Goal: Answer question/provide support: Share knowledge or assist other users

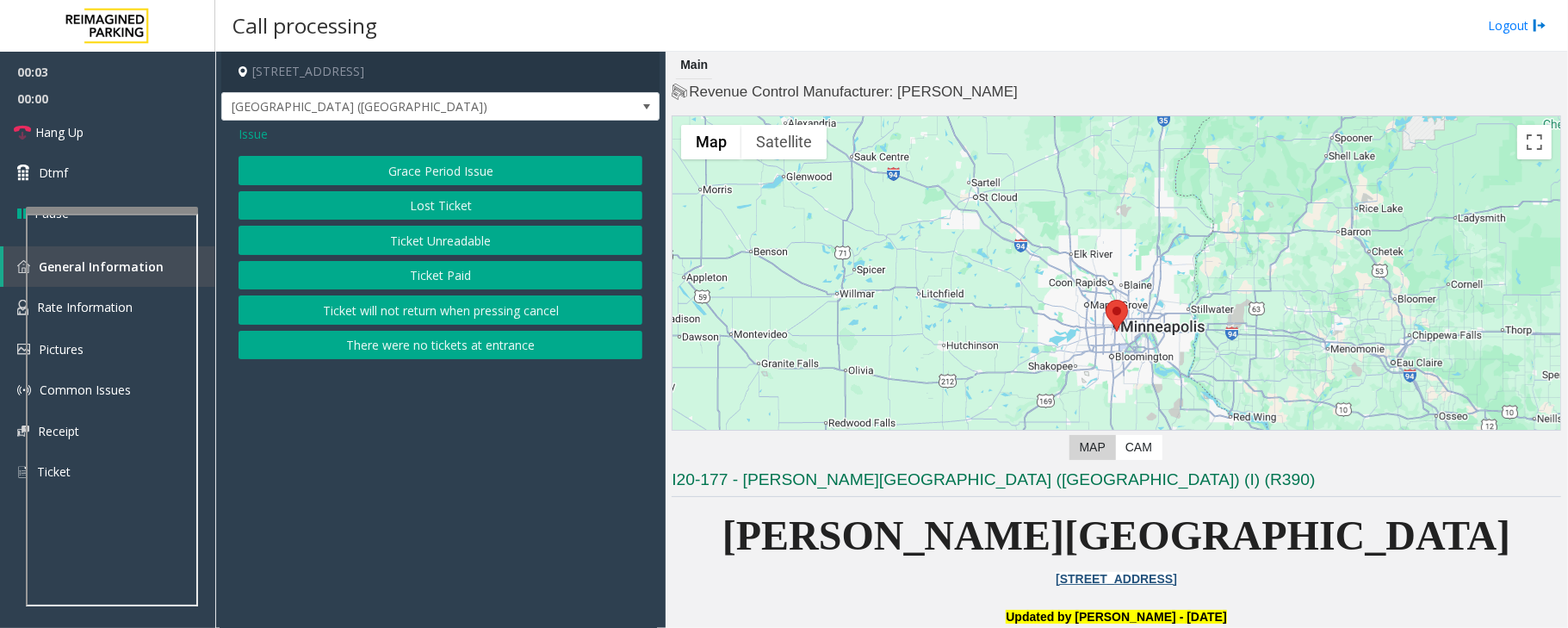
scroll to position [459, 0]
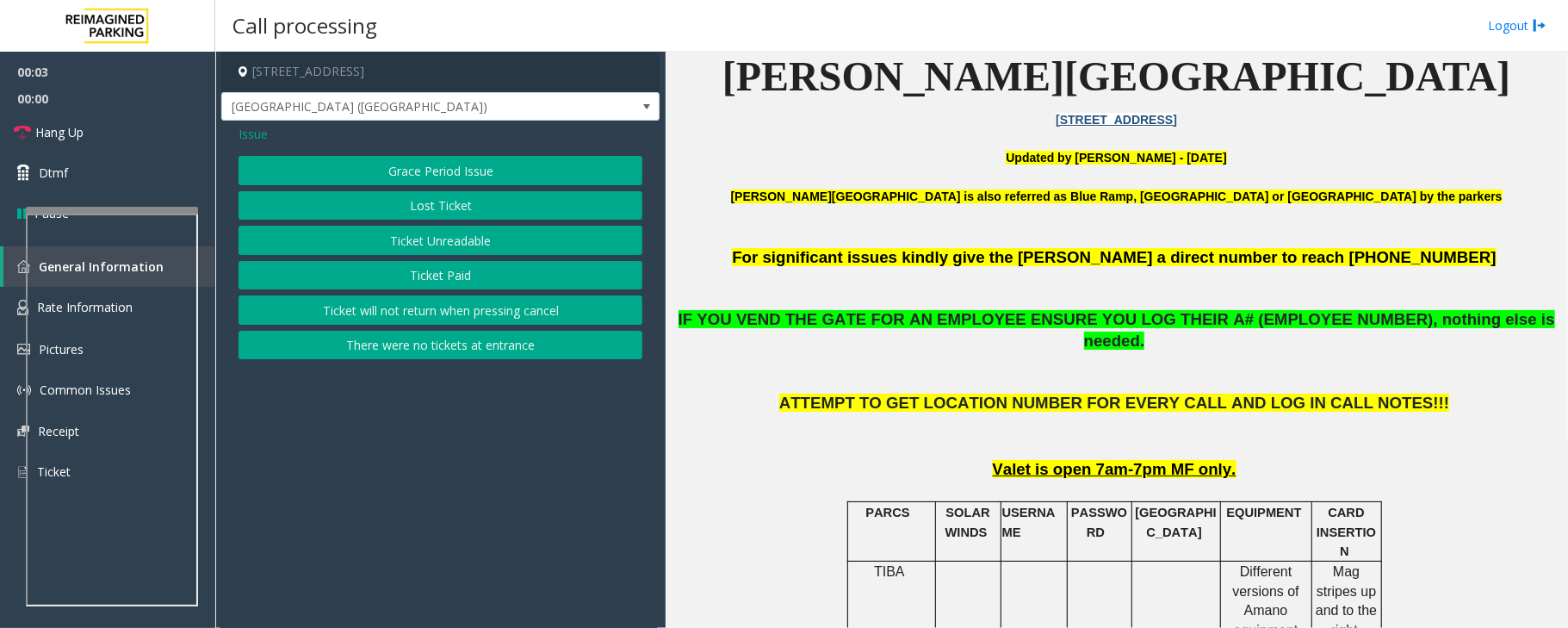
click at [460, 243] on button "Ticket Unreadable" at bounding box center [440, 240] width 404 height 29
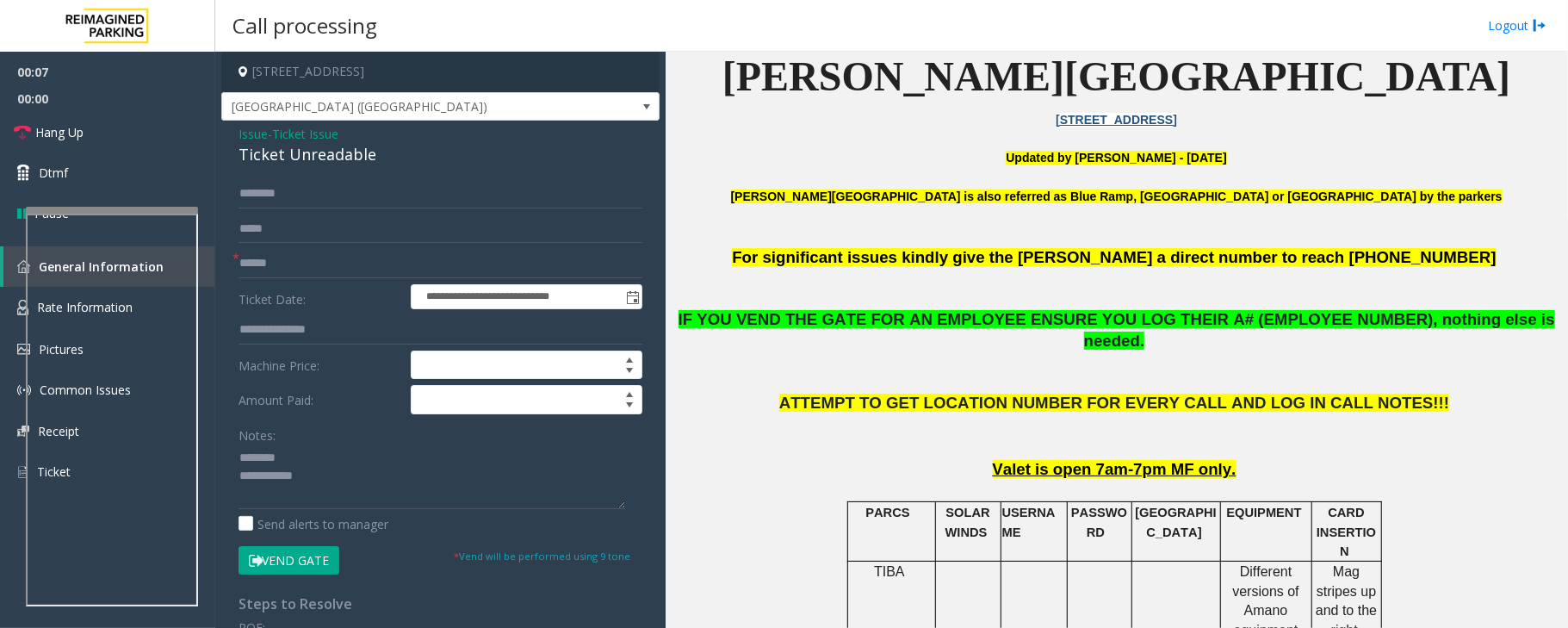
click at [312, 157] on div "Ticket Unreadable" at bounding box center [440, 155] width 404 height 23
click at [362, 486] on textarea at bounding box center [431, 477] width 387 height 65
click at [363, 498] on textarea at bounding box center [431, 477] width 387 height 65
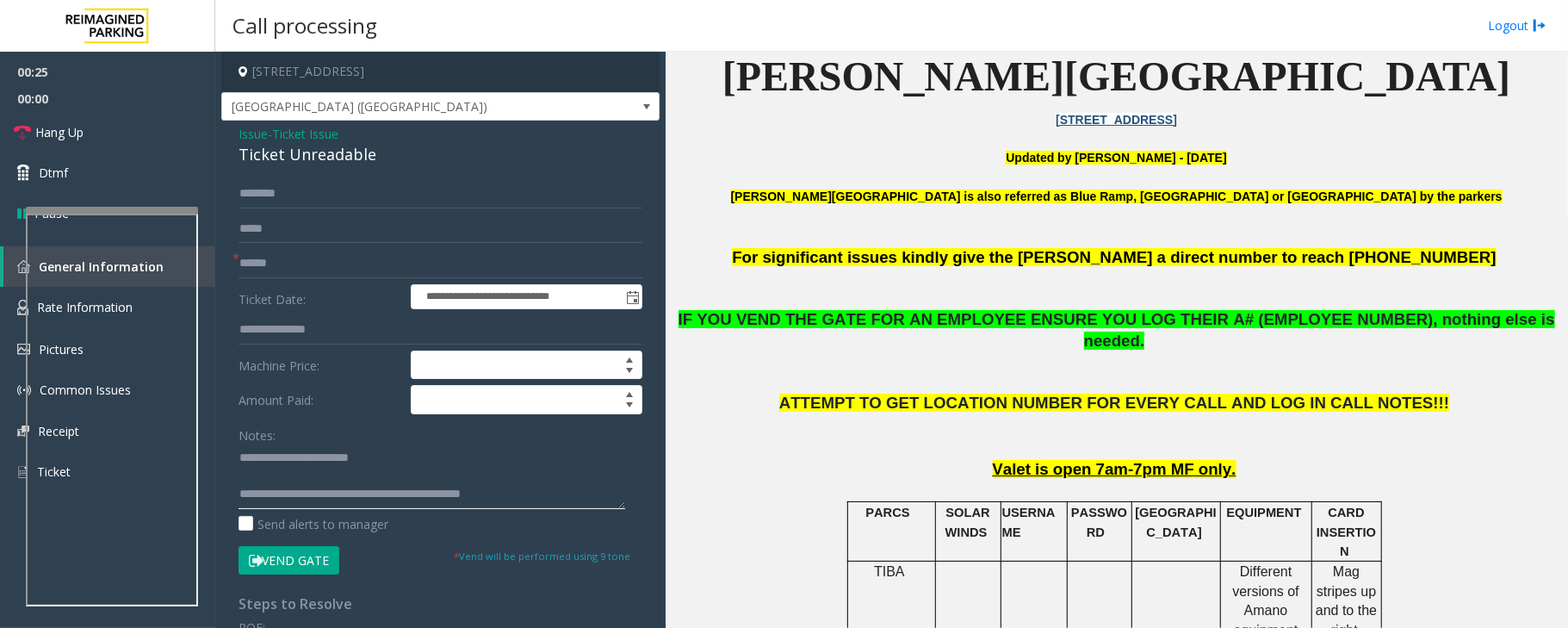
type textarea "**********"
click at [294, 560] on button "Vend Gate" at bounding box center [288, 560] width 100 height 29
click at [262, 260] on input "text" at bounding box center [440, 263] width 404 height 29
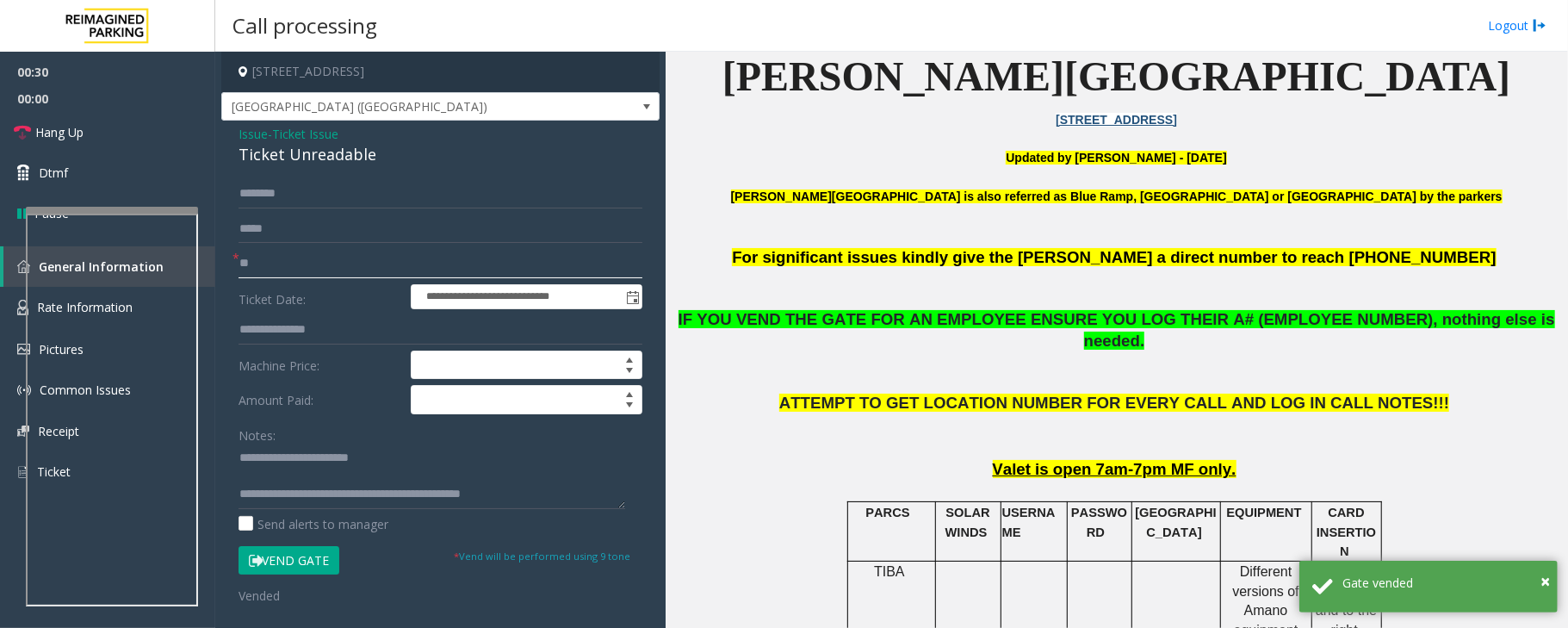
type input "**"
click at [546, 496] on textarea at bounding box center [431, 477] width 387 height 65
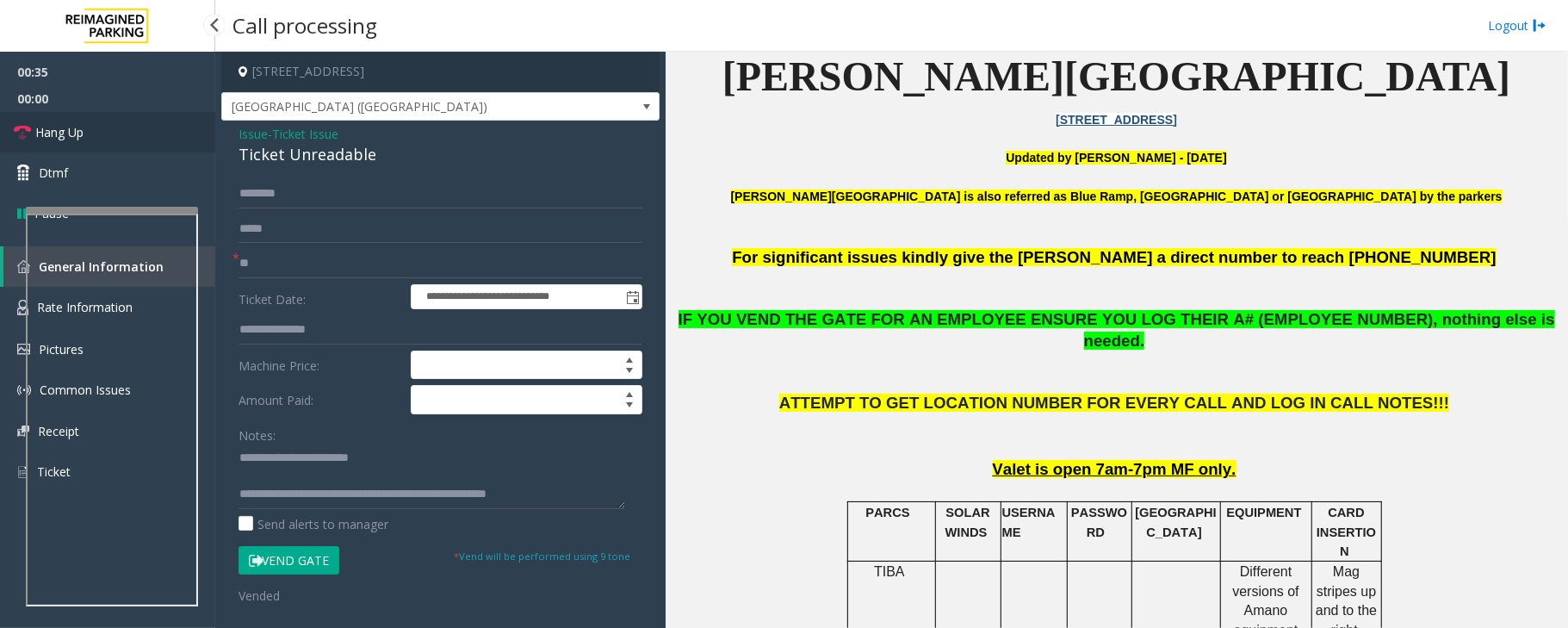
click at [72, 122] on link "Hang Up" at bounding box center [108, 133] width 215 height 41
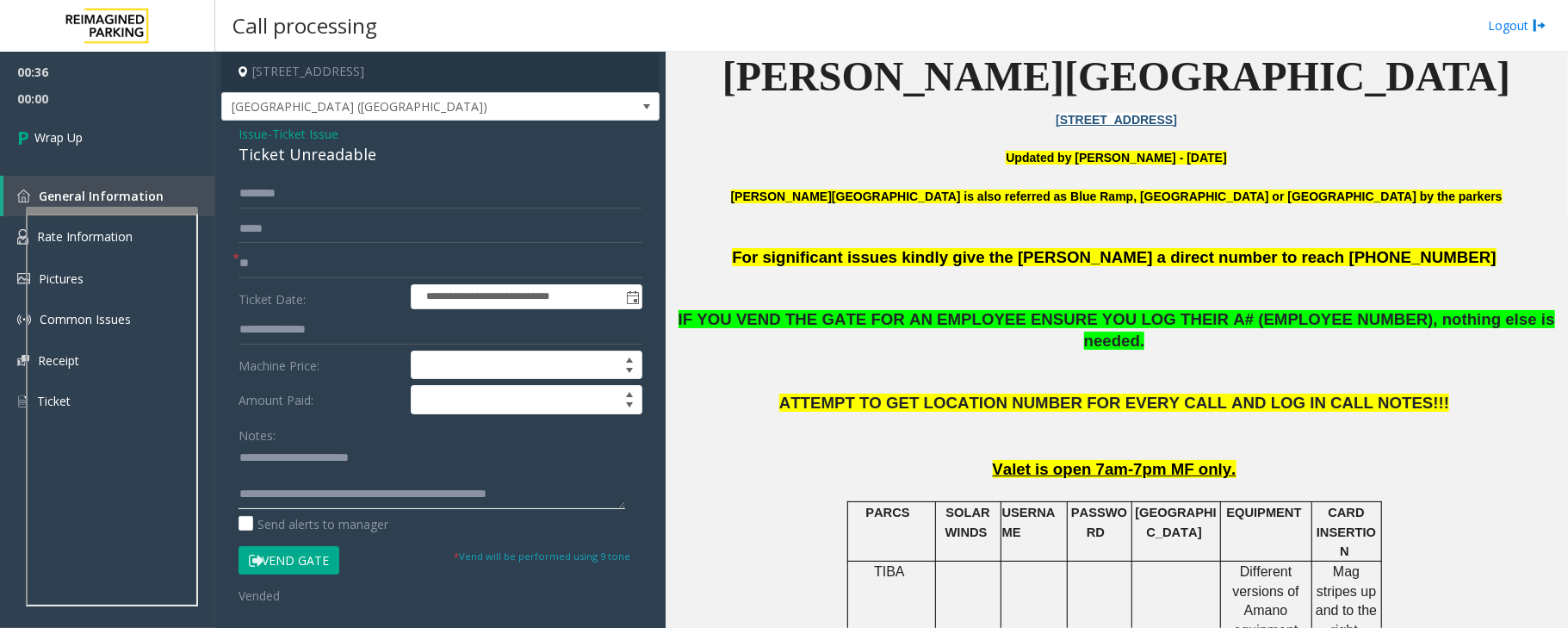
click at [590, 501] on textarea at bounding box center [431, 477] width 387 height 65
type textarea "**********"
click at [32, 110] on span "00:13" at bounding box center [108, 99] width 215 height 27
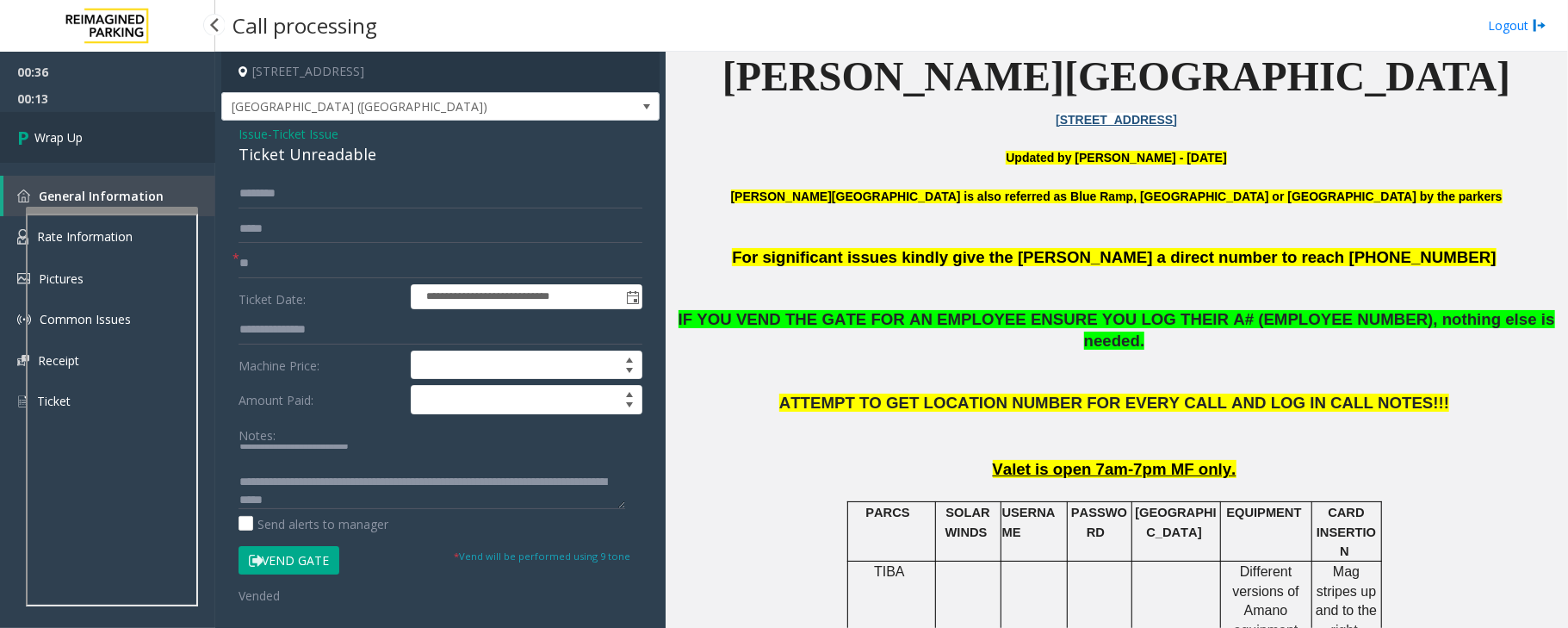
click at [36, 125] on link "Wrap Up" at bounding box center [108, 137] width 215 height 51
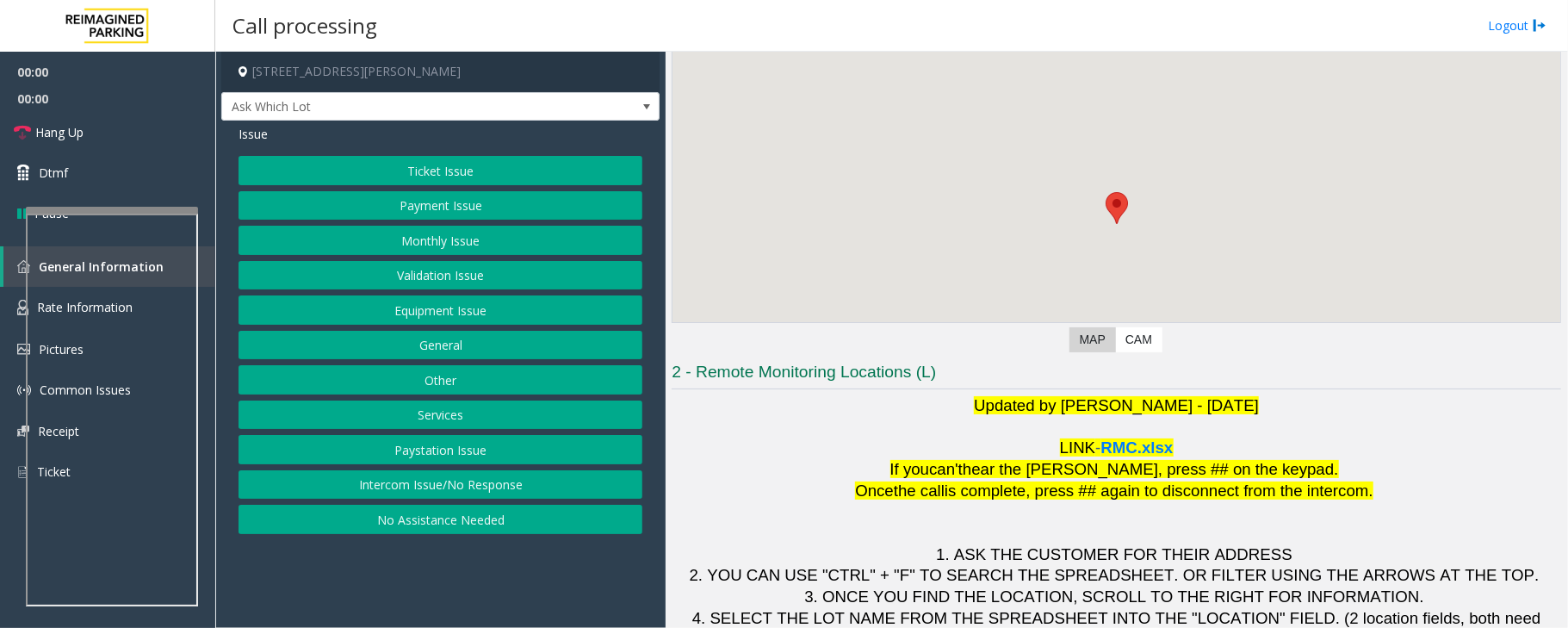
scroll to position [170, 0]
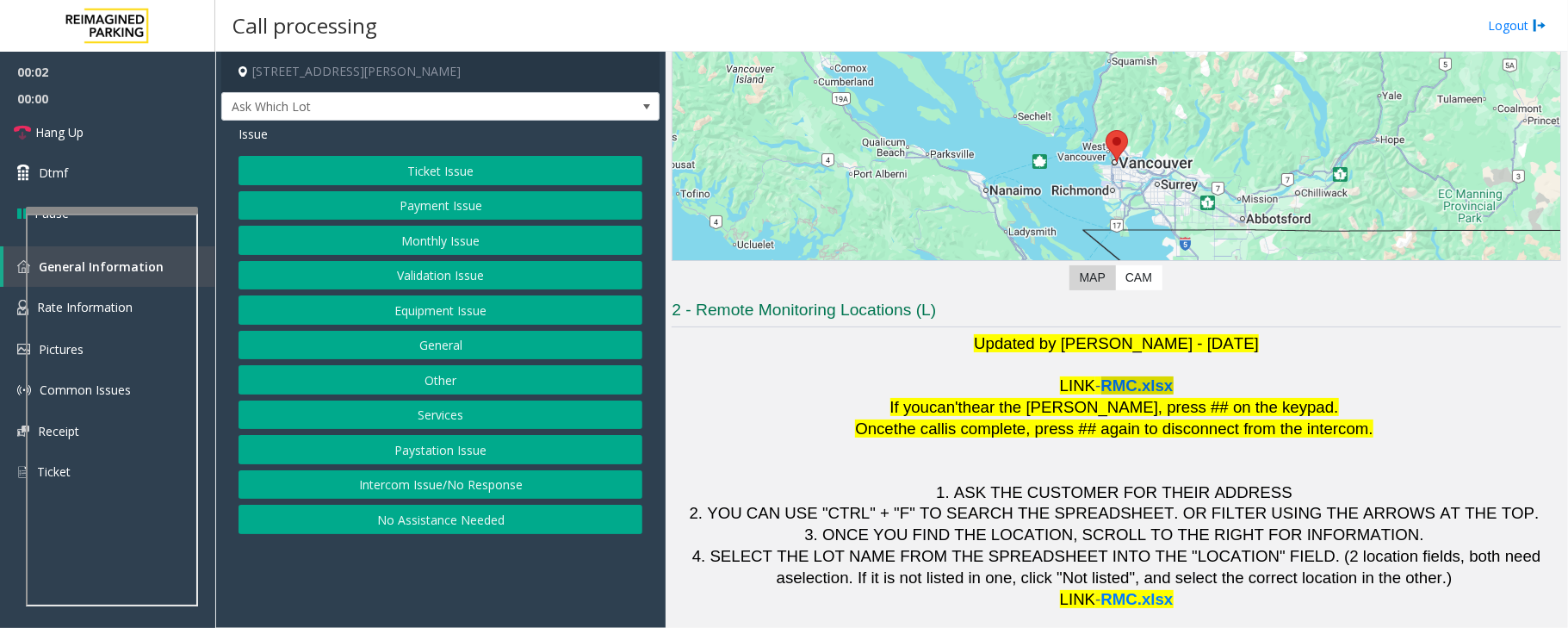
click at [1113, 382] on span "RMC.xlsx" at bounding box center [1137, 385] width 72 height 18
click at [474, 177] on button "Ticket Issue" at bounding box center [440, 170] width 404 height 29
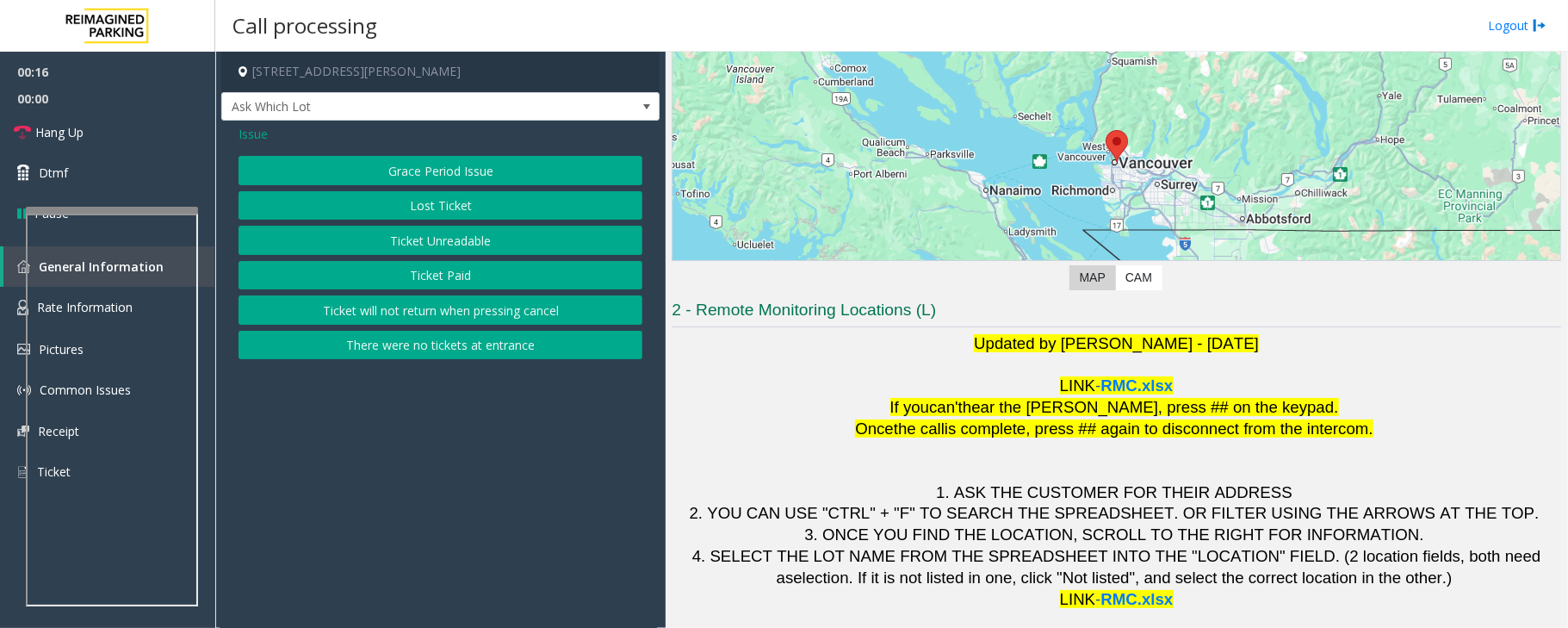
click at [467, 246] on button "Ticket Unreadable" at bounding box center [440, 240] width 404 height 29
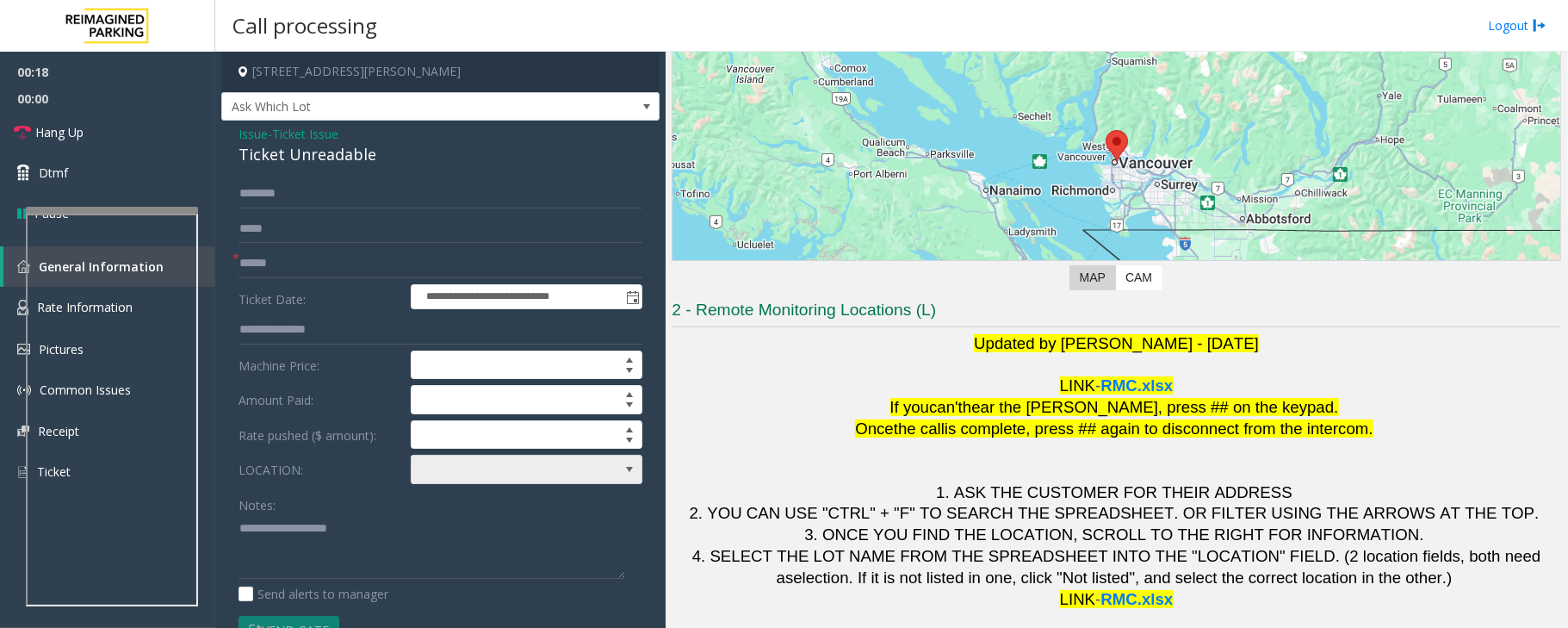
click at [469, 466] on span at bounding box center [503, 470] width 184 height 28
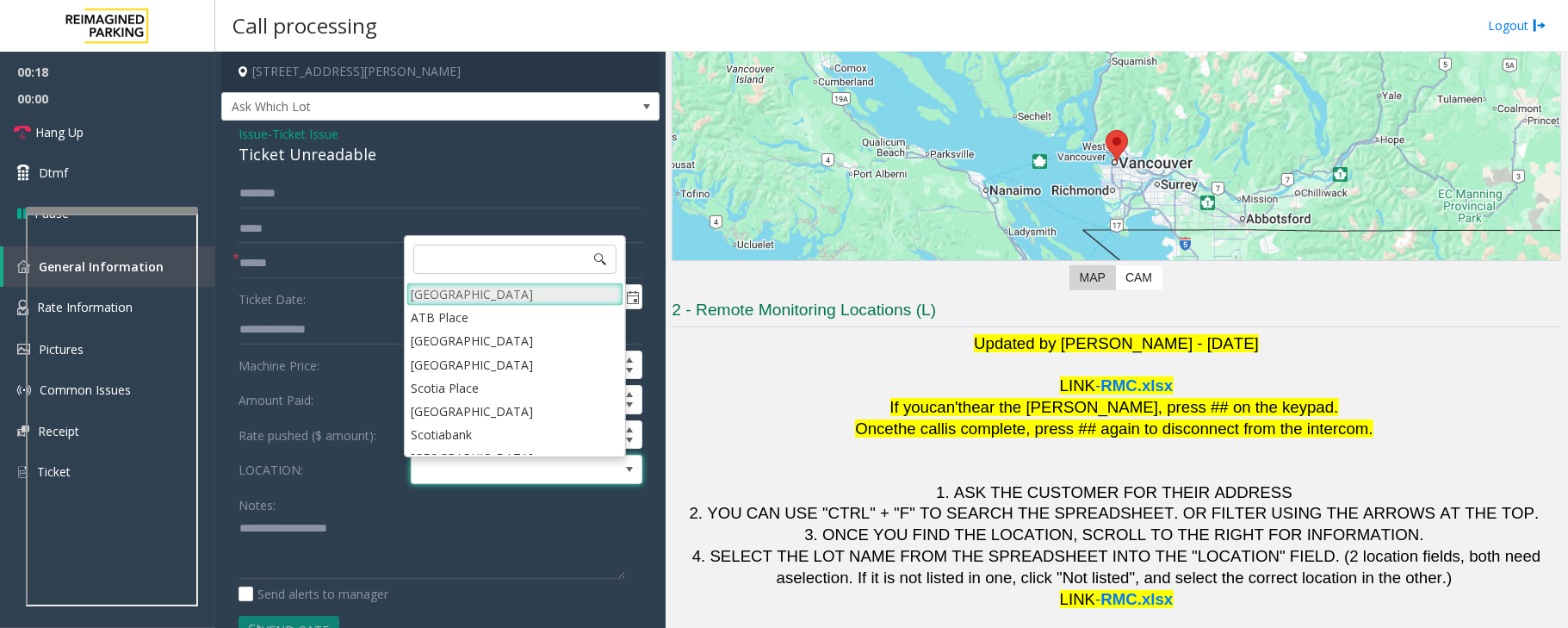
click at [472, 291] on Village "[GEOGRAPHIC_DATA]" at bounding box center [515, 294] width 217 height 23
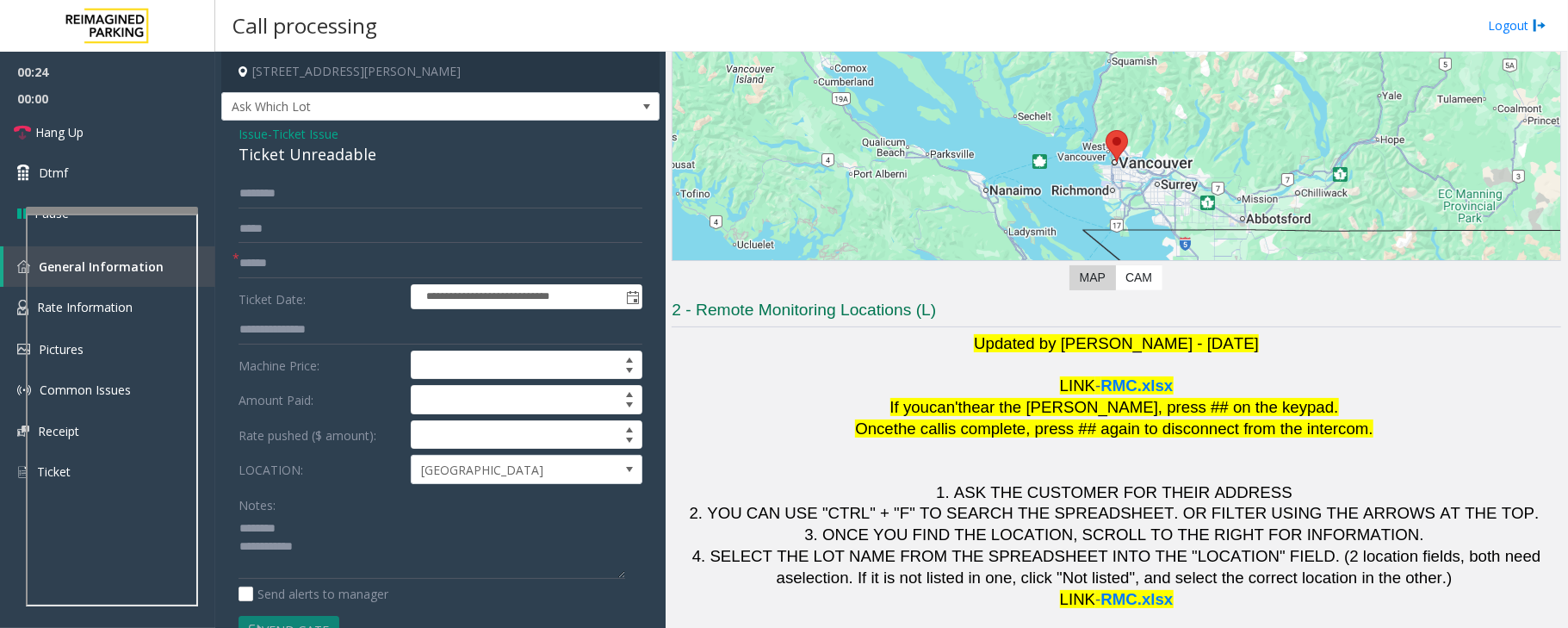
click at [311, 150] on div "Ticket Unreadable" at bounding box center [440, 155] width 404 height 23
click at [316, 560] on textarea at bounding box center [431, 546] width 387 height 65
click at [321, 552] on textarea at bounding box center [431, 546] width 387 height 65
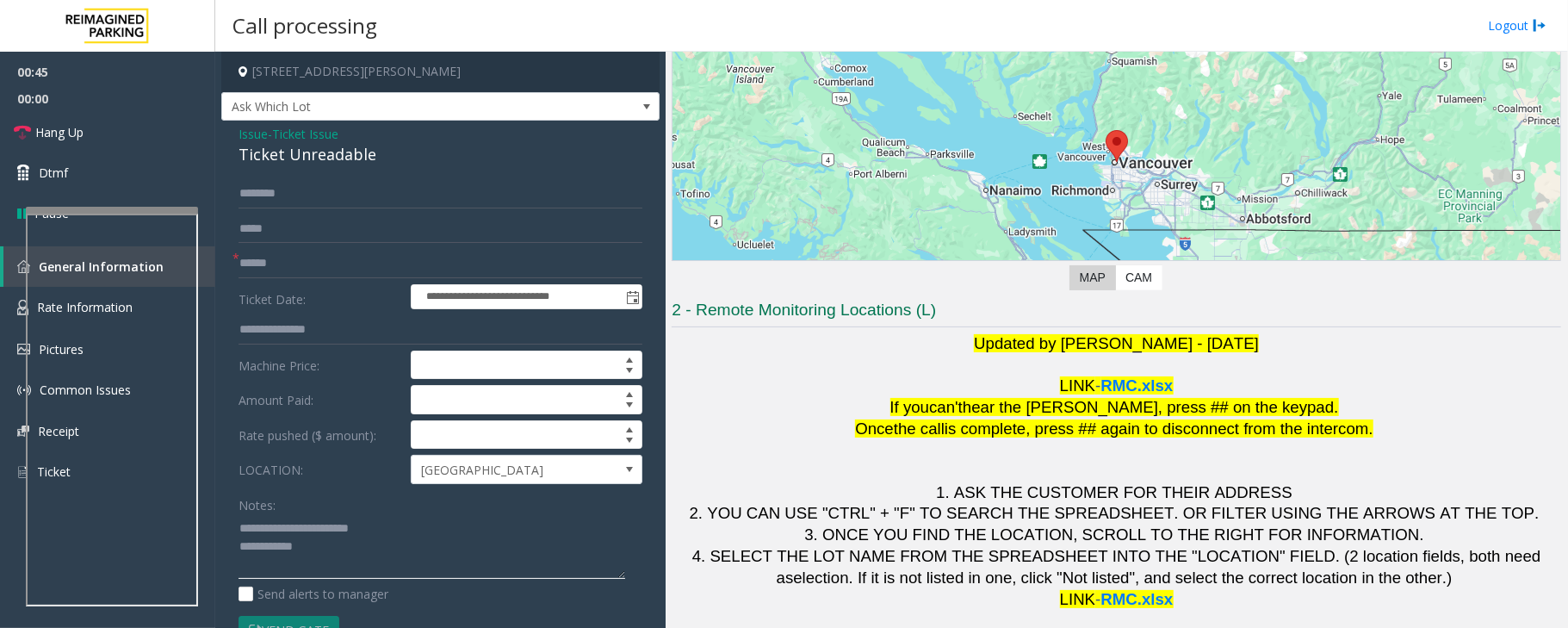
type textarea "**********"
click at [270, 253] on input "text" at bounding box center [440, 263] width 404 height 29
click at [373, 257] on input "text" at bounding box center [440, 263] width 404 height 29
type input "*******"
click at [342, 201] on input "text" at bounding box center [440, 194] width 404 height 29
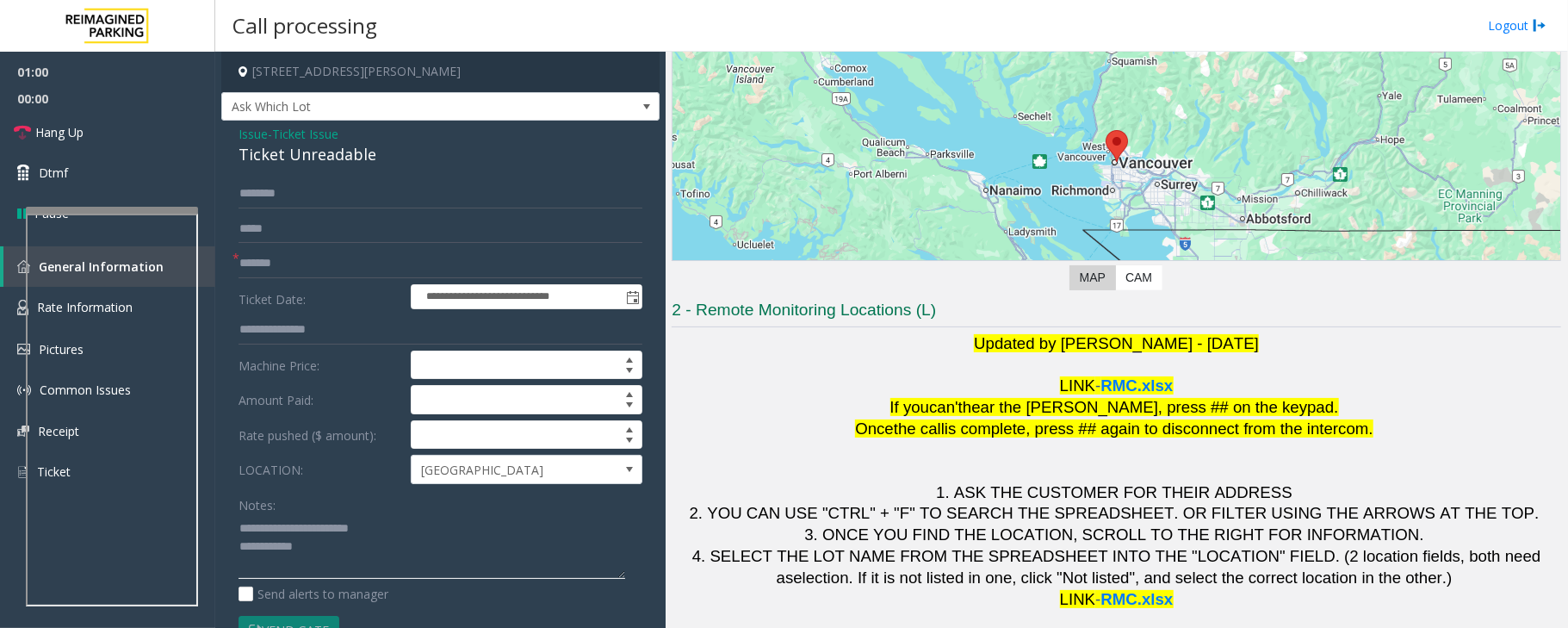
click at [346, 544] on textarea at bounding box center [431, 546] width 387 height 65
paste textarea "**********"
type textarea "**********"
click at [277, 184] on input "text" at bounding box center [440, 194] width 404 height 29
type input "*******"
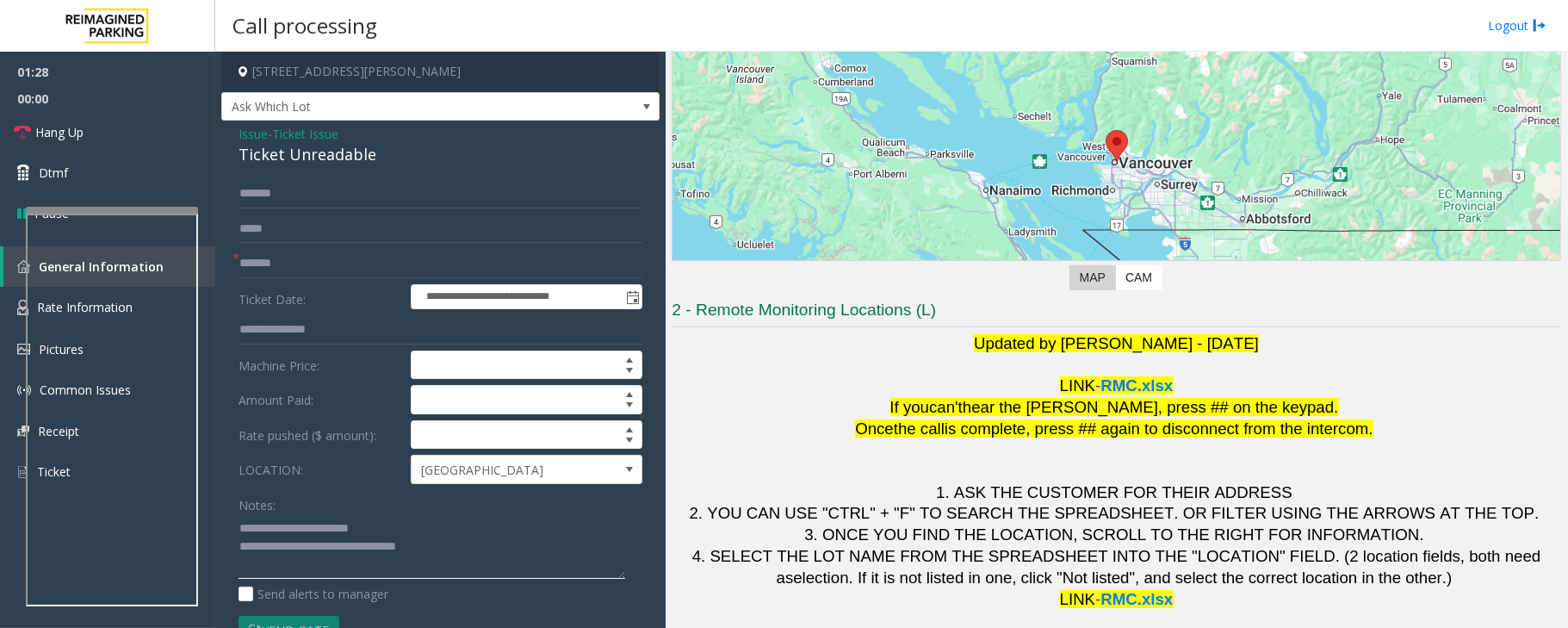
click at [484, 553] on textarea at bounding box center [431, 546] width 387 height 65
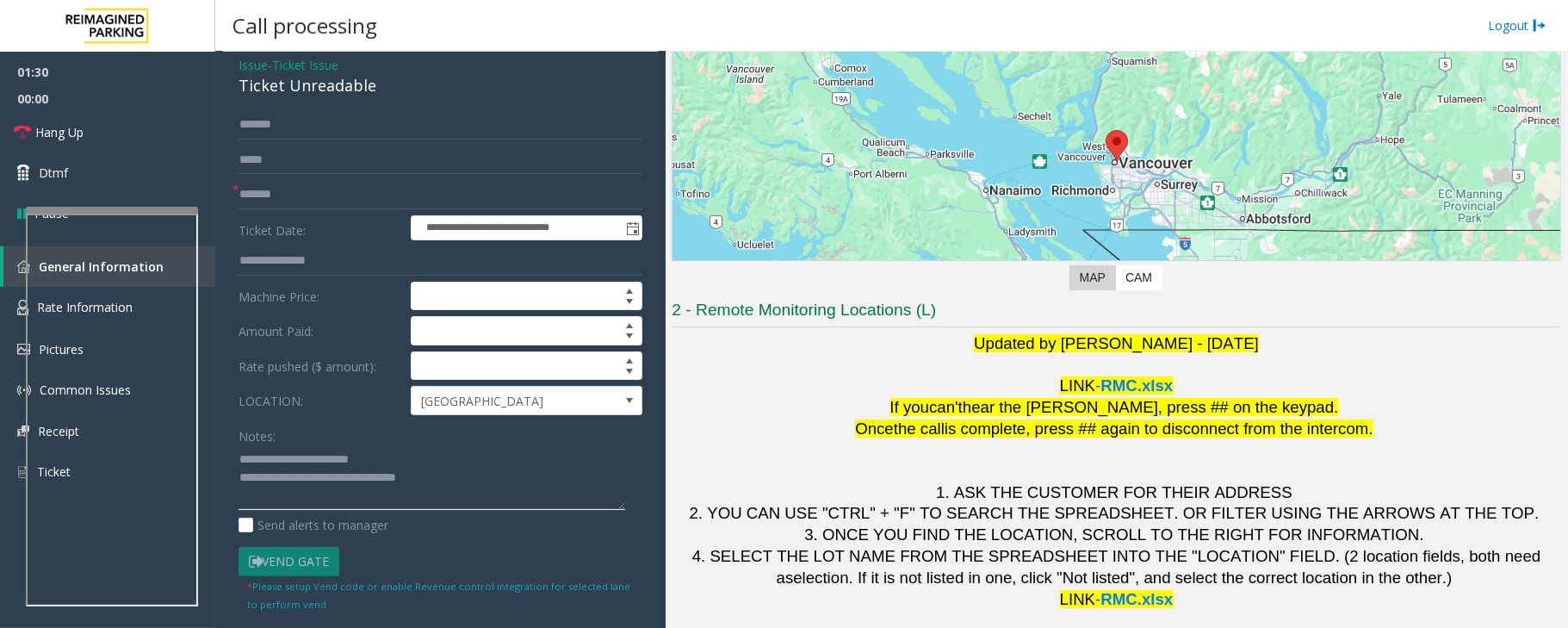
scroll to position [0, 0]
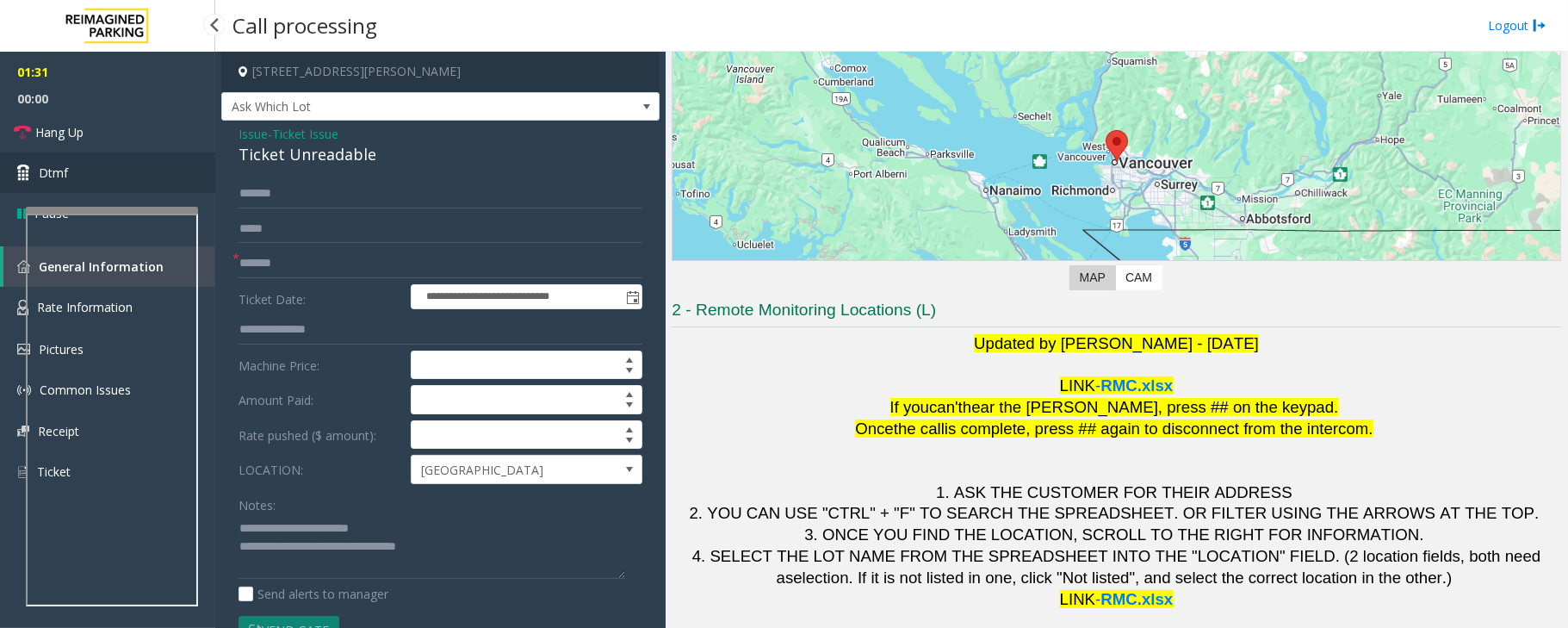
click at [77, 170] on link "Dtmf" at bounding box center [108, 173] width 215 height 41
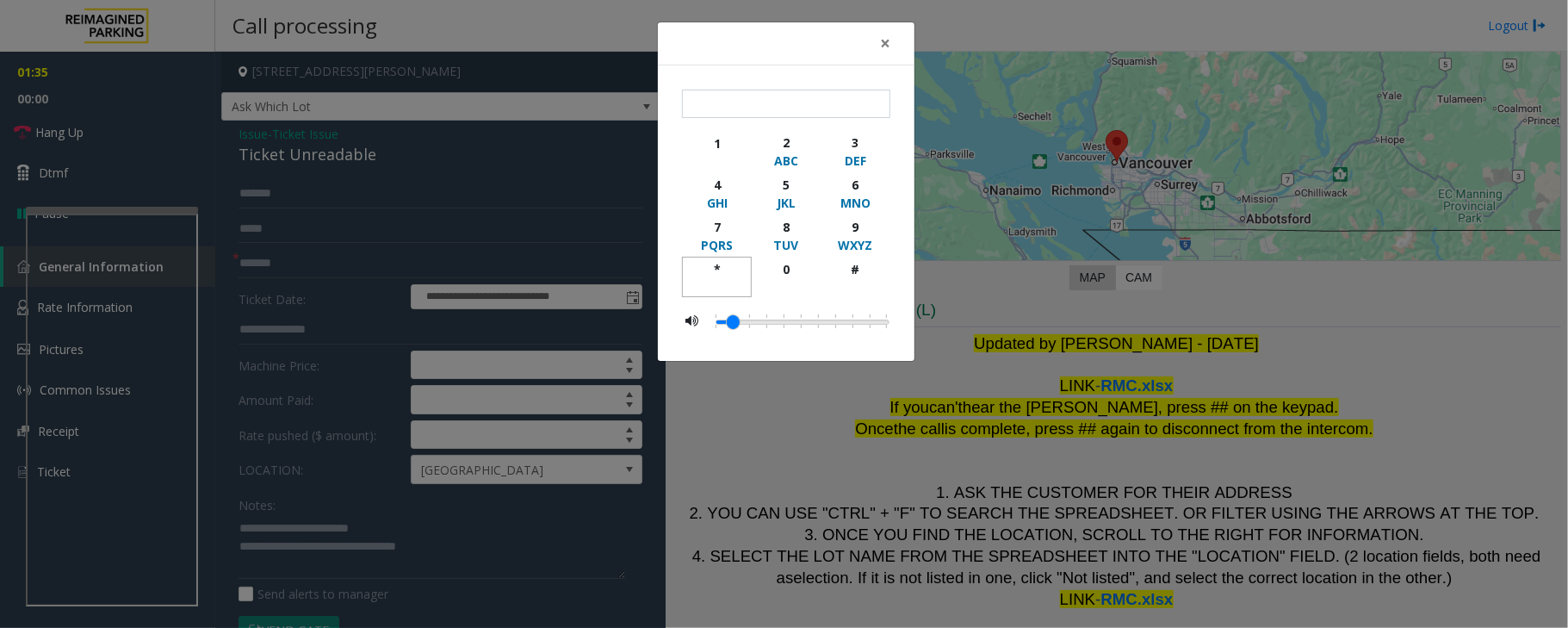
click at [716, 263] on div "*" at bounding box center [716, 270] width 47 height 18
click at [788, 132] on button "2 ABC" at bounding box center [786, 150] width 69 height 42
click at [788, 178] on div "5" at bounding box center [785, 185] width 47 height 18
click at [713, 267] on div "*" at bounding box center [716, 270] width 47 height 18
click at [859, 194] on div "MNO" at bounding box center [855, 203] width 47 height 18
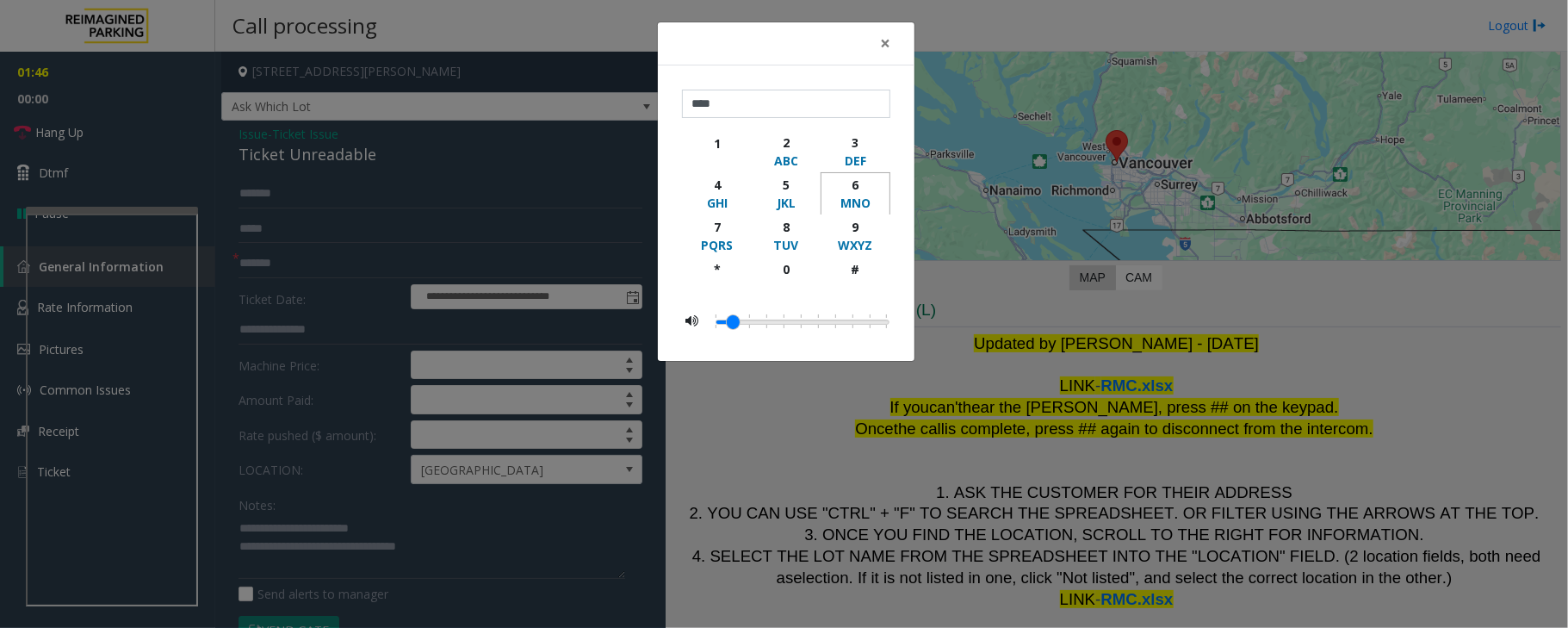
type input "*****"
click at [890, 44] on span "×" at bounding box center [885, 43] width 11 height 24
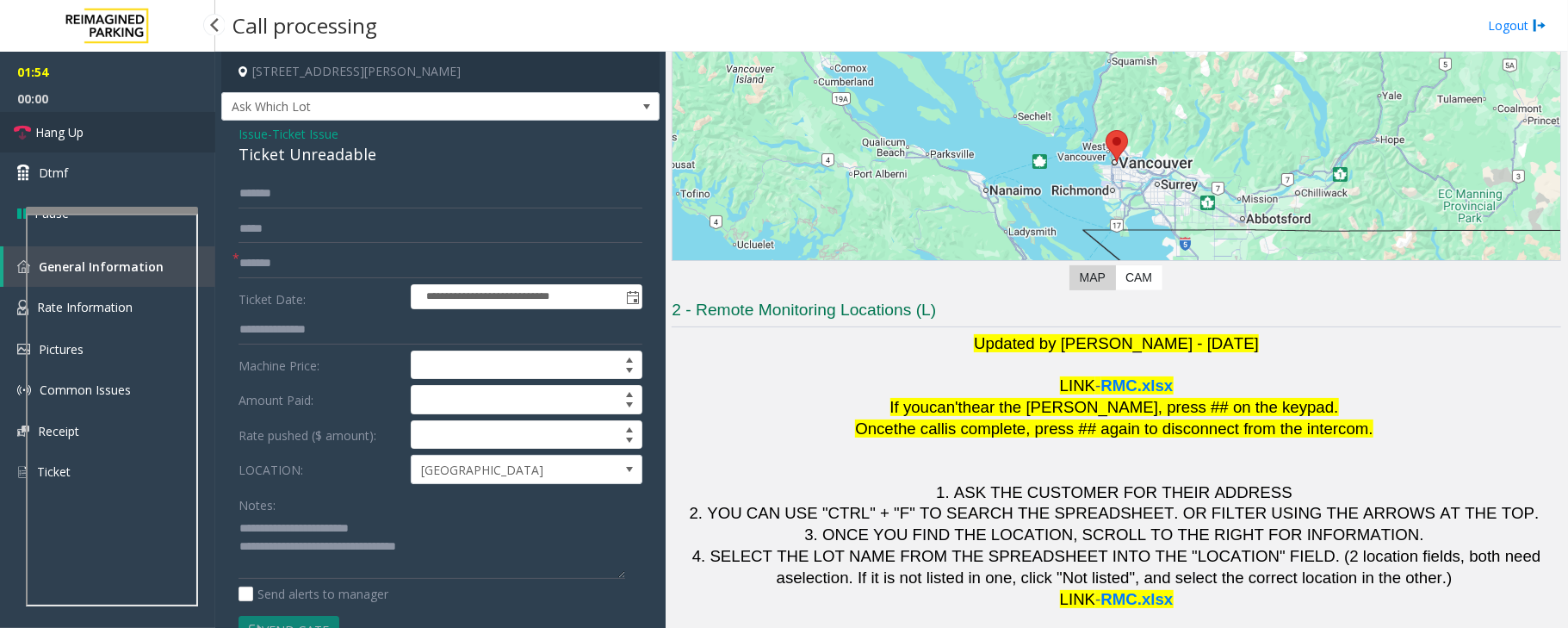
click at [146, 134] on link "Hang Up" at bounding box center [108, 133] width 215 height 41
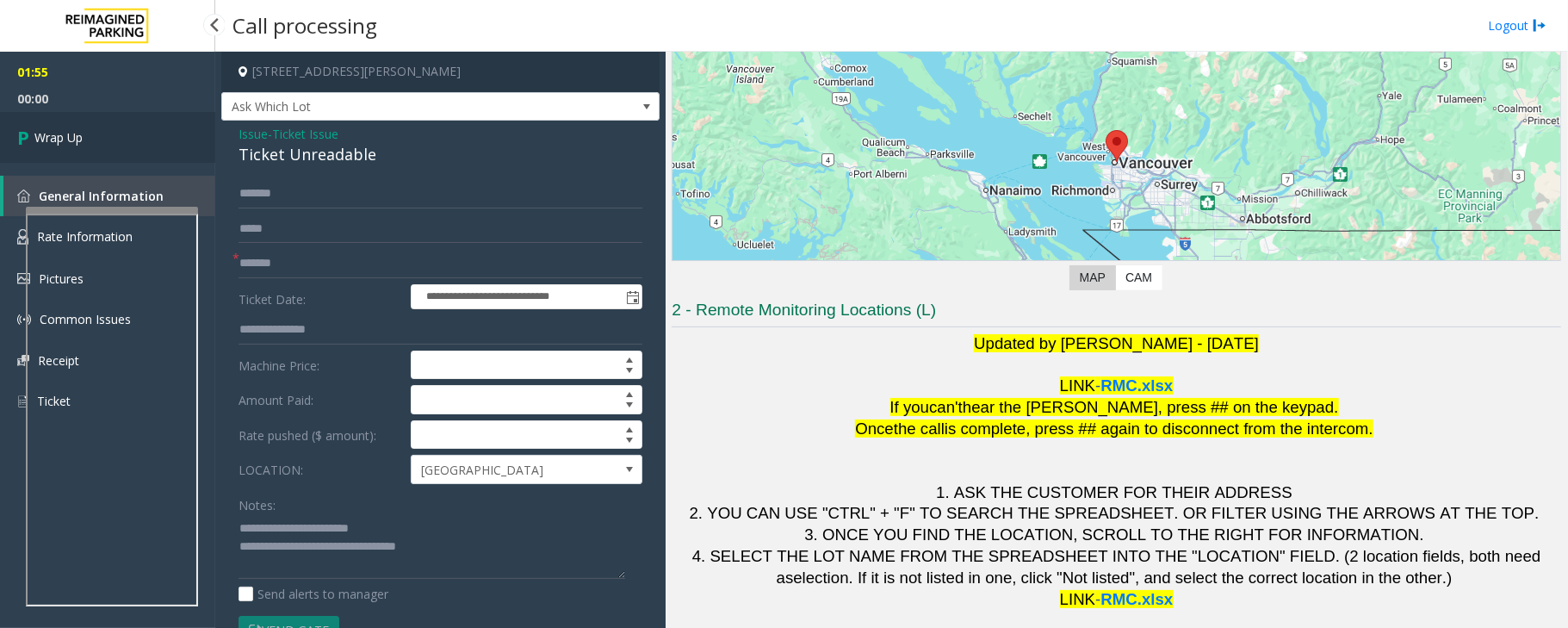
click at [146, 134] on link "Wrap Up" at bounding box center [108, 137] width 215 height 51
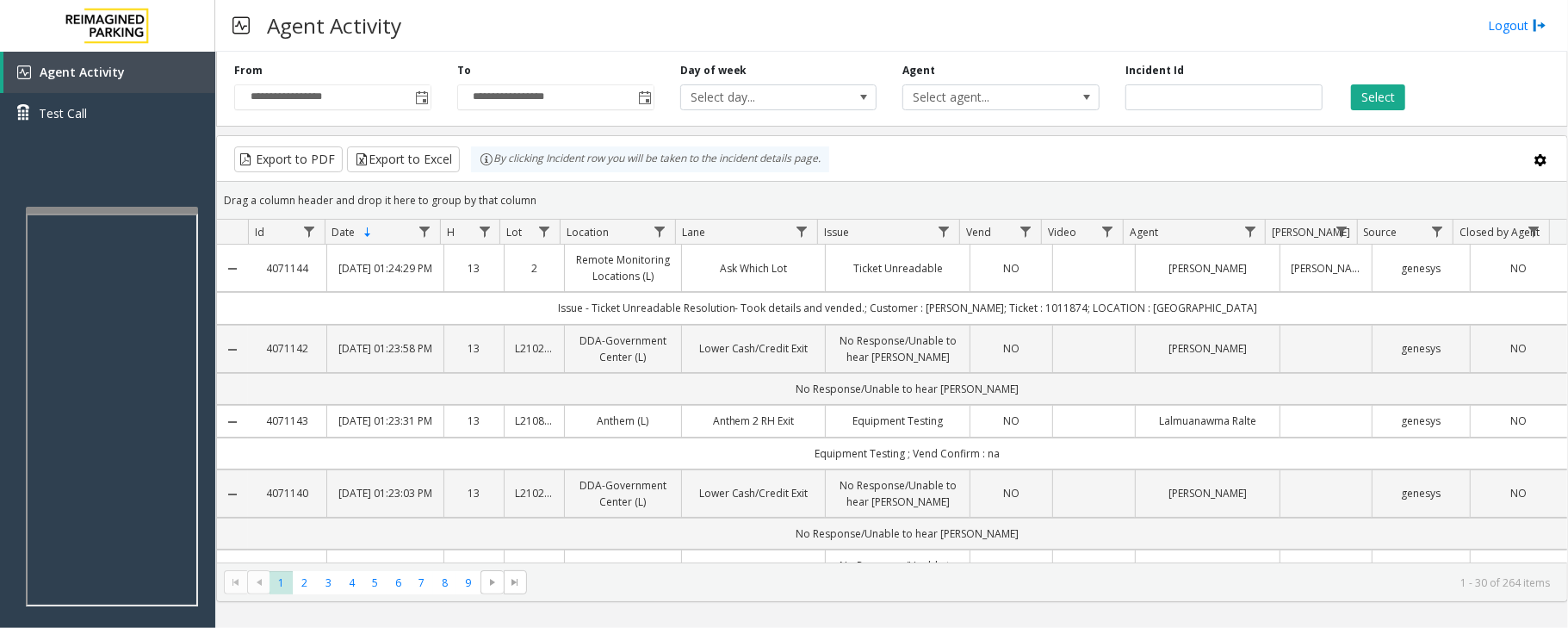
click at [1106, 280] on td "Data table" at bounding box center [1093, 268] width 83 height 47
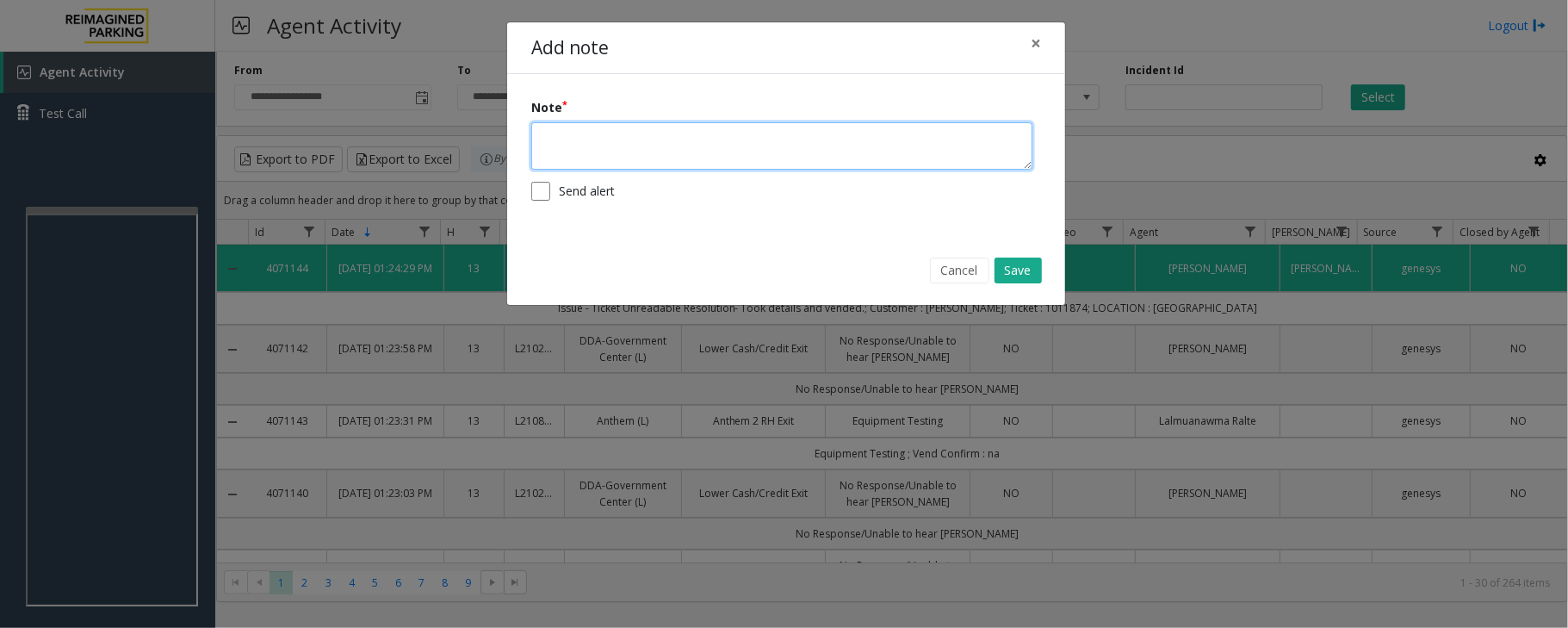
click at [780, 160] on textarea at bounding box center [782, 146] width 501 height 47
type textarea "**********"
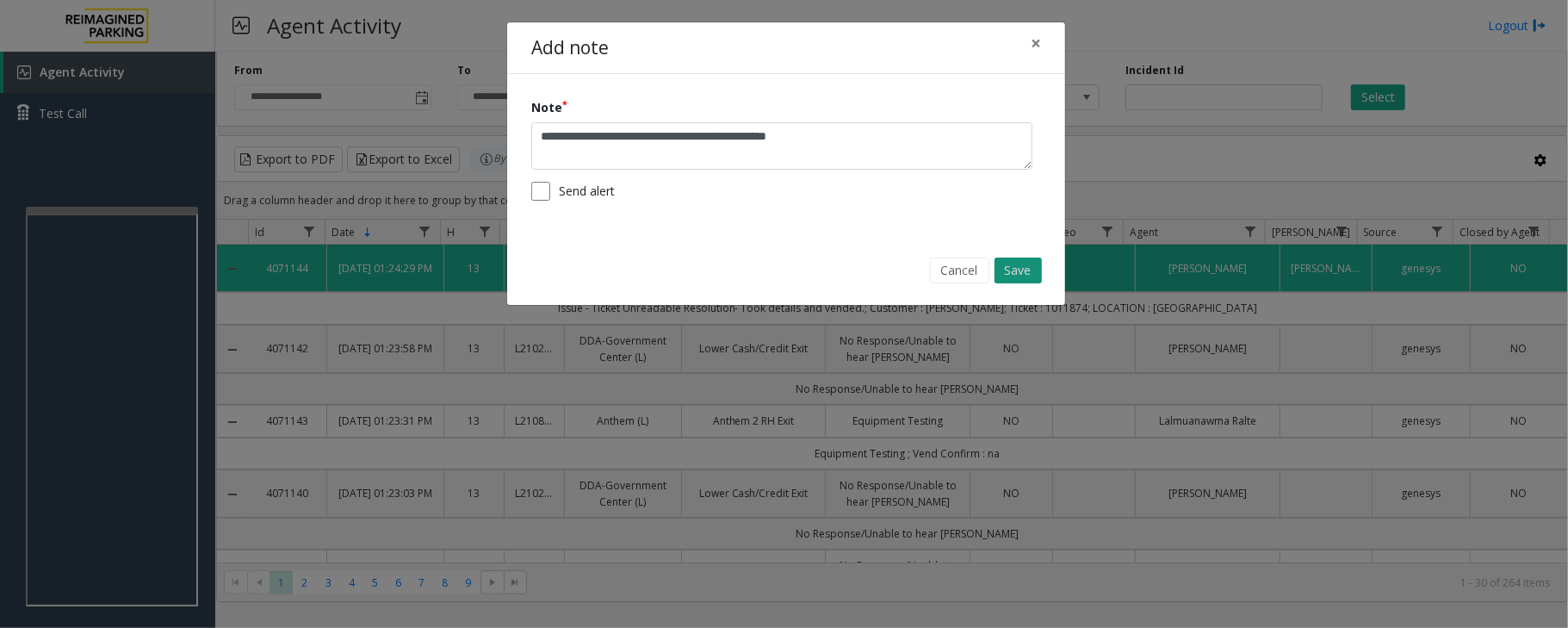
click at [1021, 274] on button "Save" at bounding box center [1018, 270] width 47 height 26
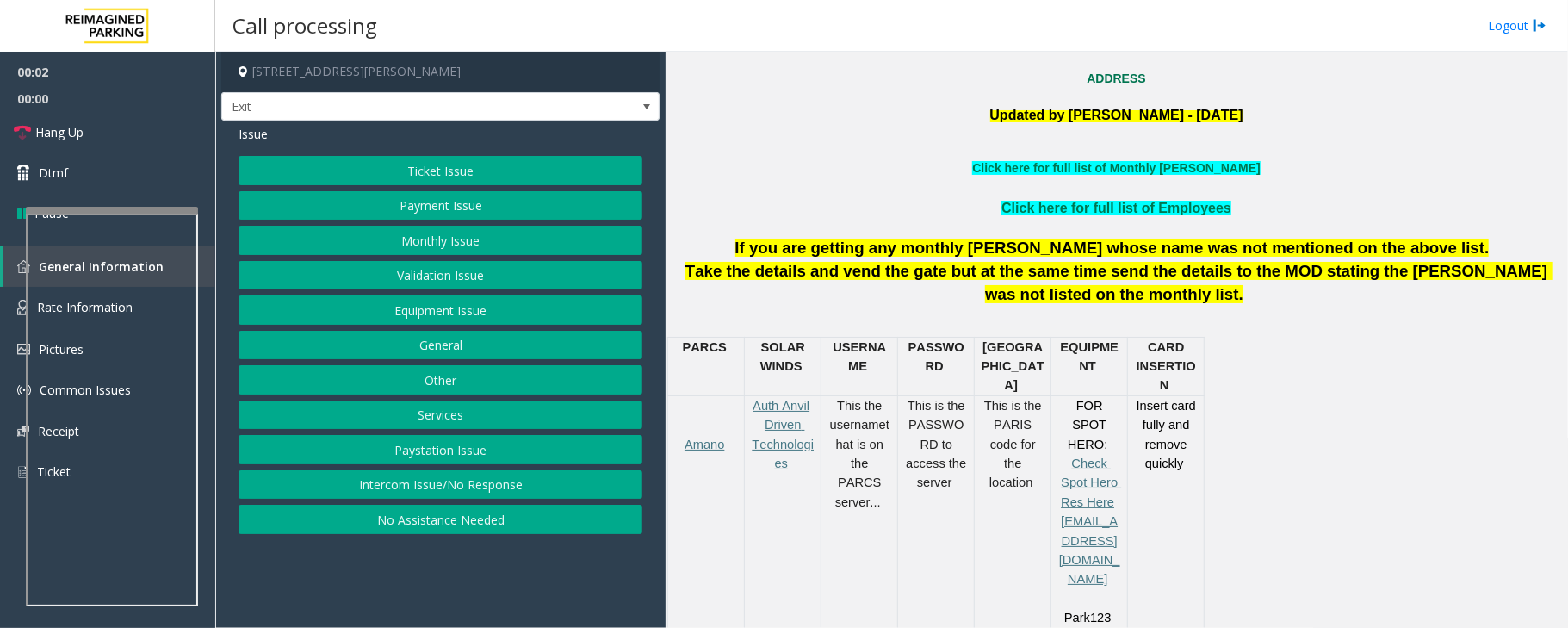
scroll to position [574, 0]
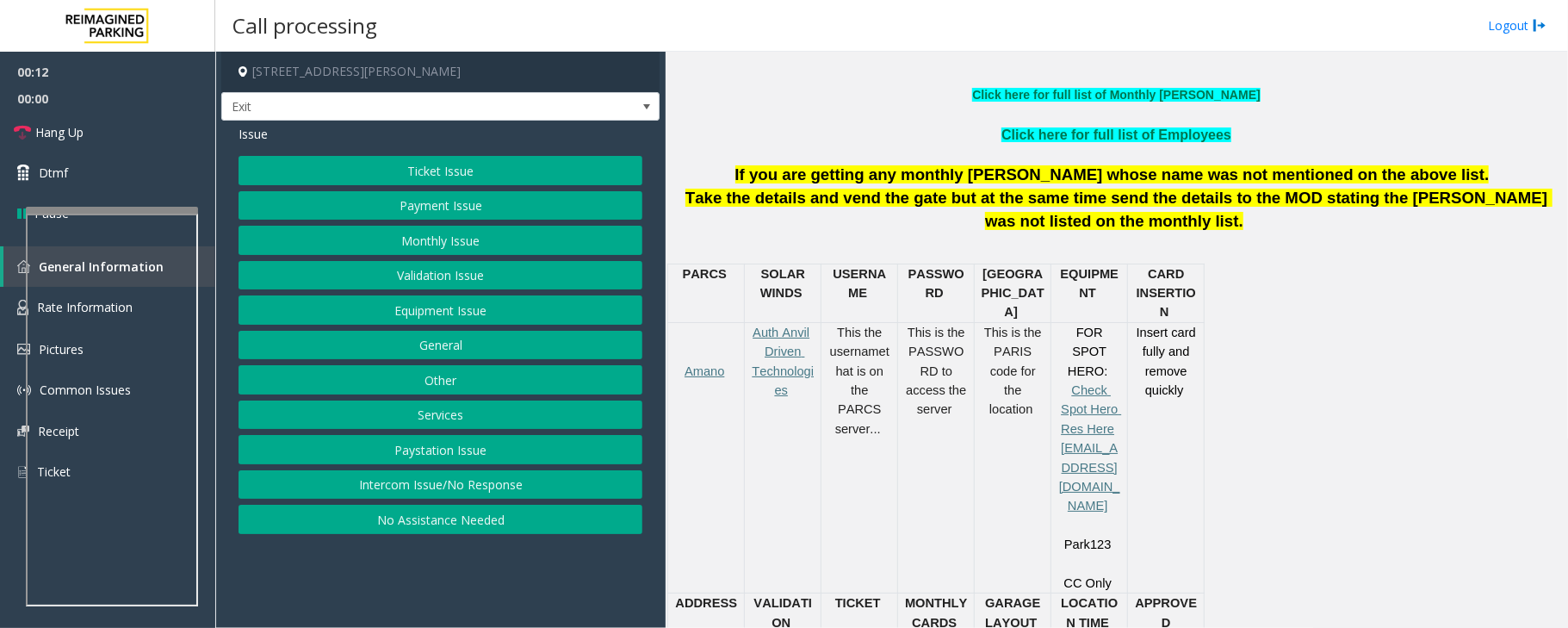
click at [508, 205] on button "Payment Issue" at bounding box center [440, 205] width 404 height 29
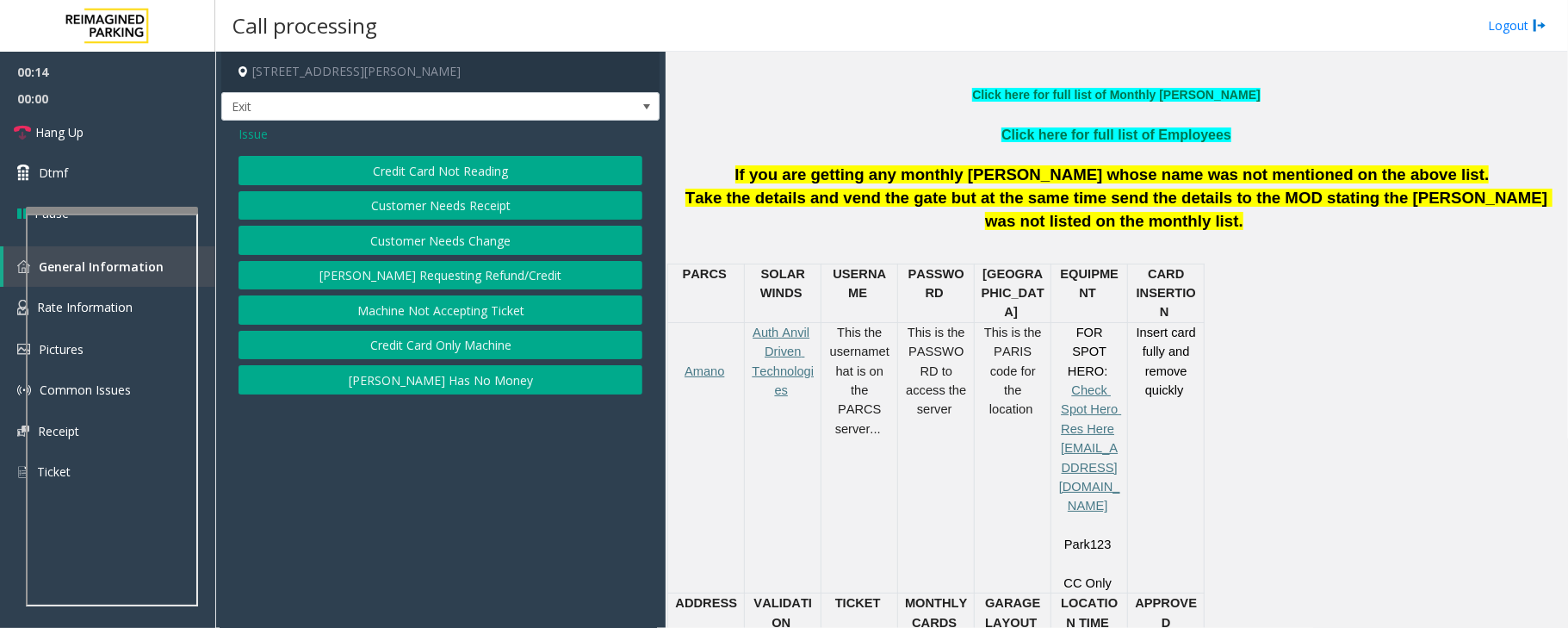
click at [528, 174] on button "Credit Card Not Reading" at bounding box center [440, 170] width 404 height 29
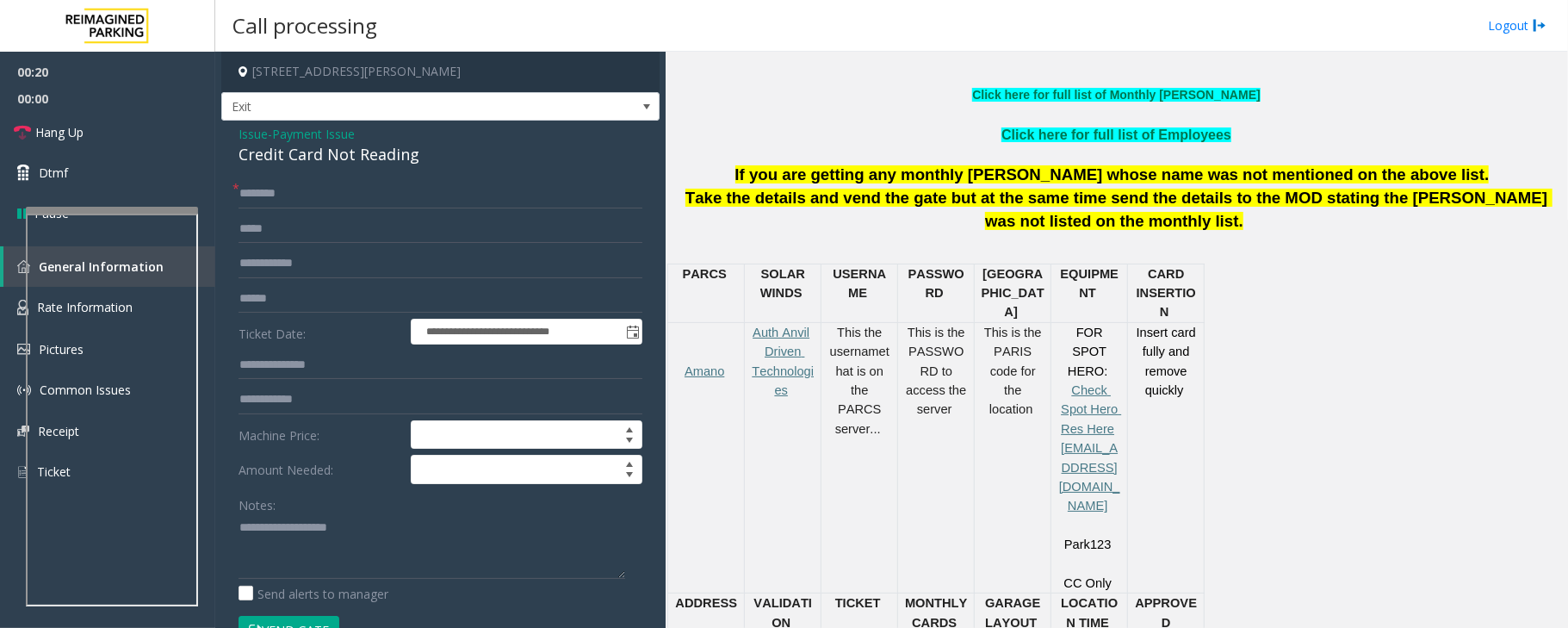
scroll to position [4, 0]
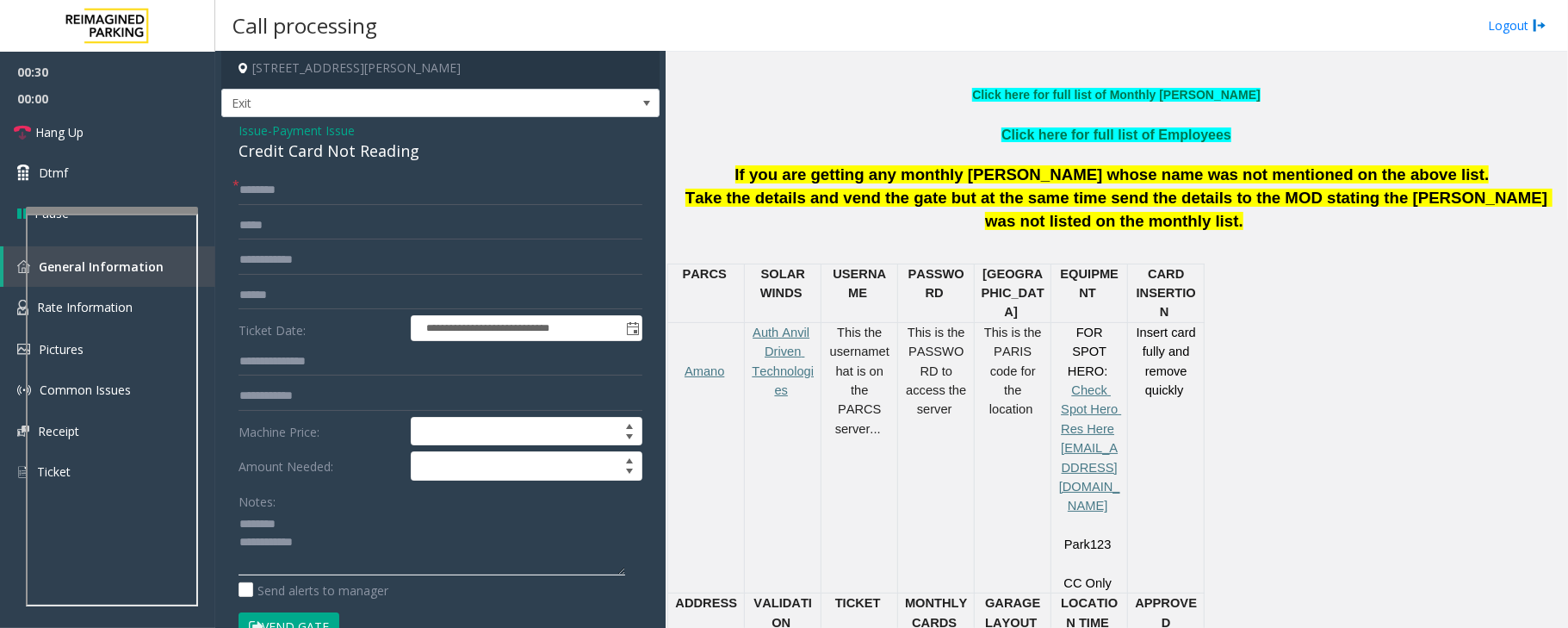
type textarea "**********"
click at [327, 128] on span "Payment Issue" at bounding box center [313, 131] width 83 height 18
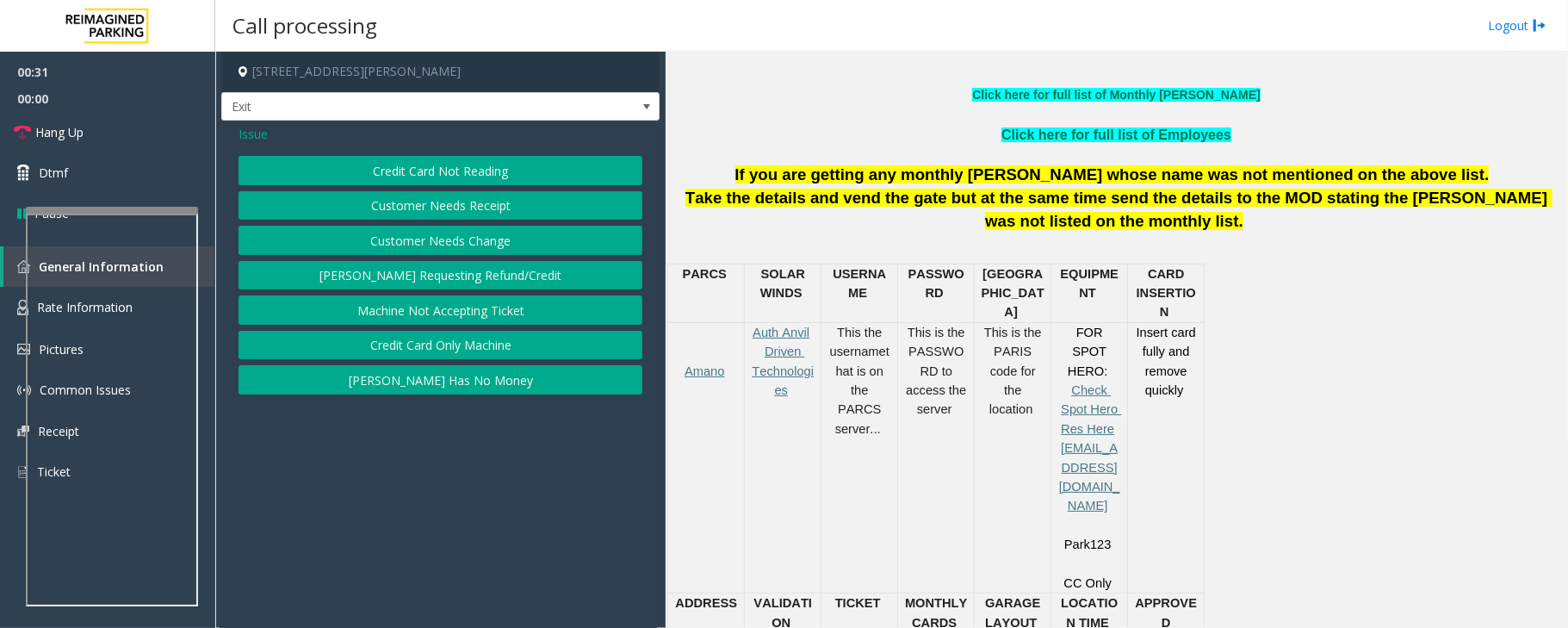
scroll to position [0, 0]
click at [253, 131] on span "Issue" at bounding box center [252, 133] width 29 height 18
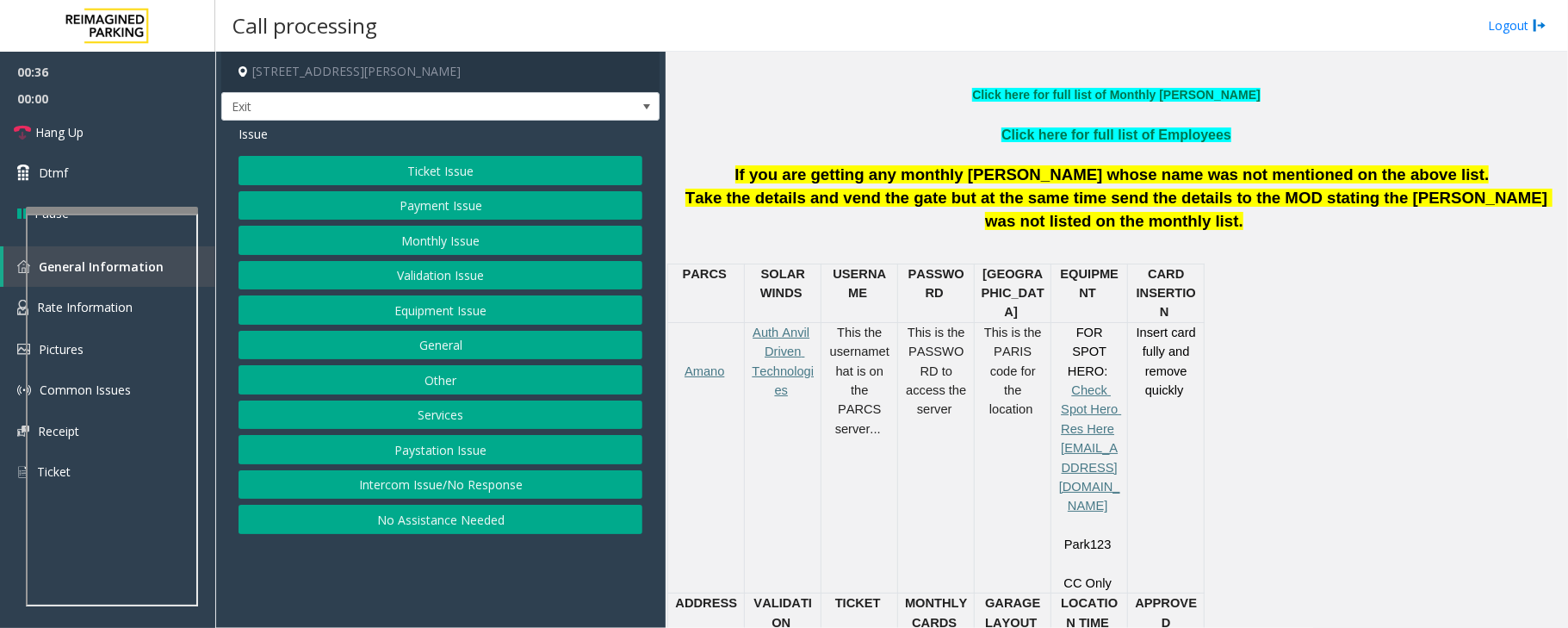
click at [456, 421] on button "Services" at bounding box center [440, 415] width 404 height 29
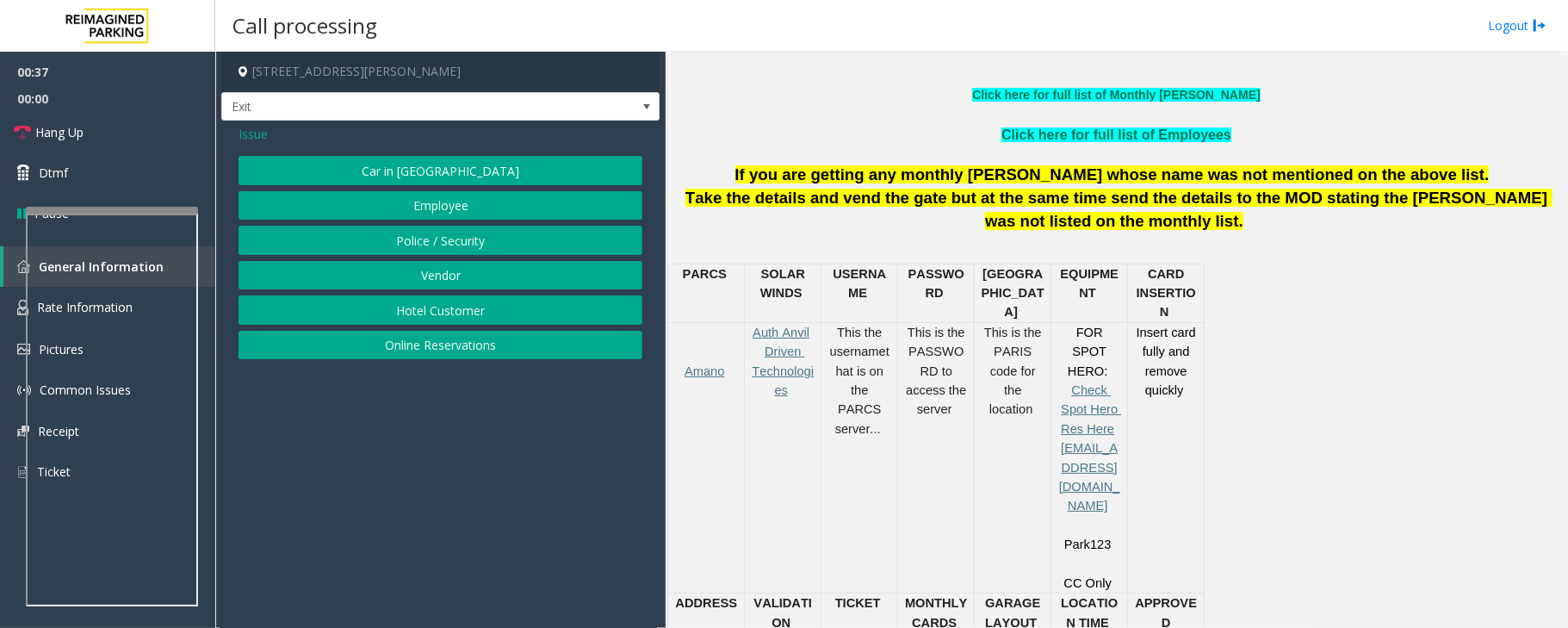
click at [406, 349] on button "Online Reservations" at bounding box center [440, 345] width 404 height 29
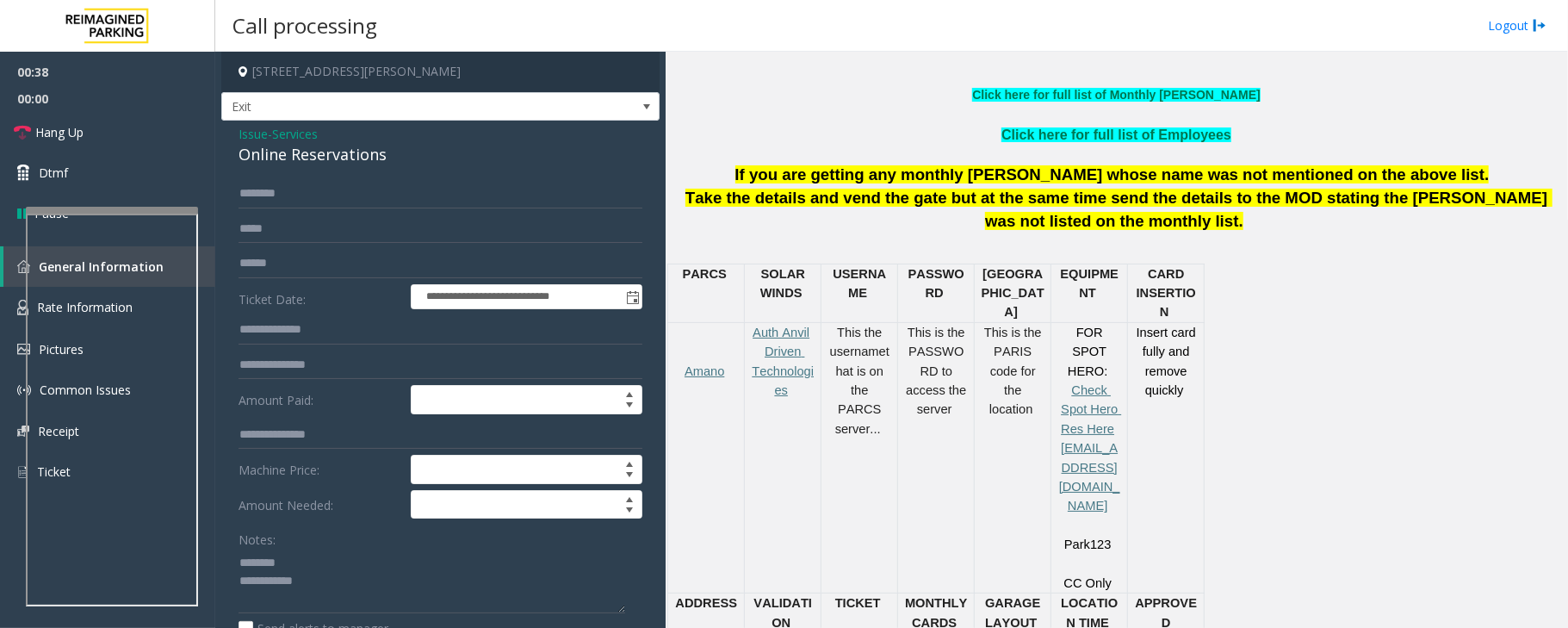
click at [277, 133] on span "Services" at bounding box center [294, 133] width 45 height 18
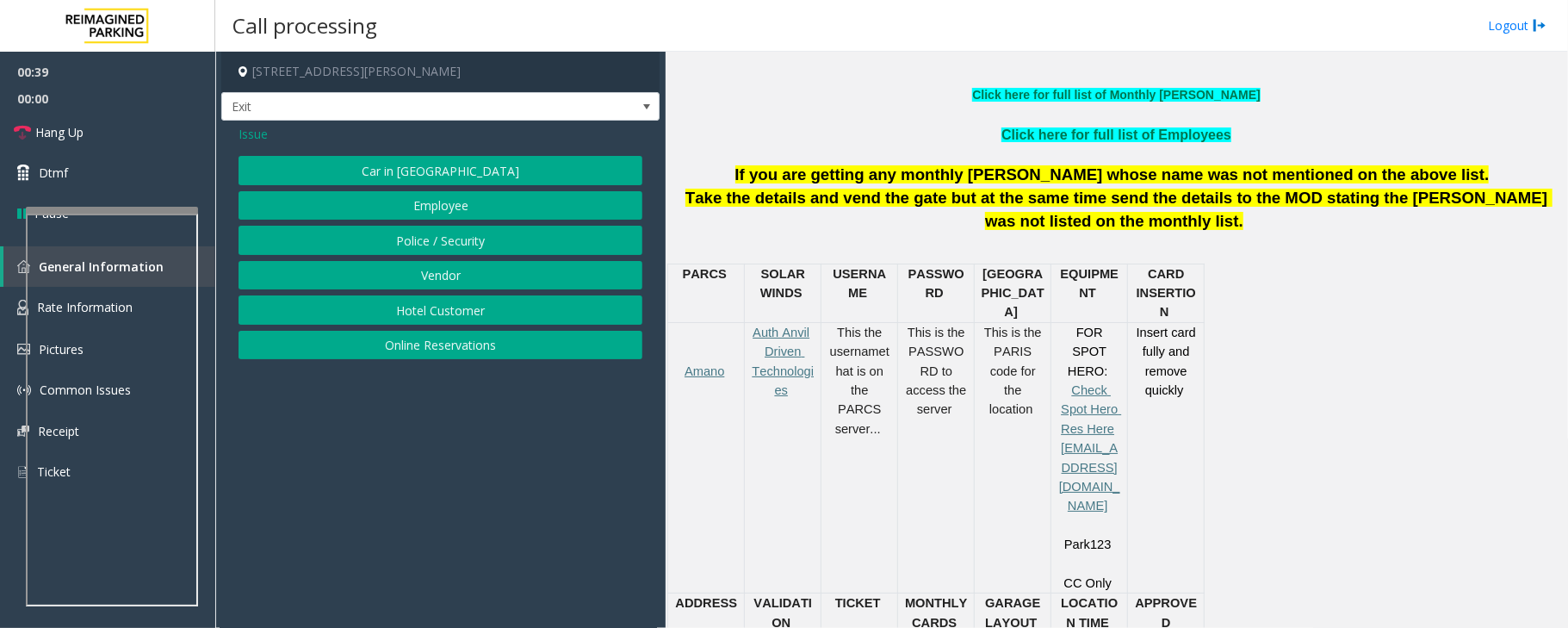
click at [401, 311] on button "Hotel Customer" at bounding box center [440, 310] width 404 height 29
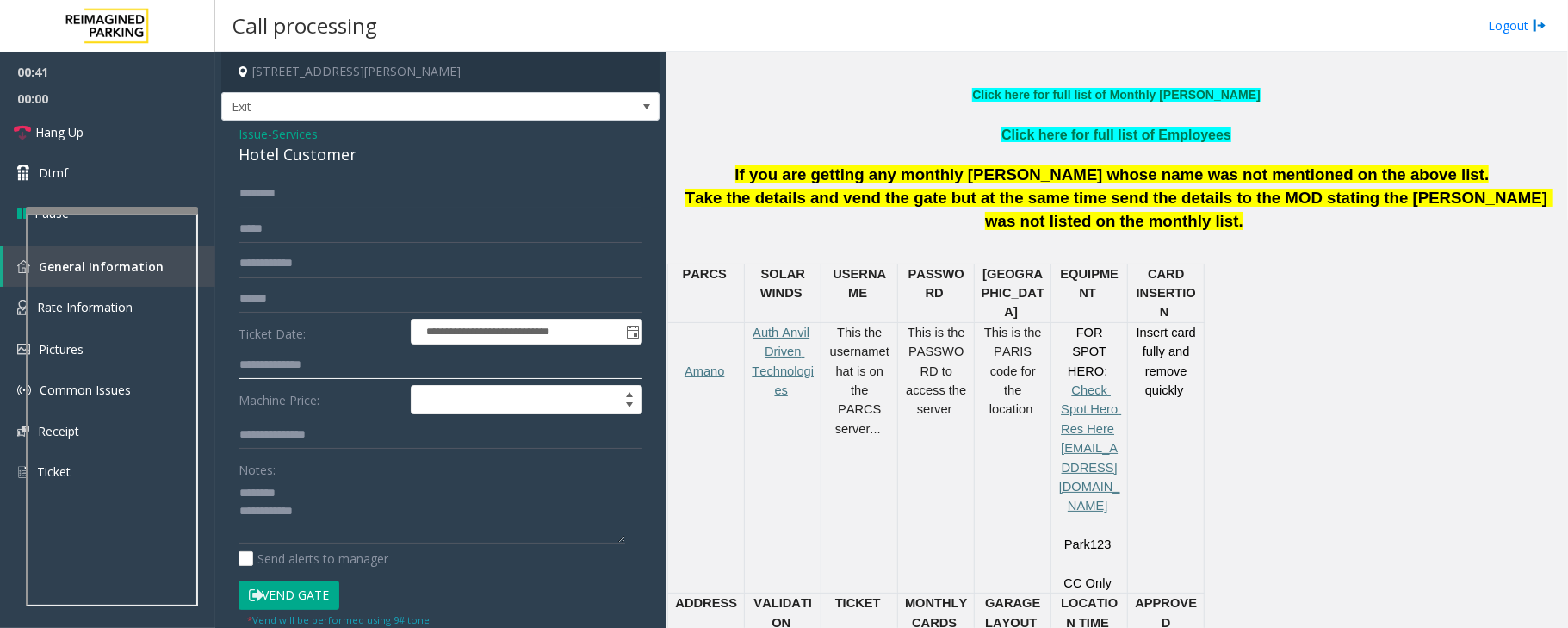
click at [300, 358] on input "text" at bounding box center [440, 365] width 404 height 29
type input "****"
click at [268, 153] on div "Hotel Customer" at bounding box center [440, 155] width 404 height 23
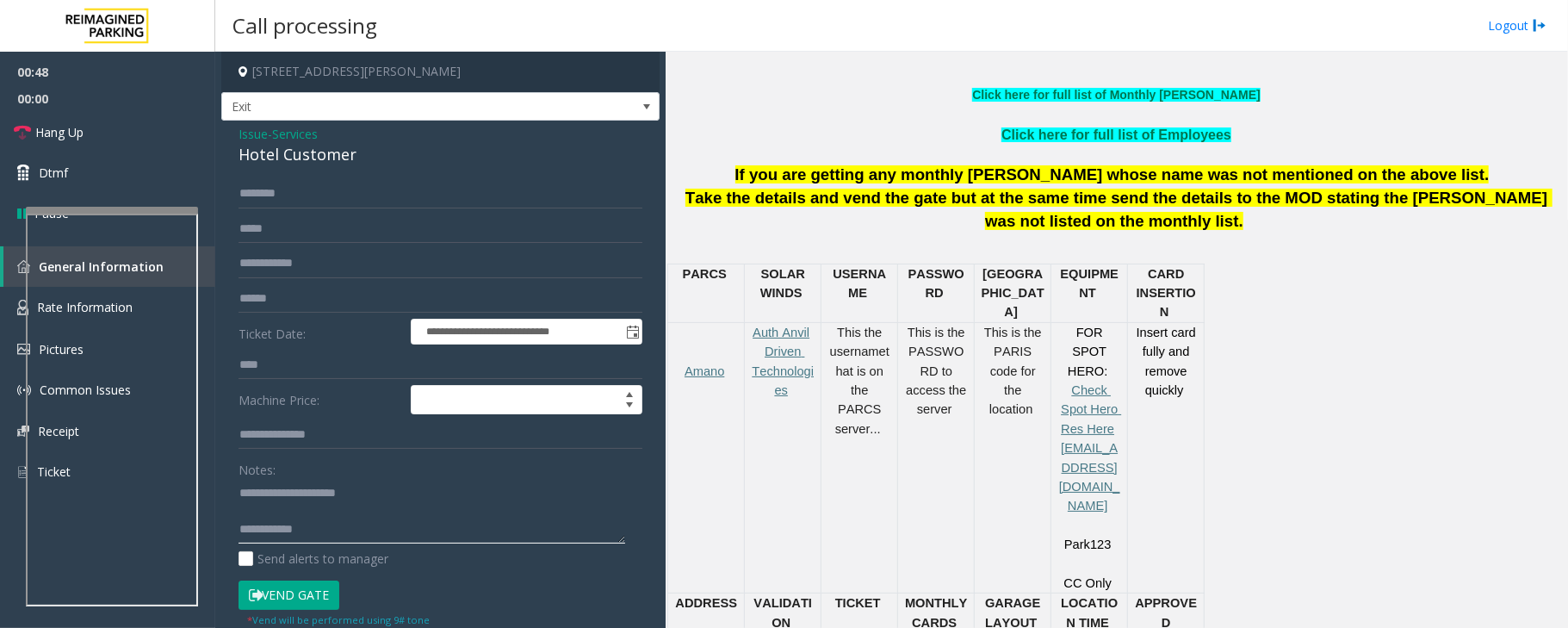
click at [288, 513] on textarea at bounding box center [431, 511] width 387 height 65
click at [327, 515] on textarea at bounding box center [431, 511] width 387 height 65
click at [484, 522] on textarea at bounding box center [431, 511] width 387 height 65
type textarea "**********"
click at [332, 364] on input "****" at bounding box center [440, 365] width 404 height 29
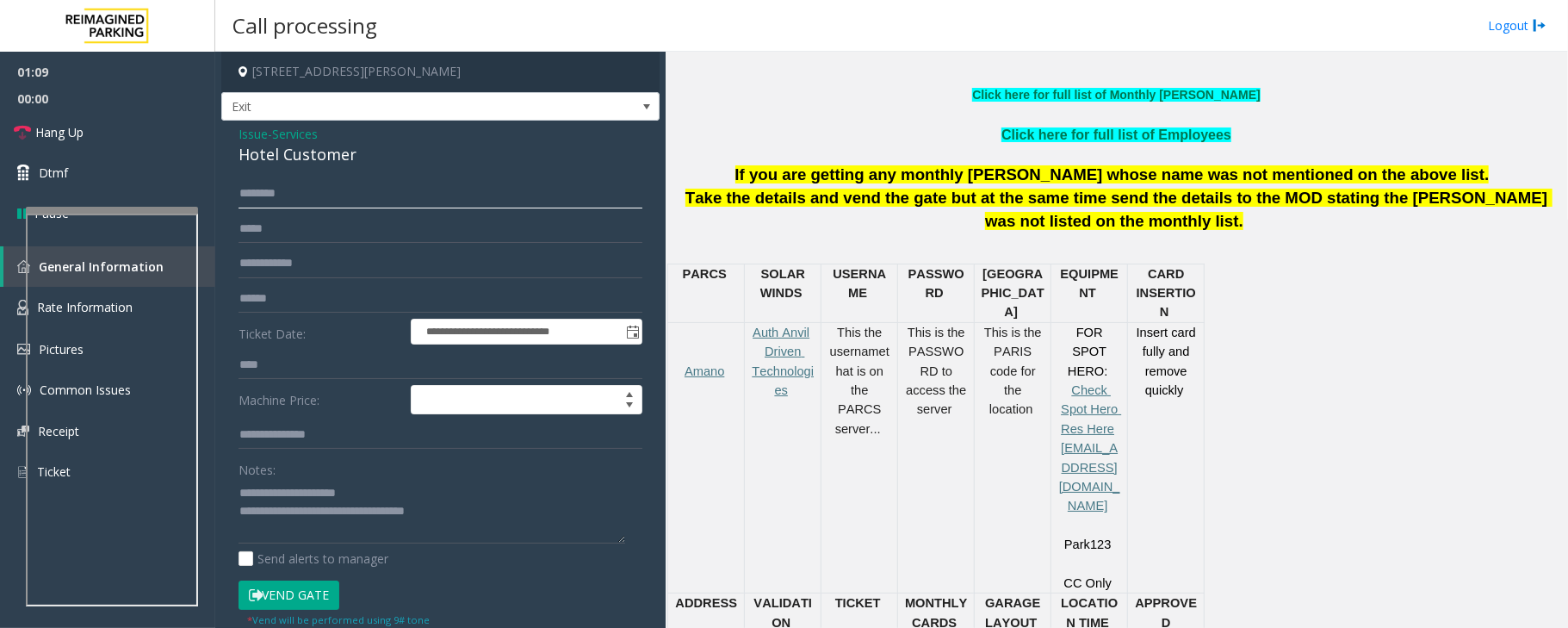
click at [334, 204] on input "text" at bounding box center [440, 194] width 404 height 29
click at [307, 364] on input "****" at bounding box center [440, 365] width 404 height 29
type input "****"
click at [332, 191] on input "text" at bounding box center [440, 194] width 404 height 29
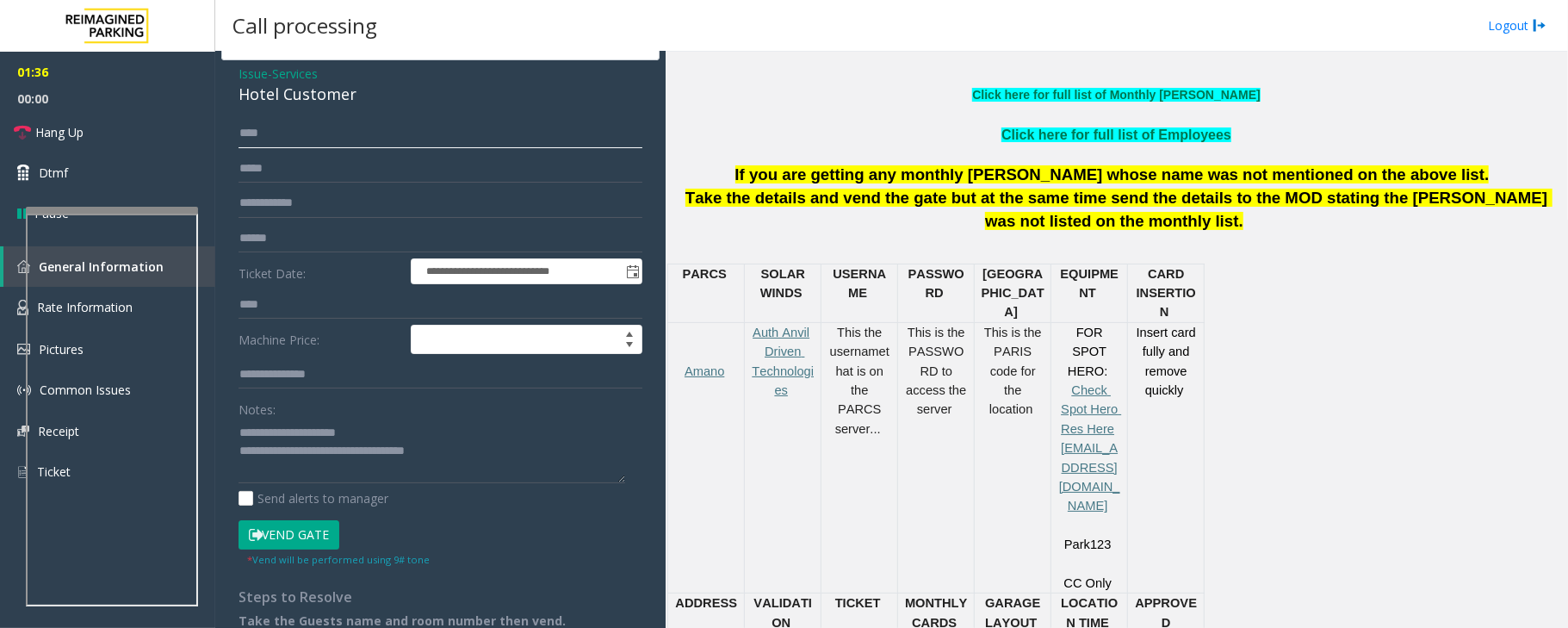
scroll to position [117, 0]
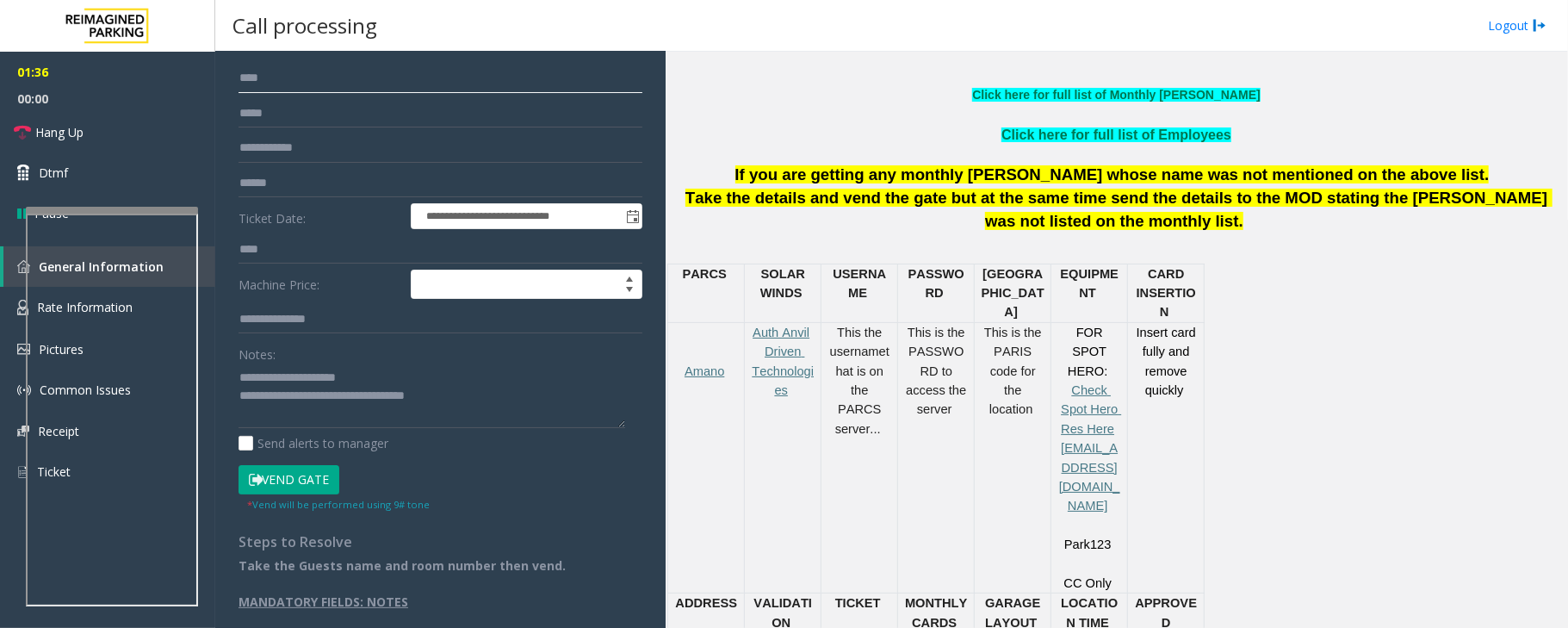
type input "****"
click at [303, 481] on button "Vend Gate" at bounding box center [288, 479] width 100 height 29
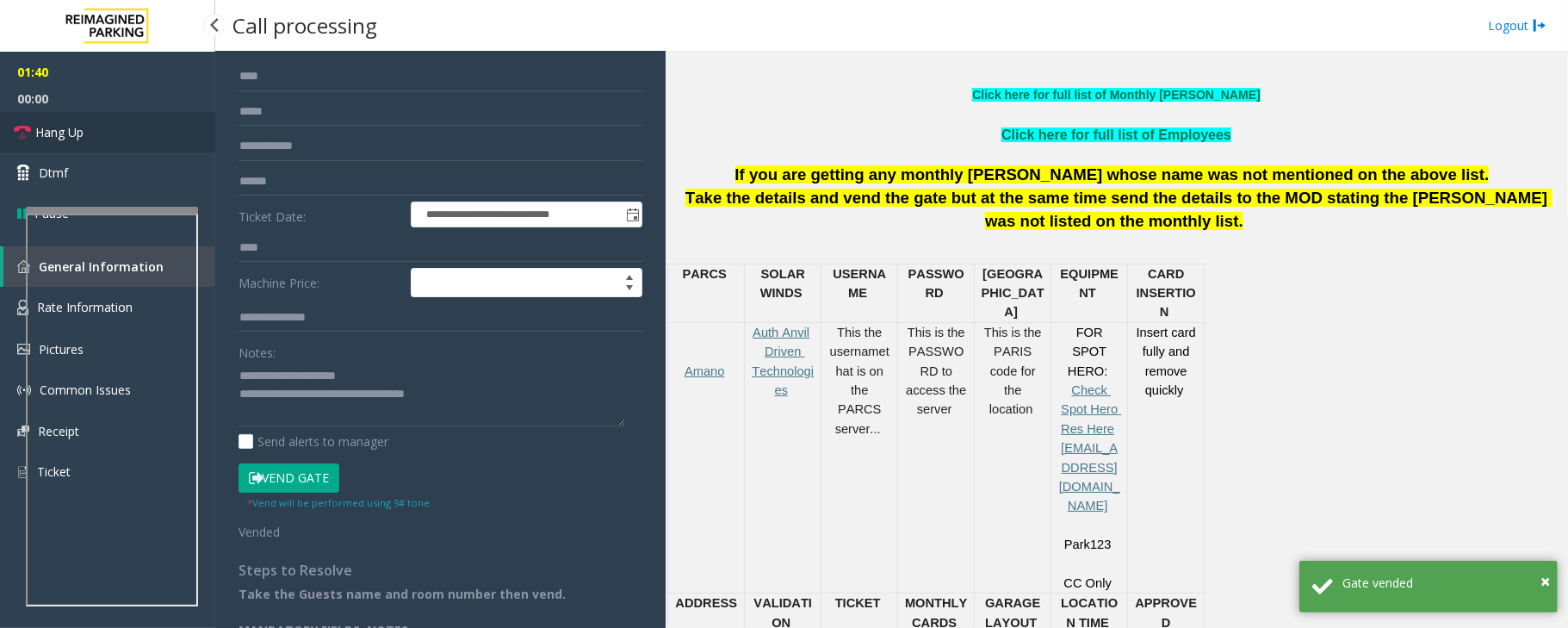
click at [153, 123] on link "Hang Up" at bounding box center [108, 133] width 215 height 41
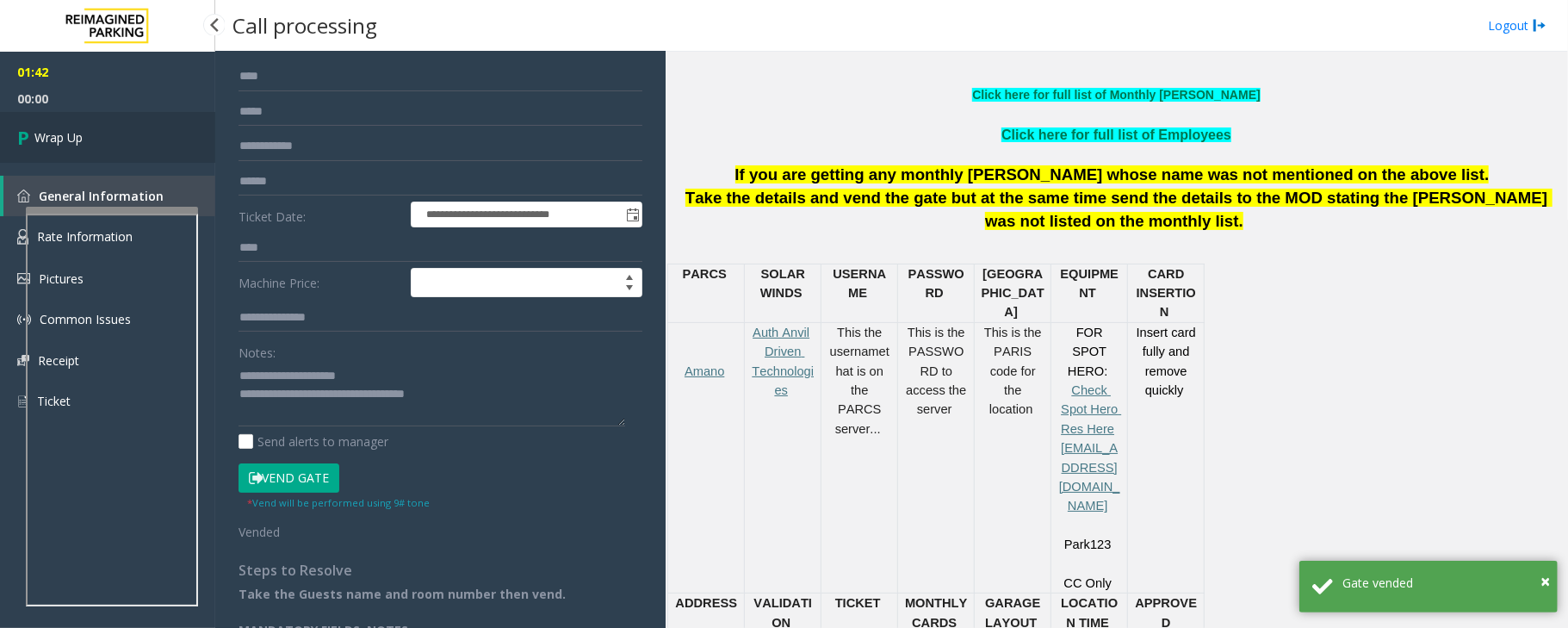
click at [153, 123] on link "Wrap Up" at bounding box center [108, 137] width 215 height 51
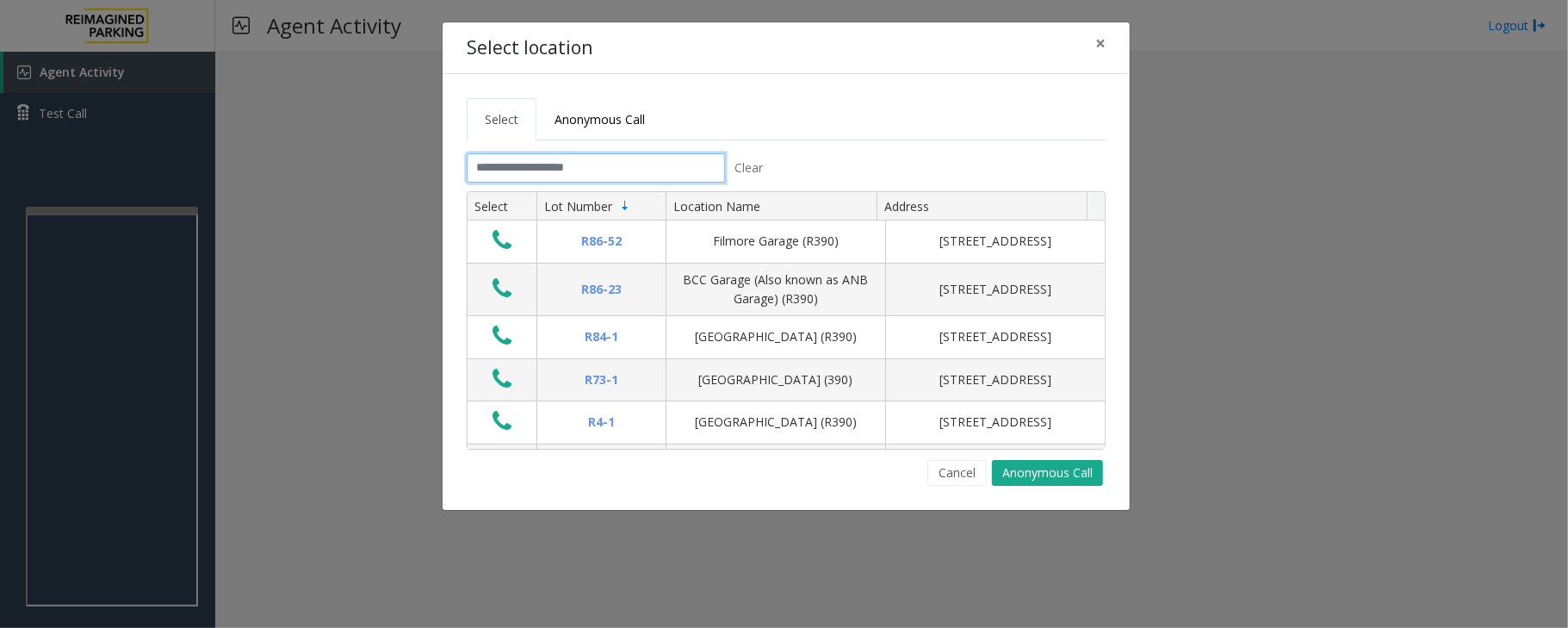
click at [596, 173] on input "text" at bounding box center [596, 167] width 259 height 29
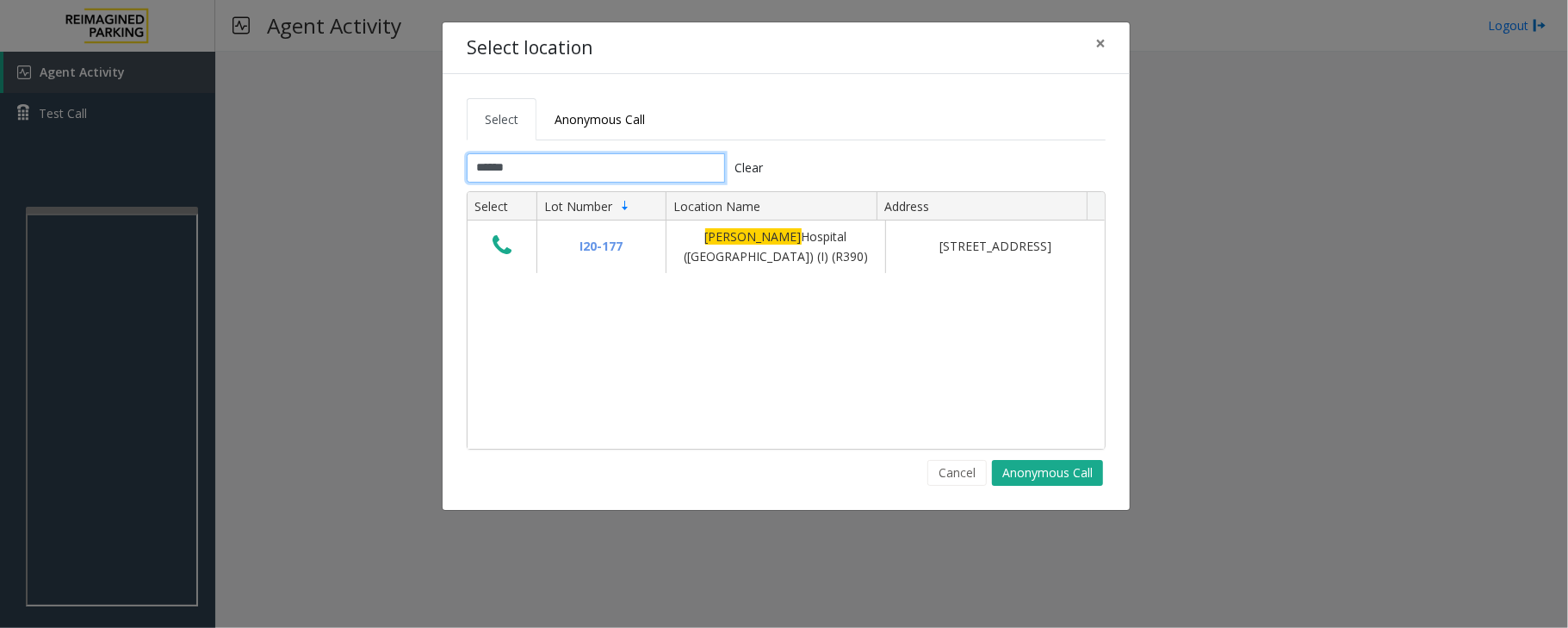
type input "******"
click at [1108, 49] on button "×" at bounding box center [1100, 43] width 35 height 42
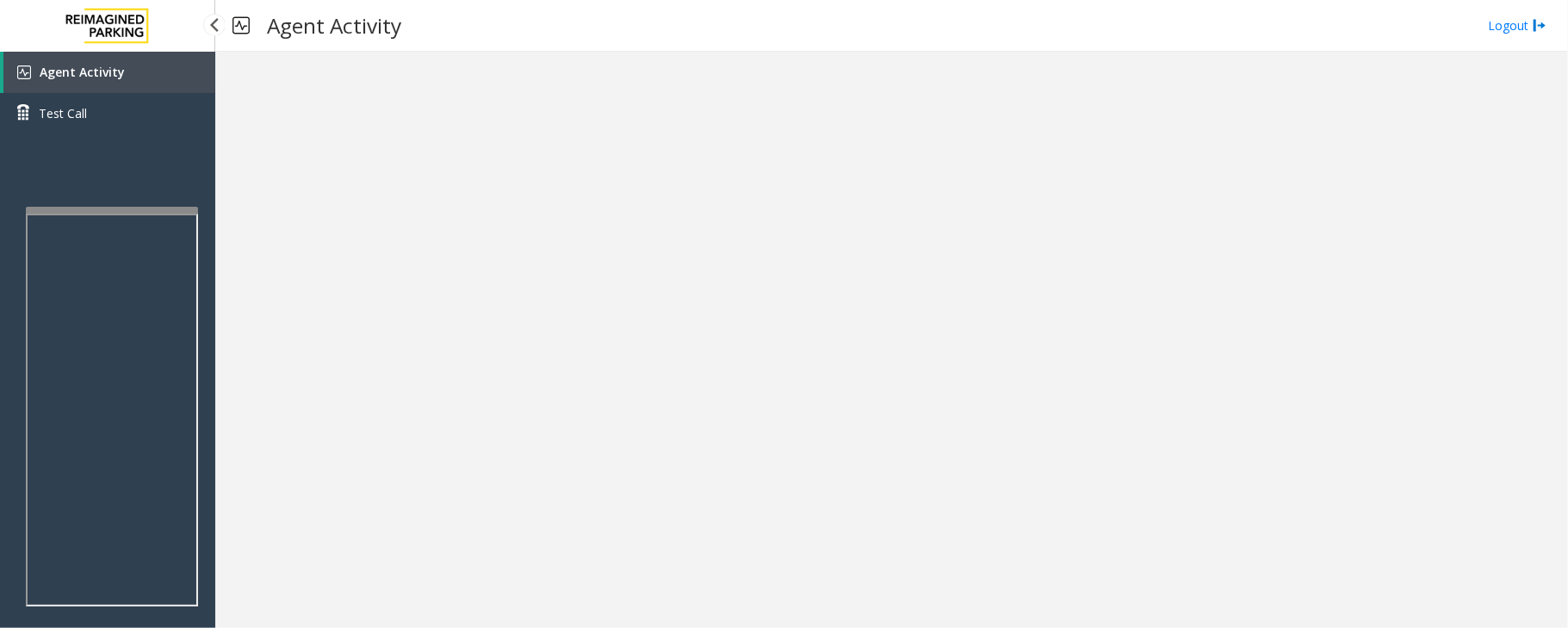
click at [145, 73] on link "Agent Activity" at bounding box center [109, 72] width 212 height 42
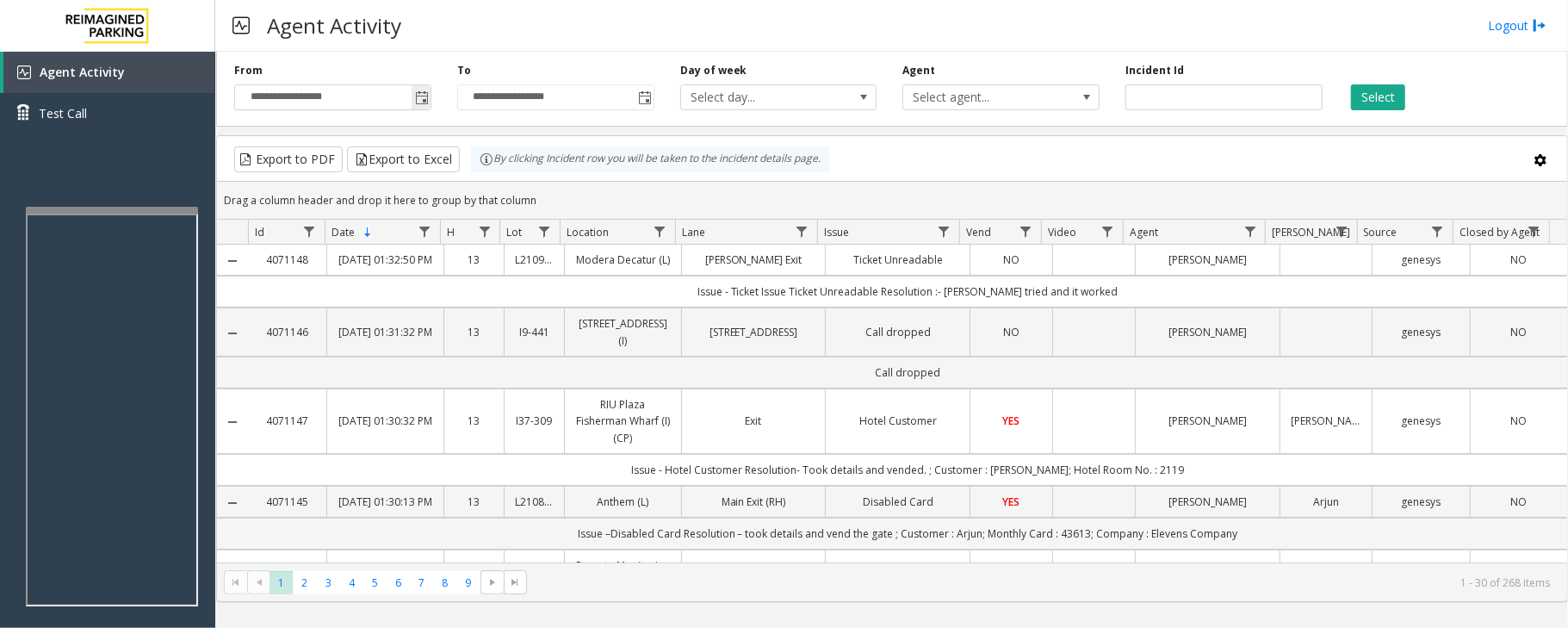
click at [425, 100] on span "Toggle popup" at bounding box center [422, 99] width 14 height 14
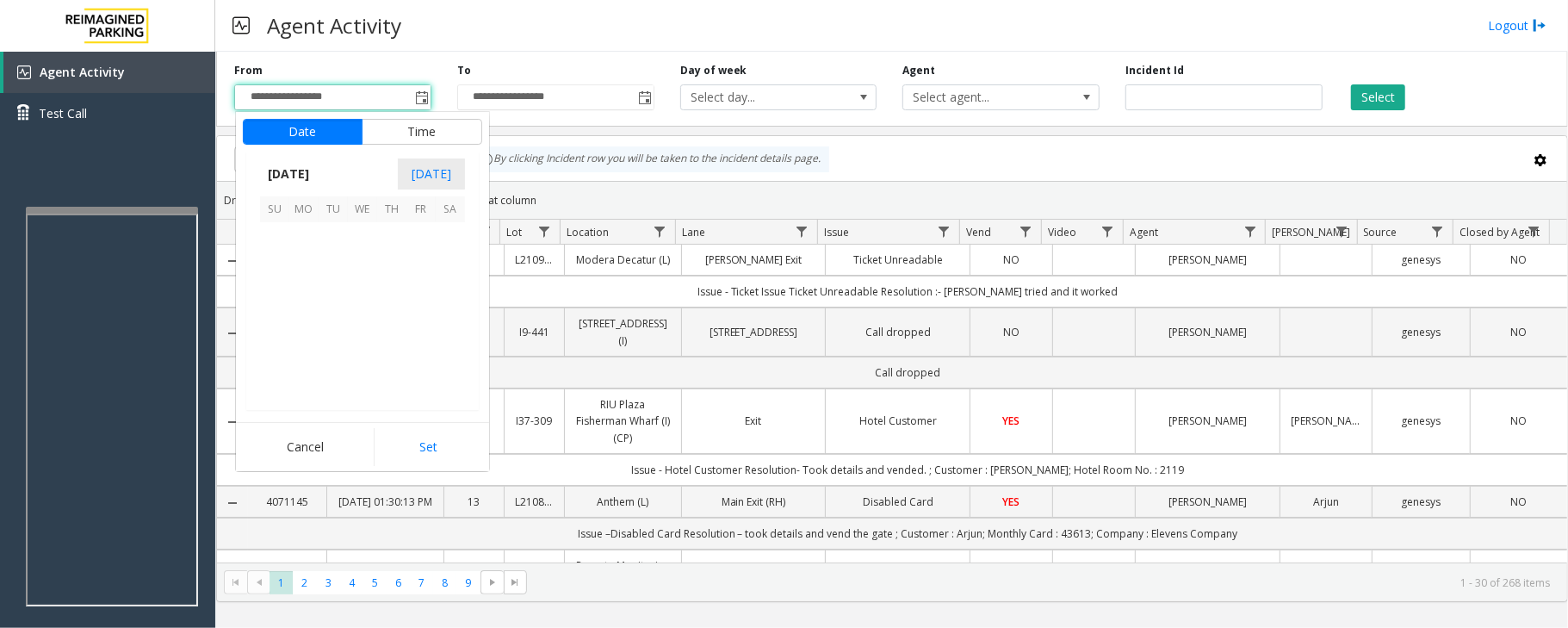
scroll to position [309318, 0]
click at [575, 46] on div "Agent Activity Logout" at bounding box center [892, 26] width 1353 height 52
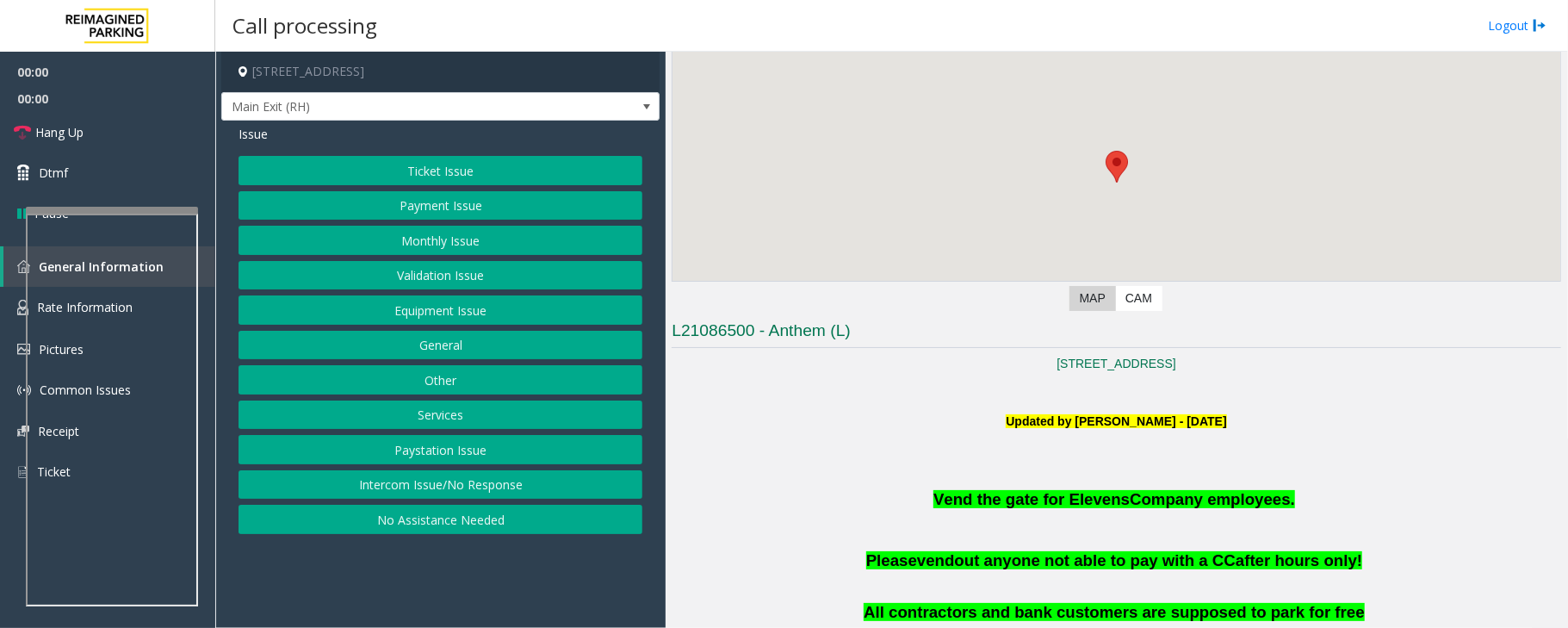
scroll to position [345, 0]
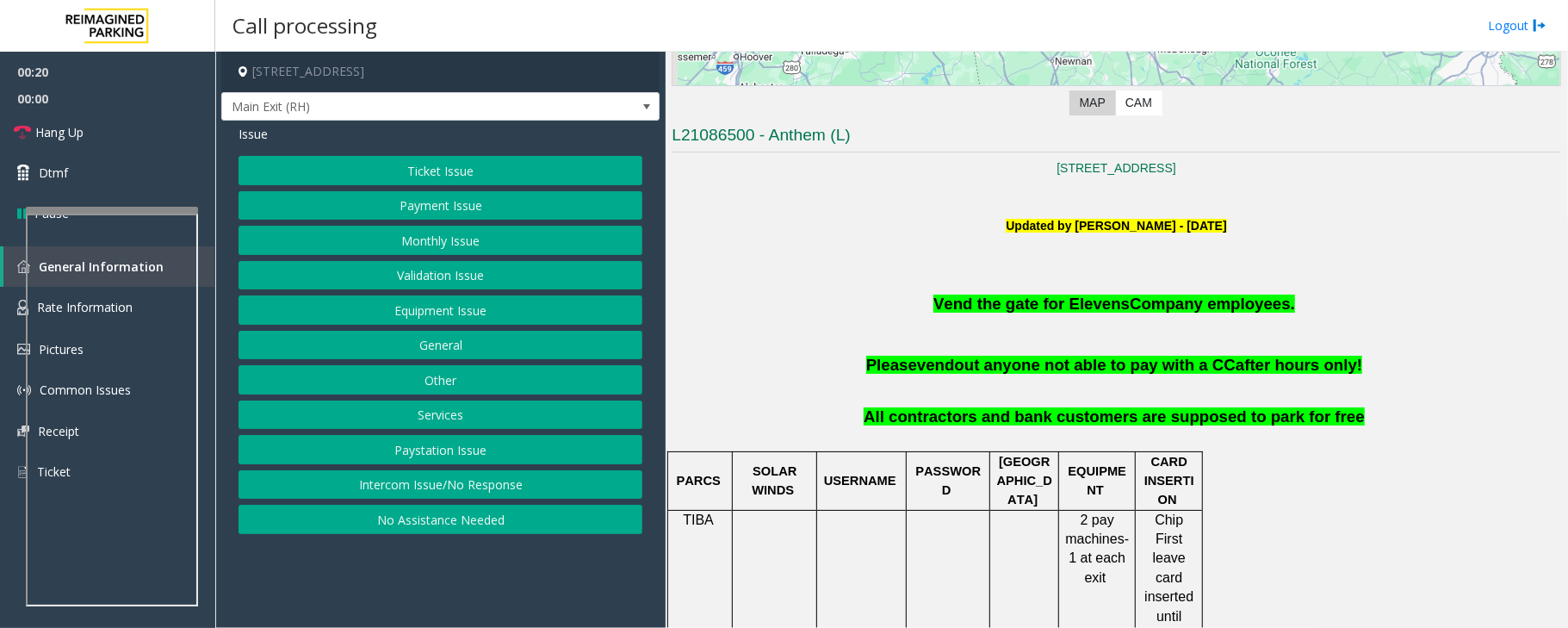
click at [460, 238] on button "Monthly Issue" at bounding box center [440, 240] width 404 height 29
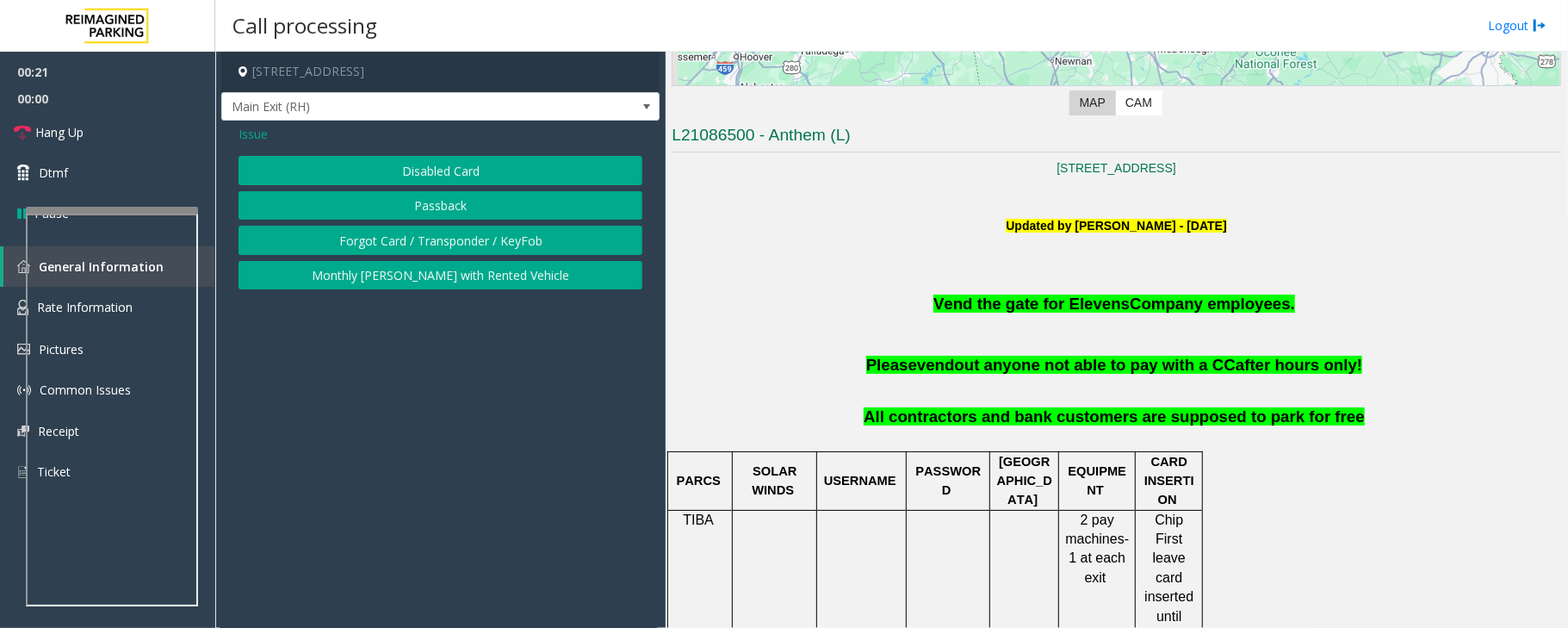
click at [476, 177] on button "Disabled Card" at bounding box center [440, 170] width 404 height 29
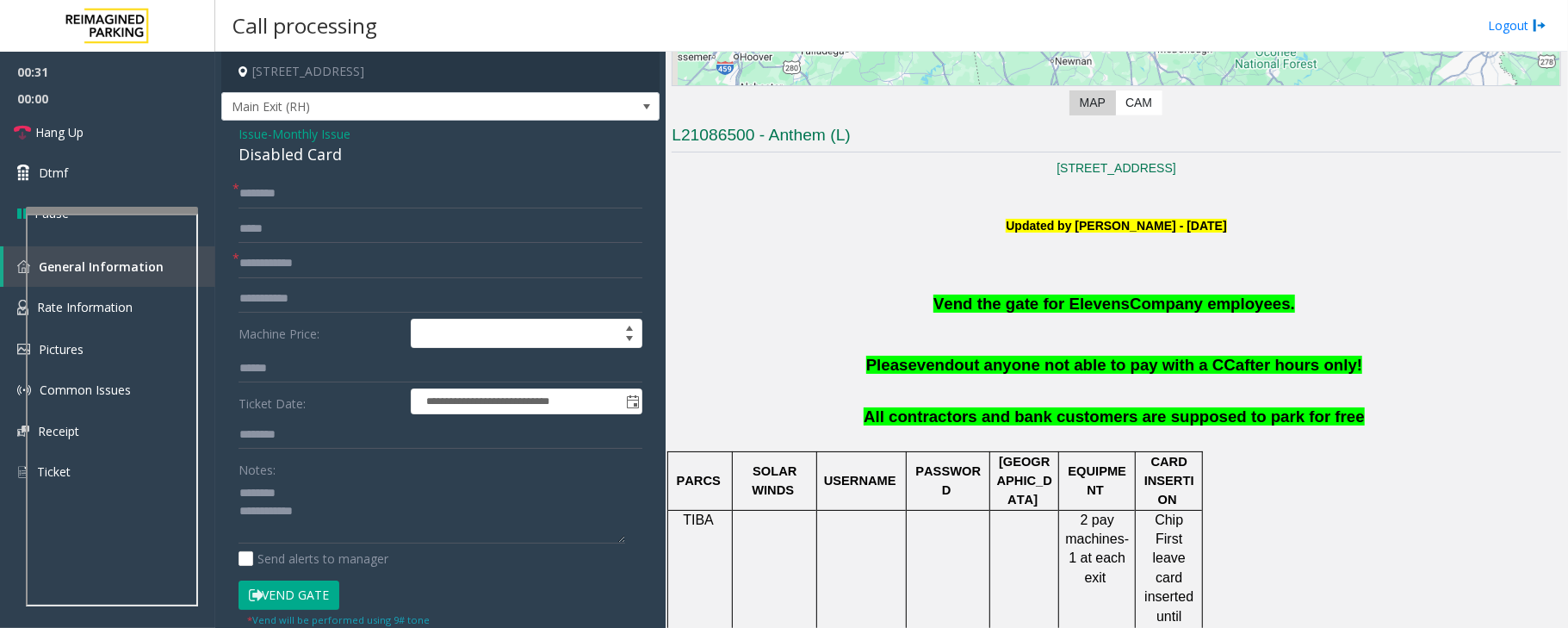
click at [293, 155] on div "Disabled Card" at bounding box center [440, 155] width 404 height 23
type textarea "**********"
click at [335, 132] on span "Monthly Issue" at bounding box center [311, 133] width 78 height 18
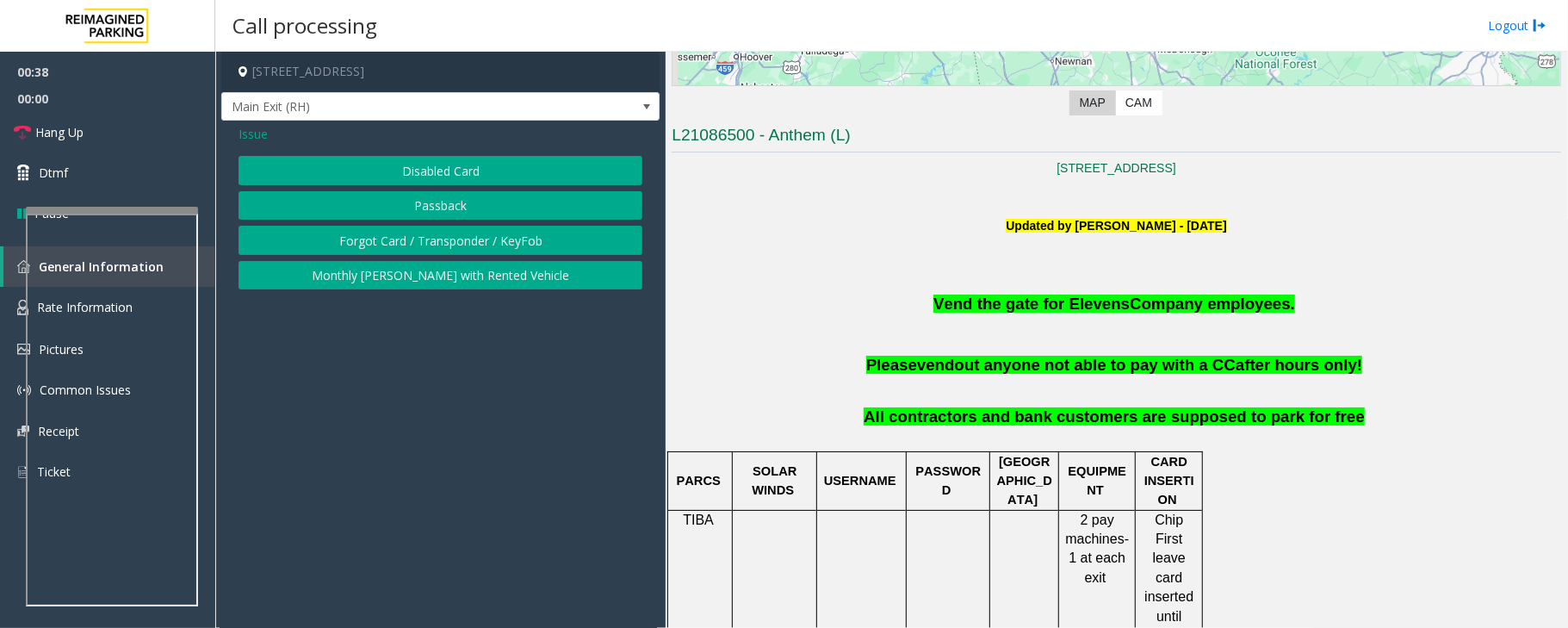
click at [263, 132] on span "Issue" at bounding box center [252, 133] width 29 height 18
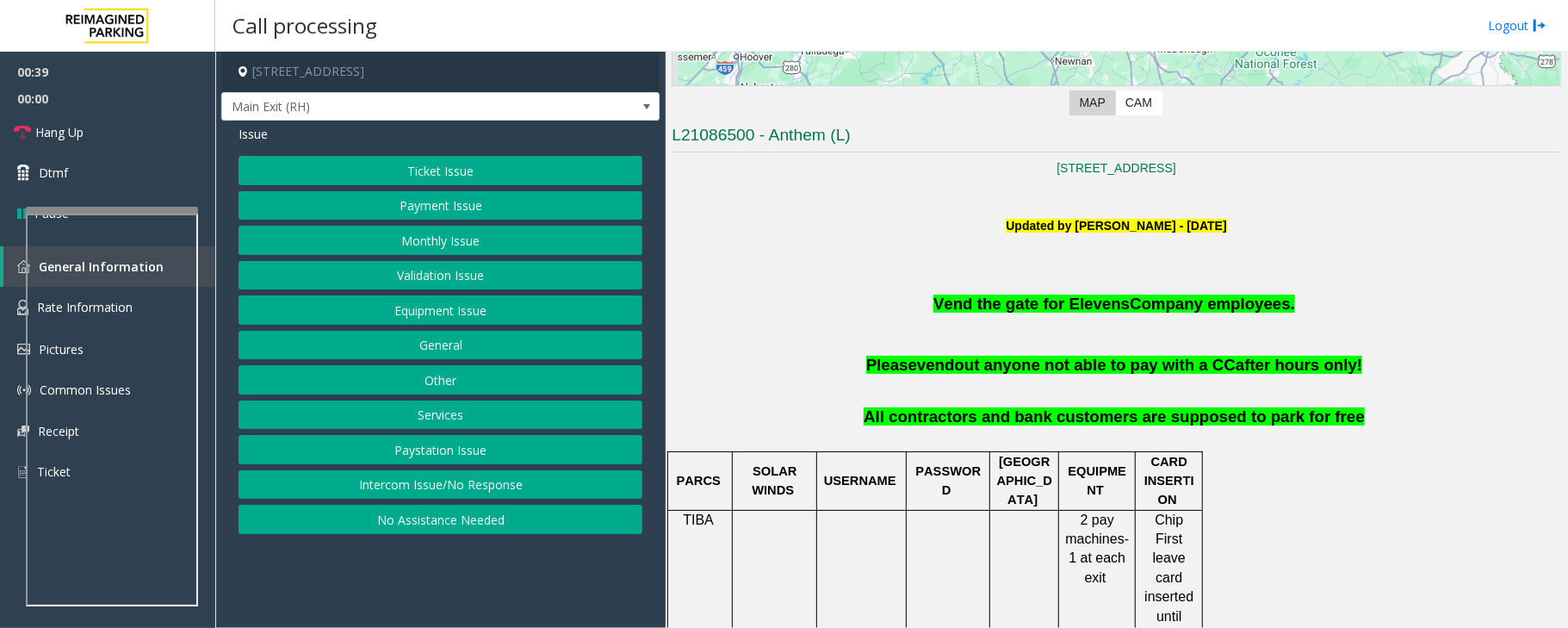
click at [455, 310] on button "Equipment Issue" at bounding box center [440, 310] width 404 height 29
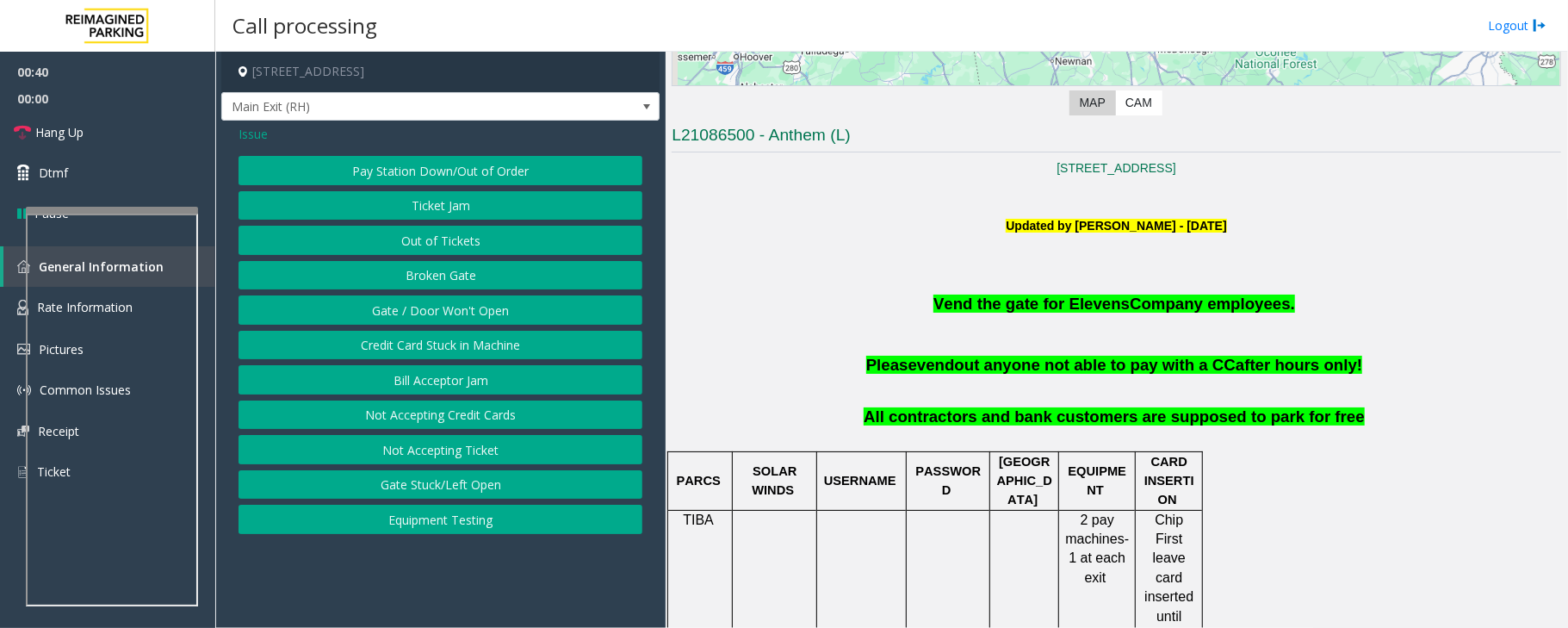
click at [455, 310] on button "Gate / Door Won't Open" at bounding box center [440, 310] width 404 height 29
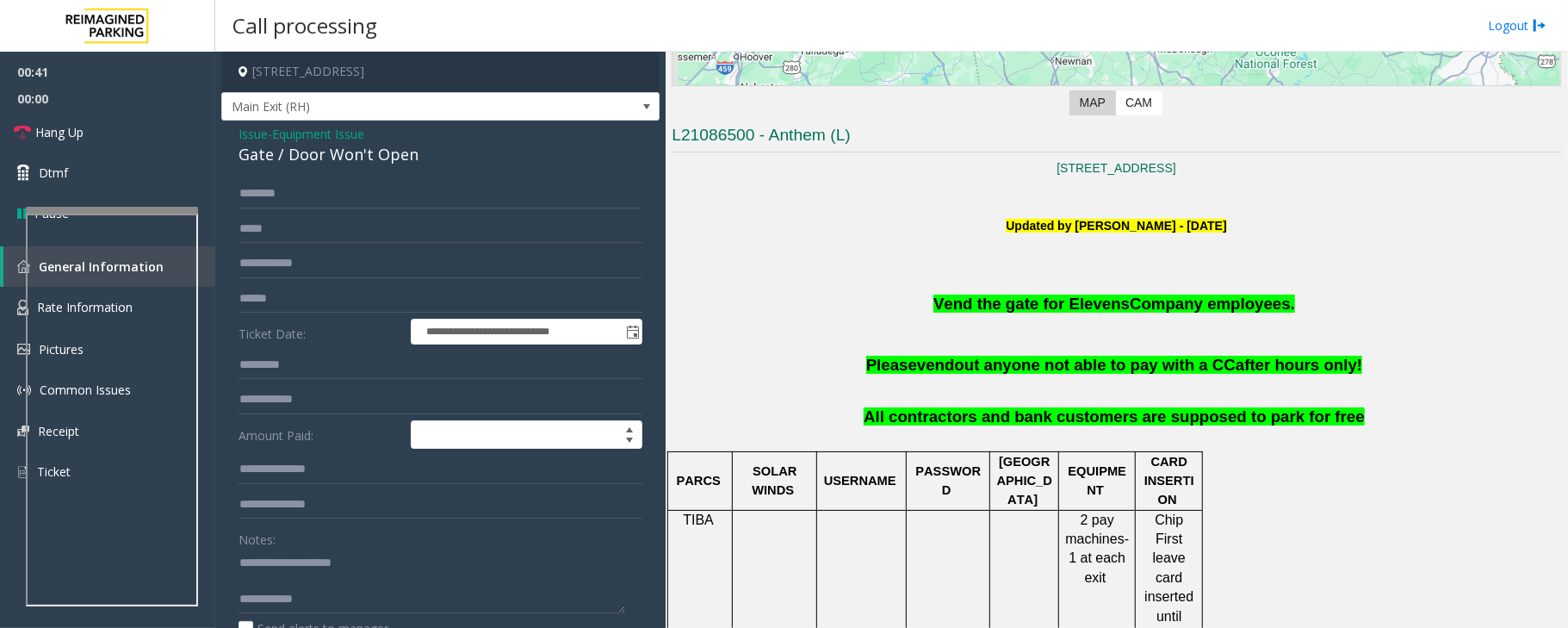
click at [356, 153] on div "Gate / Door Won't Open" at bounding box center [440, 155] width 404 height 23
copy div "Gate / Door Won't Open"
drag, startPoint x: 281, startPoint y: 560, endPoint x: 407, endPoint y: 563, distance: 126.0
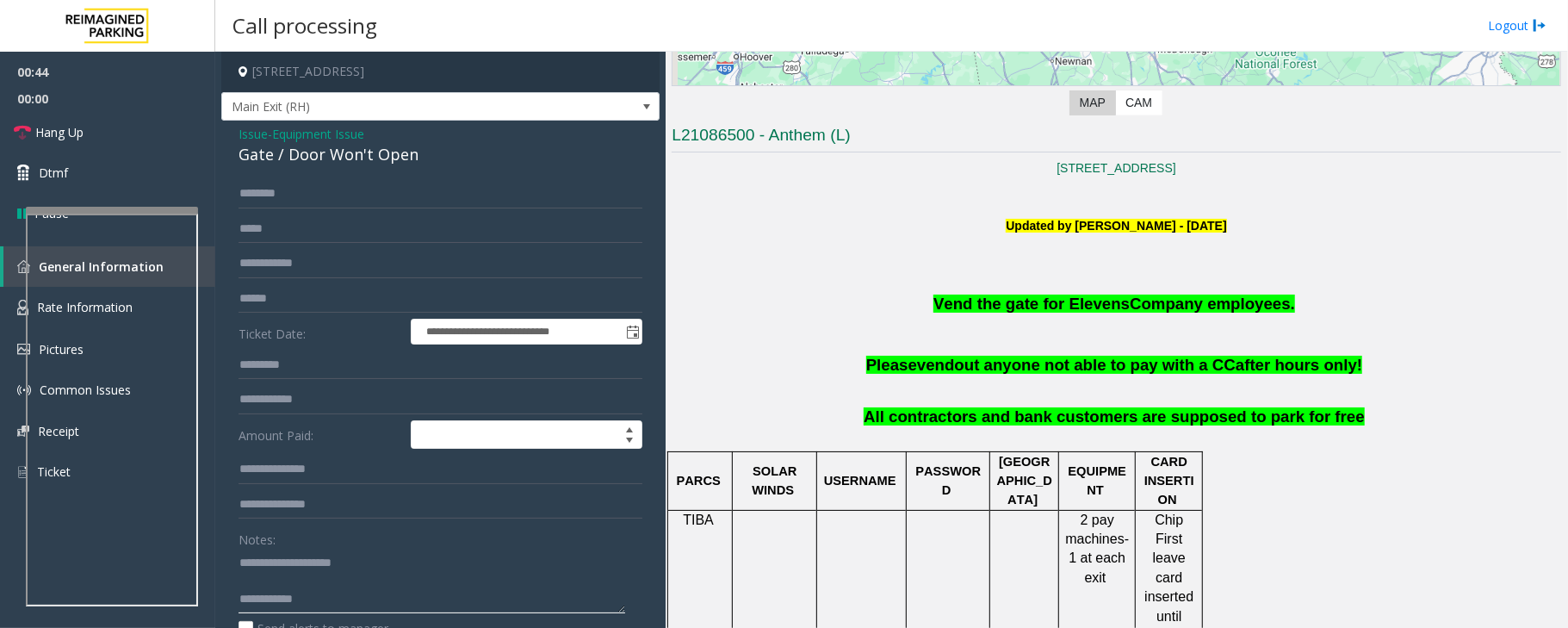
click at [407, 563] on textarea at bounding box center [431, 581] width 387 height 65
paste textarea "*********"
click at [288, 588] on textarea at bounding box center [431, 581] width 387 height 65
click at [88, 125] on link "Hang Up" at bounding box center [108, 133] width 215 height 41
click at [421, 566] on textarea at bounding box center [431, 581] width 387 height 65
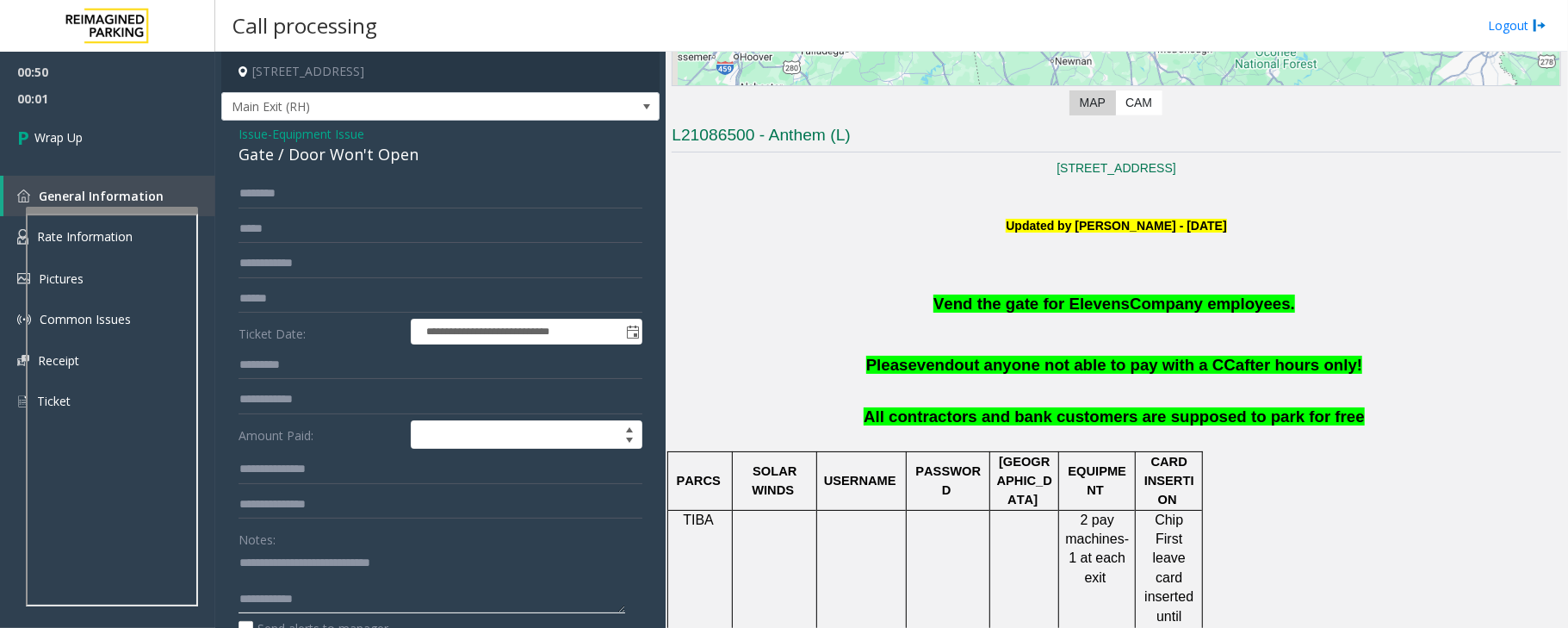
click at [373, 600] on textarea at bounding box center [431, 581] width 387 height 65
click at [371, 608] on textarea at bounding box center [431, 581] width 387 height 65
paste textarea "**********"
type textarea "**********"
click at [52, 132] on span "Wrap Up" at bounding box center [59, 137] width 48 height 18
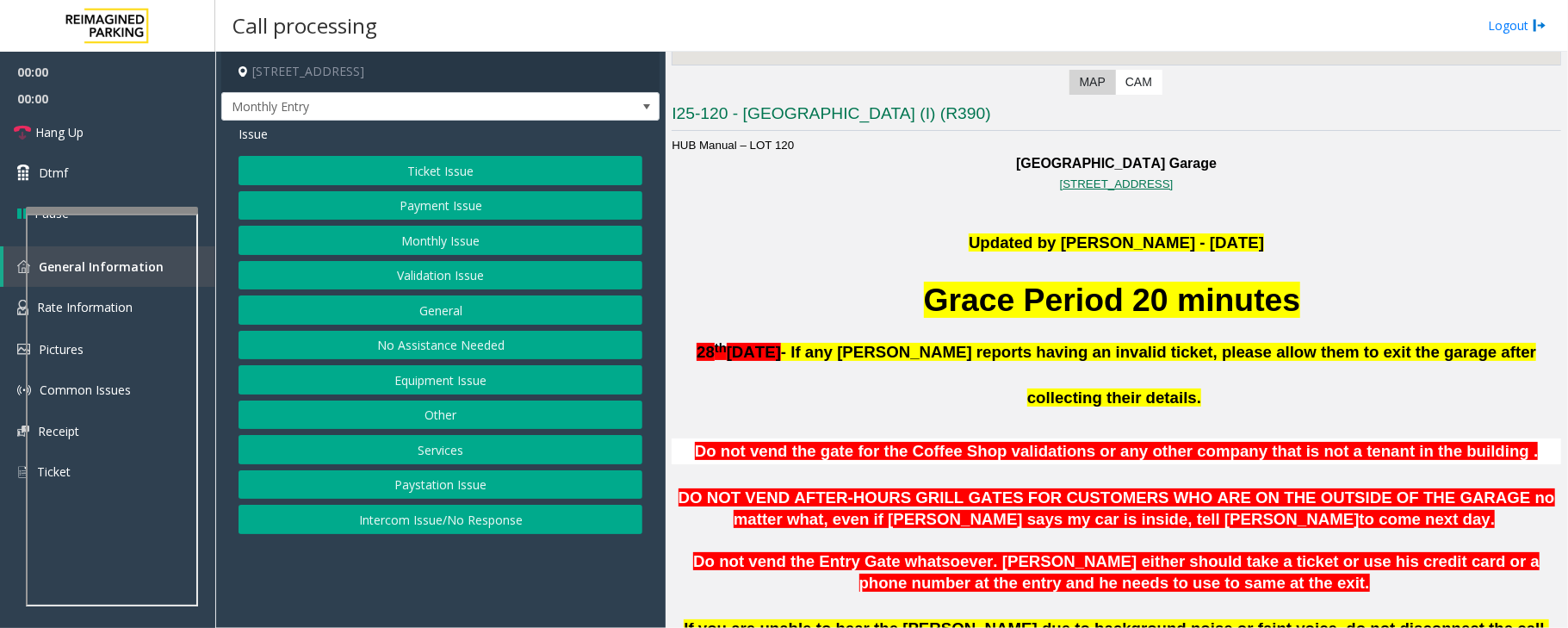
scroll to position [345, 0]
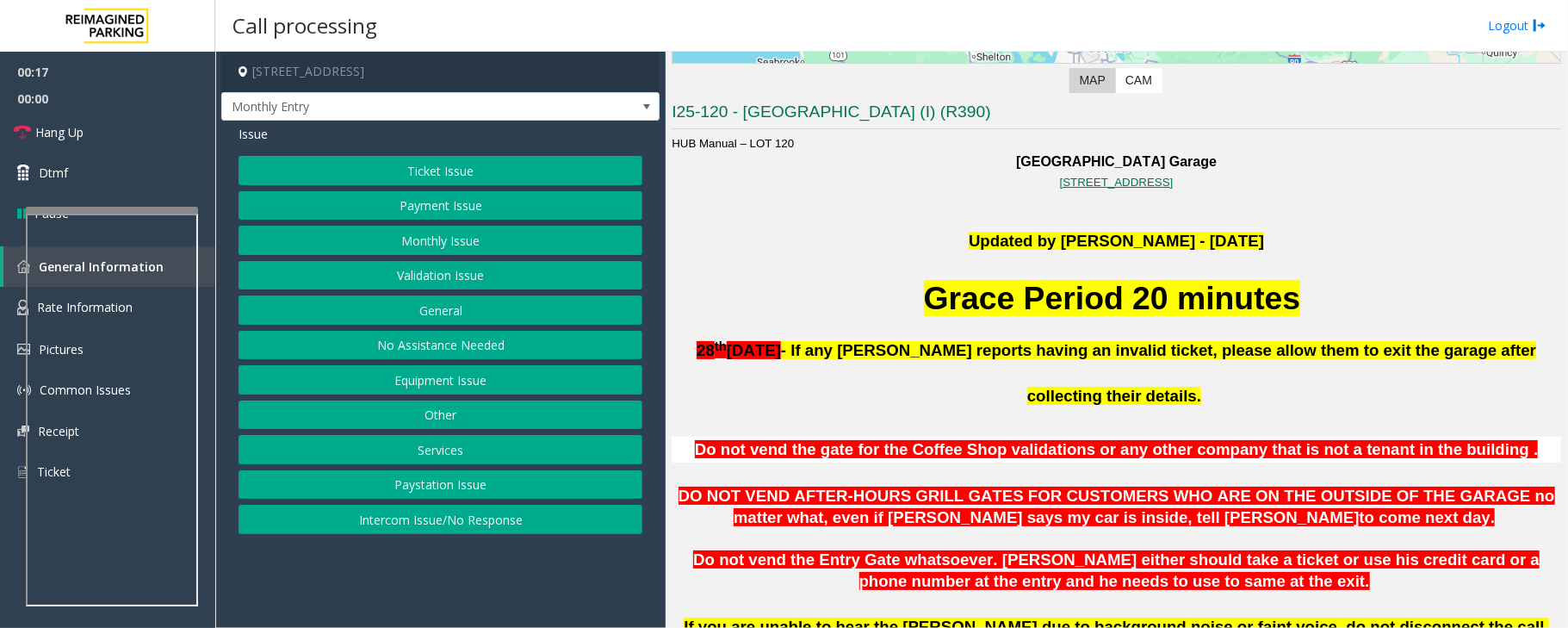
click at [450, 309] on button "General" at bounding box center [440, 310] width 404 height 29
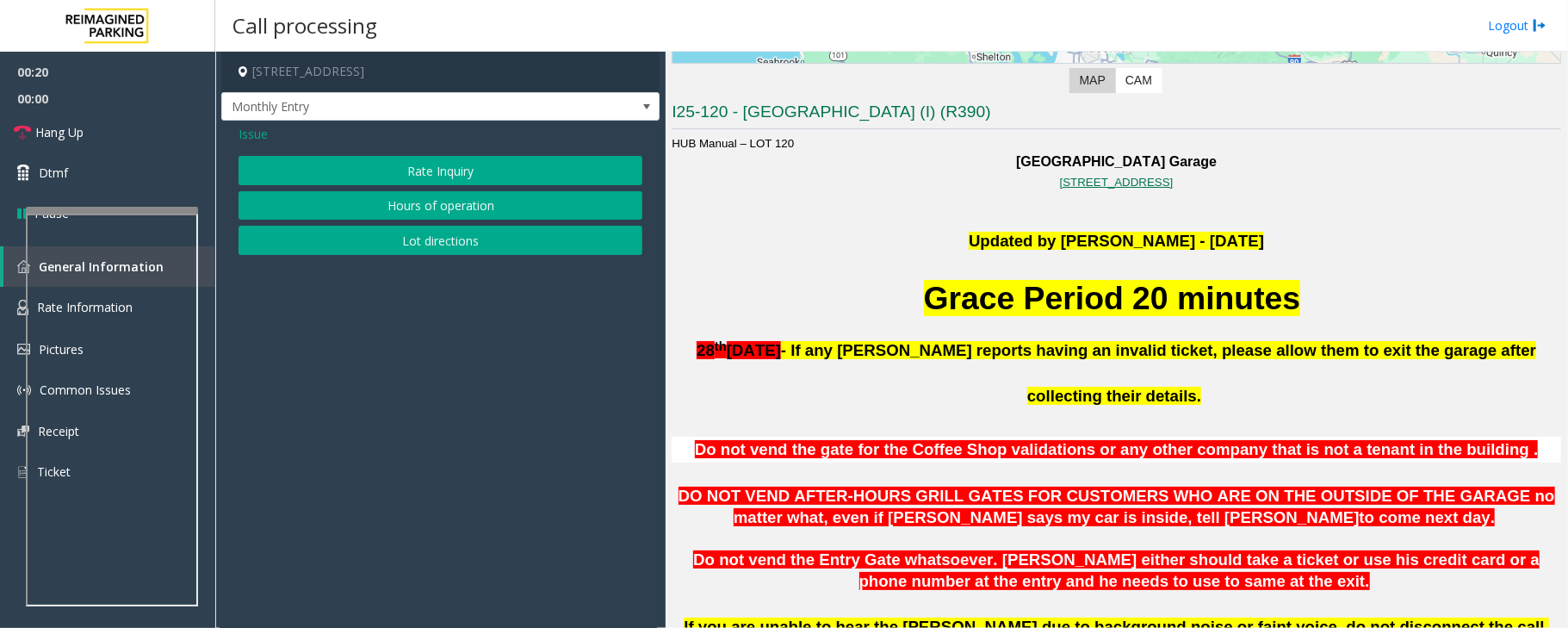
click at [255, 132] on span "Issue" at bounding box center [252, 133] width 29 height 18
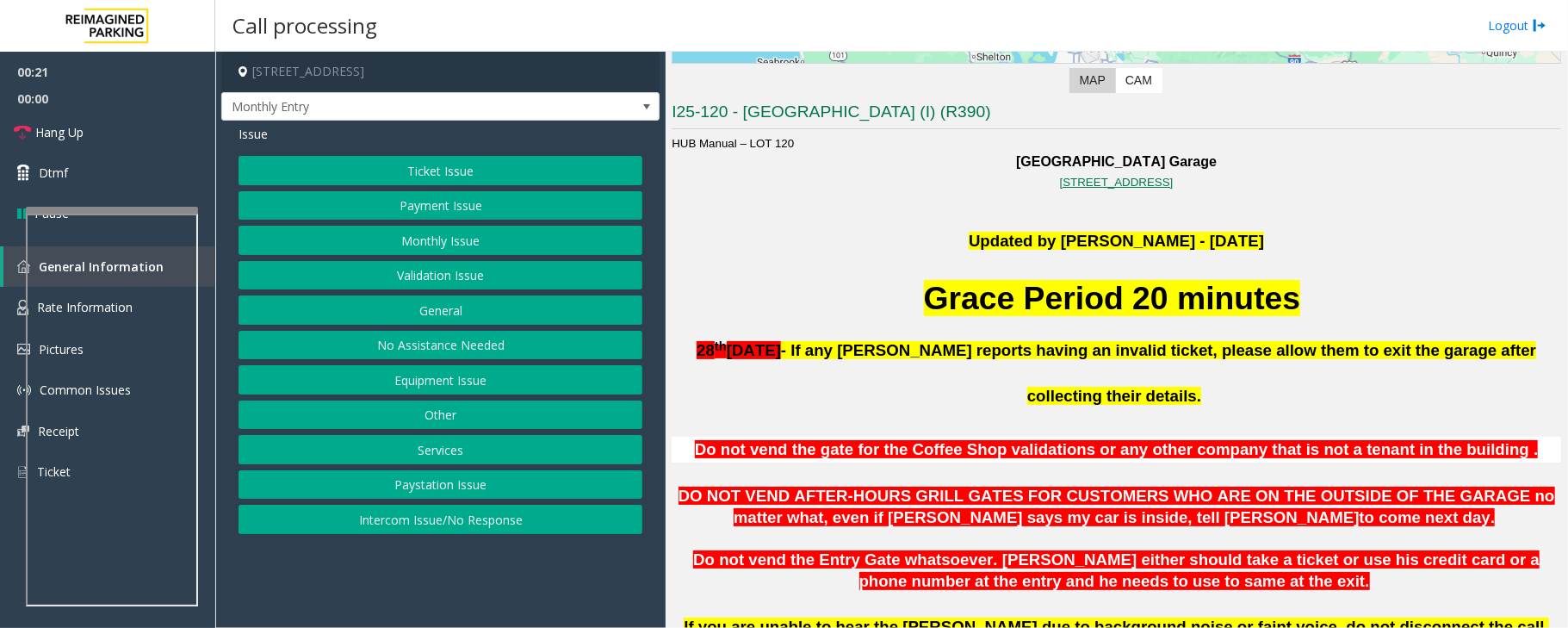
click at [456, 393] on button "Equipment Issue" at bounding box center [440, 380] width 404 height 29
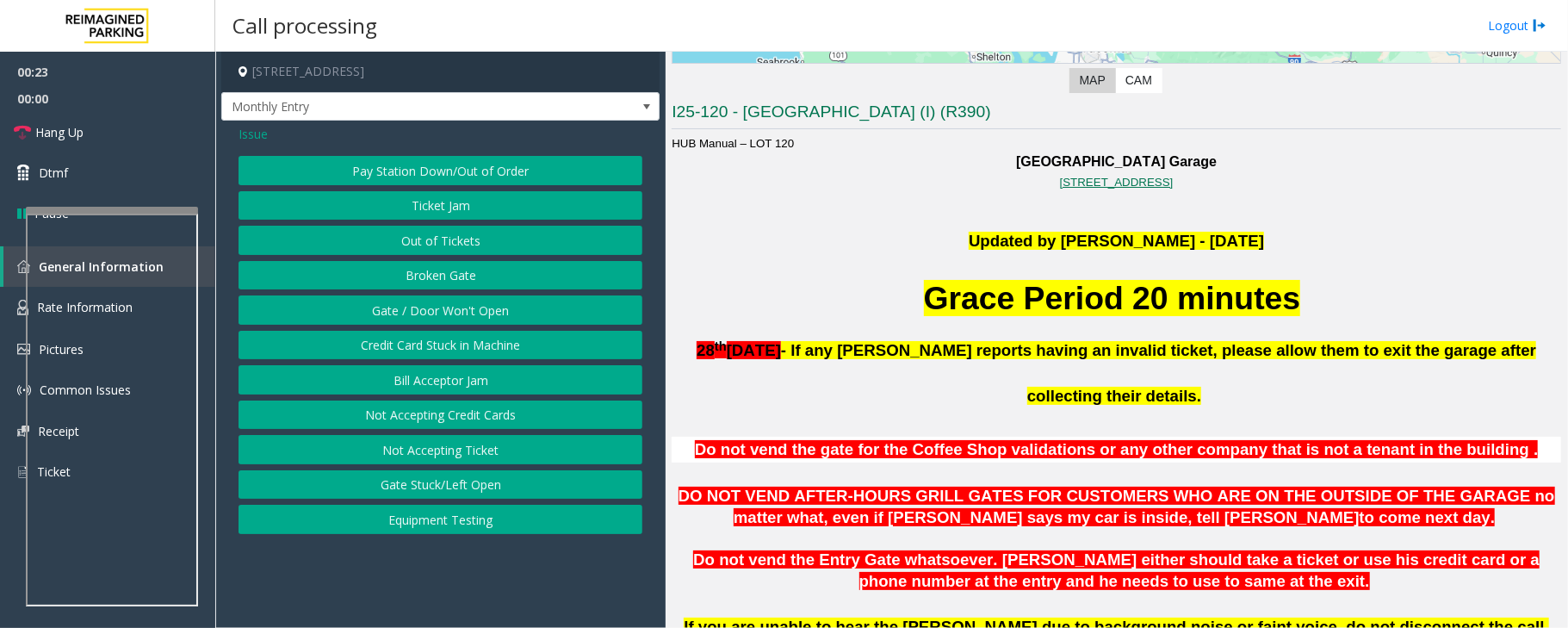
click at [272, 140] on div "Issue" at bounding box center [440, 133] width 404 height 18
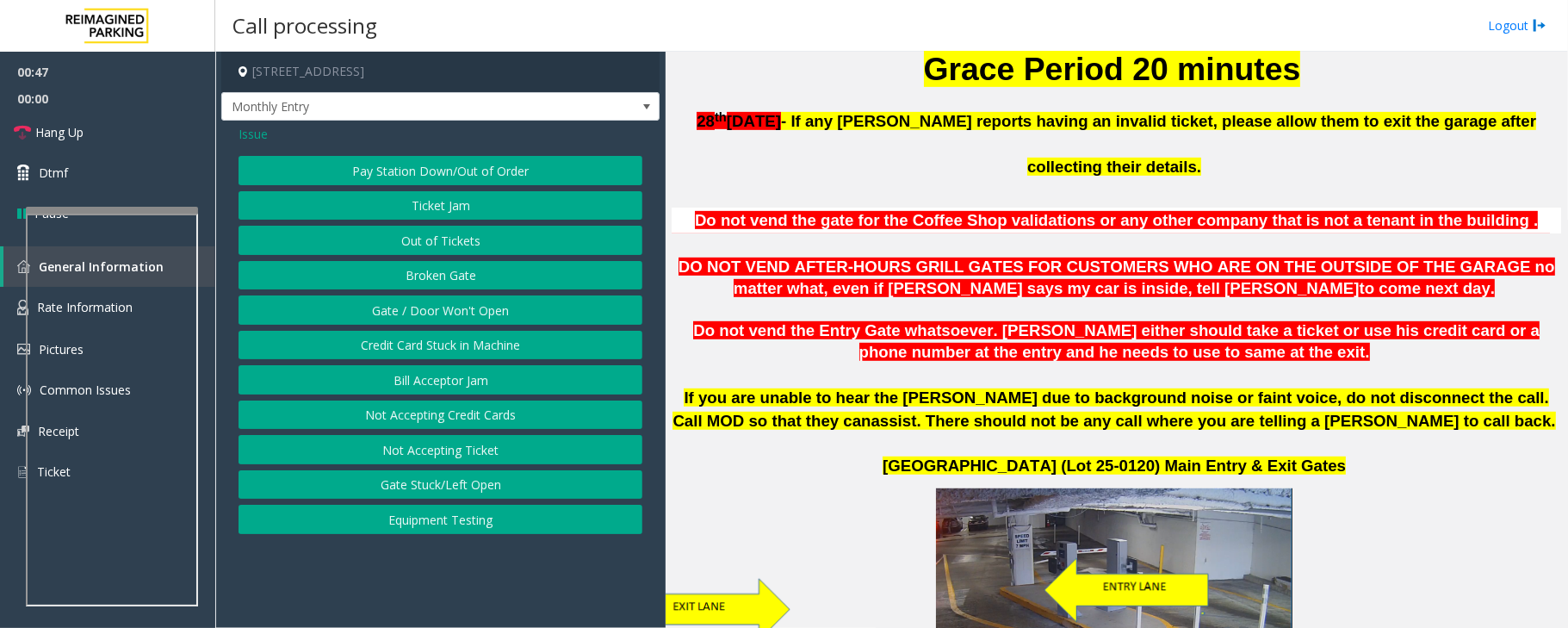
scroll to position [919, 0]
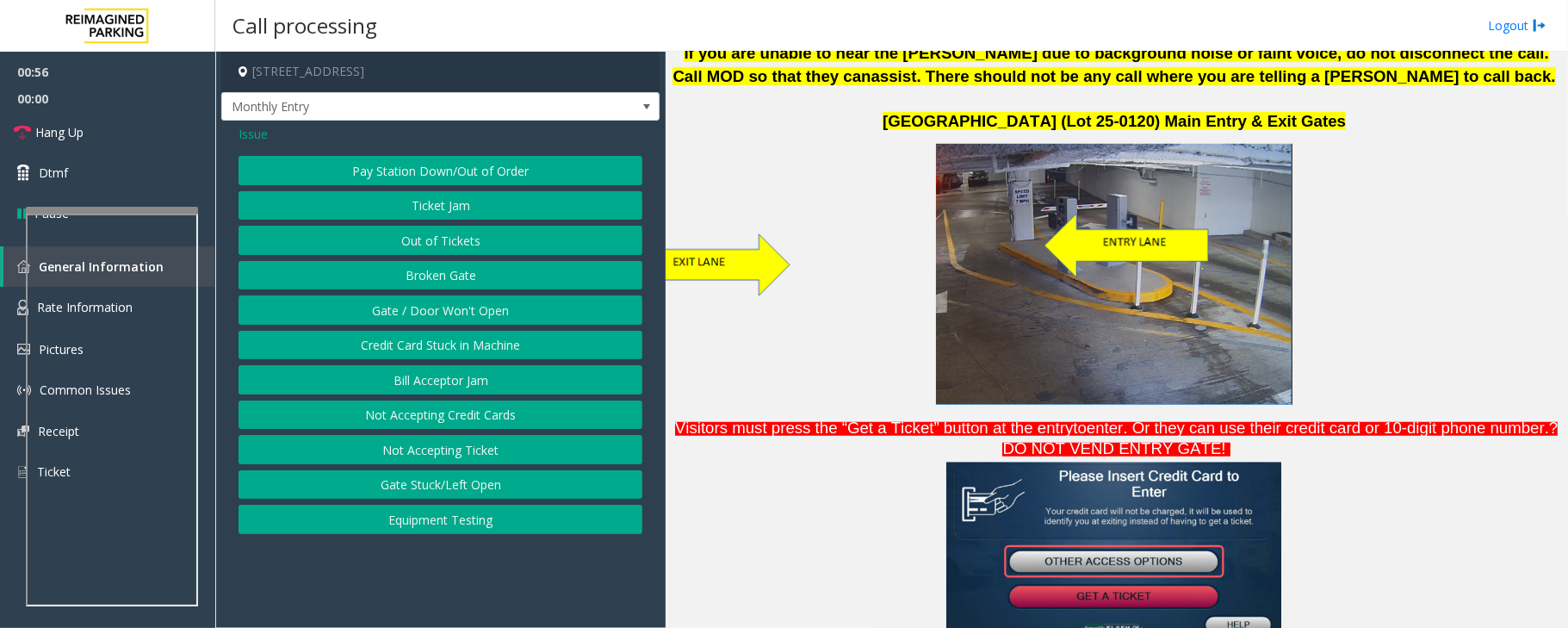
click at [248, 128] on span "Issue" at bounding box center [252, 133] width 29 height 18
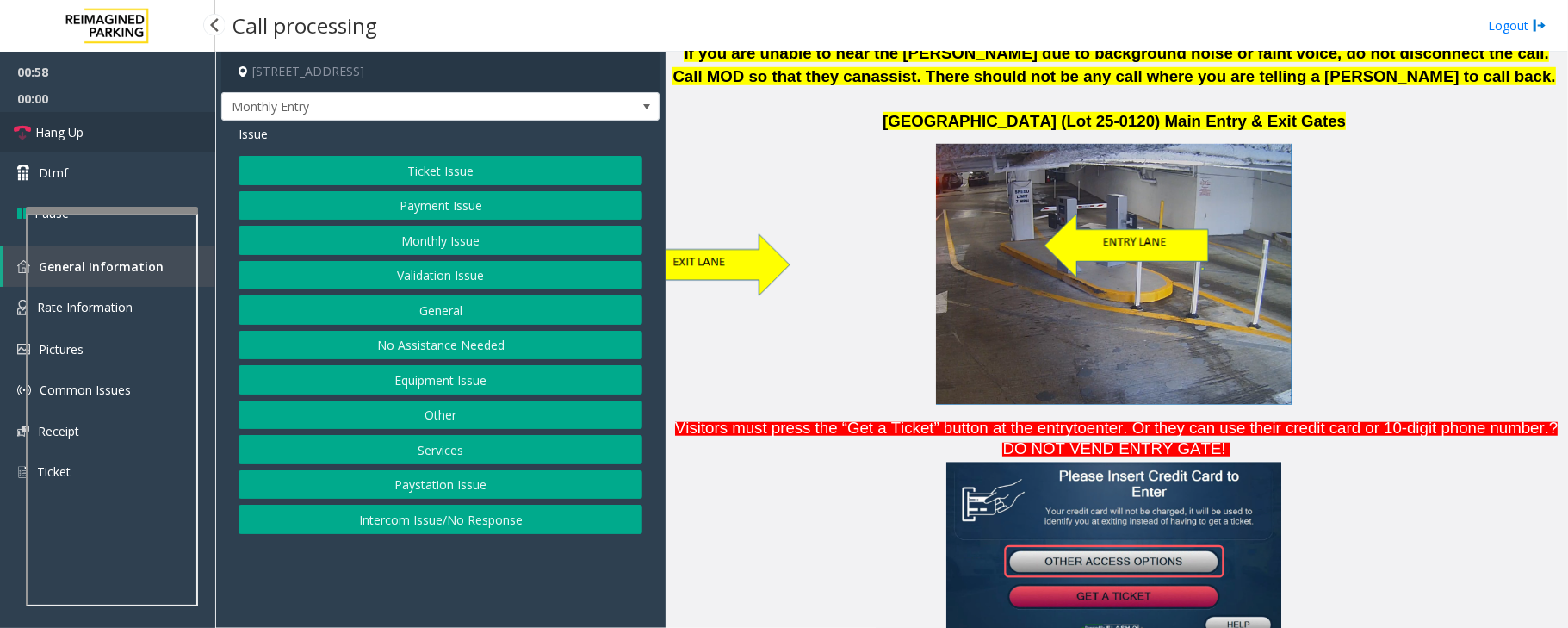
click at [104, 131] on link "Hang Up" at bounding box center [108, 133] width 215 height 41
click at [461, 318] on button "General" at bounding box center [440, 310] width 404 height 29
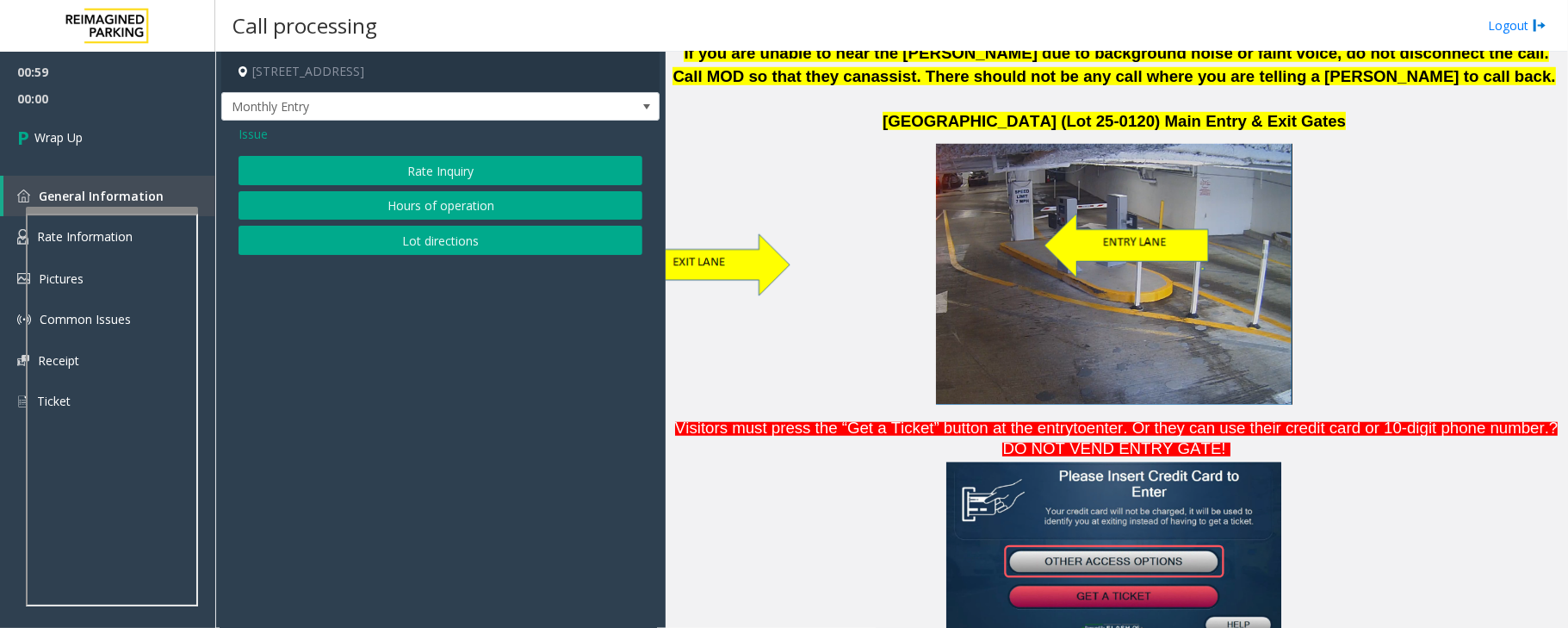
click at [263, 125] on span "Issue" at bounding box center [252, 133] width 29 height 18
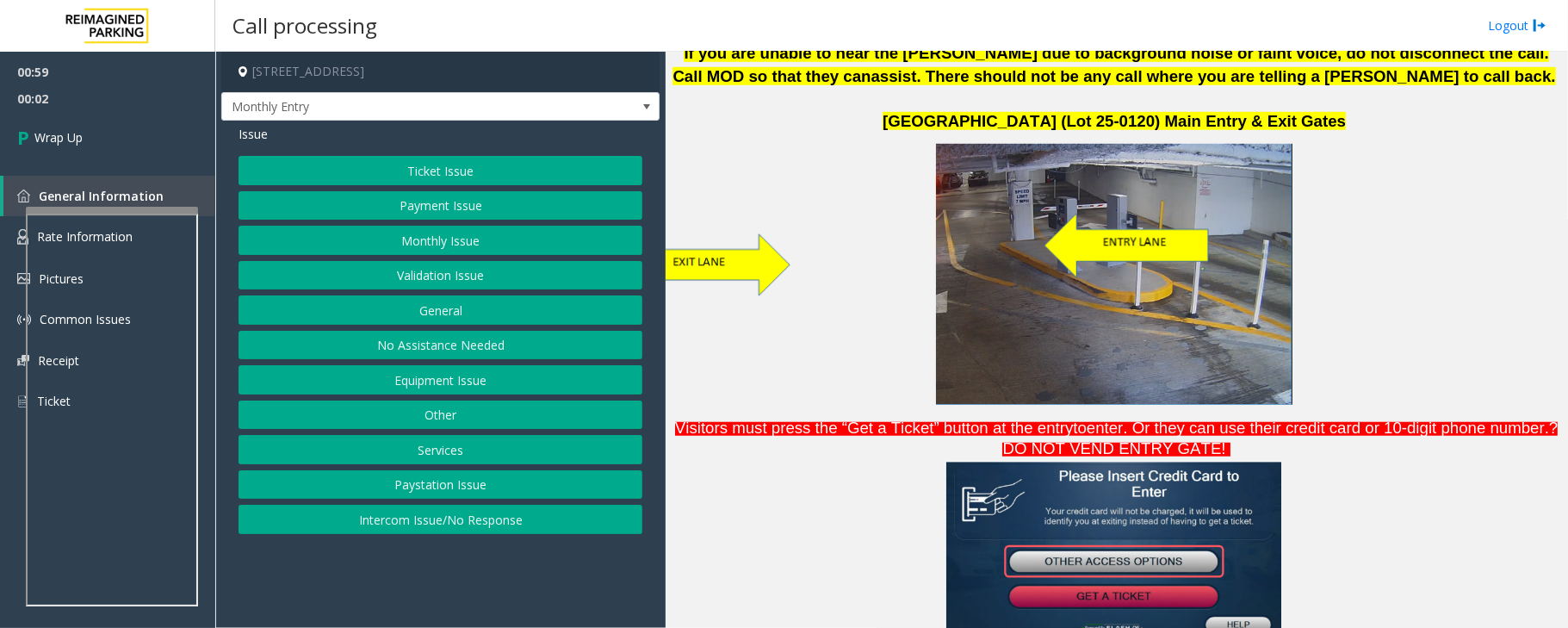
click at [432, 414] on button "Other" at bounding box center [440, 415] width 404 height 29
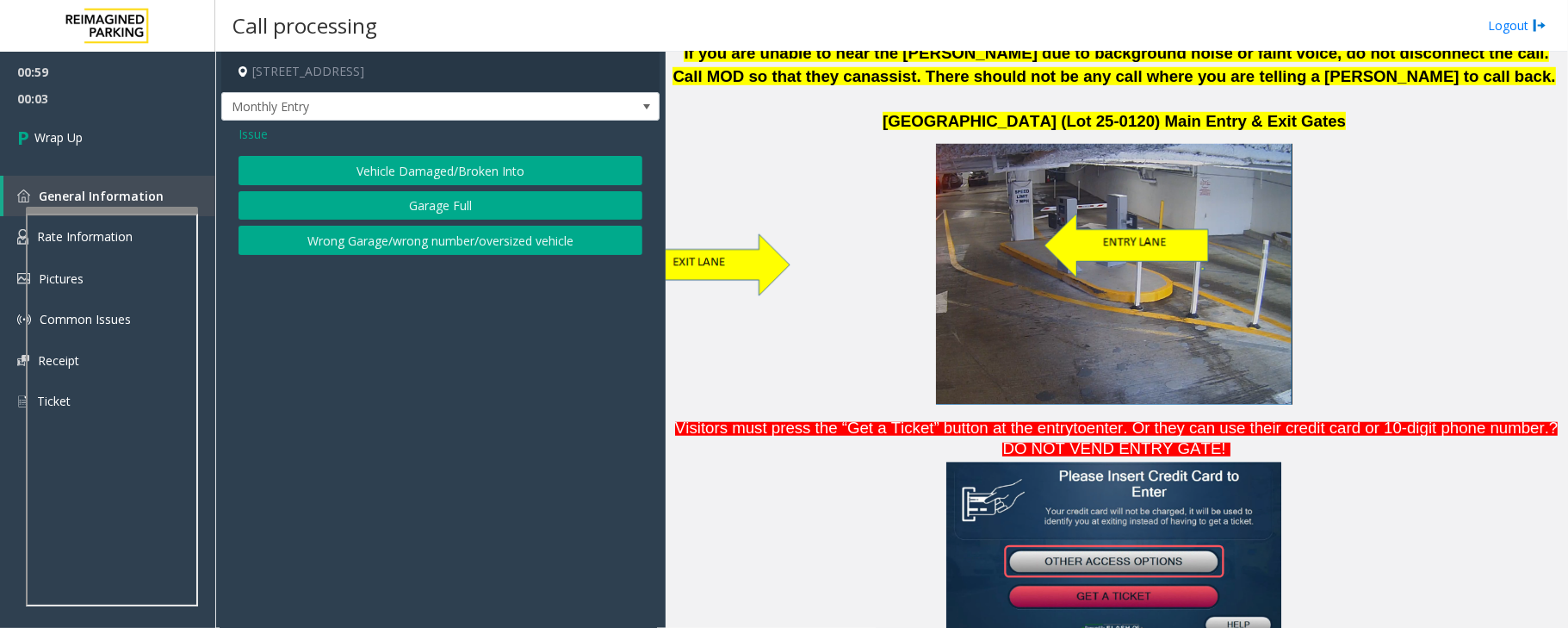
click at [386, 241] on button "Wrong Garage/wrong number/oversized vehicle" at bounding box center [440, 240] width 404 height 29
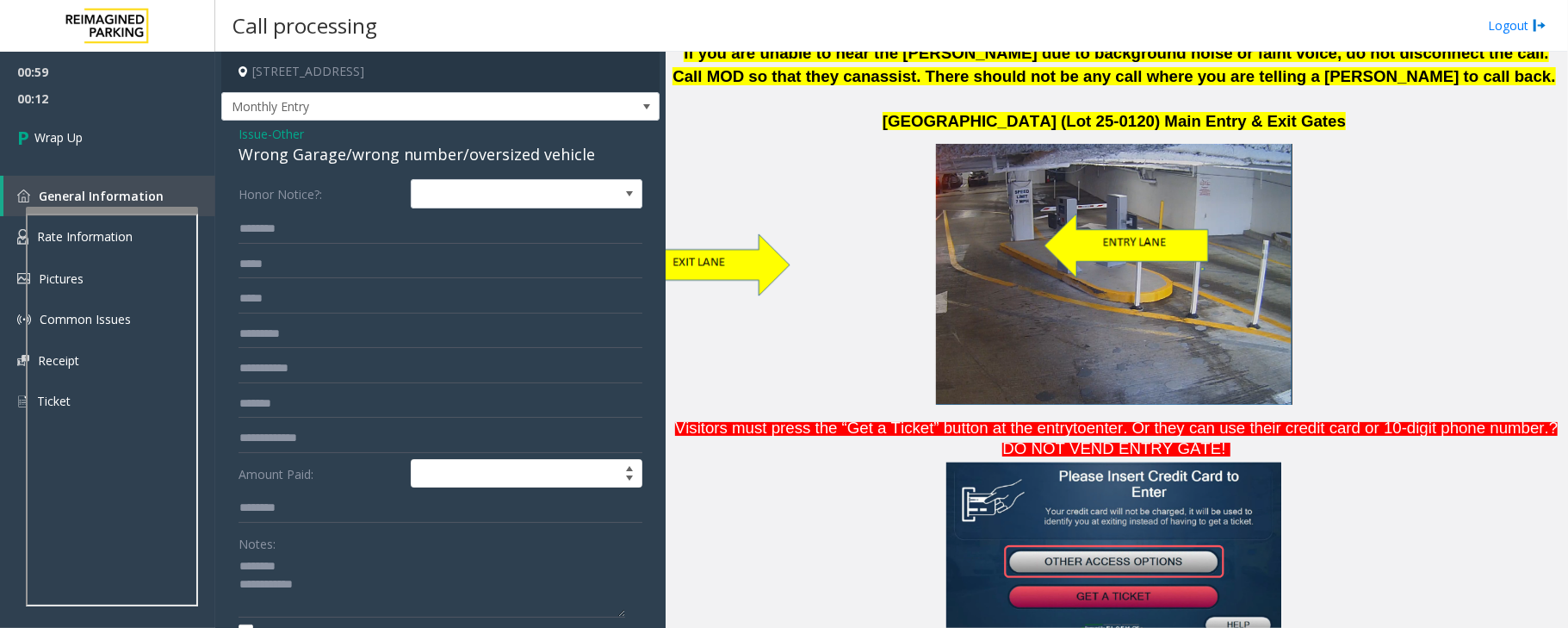
click at [272, 149] on div "Wrong Garage/wrong number/oversized vehicle" at bounding box center [440, 155] width 404 height 23
click at [279, 149] on div "Wrong Garage/wrong number/oversized vehicle" at bounding box center [440, 155] width 404 height 23
click at [293, 152] on div "Wrong Garage/wrong number/oversized vehicle" at bounding box center [440, 155] width 404 height 23
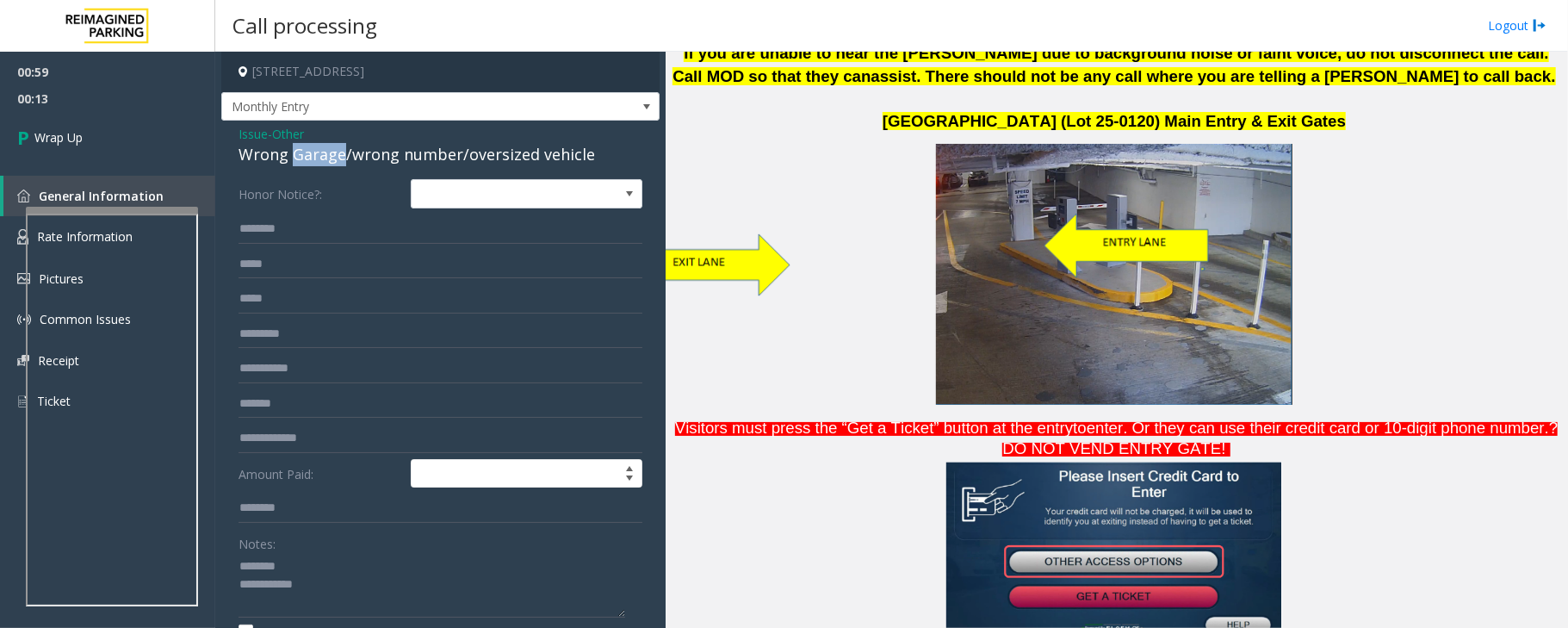
click at [293, 152] on div "Wrong Garage/wrong number/oversized vehicle" at bounding box center [440, 155] width 404 height 23
click at [341, 152] on div "Wrong Garage/wrong number/oversized vehicle" at bounding box center [440, 155] width 404 height 23
drag, startPoint x: 341, startPoint y: 152, endPoint x: 241, endPoint y: 156, distance: 100.1
click at [241, 156] on div "Wrong Garage/wrong number/oversized vehicle" at bounding box center [440, 155] width 404 height 23
click at [376, 576] on textarea at bounding box center [431, 585] width 387 height 65
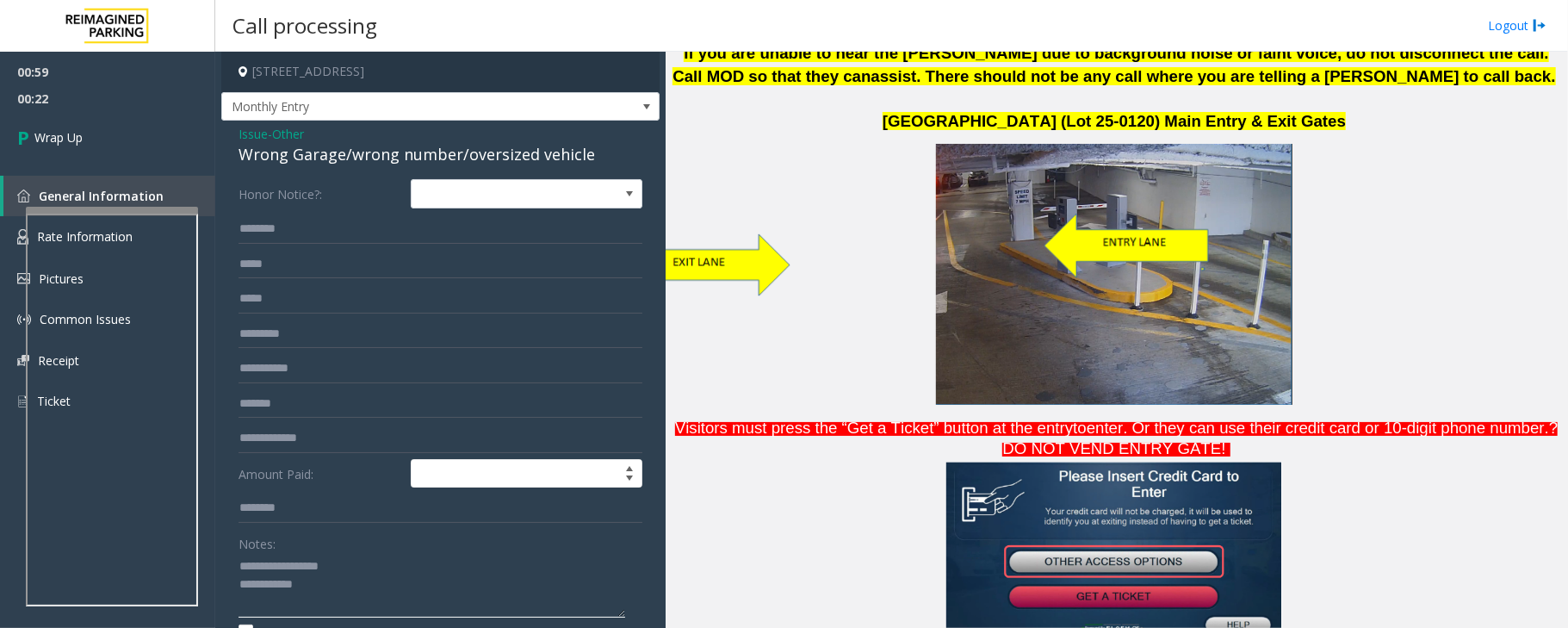
click at [351, 590] on textarea at bounding box center [431, 585] width 387 height 65
type textarea "**********"
click at [81, 139] on span "Wrap Up" at bounding box center [59, 137] width 48 height 18
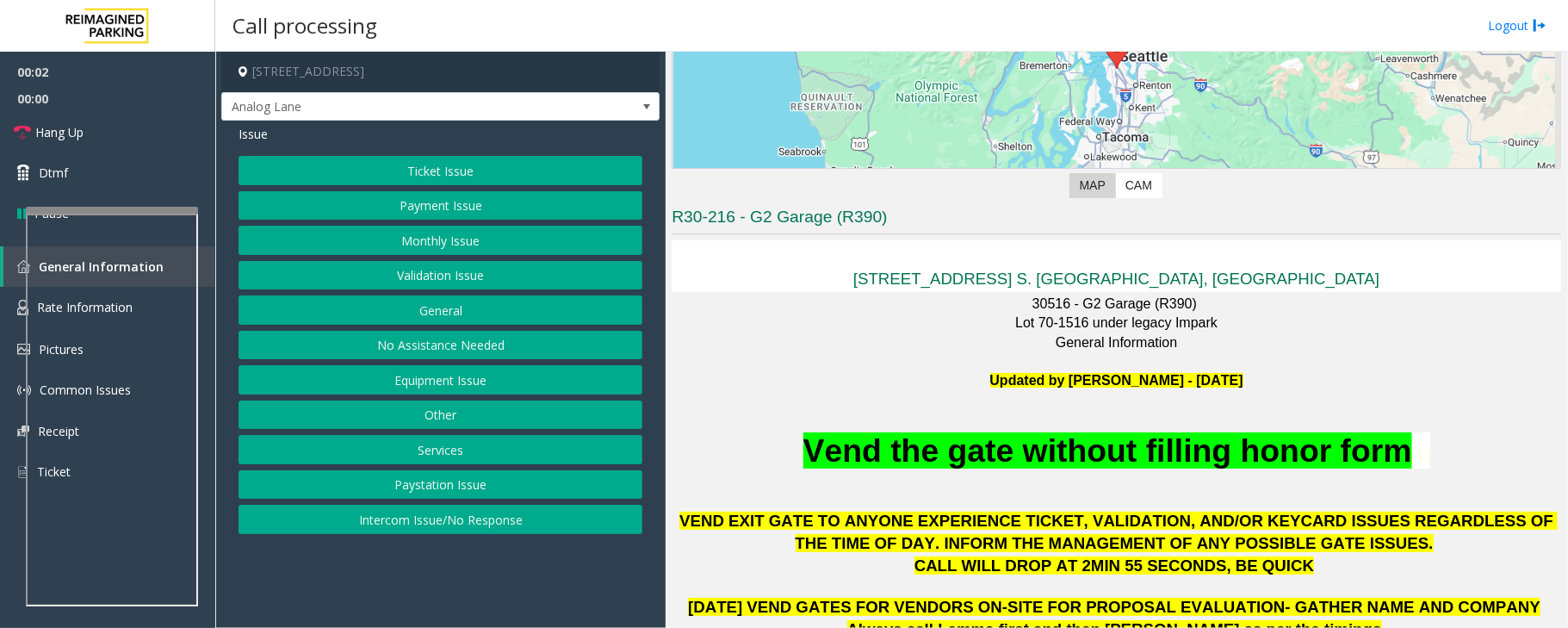
scroll to position [459, 0]
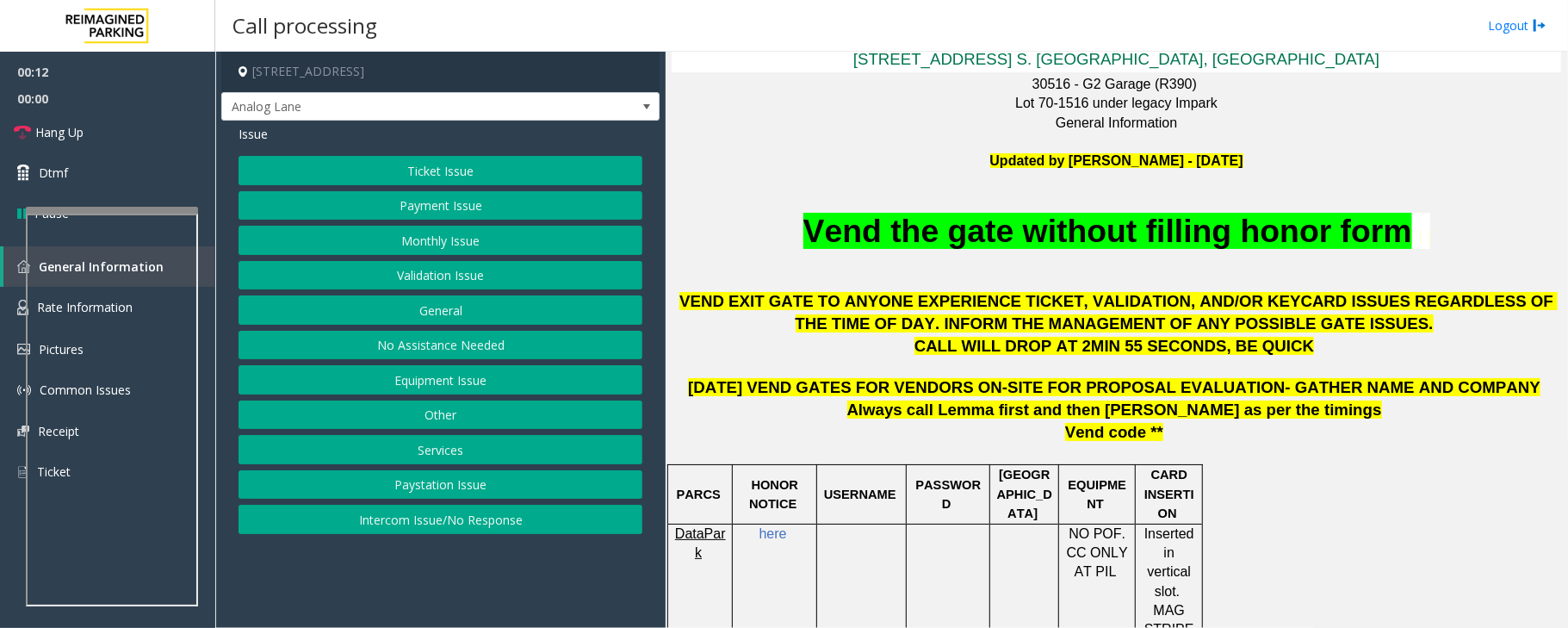
click at [469, 528] on button "Intercom Issue/No Response" at bounding box center [440, 519] width 404 height 29
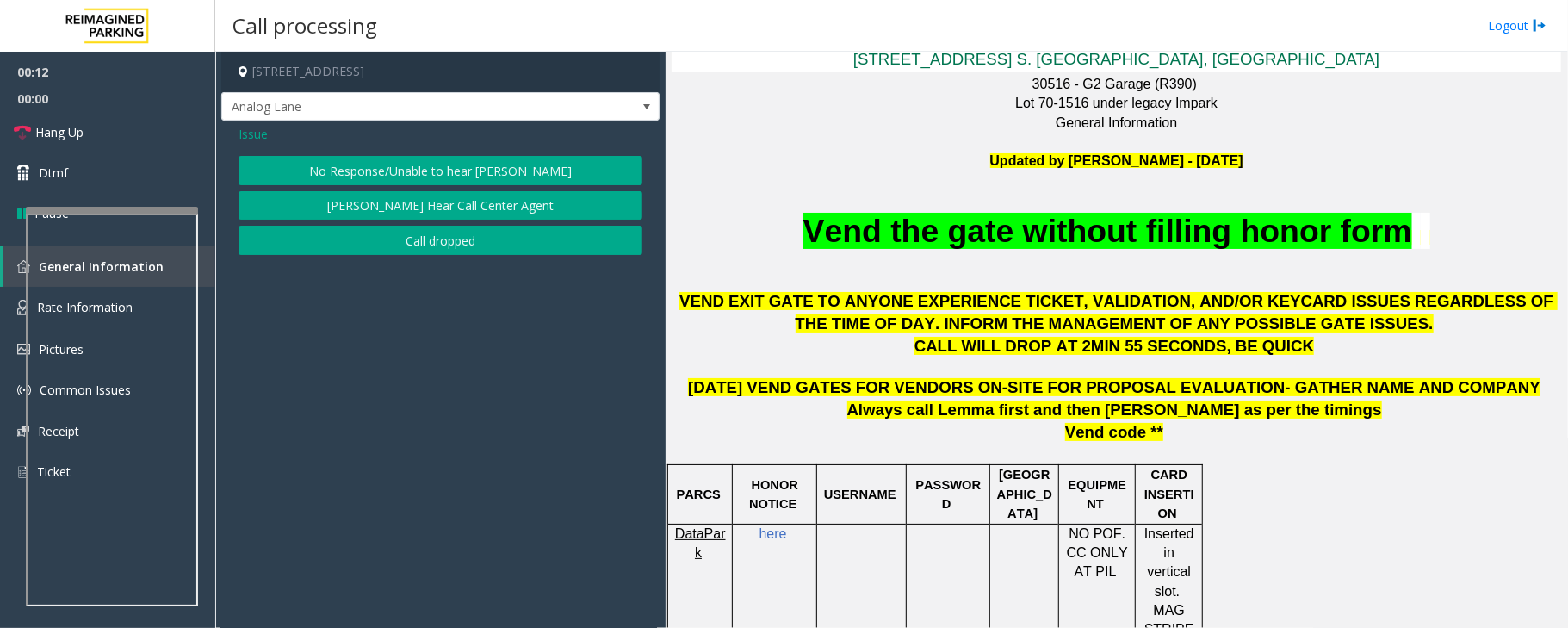
click at [342, 170] on button "No Response/Unable to hear [PERSON_NAME]" at bounding box center [440, 170] width 404 height 29
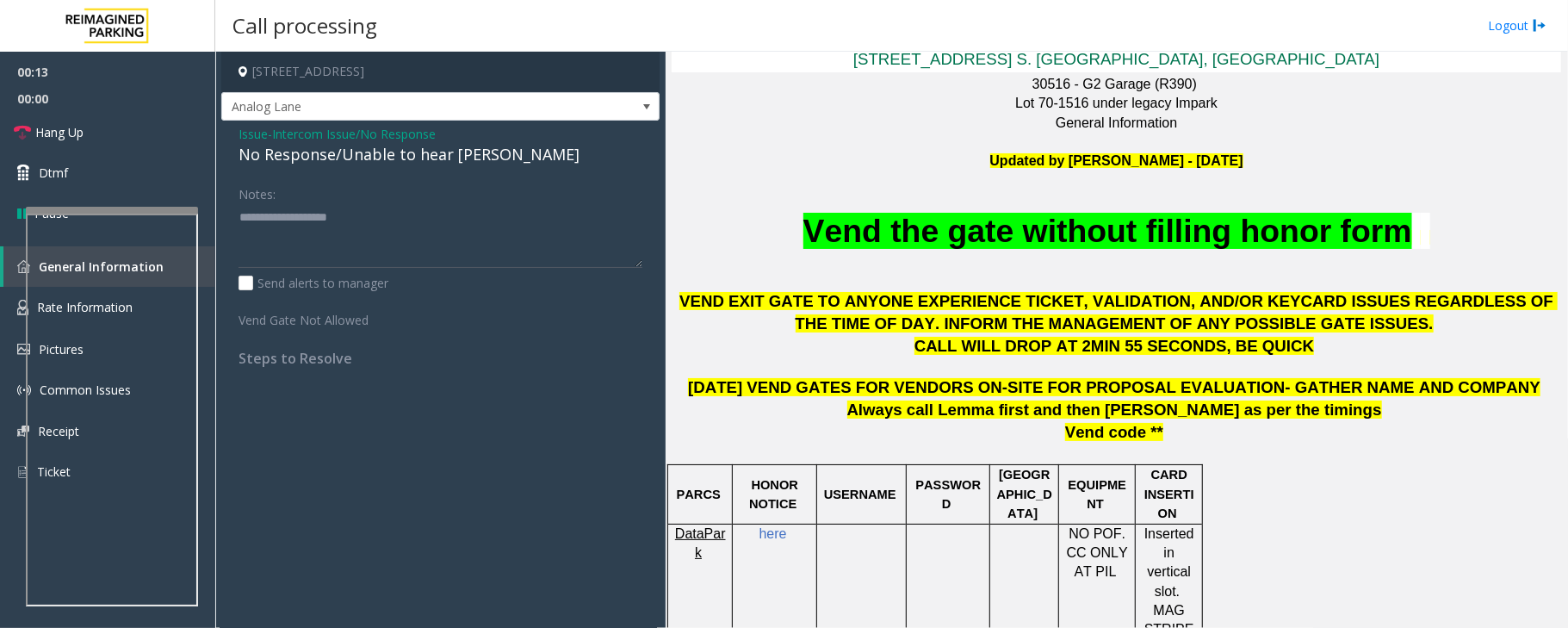
click at [376, 152] on div "No Response/Unable to hear [PERSON_NAME]" at bounding box center [440, 155] width 404 height 23
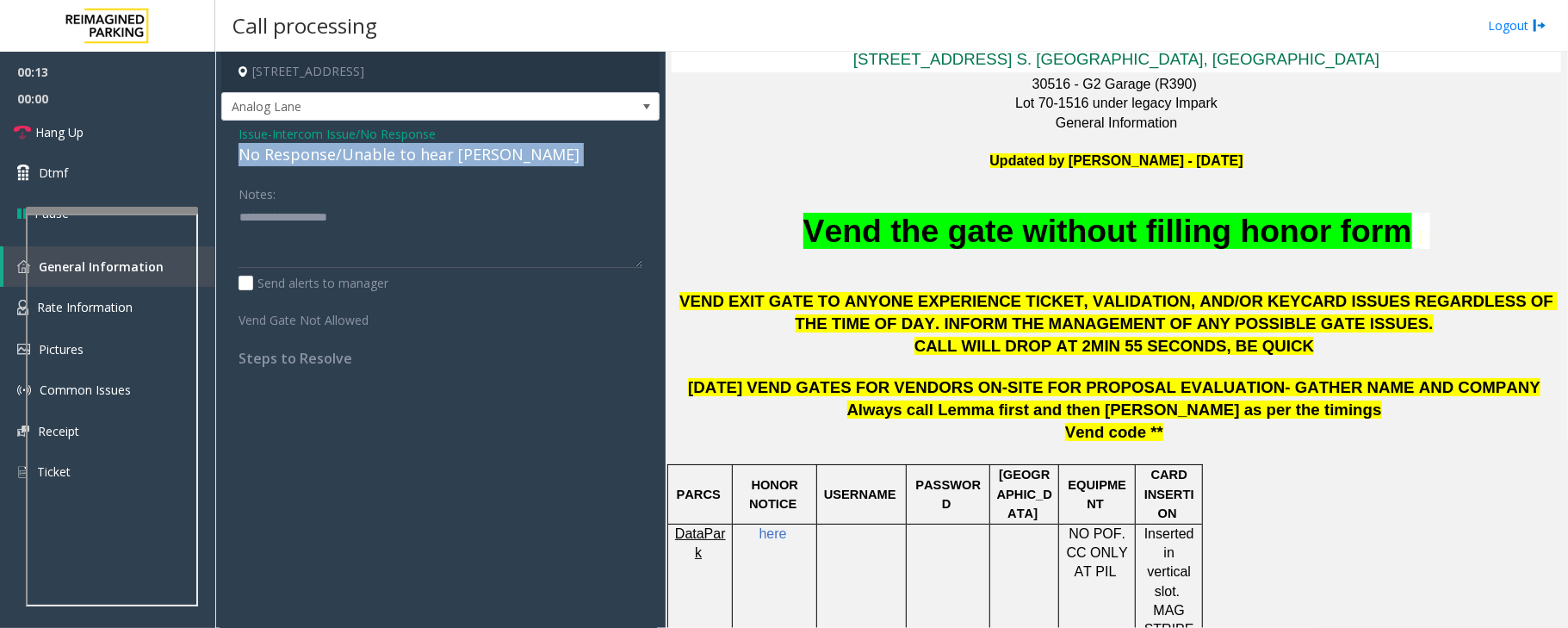
click at [376, 152] on div "No Response/Unable to hear [PERSON_NAME]" at bounding box center [440, 155] width 404 height 23
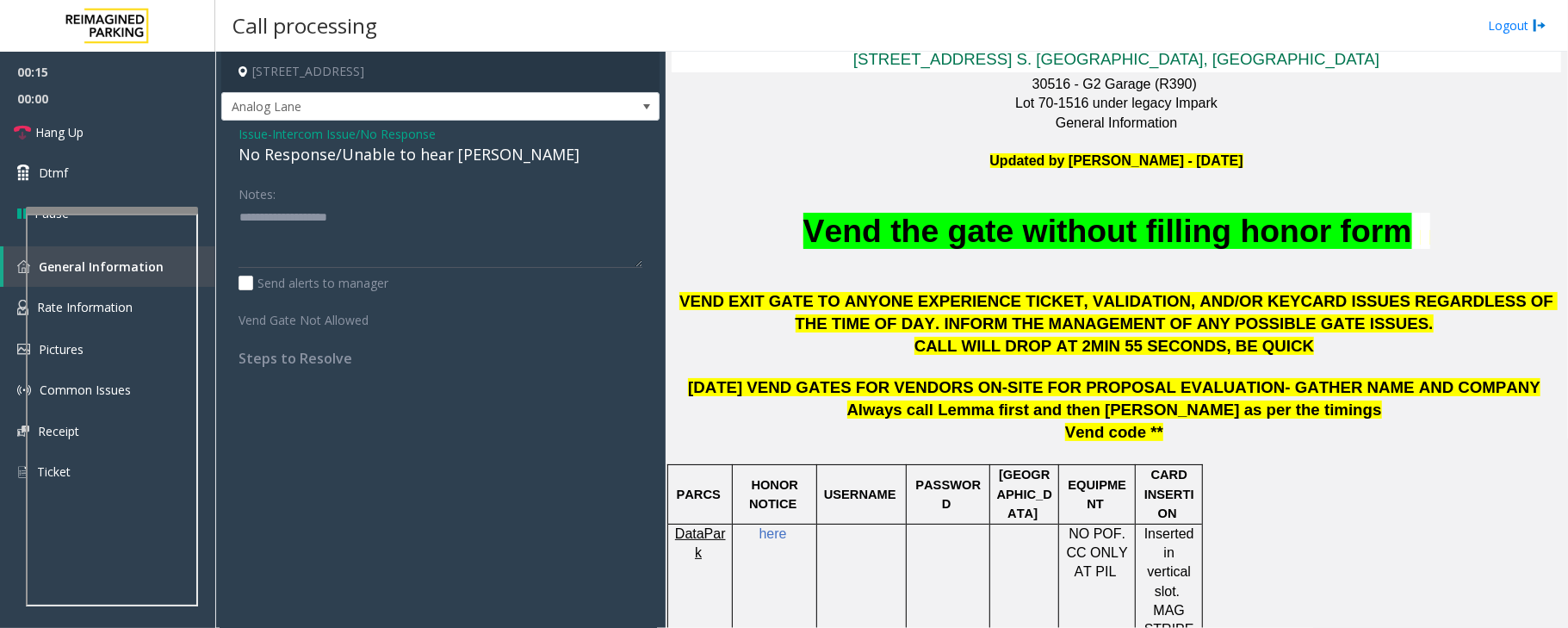
click at [371, 135] on span "Intercom Issue/No Response" at bounding box center [354, 133] width 164 height 18
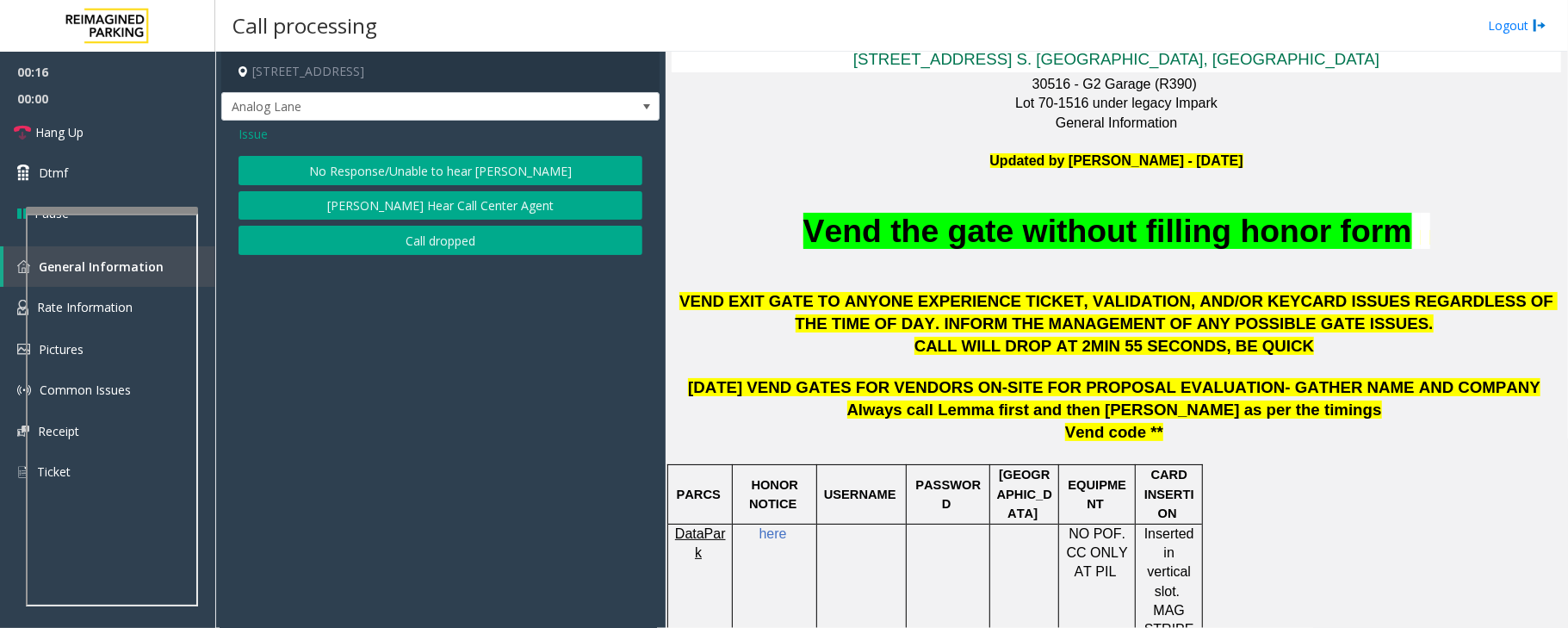
click at [260, 138] on span "Issue" at bounding box center [252, 133] width 29 height 18
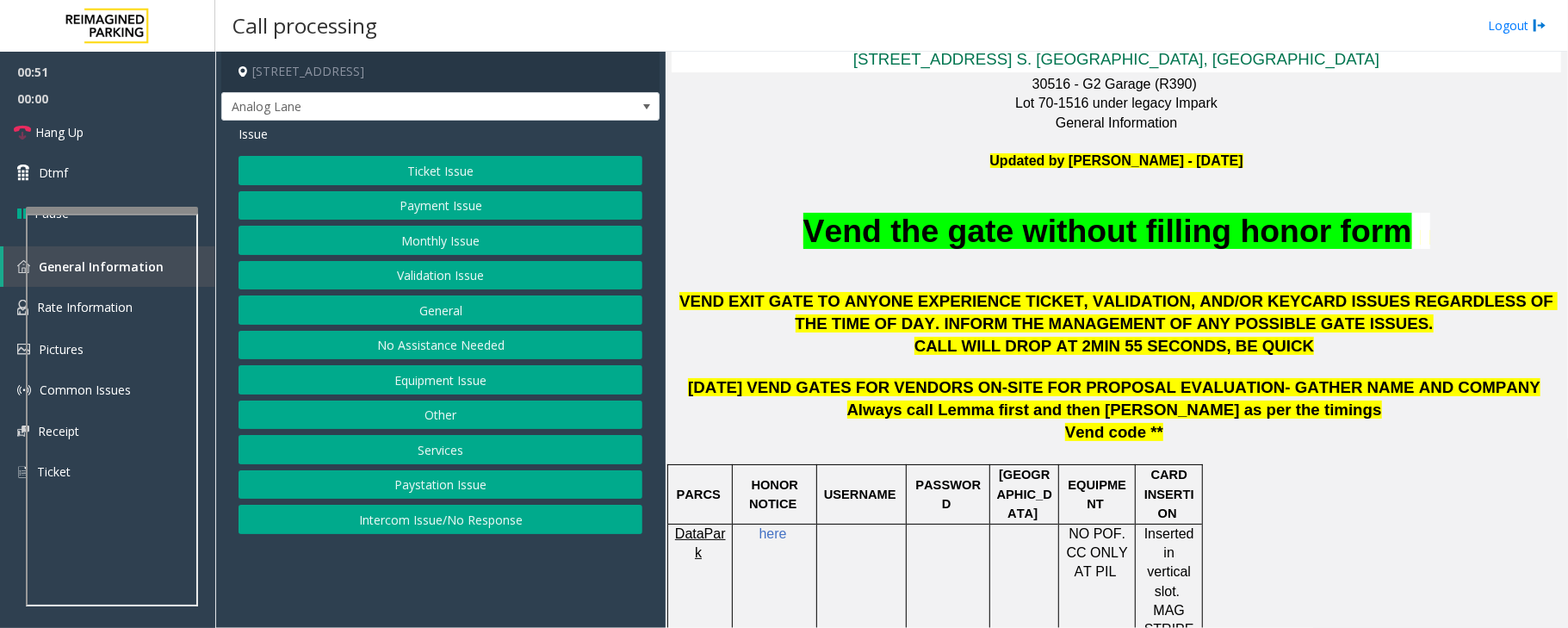
click at [437, 241] on button "Monthly Issue" at bounding box center [440, 240] width 404 height 29
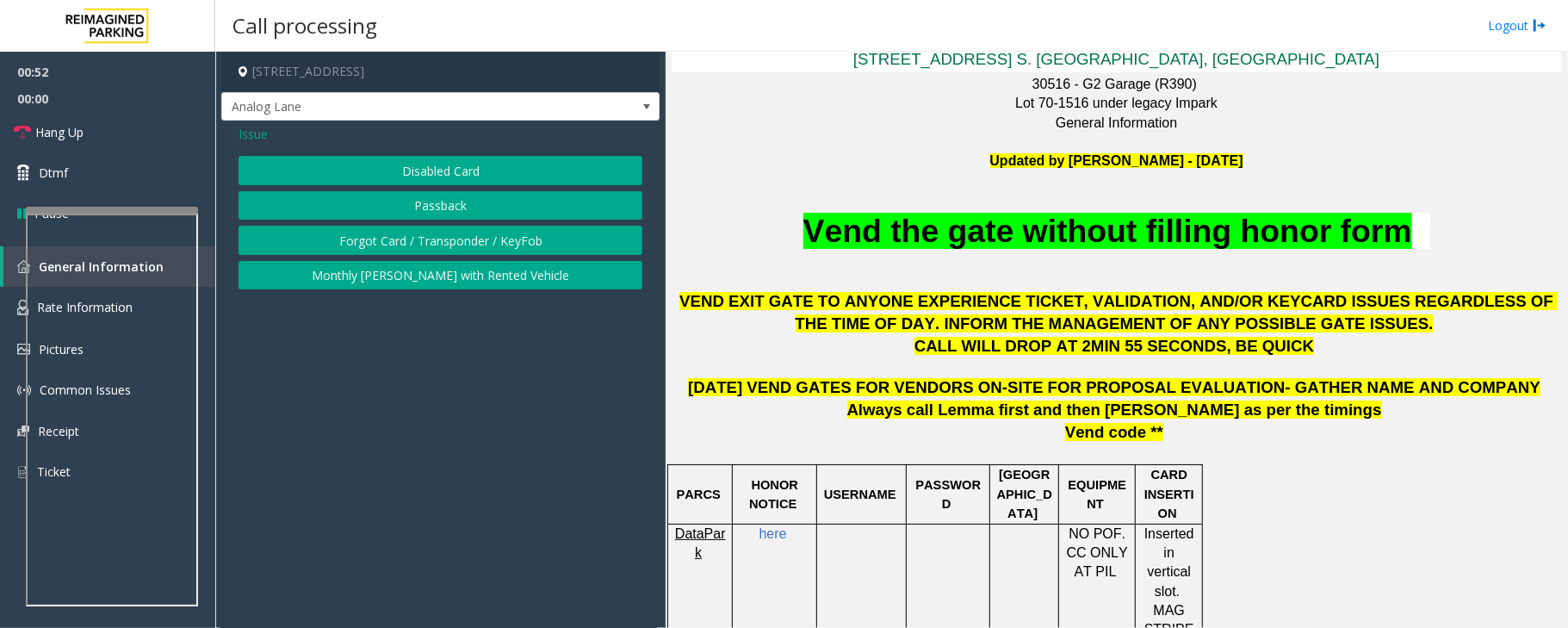
click at [457, 173] on button "Disabled Card" at bounding box center [440, 170] width 404 height 29
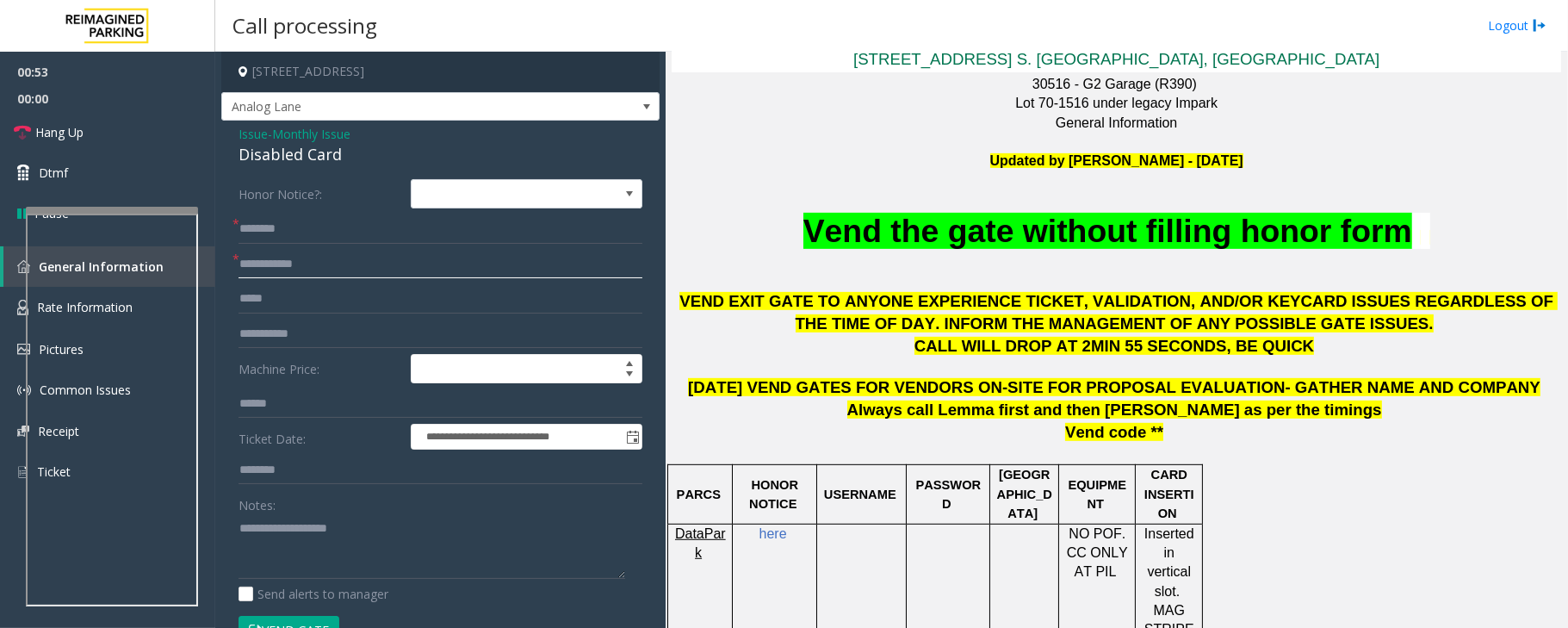
click at [296, 263] on input "text" at bounding box center [440, 264] width 404 height 29
type textarea "**********"
click at [297, 263] on input "text" at bounding box center [440, 264] width 404 height 29
click at [296, 266] on input "*****" at bounding box center [440, 264] width 404 height 29
click at [318, 259] on input "*******" at bounding box center [440, 264] width 404 height 29
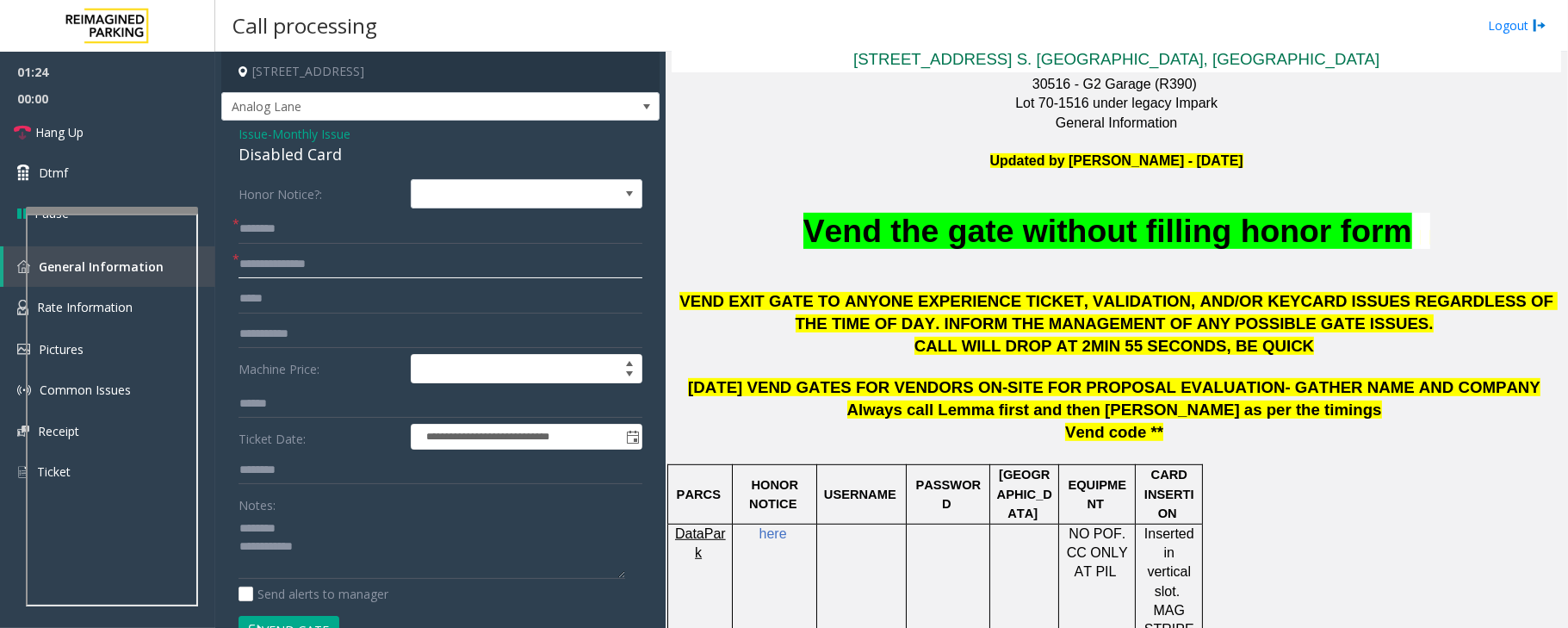
click at [377, 273] on input "**********" at bounding box center [440, 264] width 404 height 29
type input "**********"
click at [276, 155] on div "Disabled Card" at bounding box center [440, 155] width 404 height 23
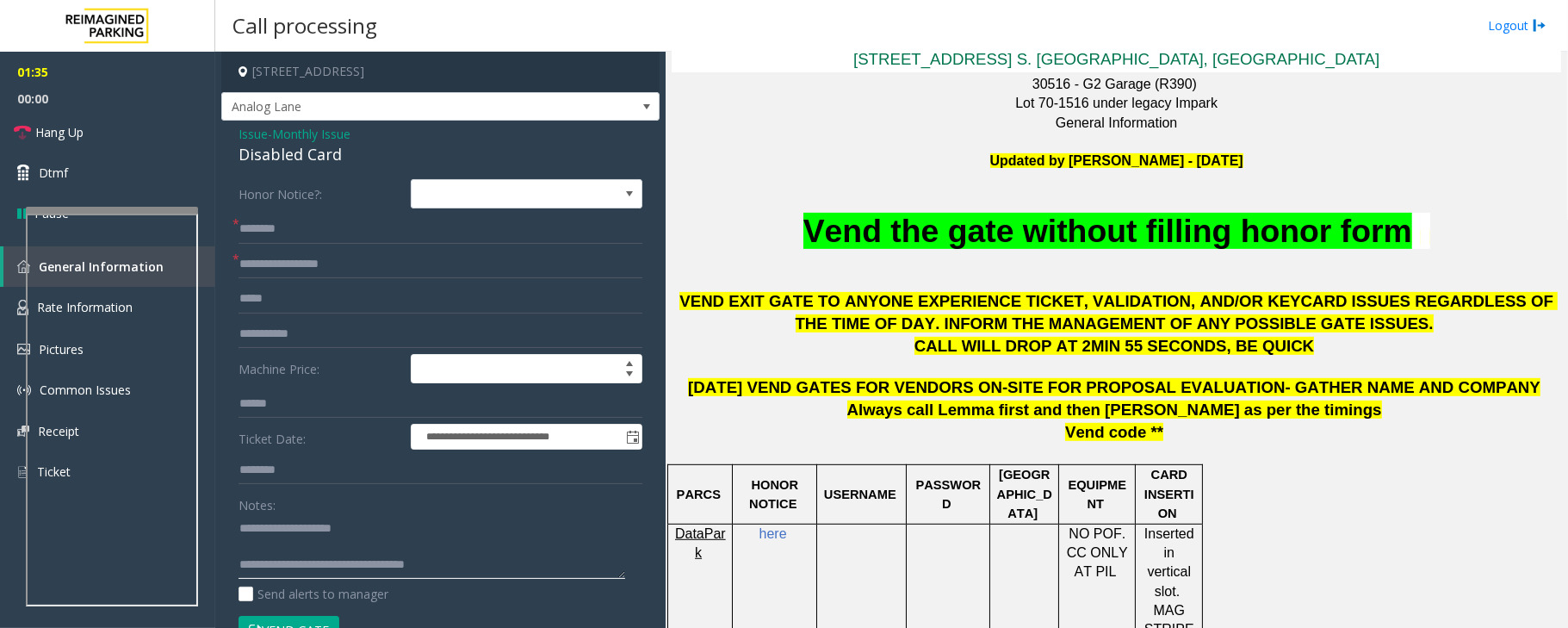
type textarea "**********"
click at [272, 224] on input "text" at bounding box center [440, 229] width 404 height 29
click at [246, 229] on input "*******" at bounding box center [440, 229] width 404 height 29
click at [257, 231] on input "*******" at bounding box center [440, 229] width 404 height 29
click at [288, 231] on input "*******" at bounding box center [440, 229] width 404 height 29
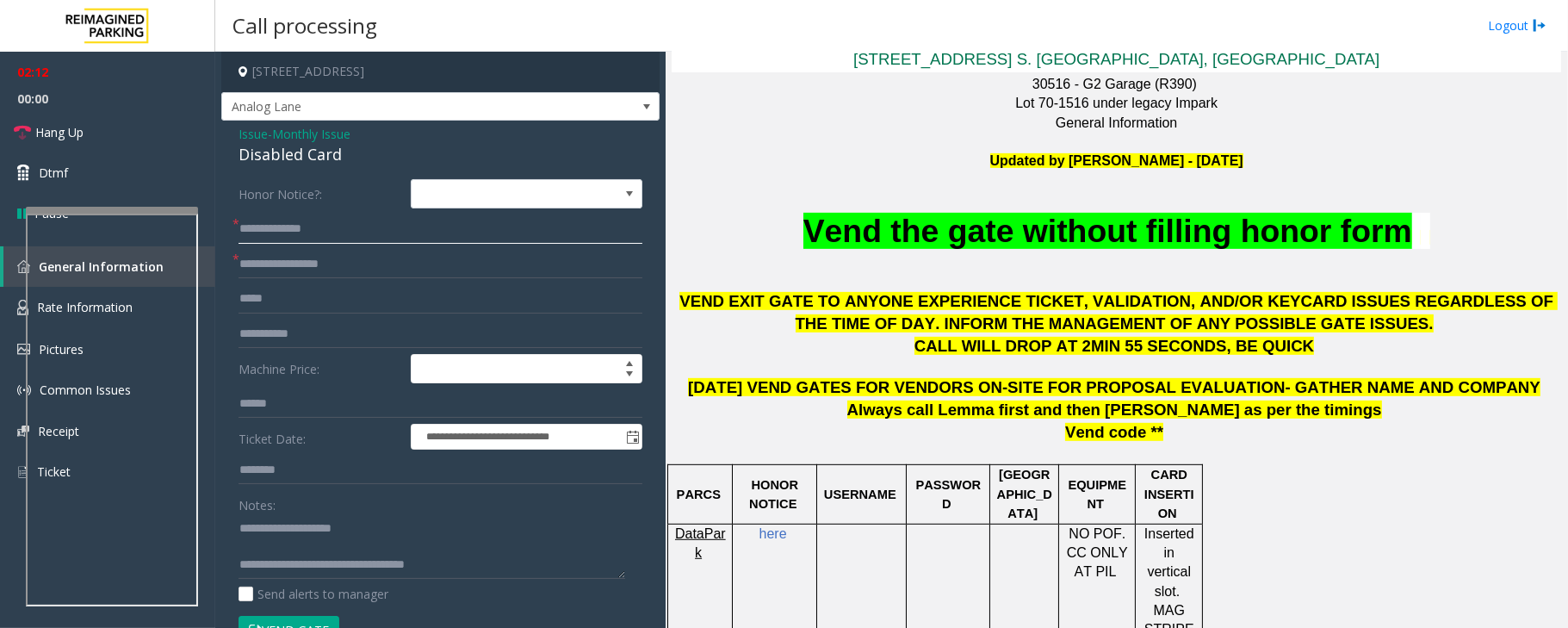
type input "**********"
click at [281, 556] on textarea at bounding box center [431, 546] width 387 height 65
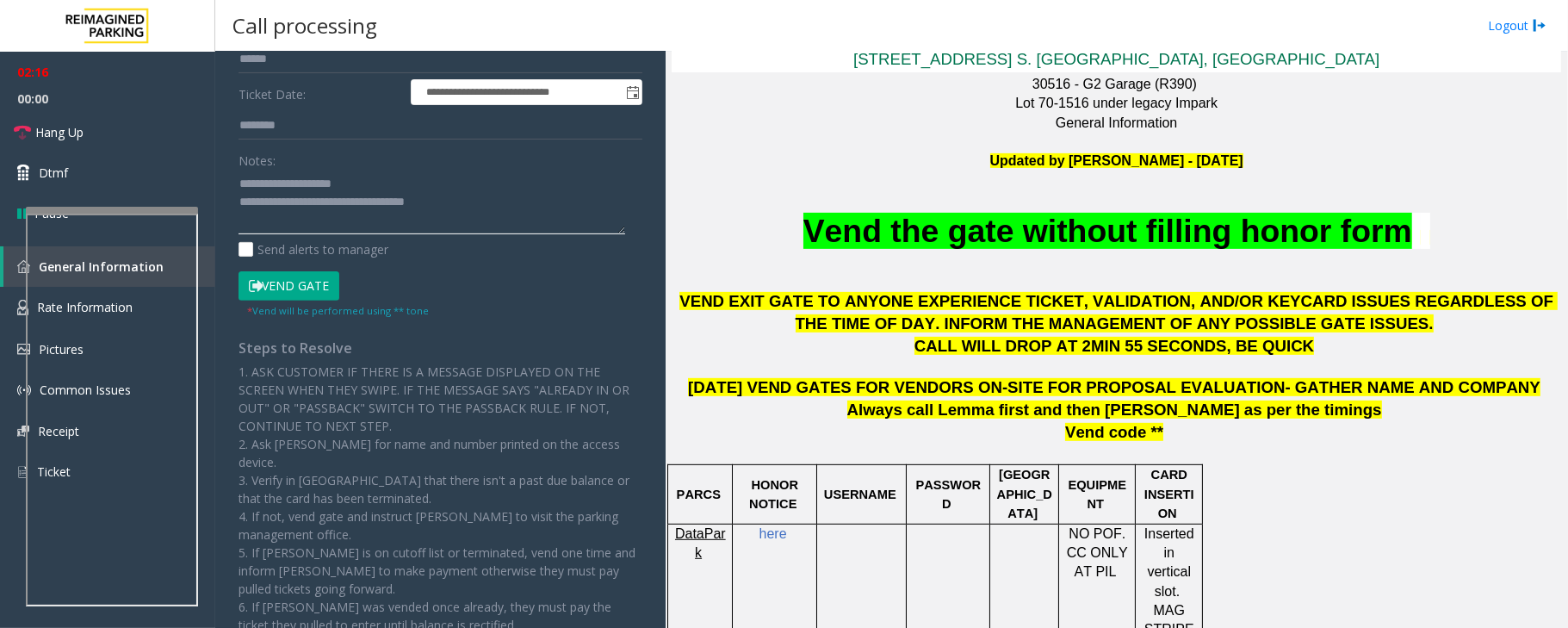
type textarea "**********"
click at [292, 297] on button "Vend Gate" at bounding box center [288, 286] width 100 height 29
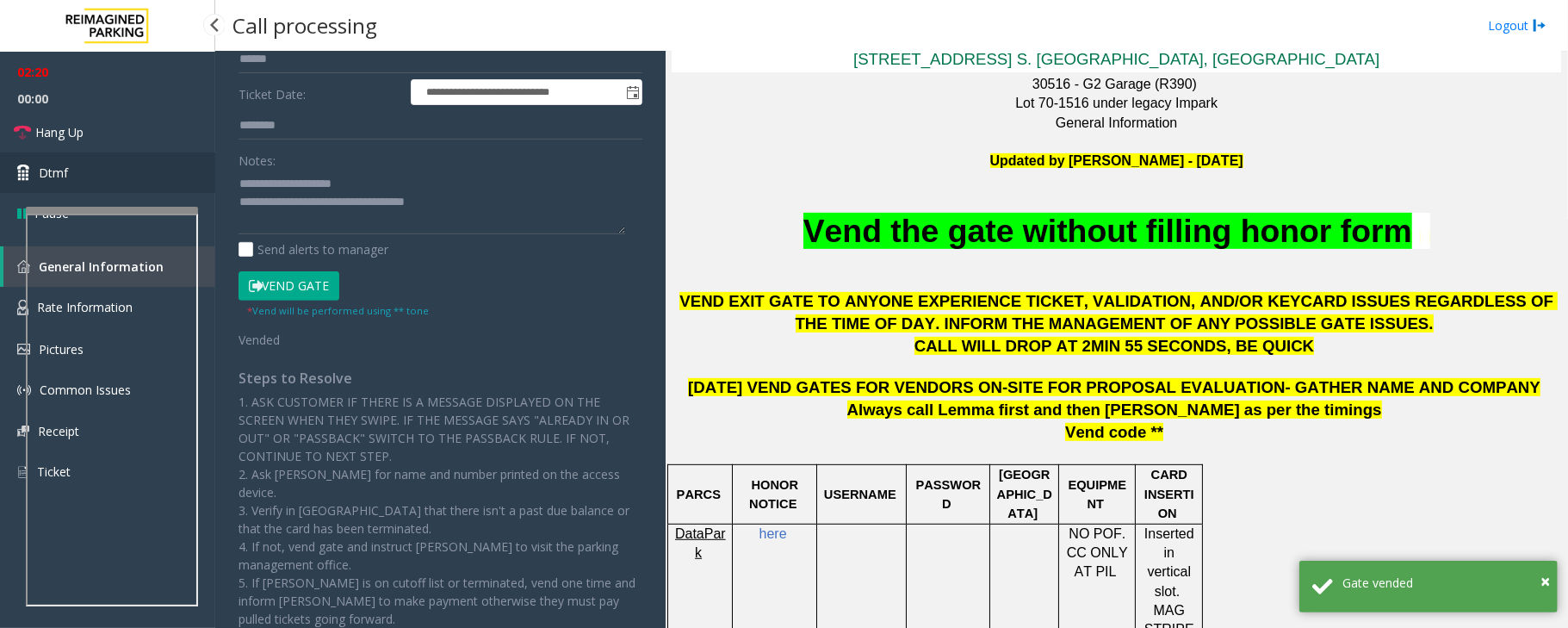
click at [141, 180] on link "Dtmf" at bounding box center [108, 173] width 215 height 41
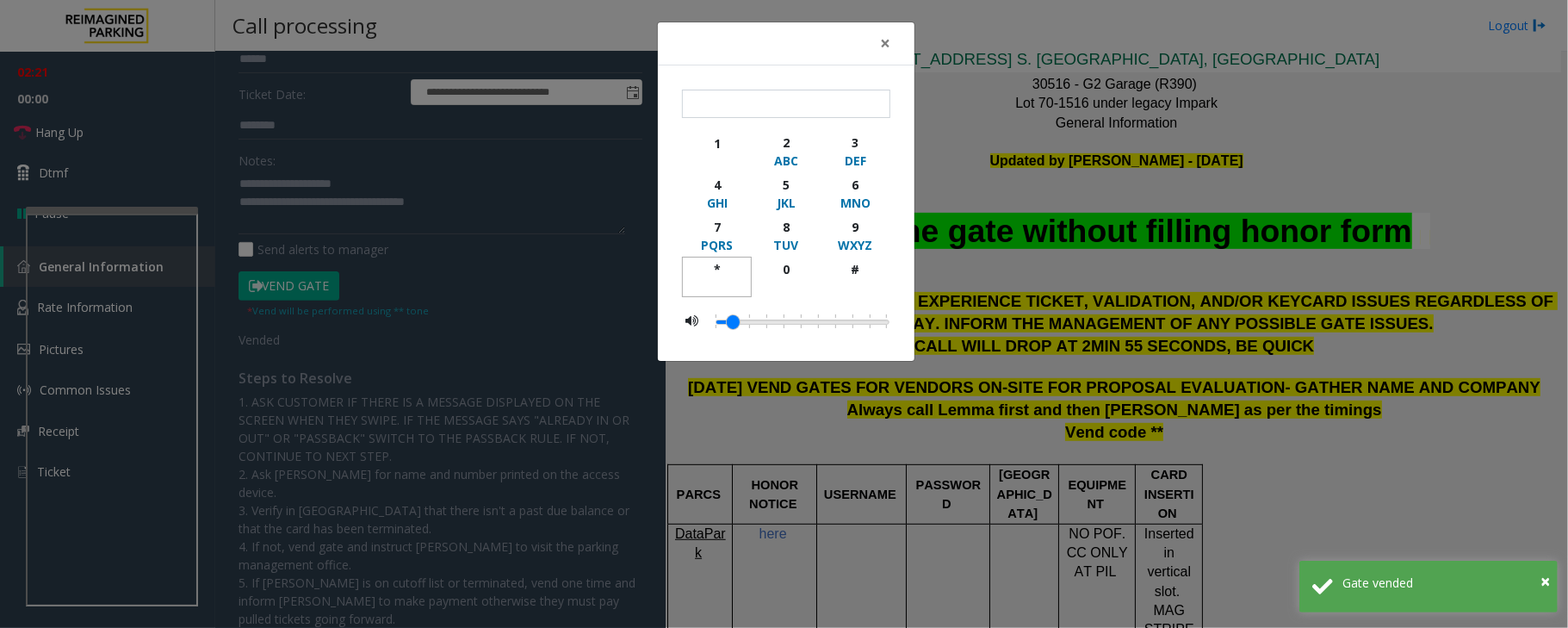
click at [728, 267] on div "*" at bounding box center [716, 270] width 47 height 18
type input "**"
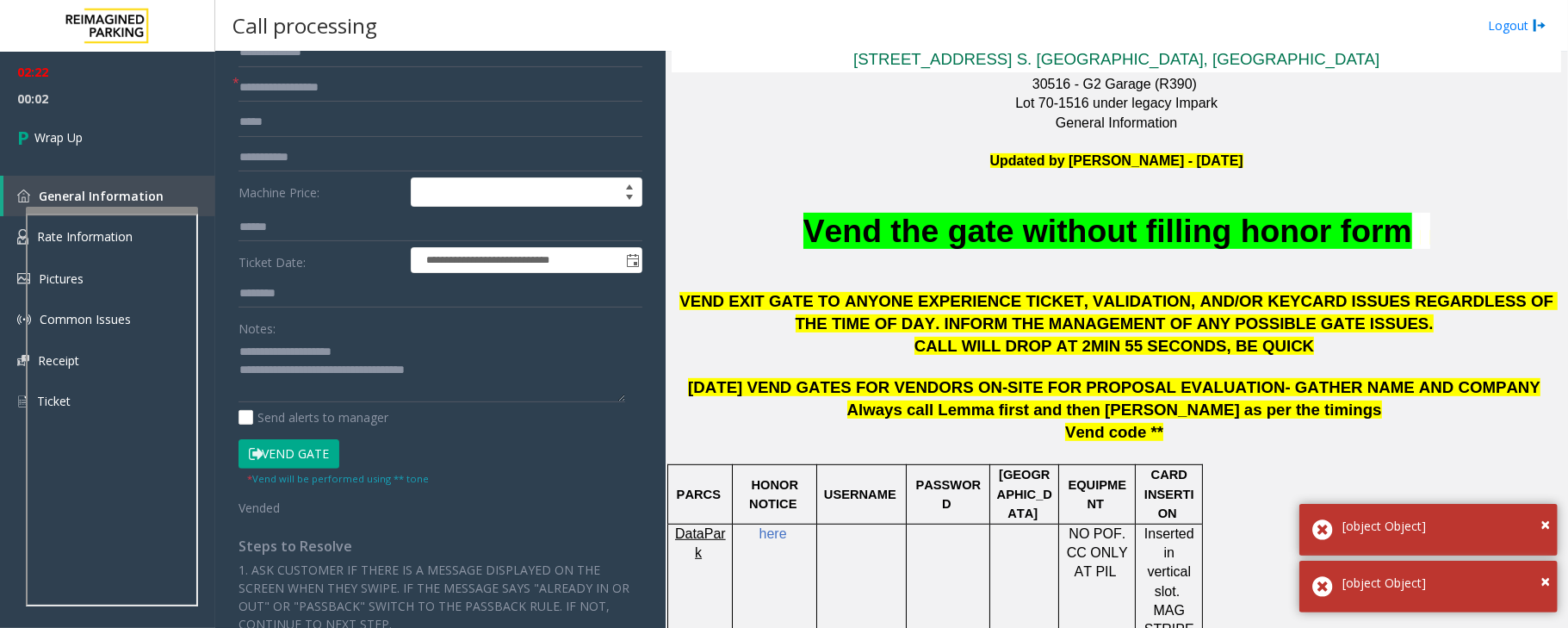
scroll to position [115, 0]
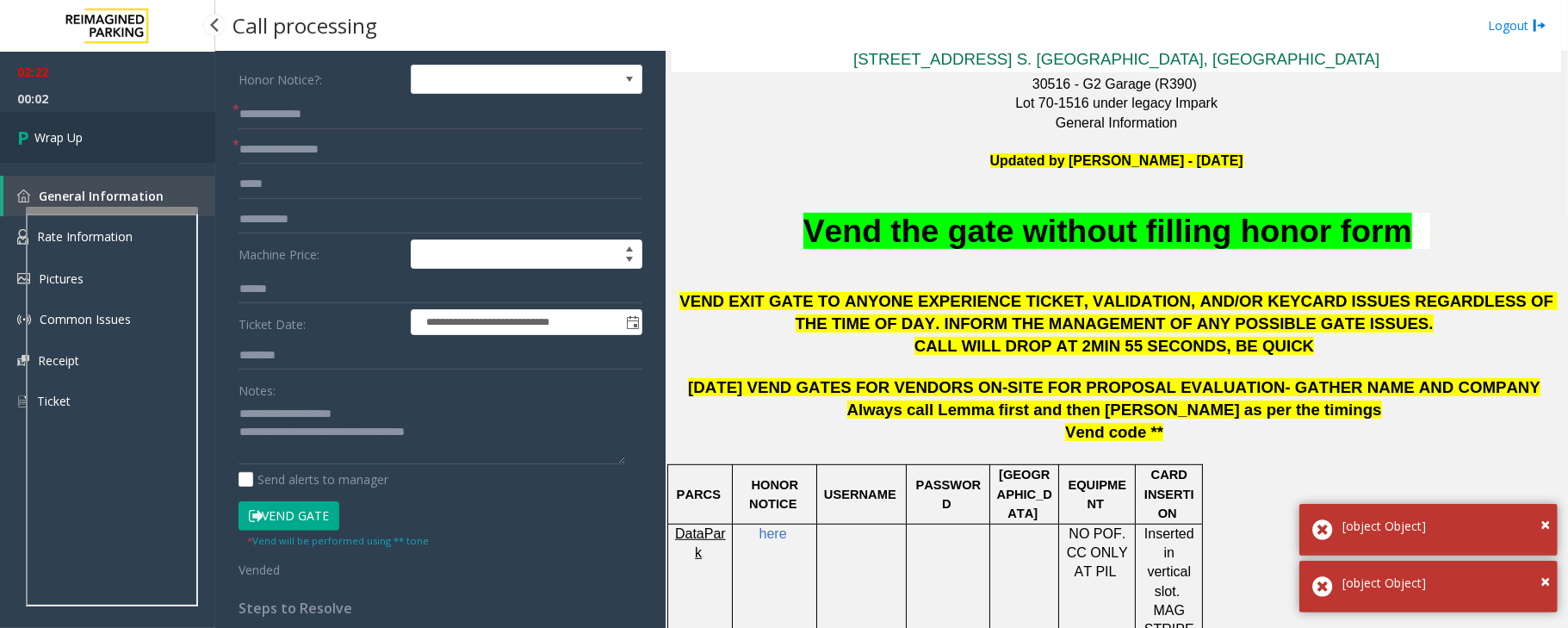
click at [86, 141] on link "Wrap Up" at bounding box center [108, 137] width 215 height 51
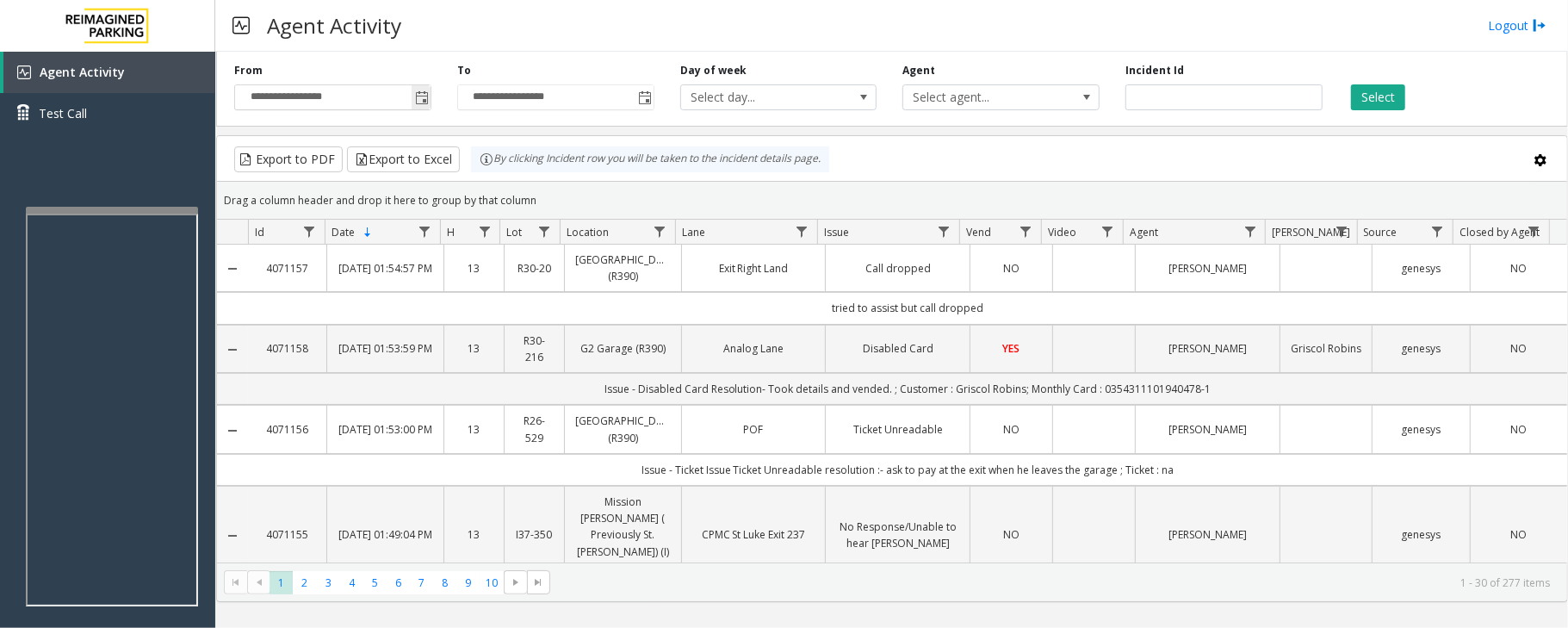
click at [418, 97] on span "Toggle popup" at bounding box center [422, 99] width 14 height 14
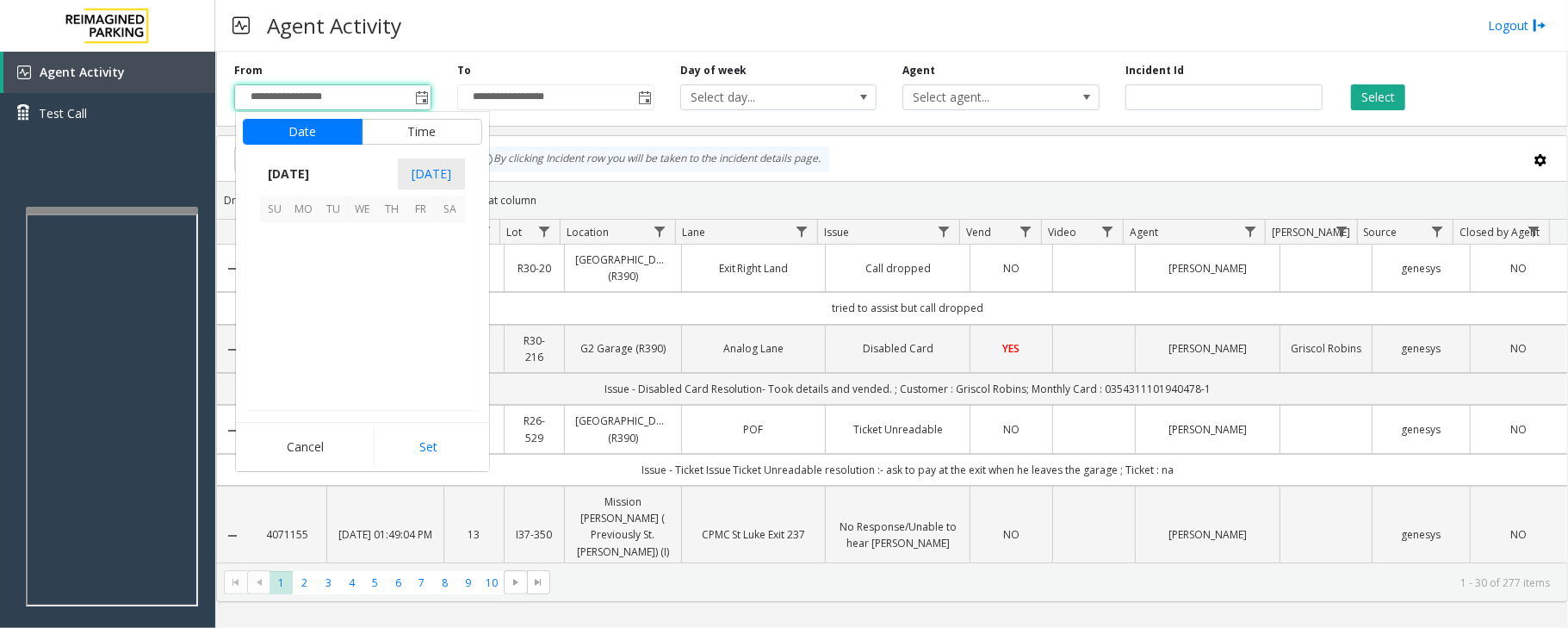
scroll to position [309318, 0]
click at [388, 238] on span "4" at bounding box center [391, 237] width 29 height 29
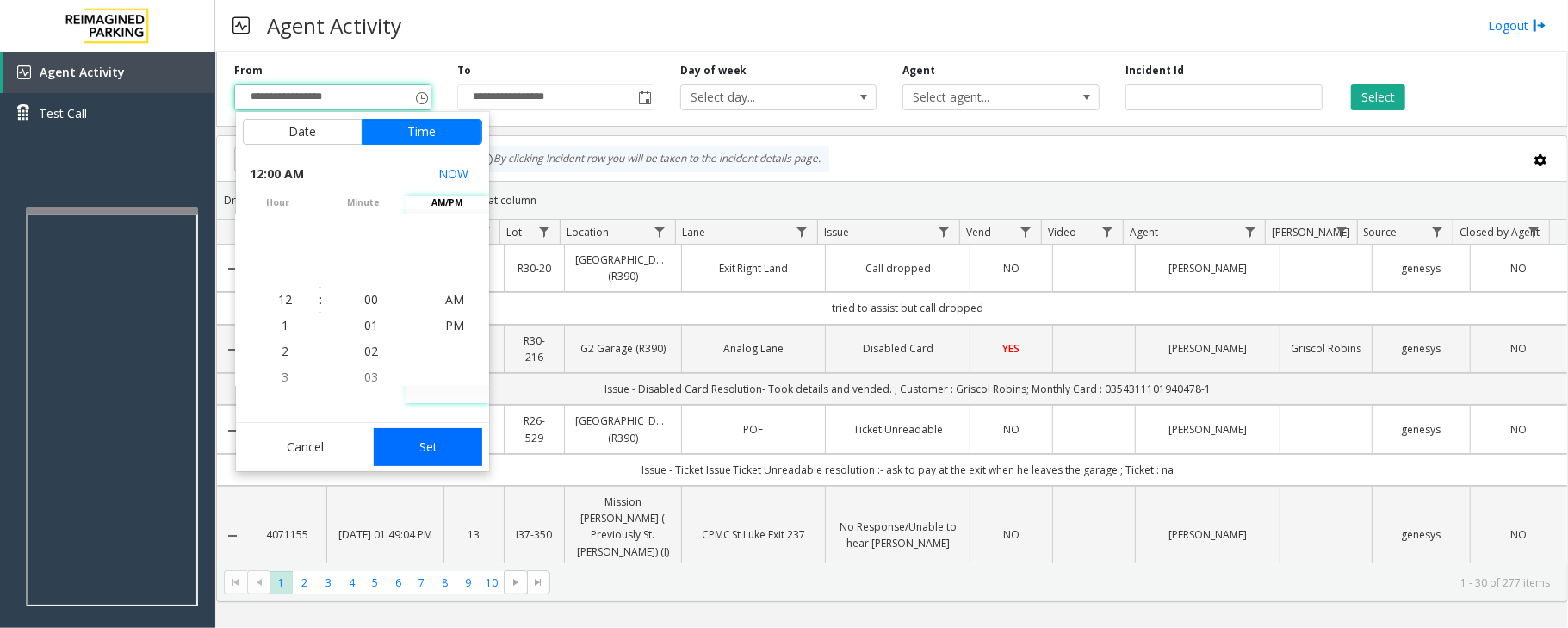
click at [428, 439] on button "Set" at bounding box center [428, 447] width 108 height 38
type input "**********"
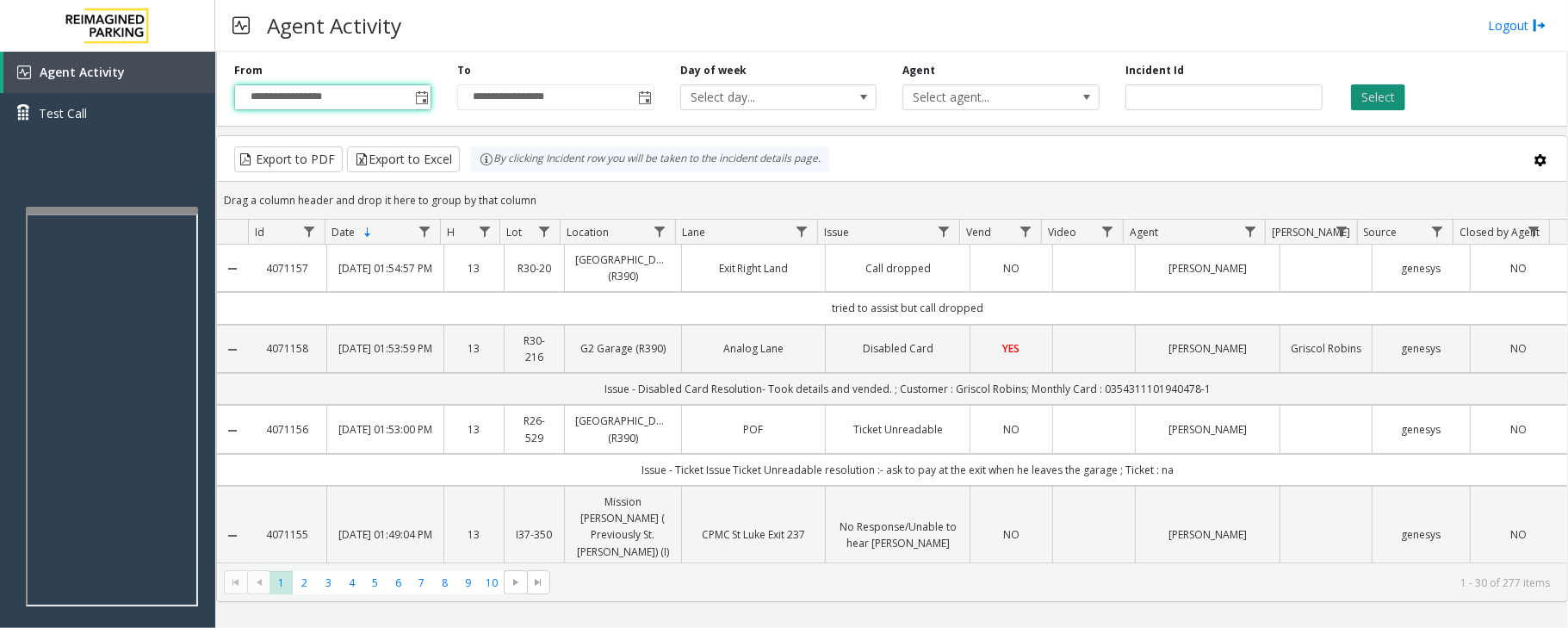
click at [1372, 97] on button "Select" at bounding box center [1378, 97] width 54 height 26
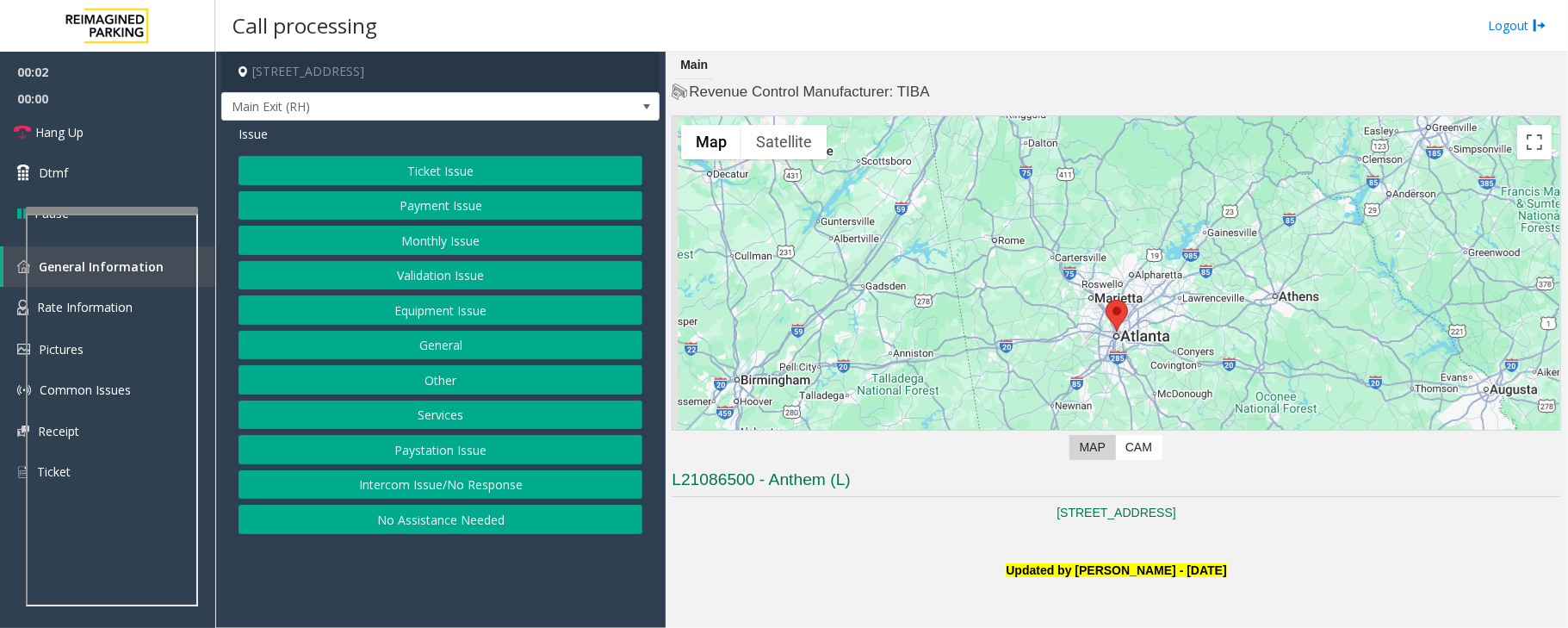
scroll to position [345, 0]
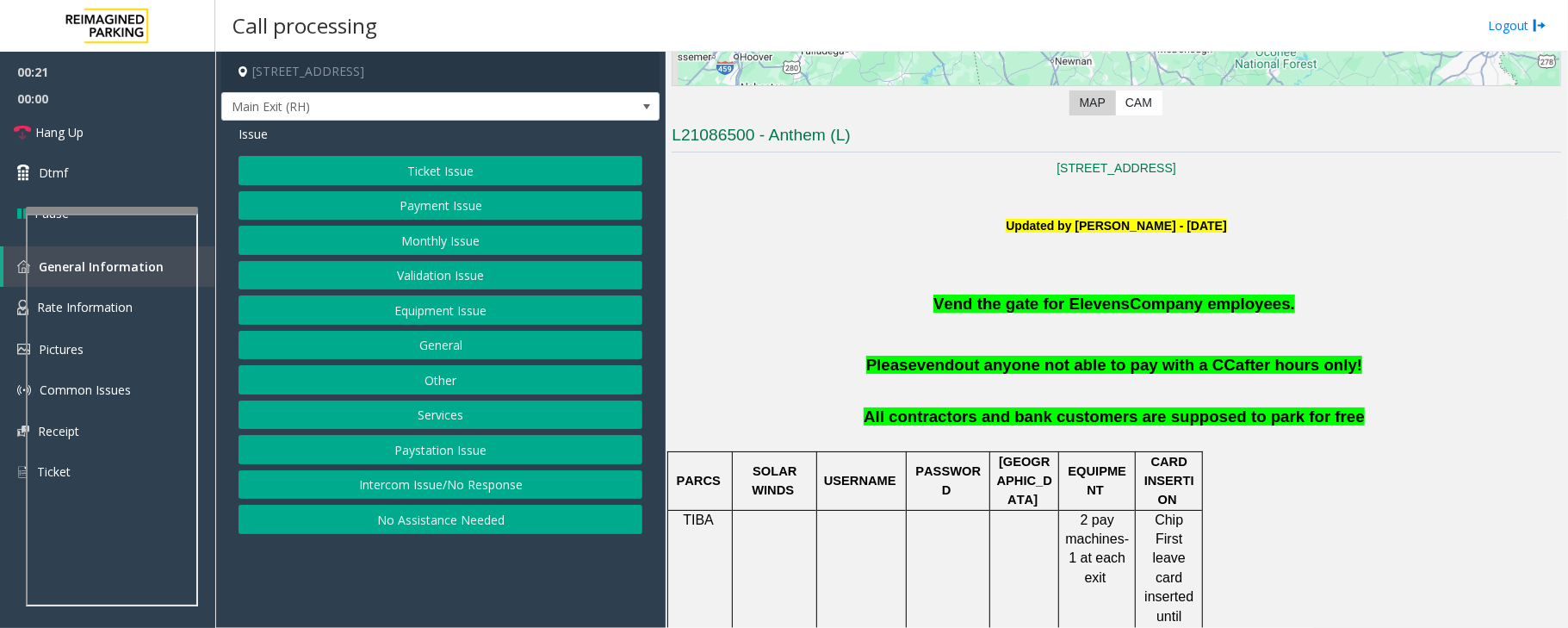
click at [458, 245] on button "Monthly Issue" at bounding box center [440, 240] width 404 height 29
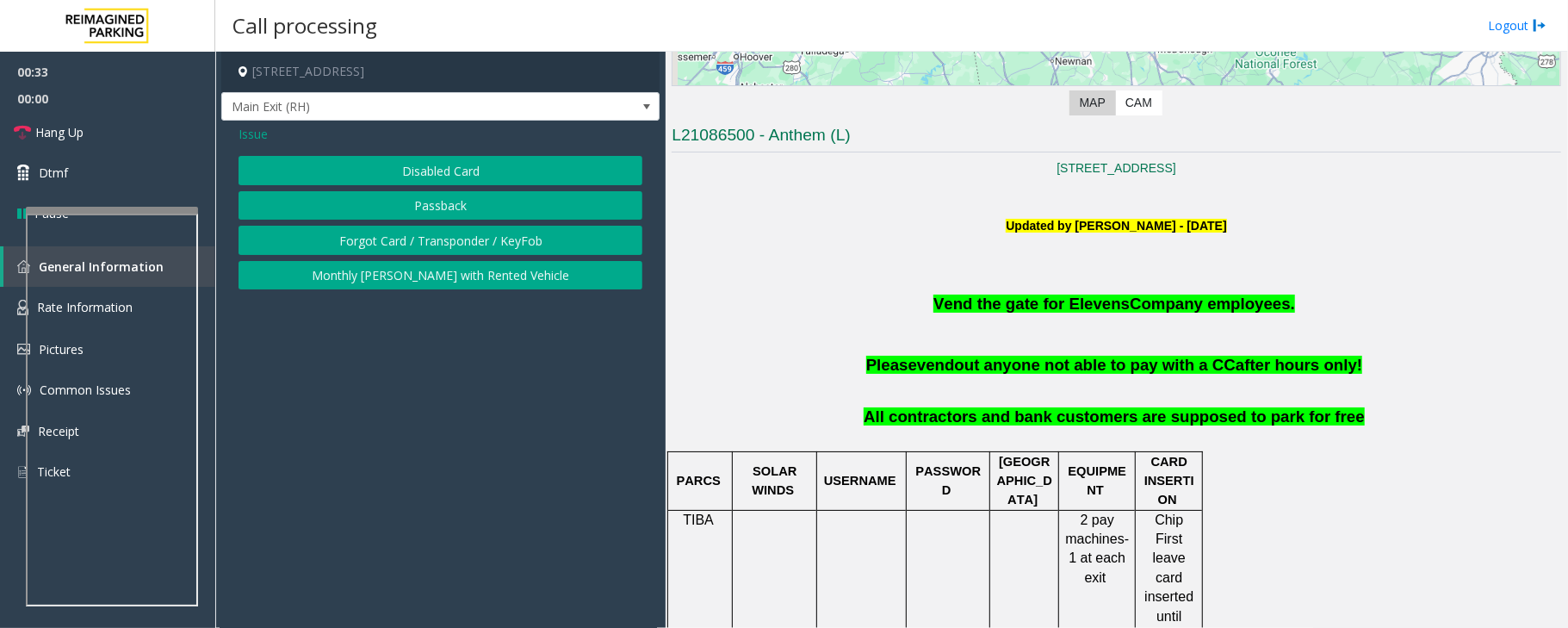
click at [412, 174] on button "Disabled Card" at bounding box center [440, 170] width 404 height 29
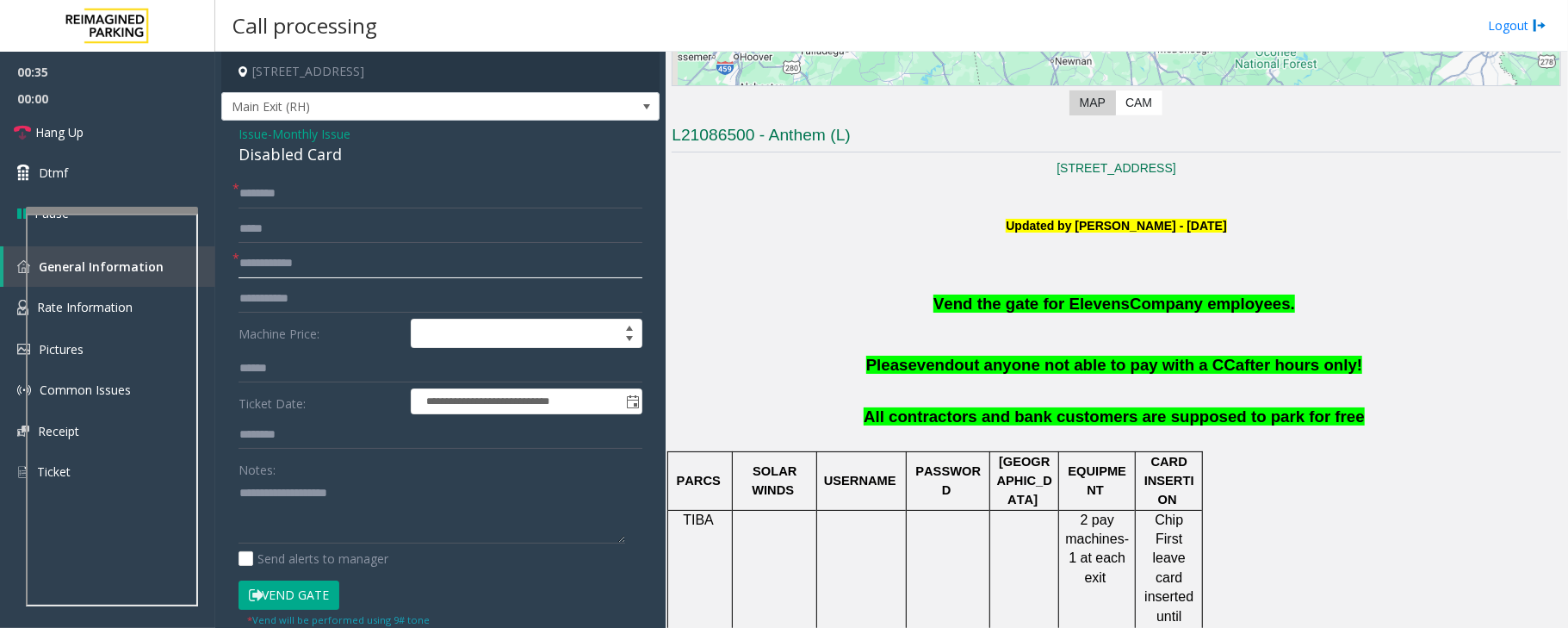
click at [303, 260] on input "text" at bounding box center [440, 263] width 404 height 29
click at [291, 163] on div "Disabled Card" at bounding box center [440, 155] width 404 height 23
click at [290, 145] on div "Disabled Card" at bounding box center [440, 155] width 404 height 23
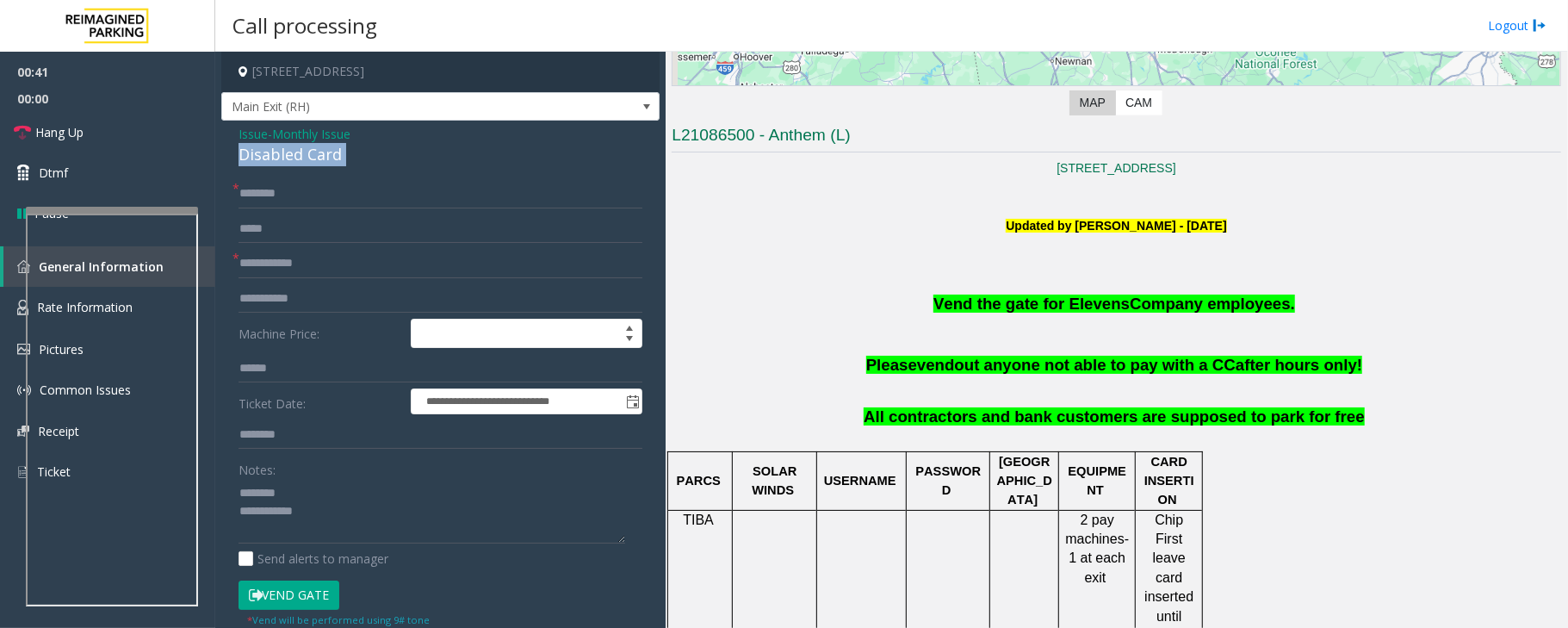
click at [290, 145] on div "Disabled Card" at bounding box center [440, 155] width 404 height 23
click at [284, 509] on textarea at bounding box center [431, 511] width 387 height 65
click at [328, 512] on textarea at bounding box center [431, 511] width 387 height 65
type textarea "**********"
click at [270, 263] on input "text" at bounding box center [440, 263] width 404 height 29
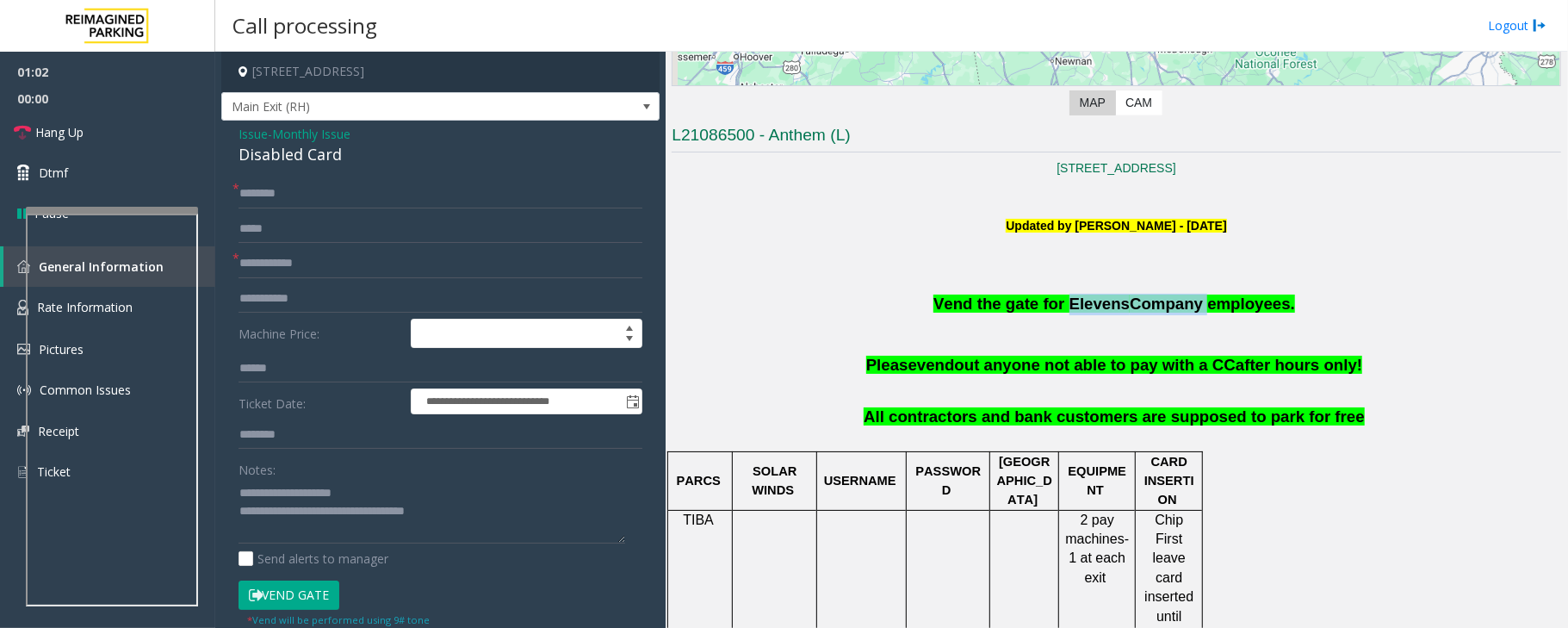
drag, startPoint x: 1068, startPoint y: 305, endPoint x: 1185, endPoint y: 301, distance: 117.1
click at [1185, 301] on span "Vend the gate for Elevens Company employees." at bounding box center [1114, 303] width 362 height 18
copy span "Elevens Company"
click at [291, 431] on input "text" at bounding box center [440, 435] width 404 height 29
paste input "**********"
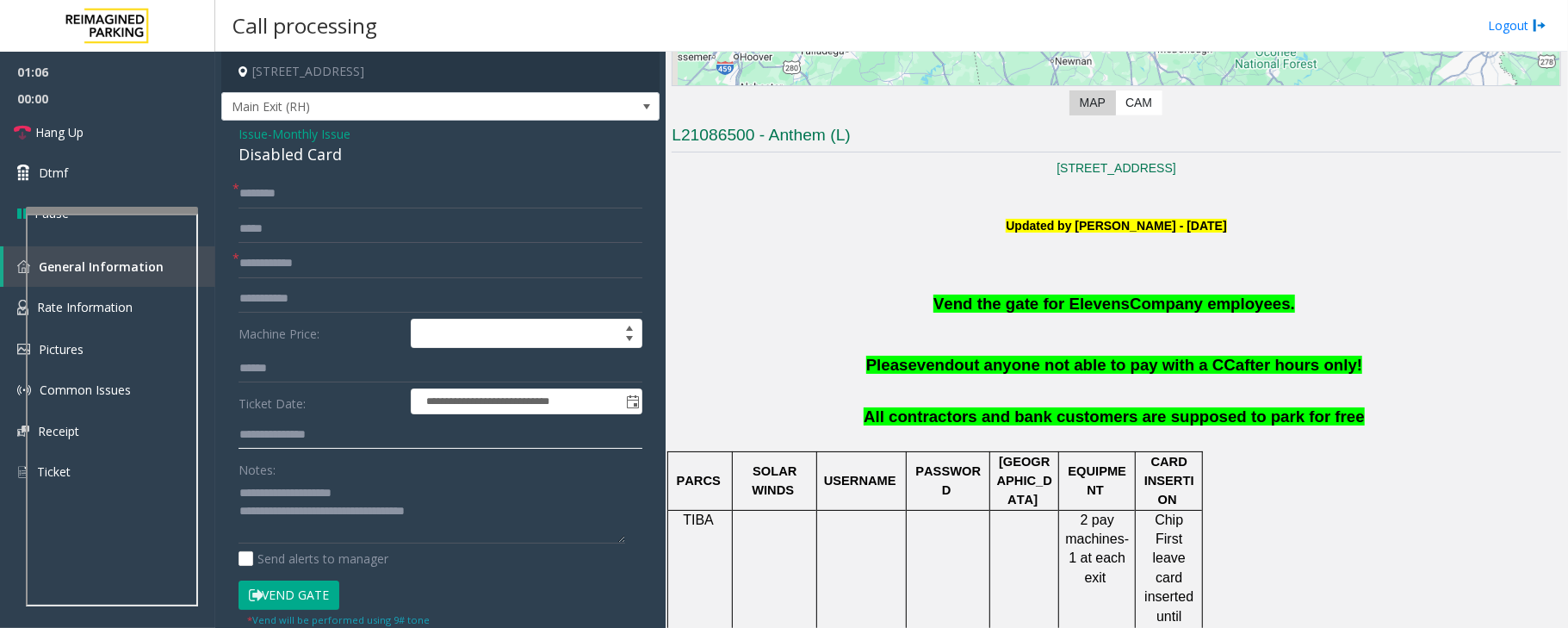
type input "**********"
click at [283, 253] on input "text" at bounding box center [440, 263] width 404 height 29
type input "**"
click at [103, 146] on link "Hang Up" at bounding box center [108, 133] width 215 height 41
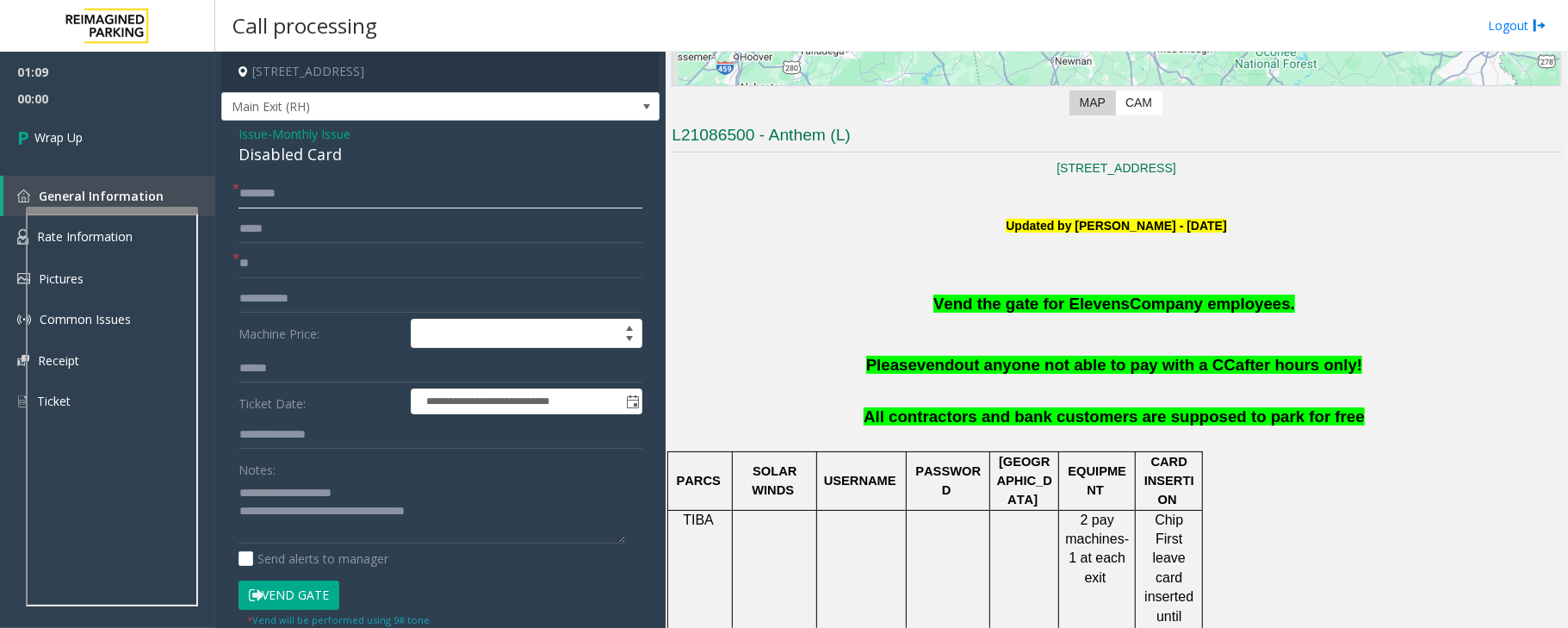
click at [268, 197] on input "text" at bounding box center [440, 194] width 404 height 29
type input "**"
drag, startPoint x: 304, startPoint y: 509, endPoint x: 569, endPoint y: 511, distance: 265.0
click at [569, 511] on textarea at bounding box center [431, 511] width 387 height 65
type textarea "**********"
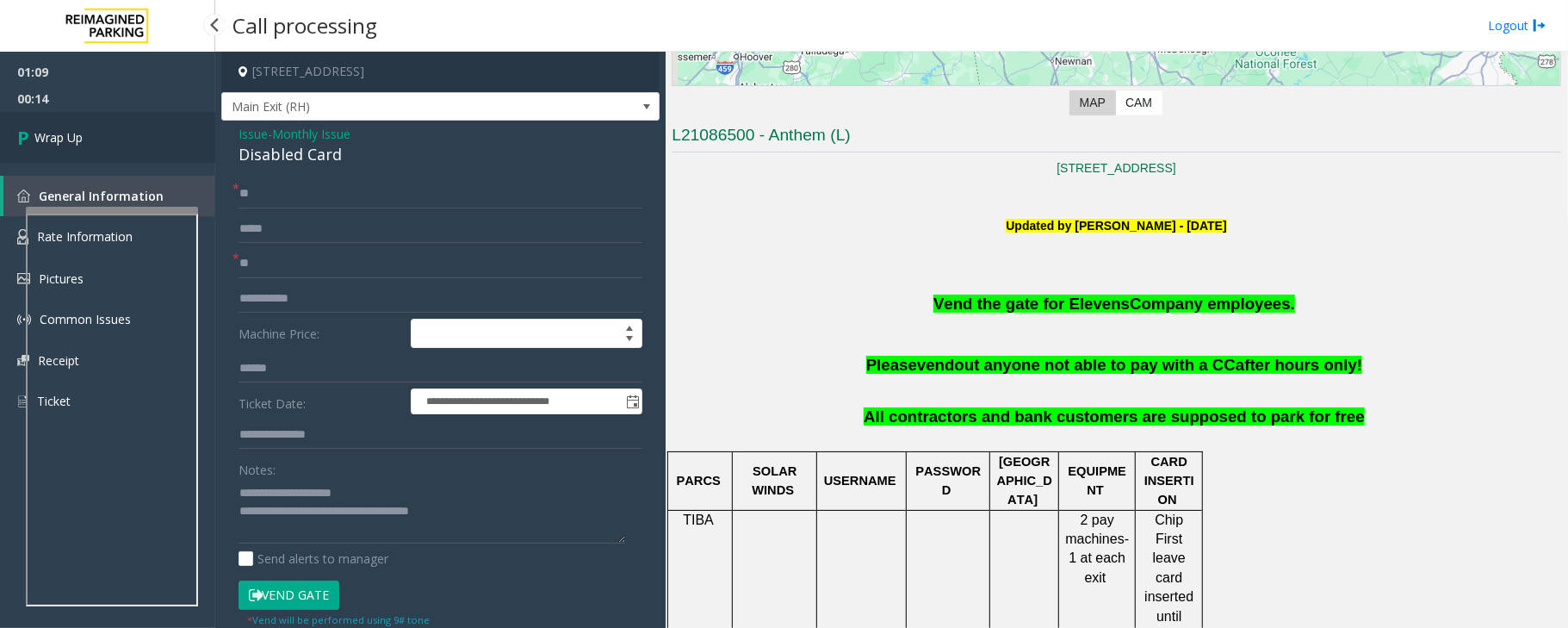
click at [88, 147] on link "Wrap Up" at bounding box center [108, 137] width 215 height 51
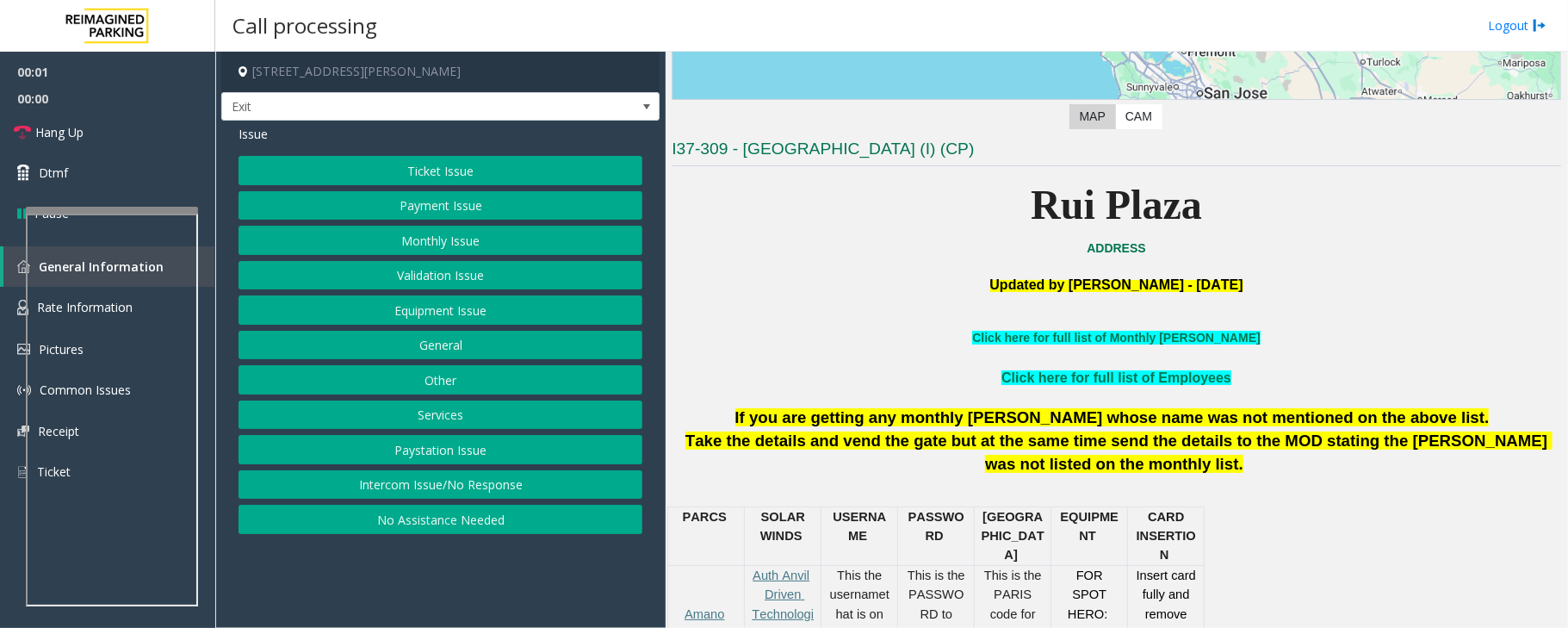
scroll to position [345, 0]
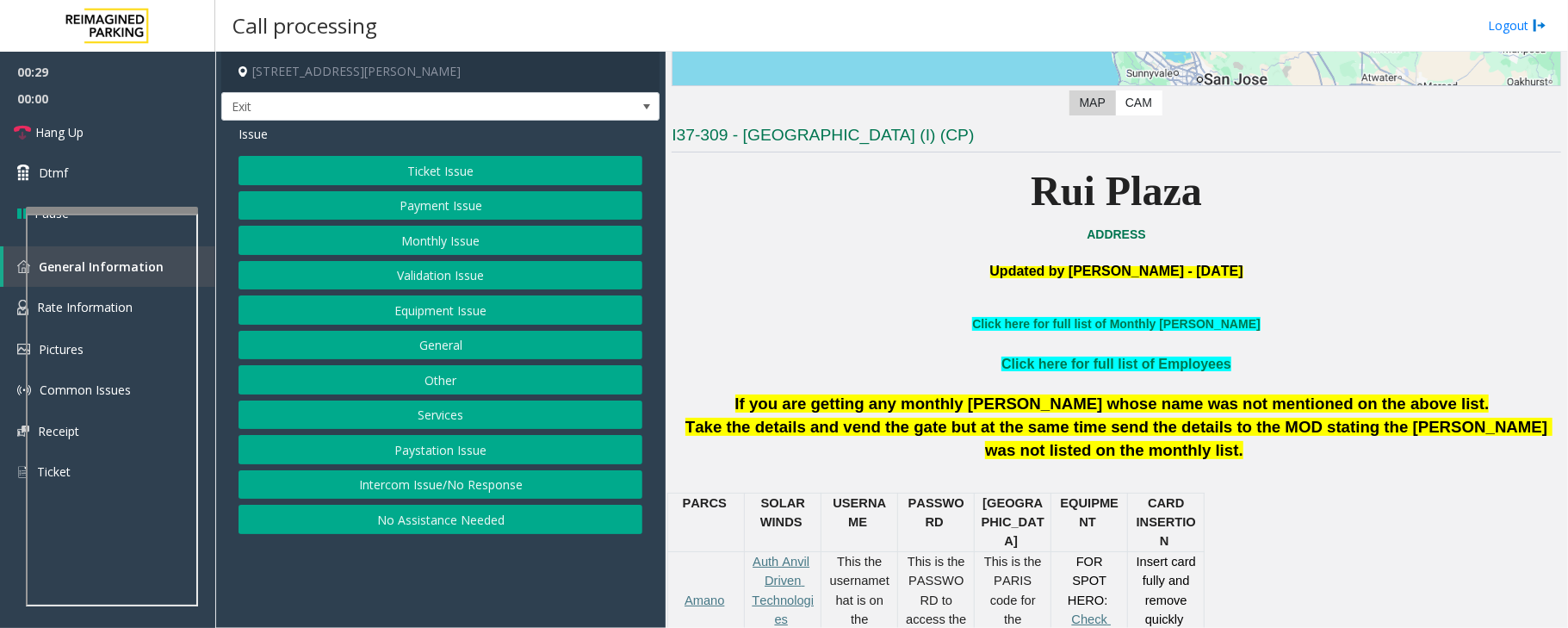
click at [473, 425] on button "Services" at bounding box center [440, 415] width 404 height 29
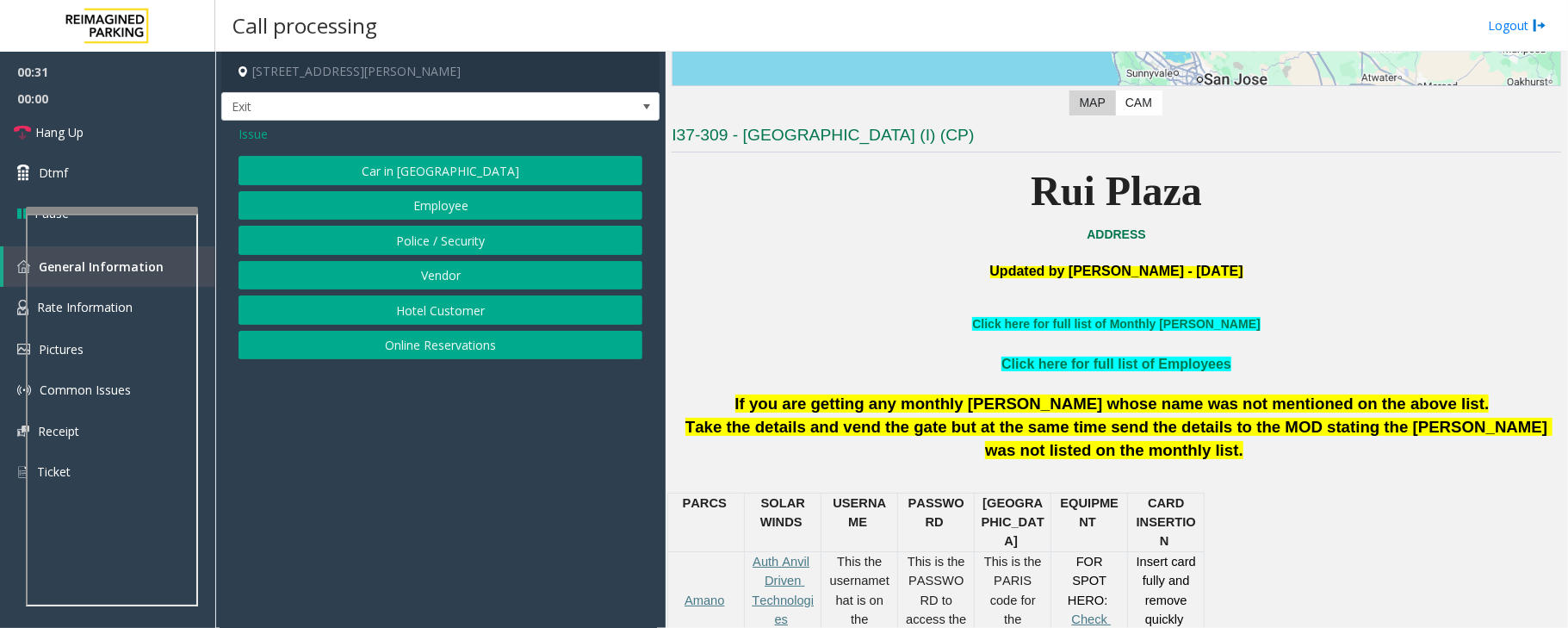
click at [450, 343] on button "Online Reservations" at bounding box center [440, 345] width 404 height 29
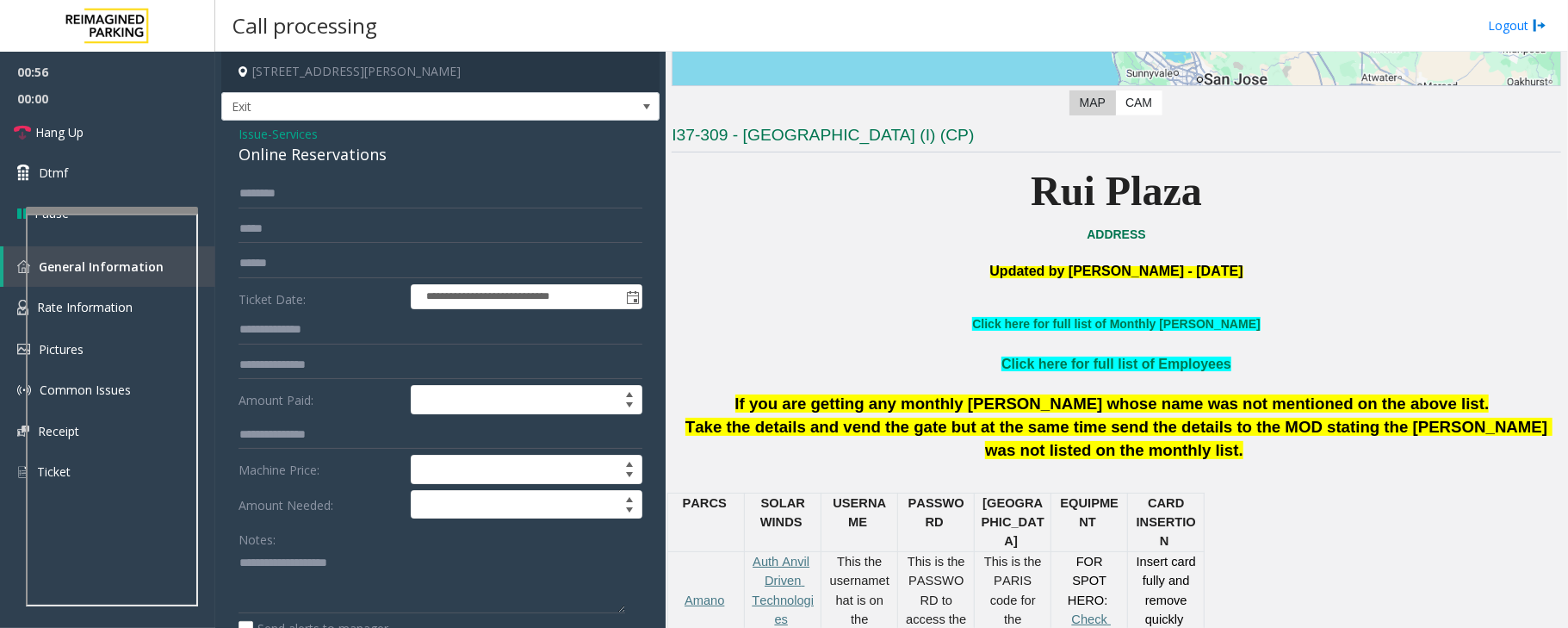
scroll to position [14, 0]
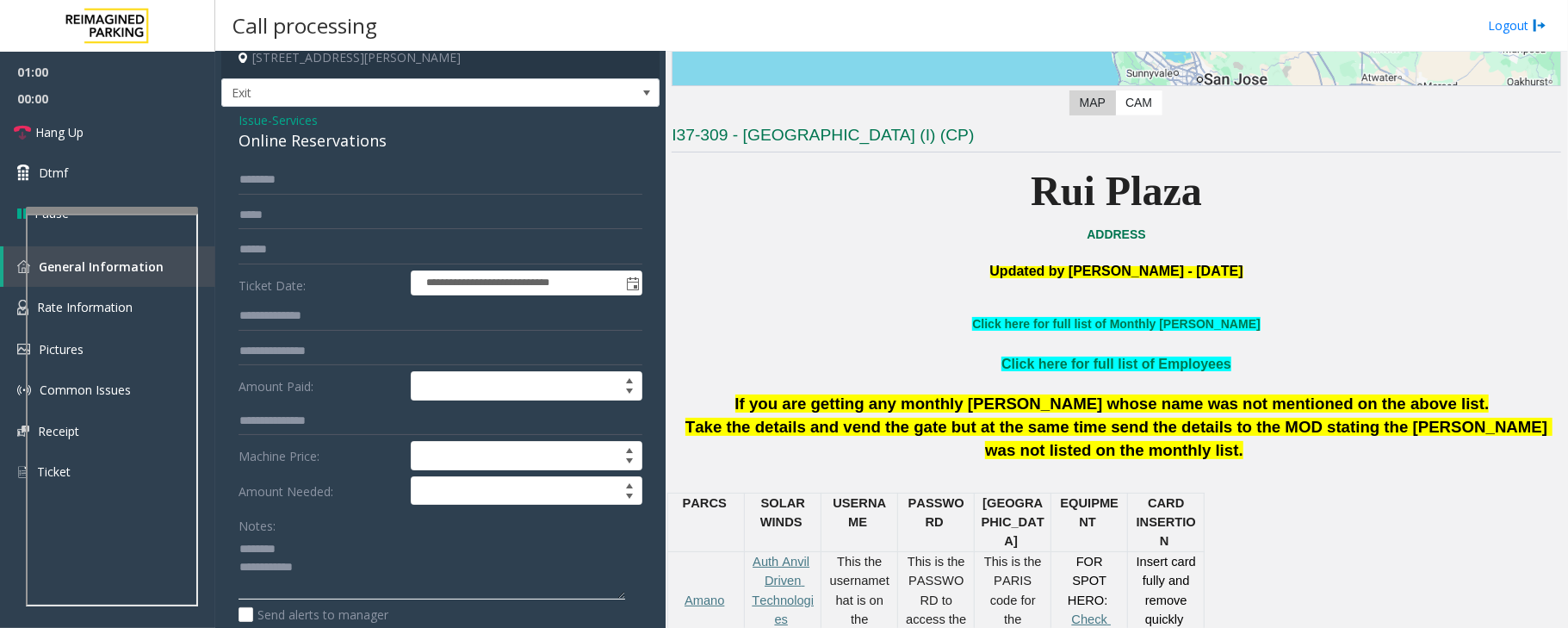
type textarea "**********"
click at [296, 119] on span "Services" at bounding box center [294, 120] width 45 height 18
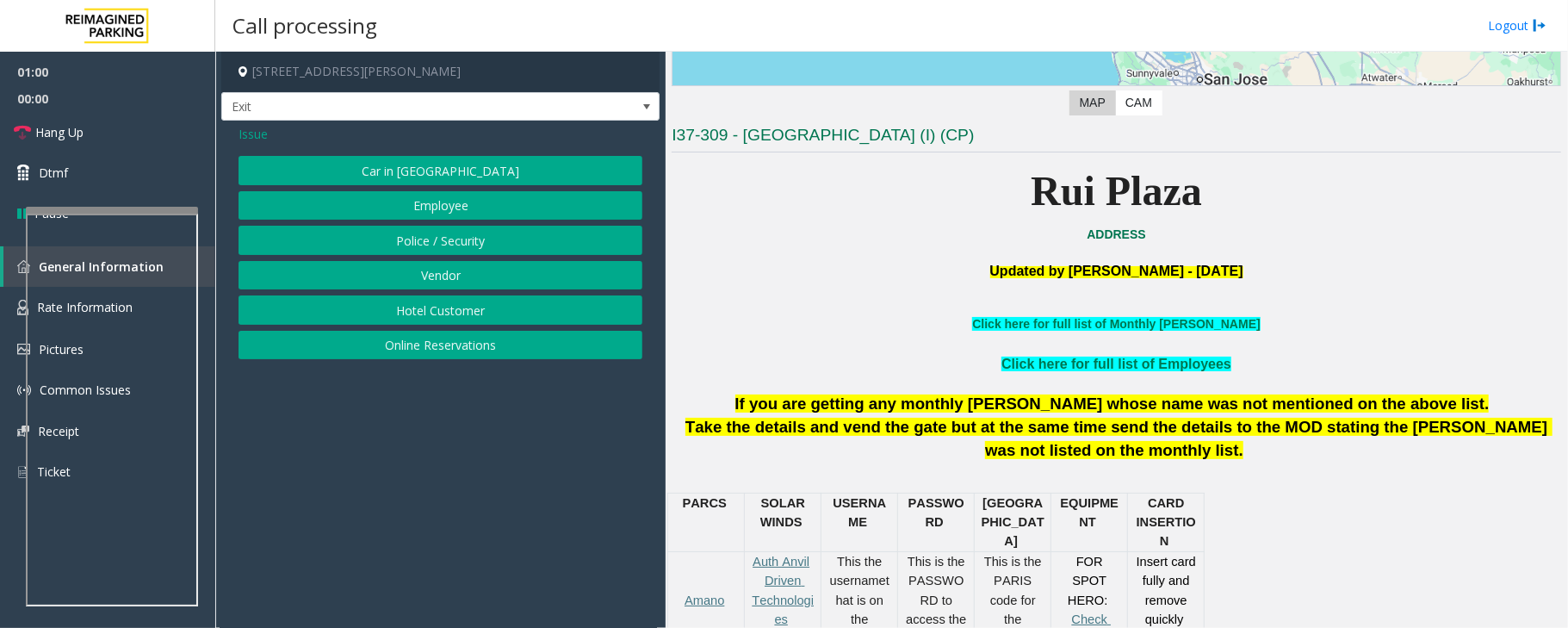
scroll to position [0, 0]
click at [246, 132] on span "Issue" at bounding box center [252, 133] width 29 height 18
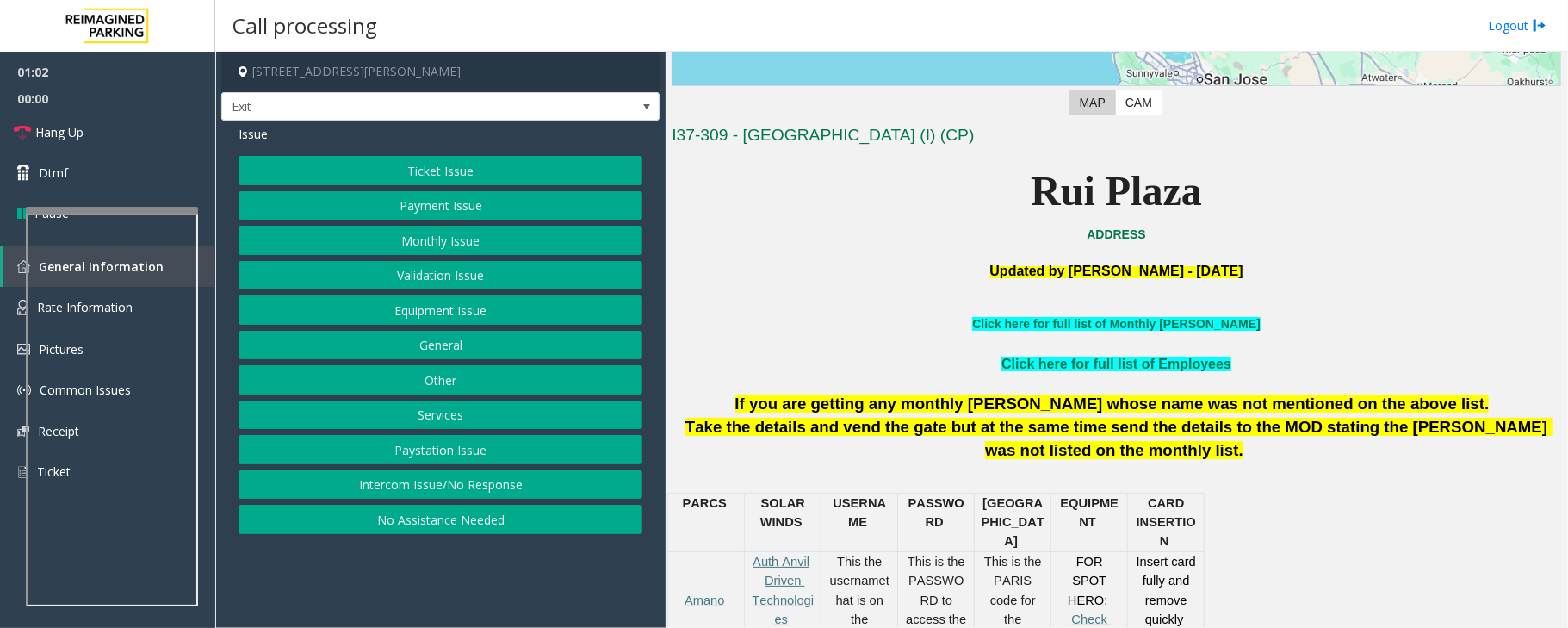
click at [431, 316] on button "Equipment Issue" at bounding box center [440, 310] width 404 height 29
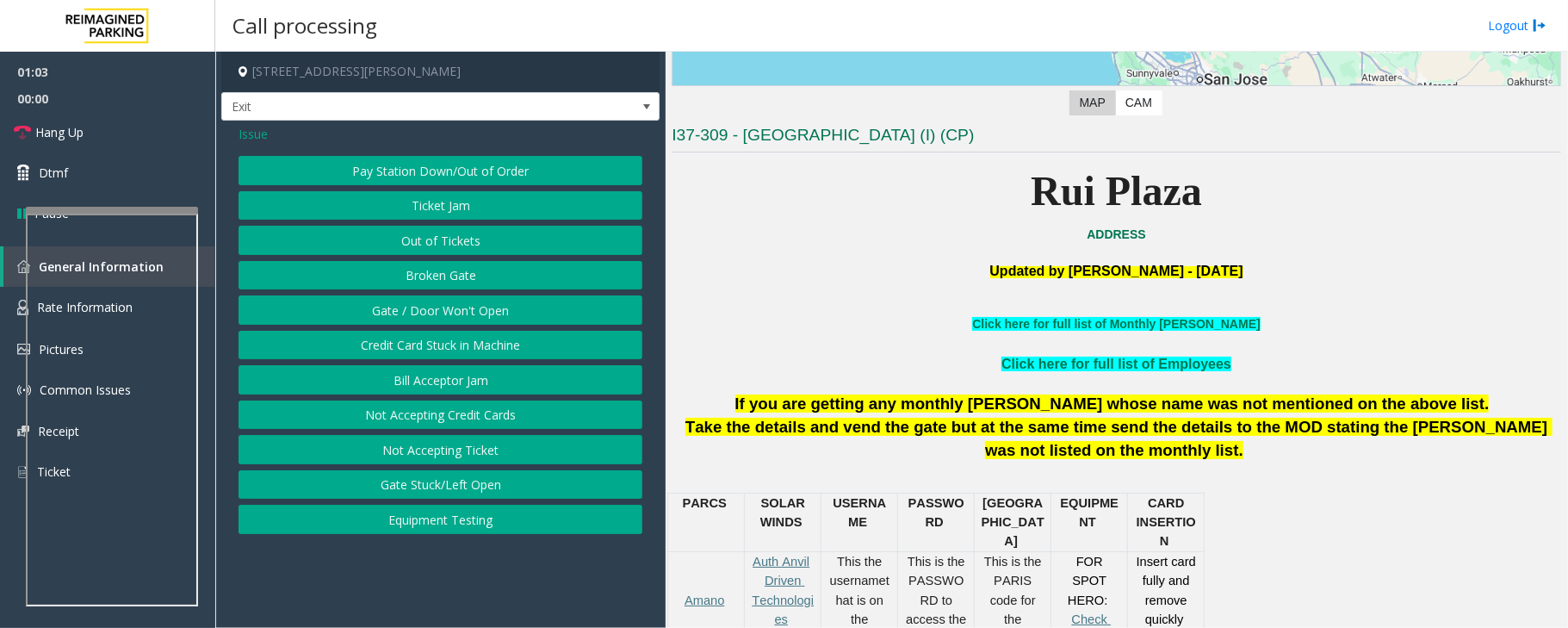
click at [431, 316] on button "Gate / Door Won't Open" at bounding box center [440, 310] width 404 height 29
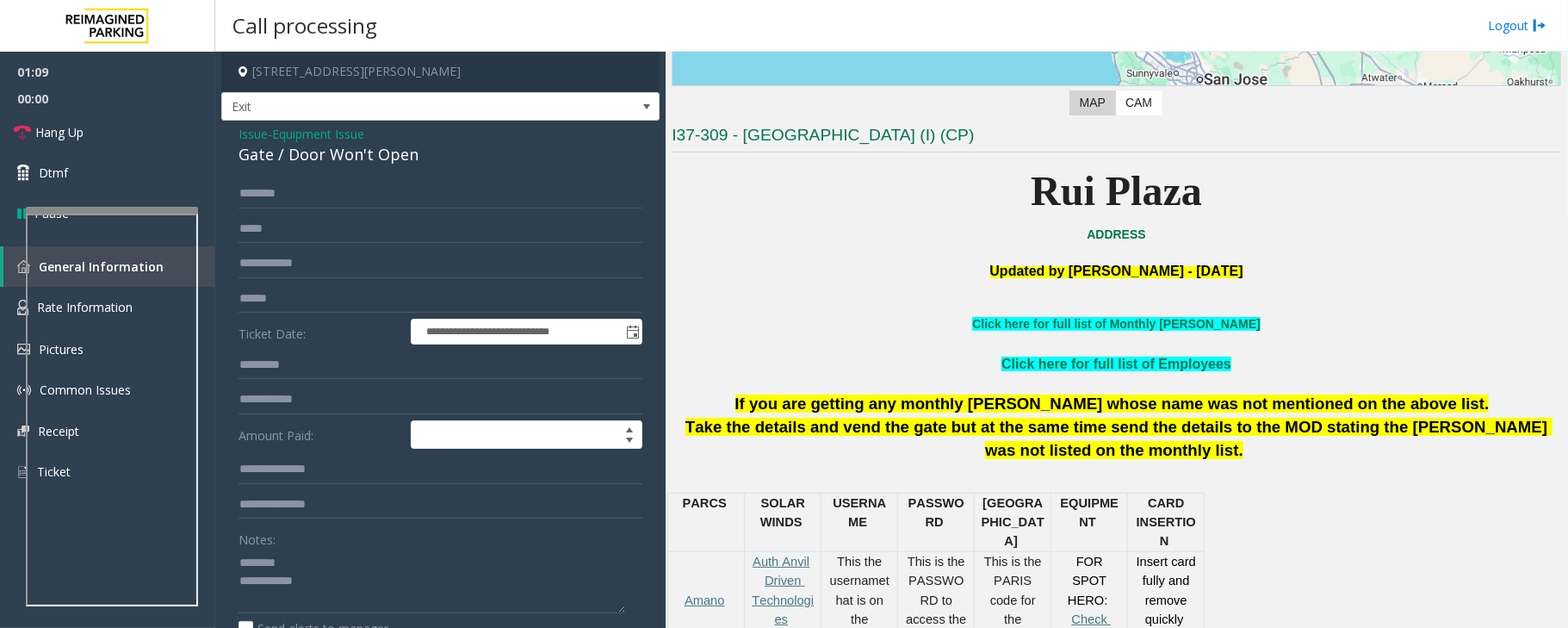
click at [303, 155] on div "Gate / Door Won't Open" at bounding box center [440, 155] width 404 height 23
click at [336, 134] on span "Equipment Issue" at bounding box center [318, 133] width 92 height 18
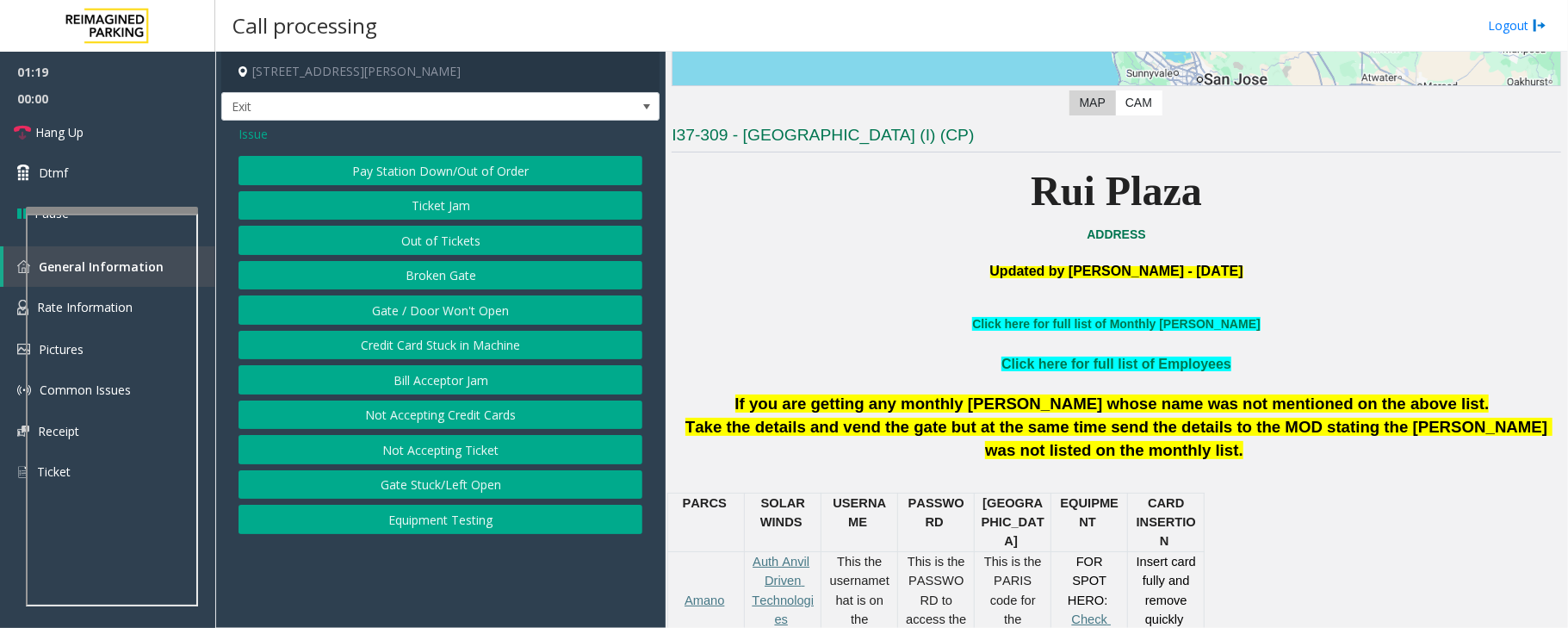
click at [255, 134] on span "Issue" at bounding box center [252, 133] width 29 height 18
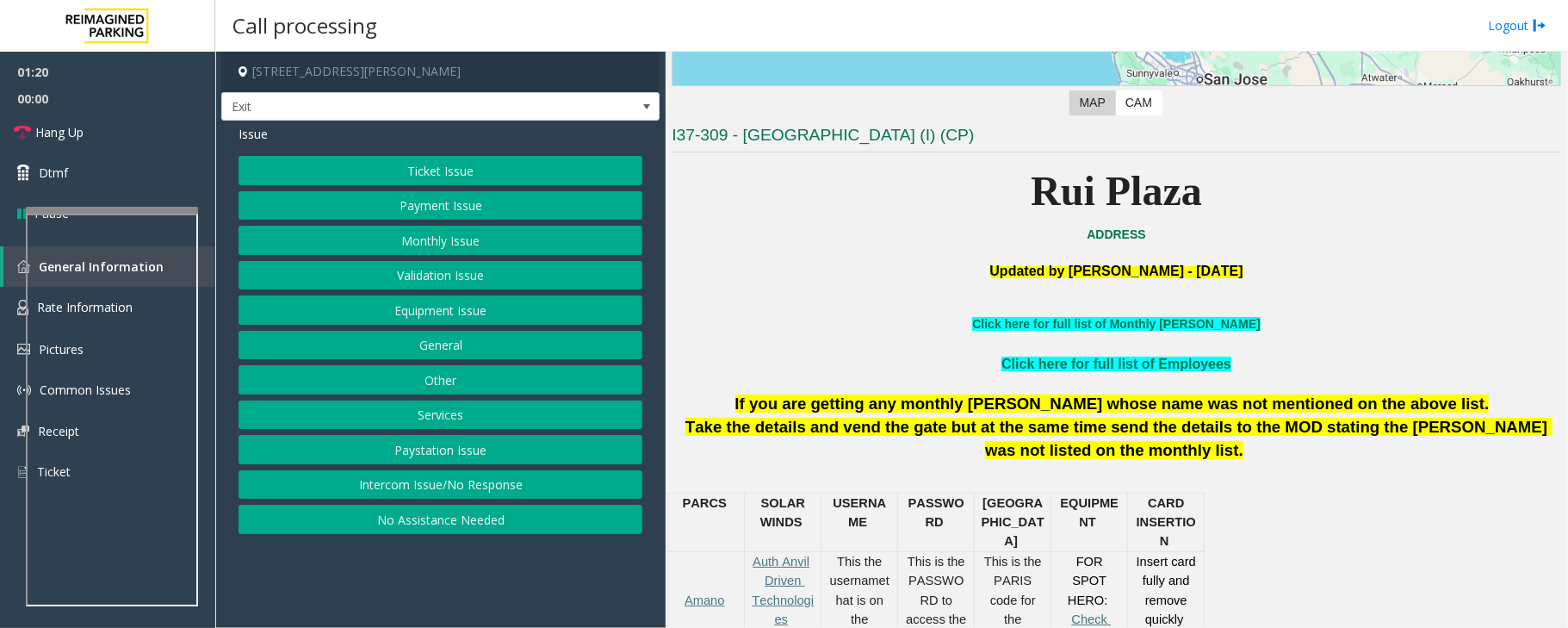
click at [435, 177] on button "Ticket Issue" at bounding box center [440, 170] width 404 height 29
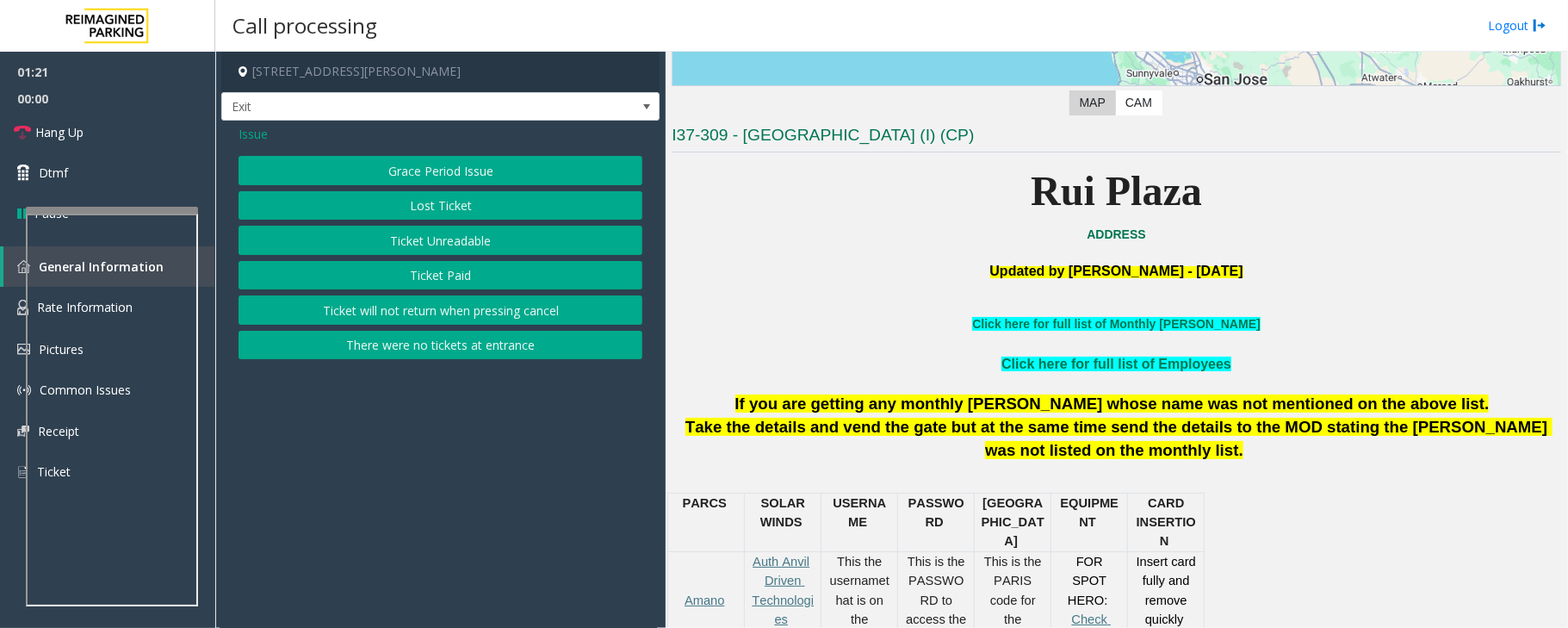
click at [421, 248] on button "Ticket Unreadable" at bounding box center [440, 240] width 404 height 29
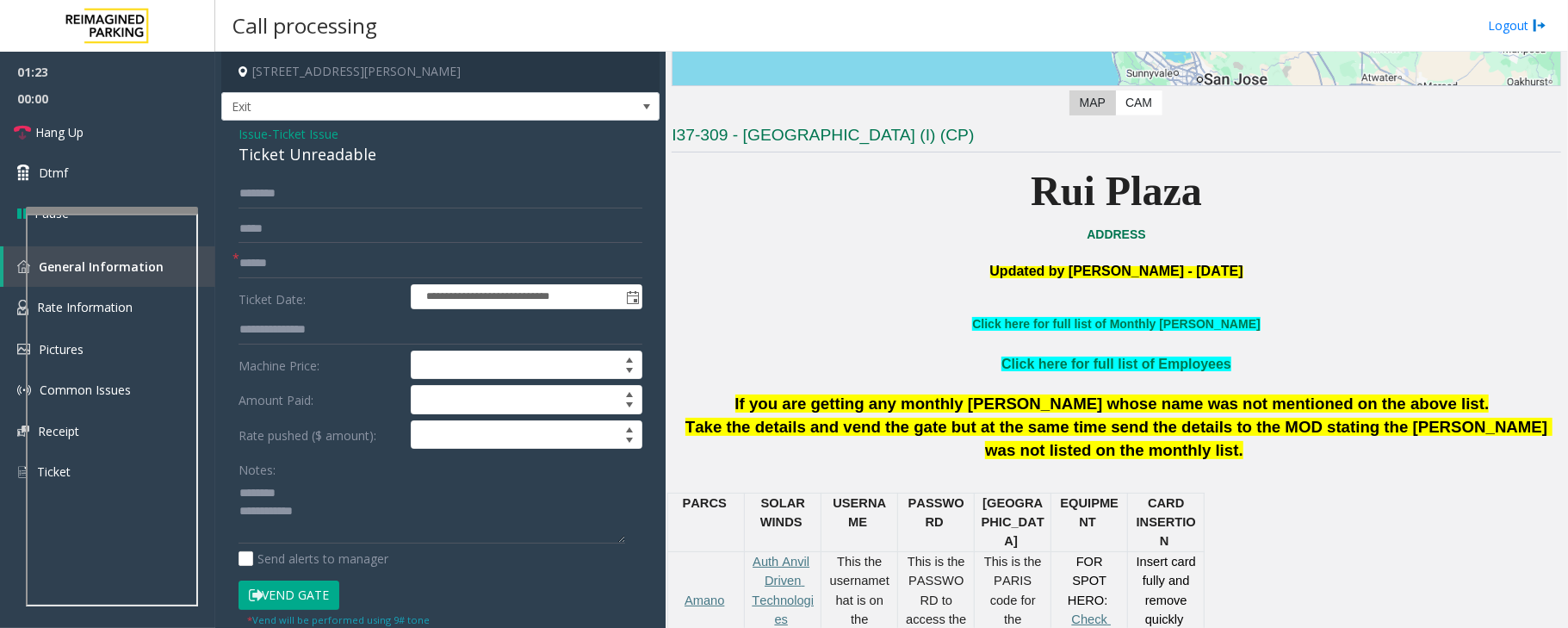
click at [291, 127] on span "Ticket Issue" at bounding box center [305, 133] width 67 height 18
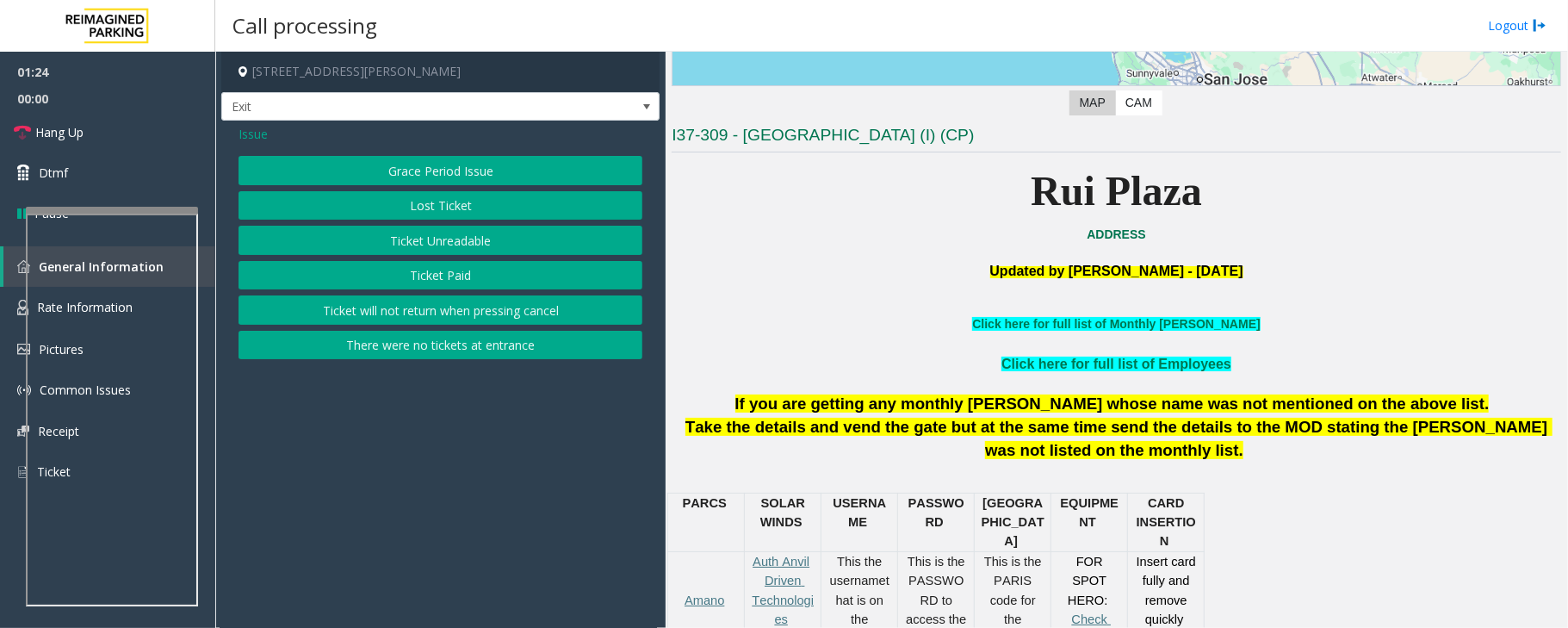
click at [246, 136] on span "Issue" at bounding box center [252, 133] width 29 height 18
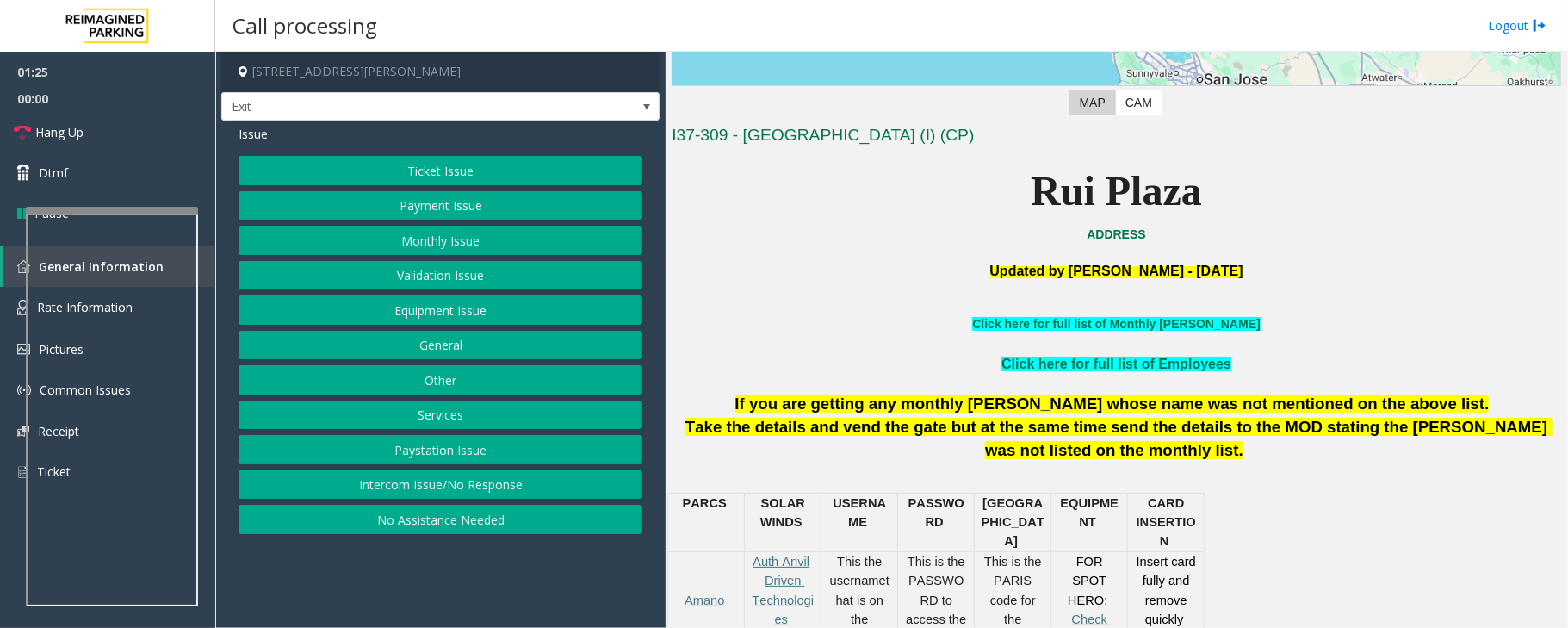
click at [426, 315] on button "Equipment Issue" at bounding box center [440, 310] width 404 height 29
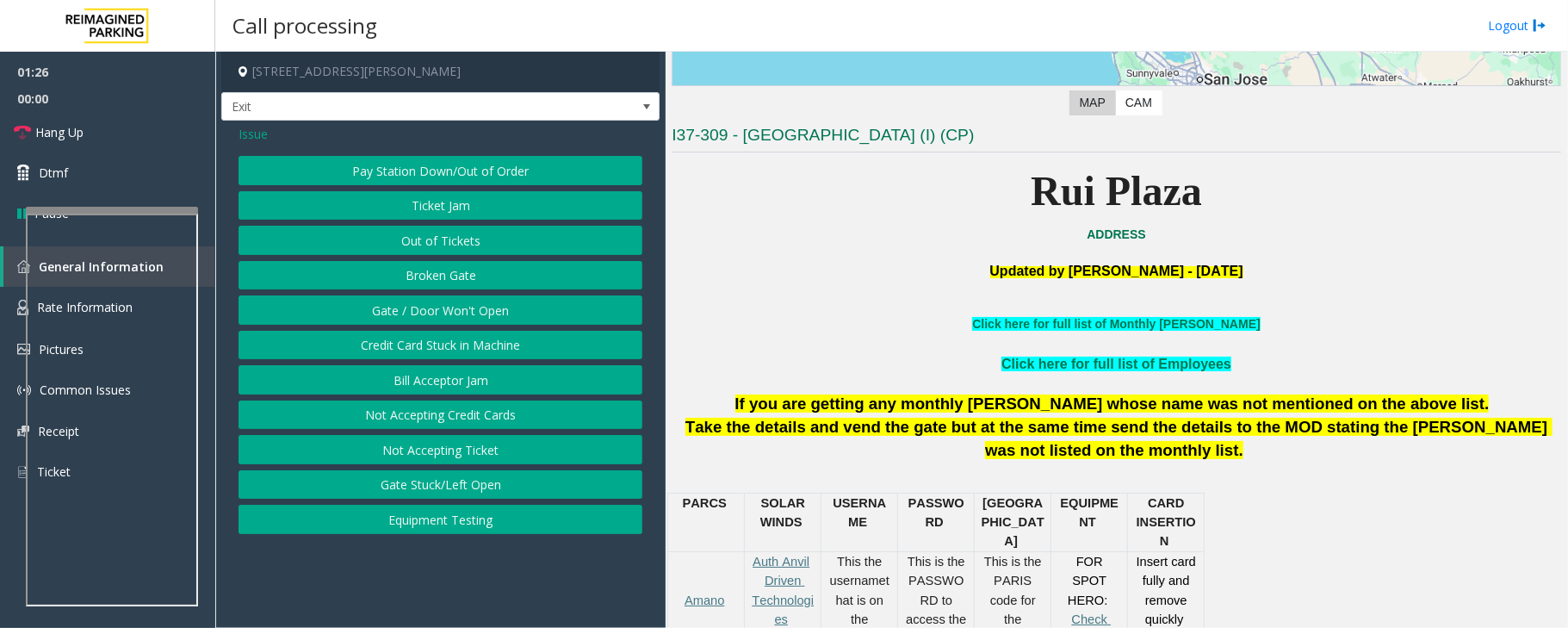
click at [400, 318] on button "Gate / Door Won't Open" at bounding box center [440, 310] width 404 height 29
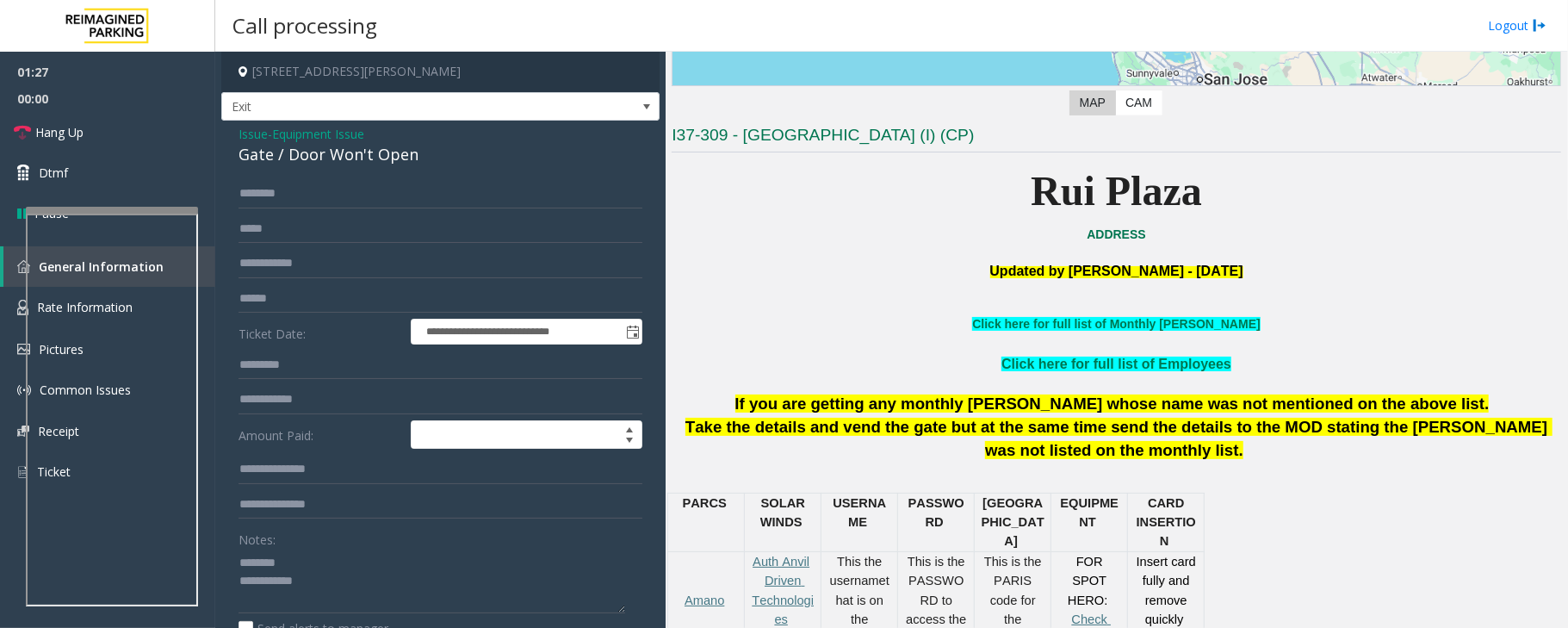
click at [310, 153] on div "Gate / Door Won't Open" at bounding box center [440, 155] width 404 height 23
click at [358, 610] on textarea at bounding box center [431, 581] width 387 height 65
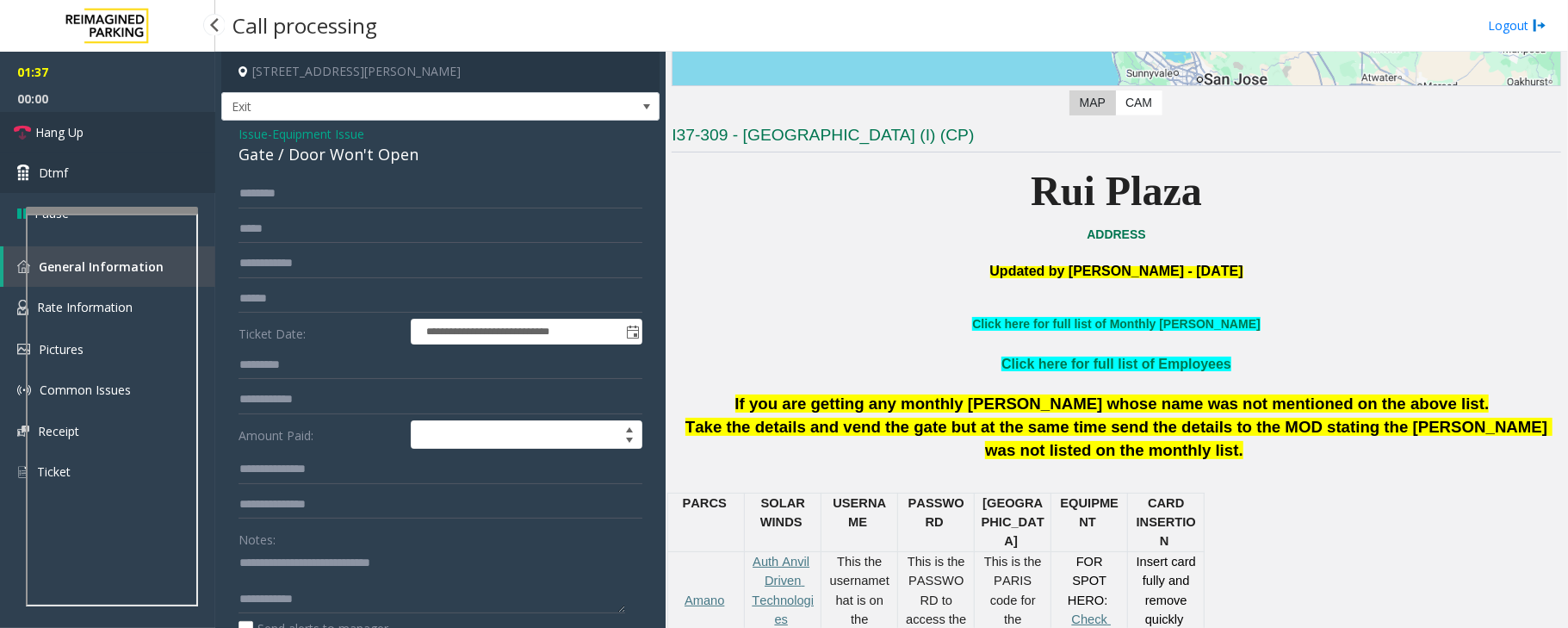
drag, startPoint x: 55, startPoint y: 129, endPoint x: 73, endPoint y: 152, distance: 29.2
click at [55, 129] on span "Hang Up" at bounding box center [60, 133] width 48 height 18
click at [327, 600] on textarea at bounding box center [431, 581] width 387 height 65
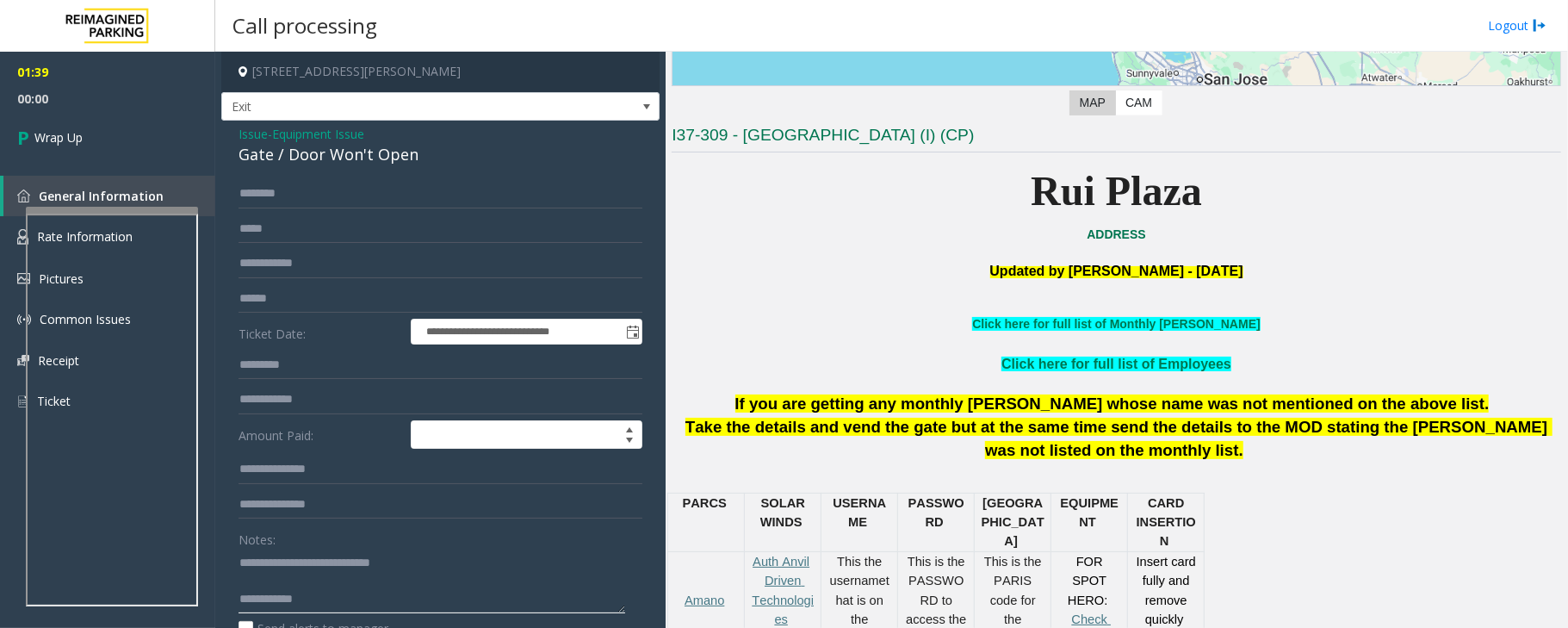
paste textarea "**********"
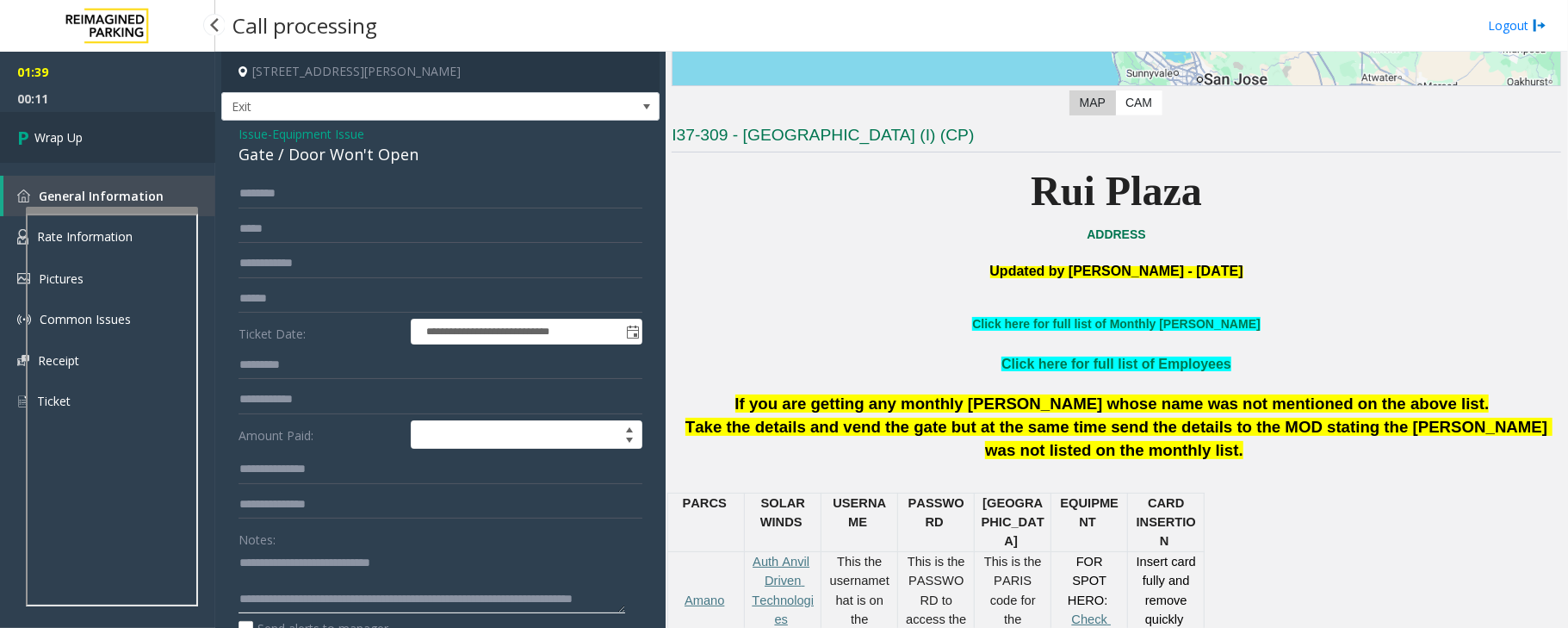
type textarea "**********"
click at [95, 128] on link "Wrap Up" at bounding box center [108, 137] width 215 height 51
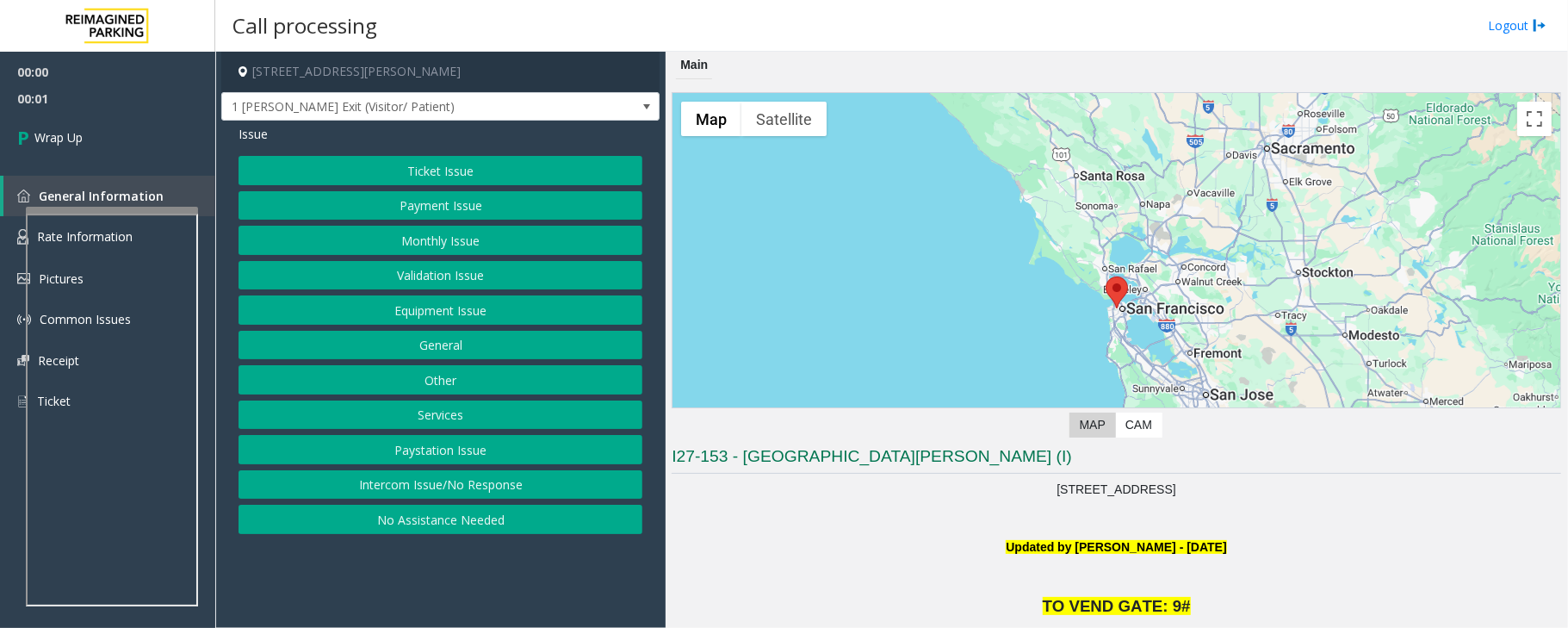
click at [431, 498] on button "Intercom Issue/No Response" at bounding box center [440, 485] width 404 height 29
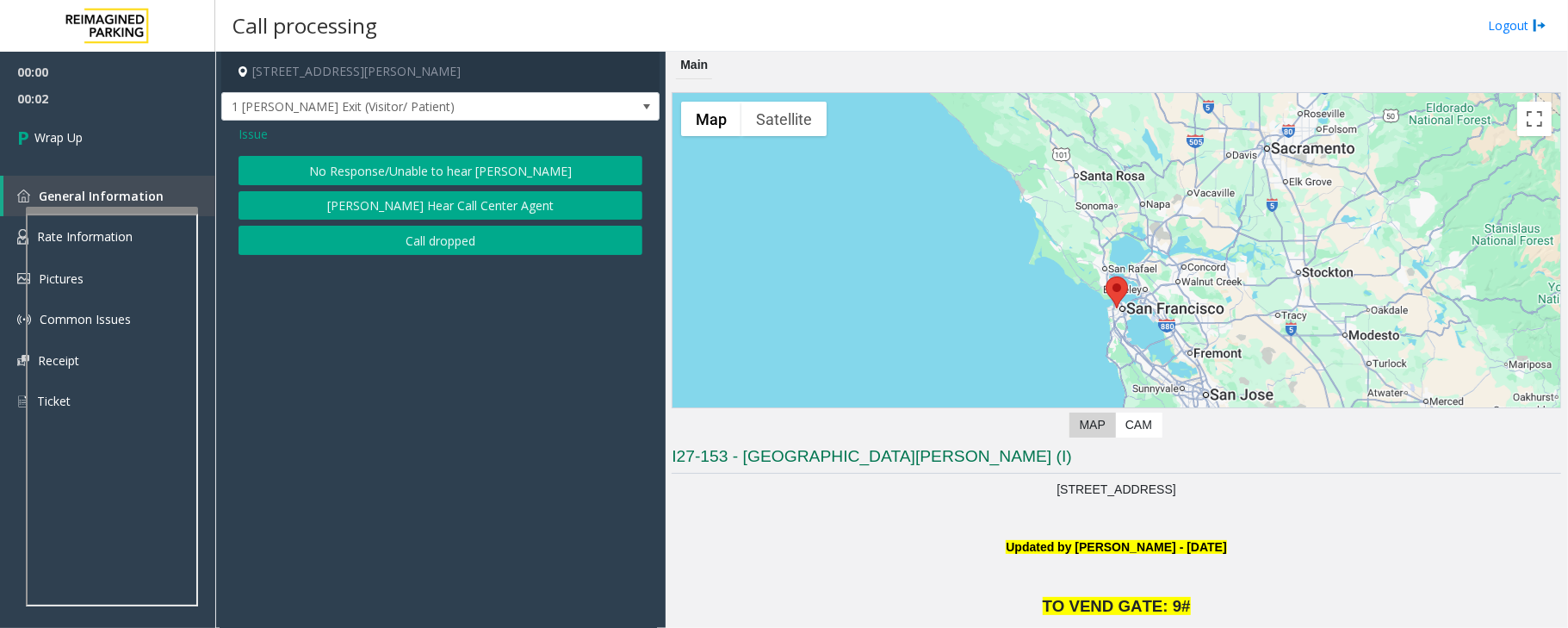
click at [394, 249] on button "Call dropped" at bounding box center [440, 240] width 404 height 29
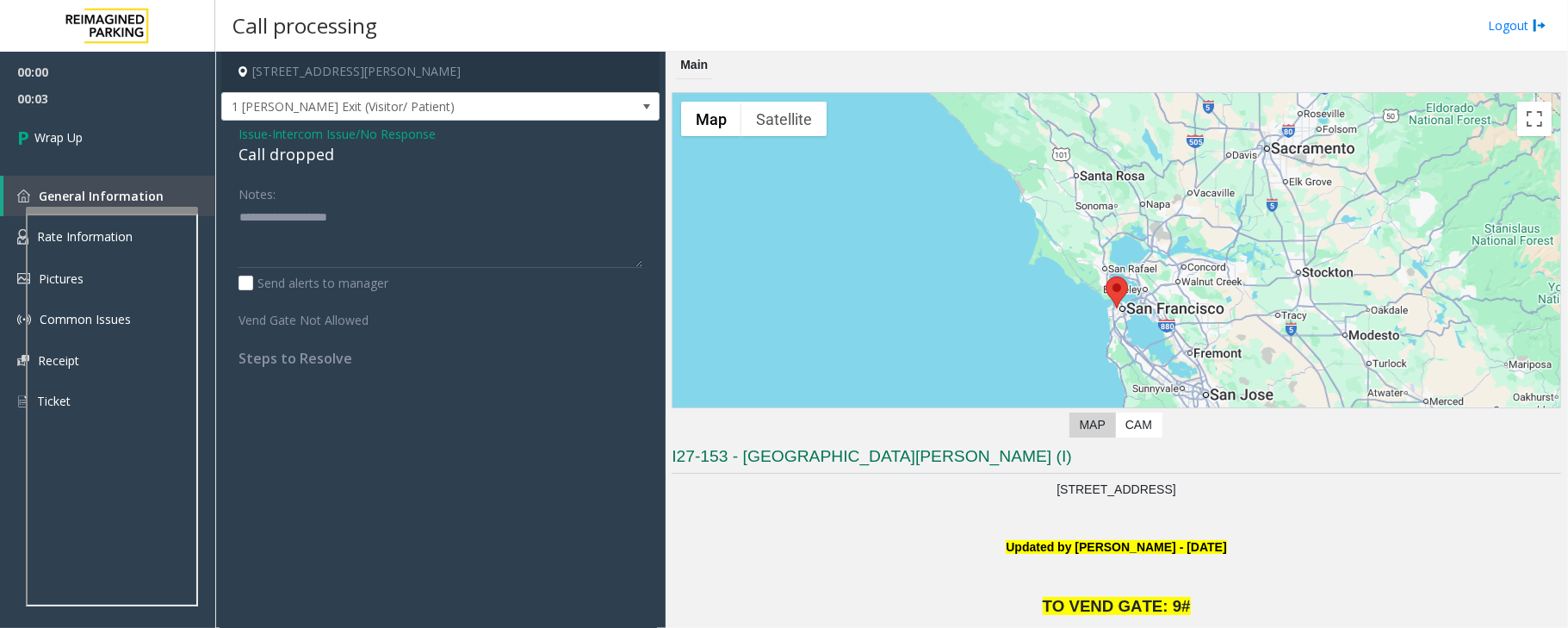
click at [296, 156] on div "Call dropped" at bounding box center [440, 155] width 404 height 23
type textarea "**********"
click at [116, 140] on link "Wrap Up" at bounding box center [108, 137] width 215 height 51
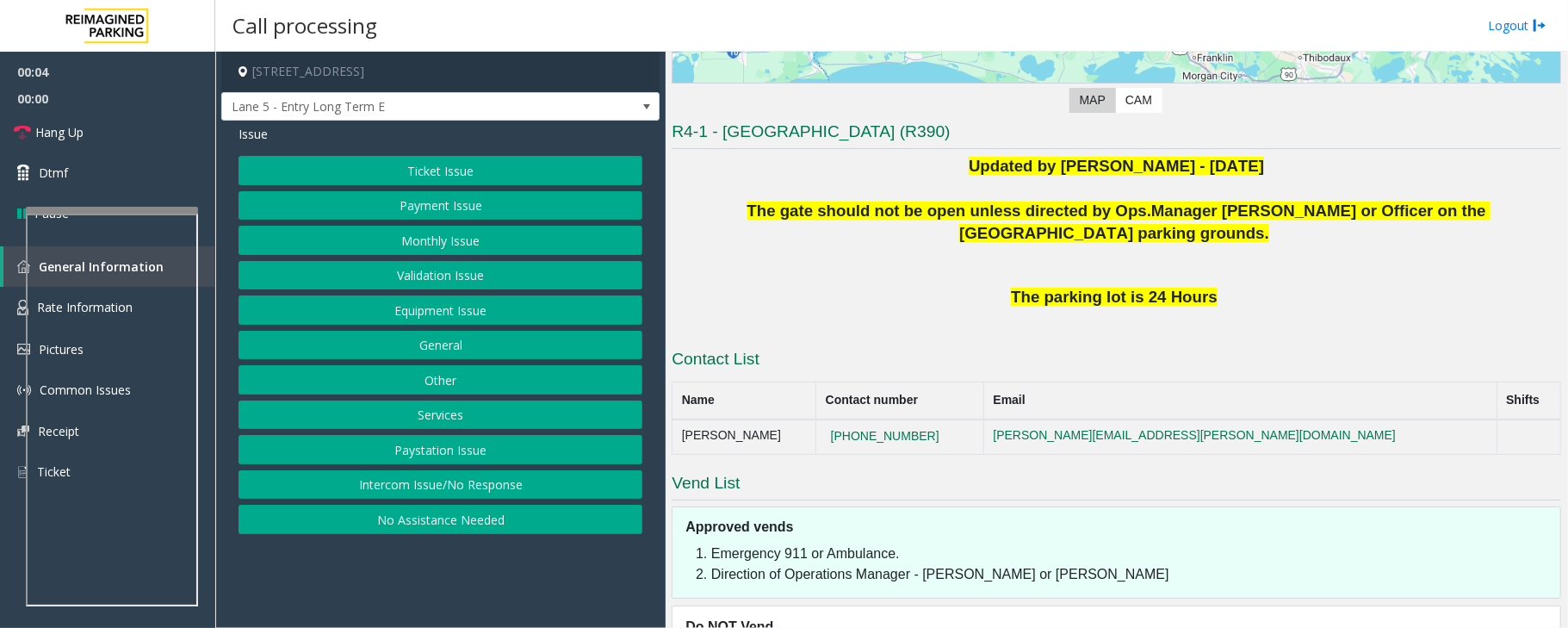
scroll to position [345, 0]
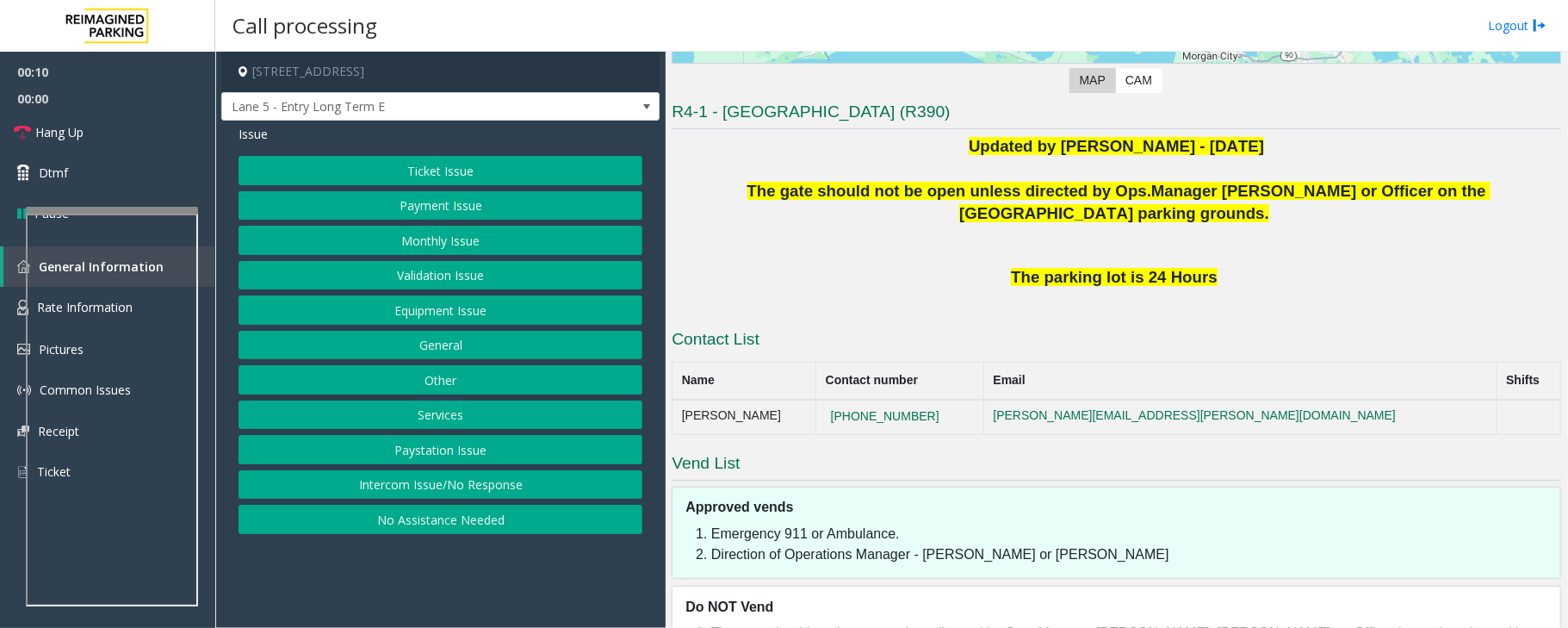
click at [536, 491] on button "Intercom Issue/No Response" at bounding box center [440, 485] width 404 height 29
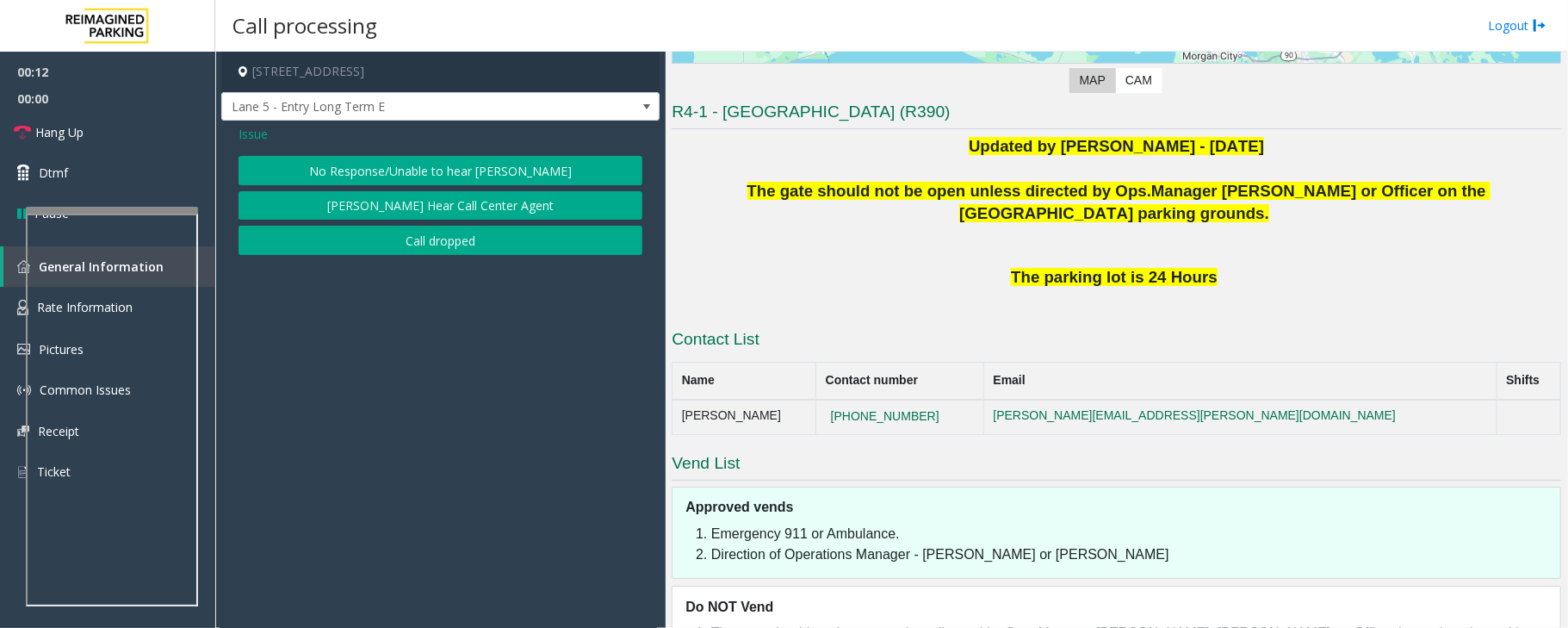
click at [446, 167] on button "No Response/Unable to hear [PERSON_NAME]" at bounding box center [440, 170] width 404 height 29
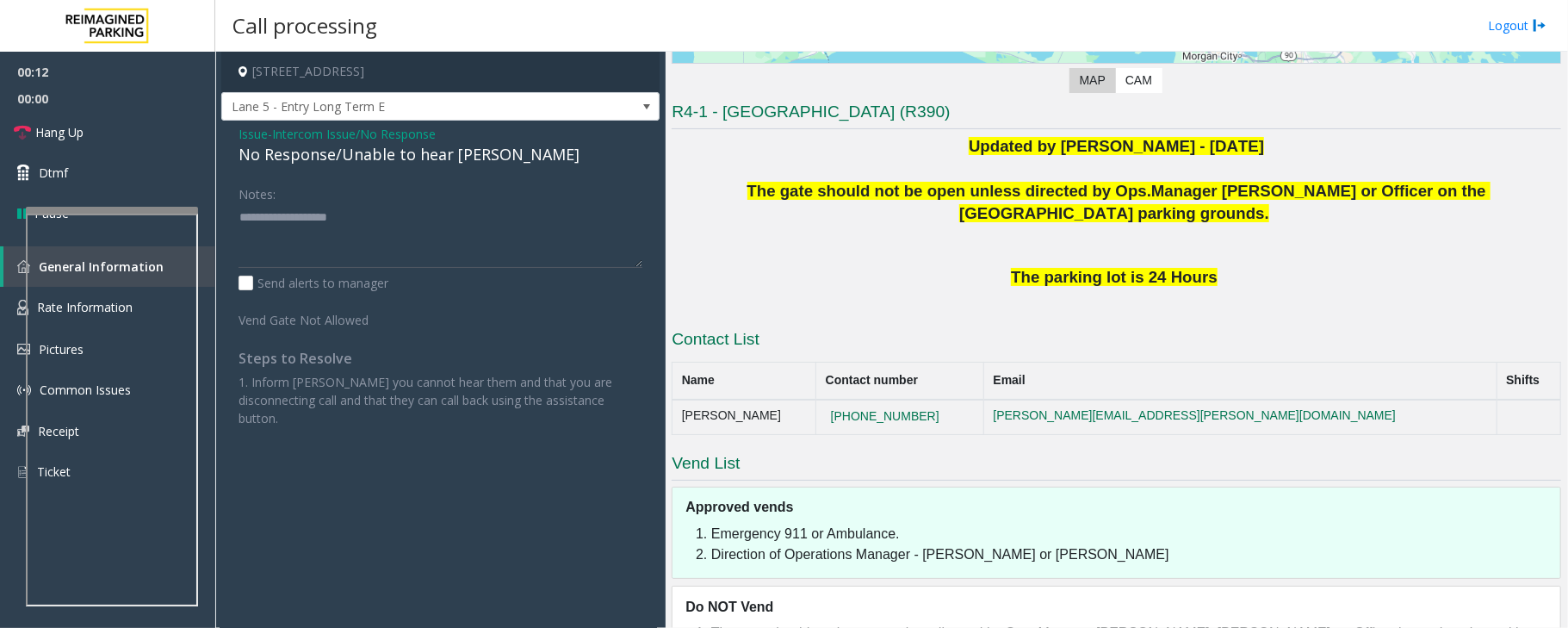
click at [446, 156] on div "No Response/Unable to hear [PERSON_NAME]" at bounding box center [440, 155] width 404 height 23
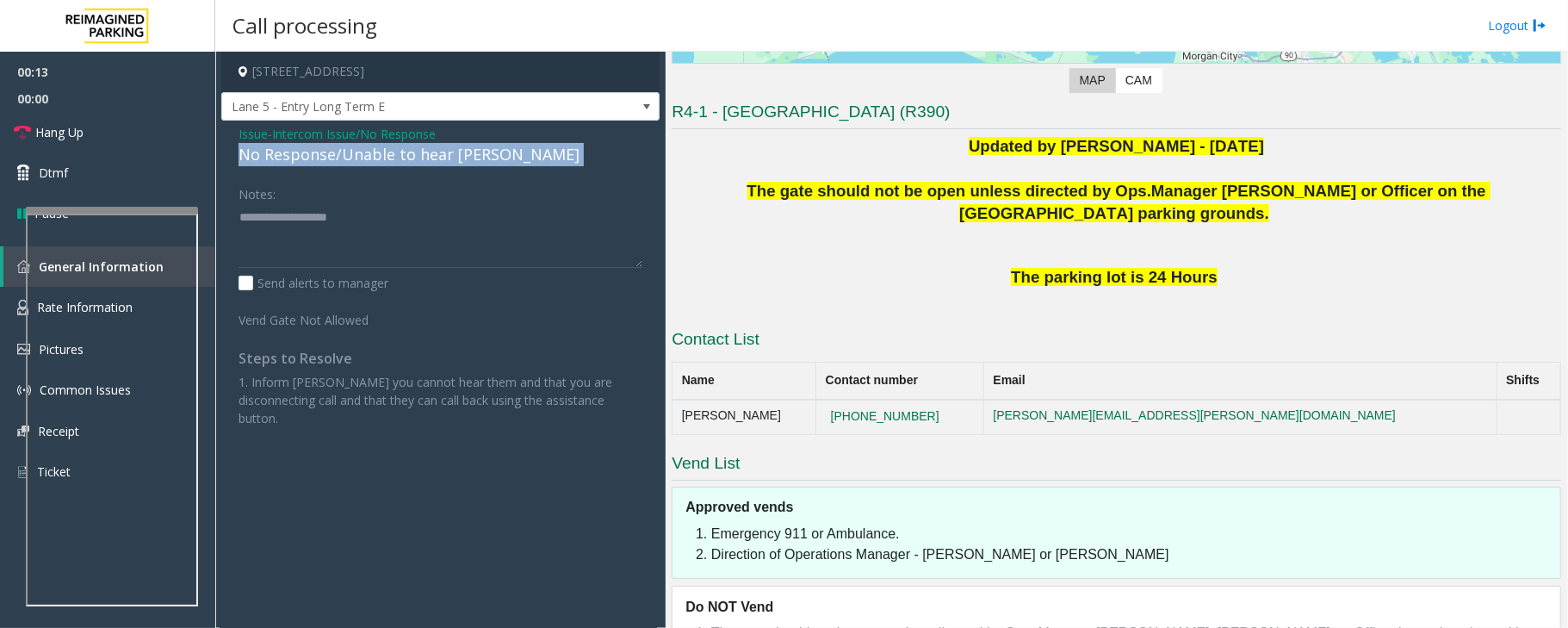
click at [446, 156] on div "No Response/Unable to hear [PERSON_NAME]" at bounding box center [440, 155] width 404 height 23
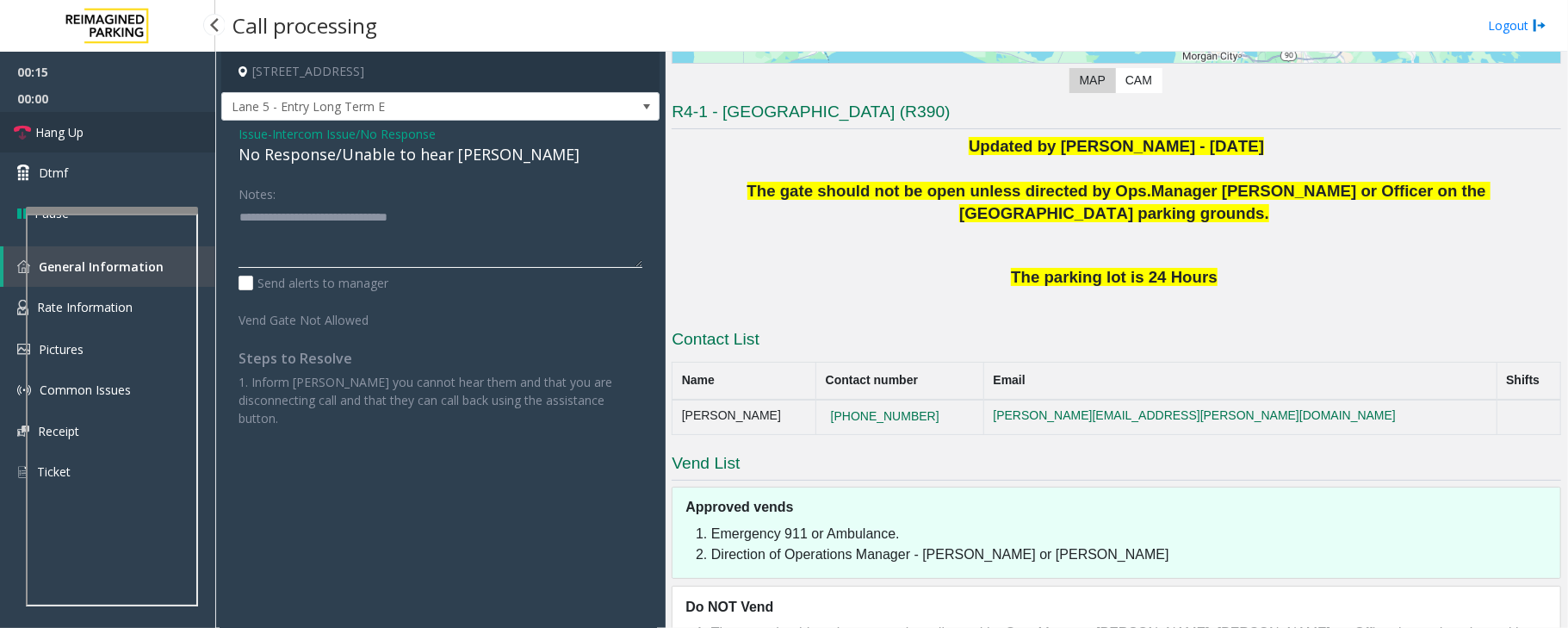
type textarea "**********"
click at [117, 131] on link "Hang Up" at bounding box center [108, 133] width 215 height 41
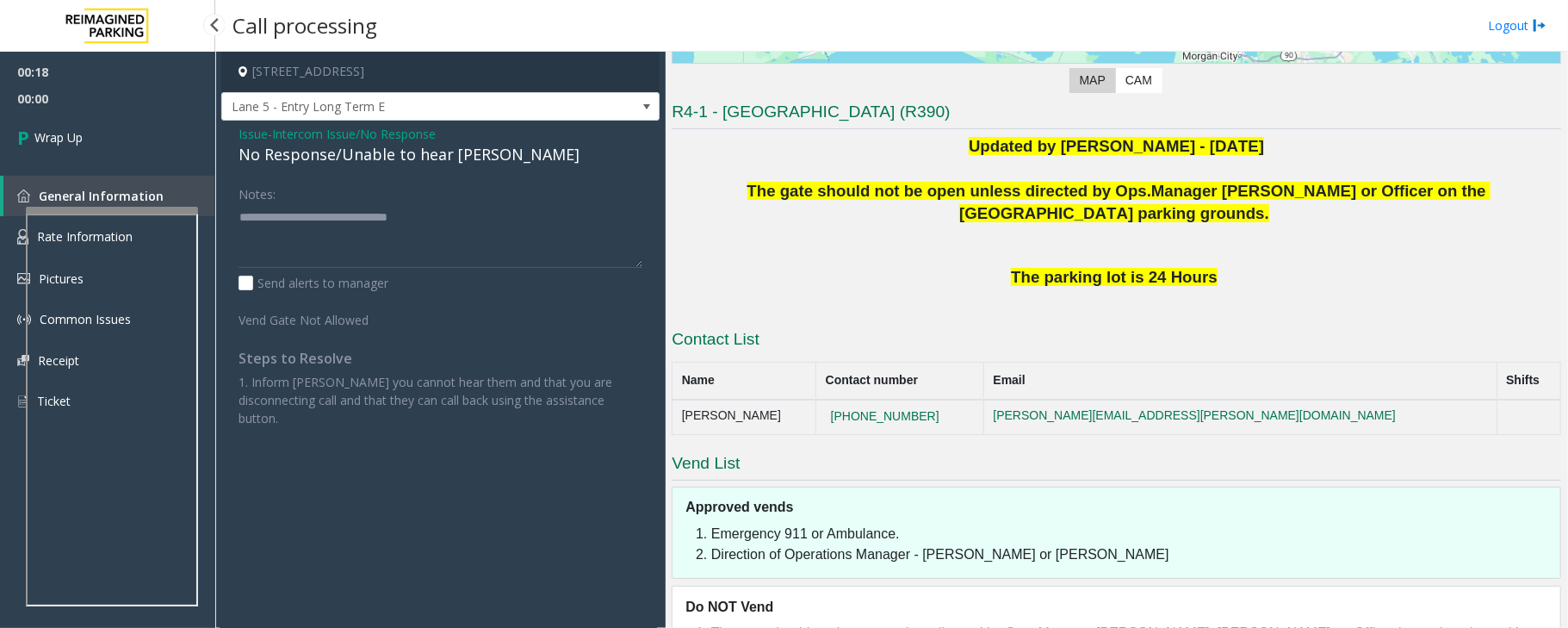
click at [117, 131] on link "Wrap Up" at bounding box center [108, 137] width 215 height 51
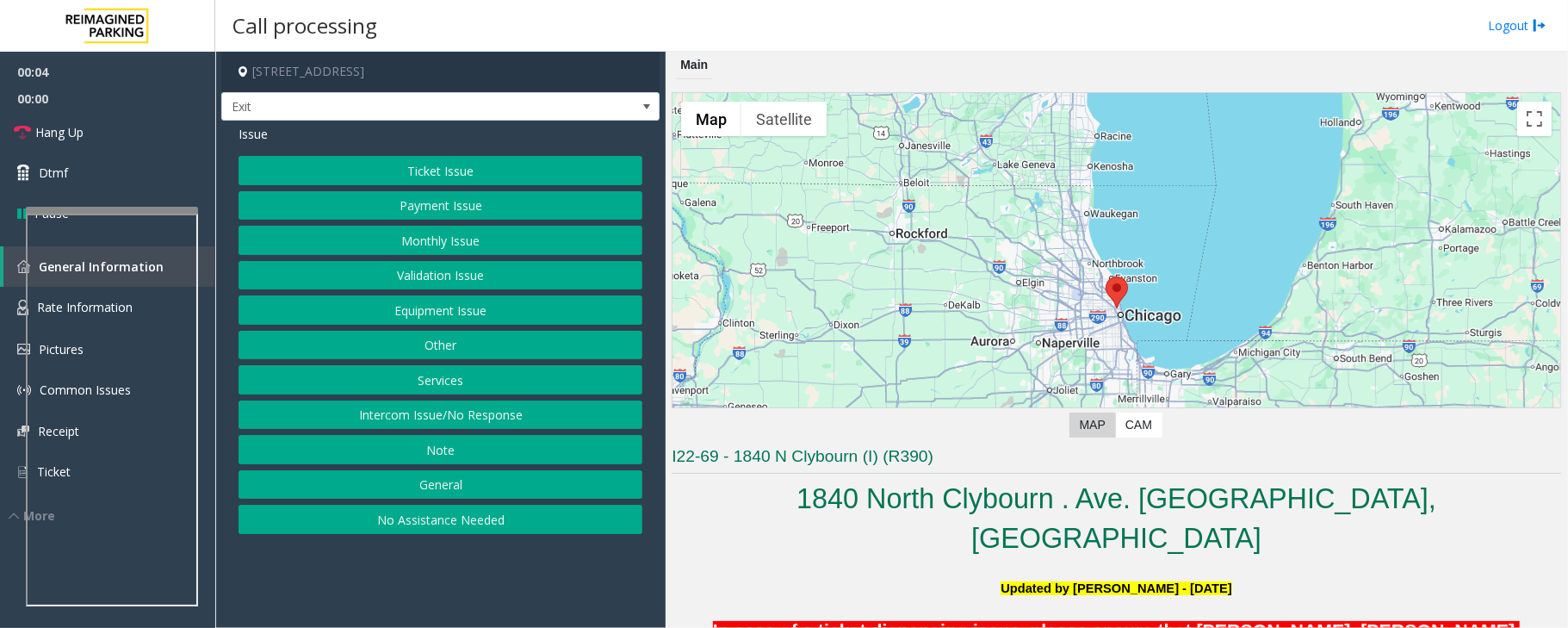
scroll to position [229, 0]
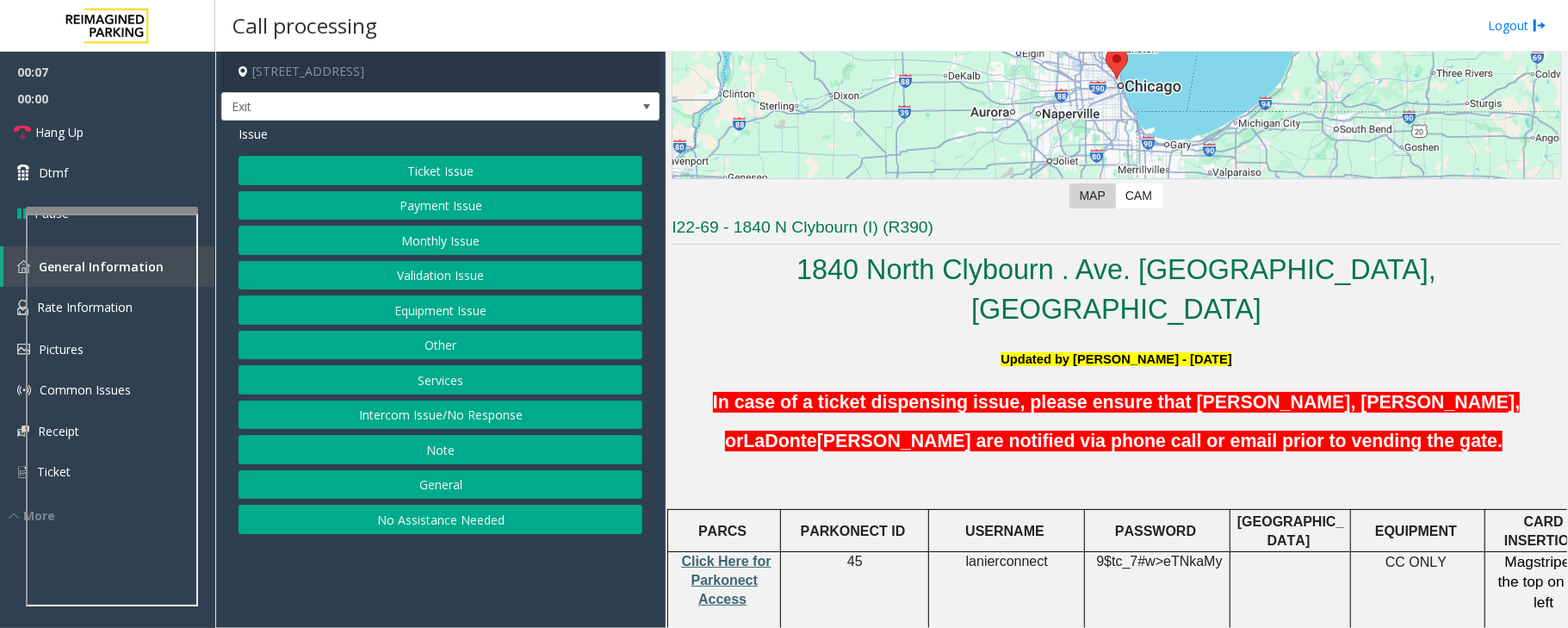
click at [717, 556] on span "Click Here for Parkonect Access" at bounding box center [726, 581] width 90 height 53
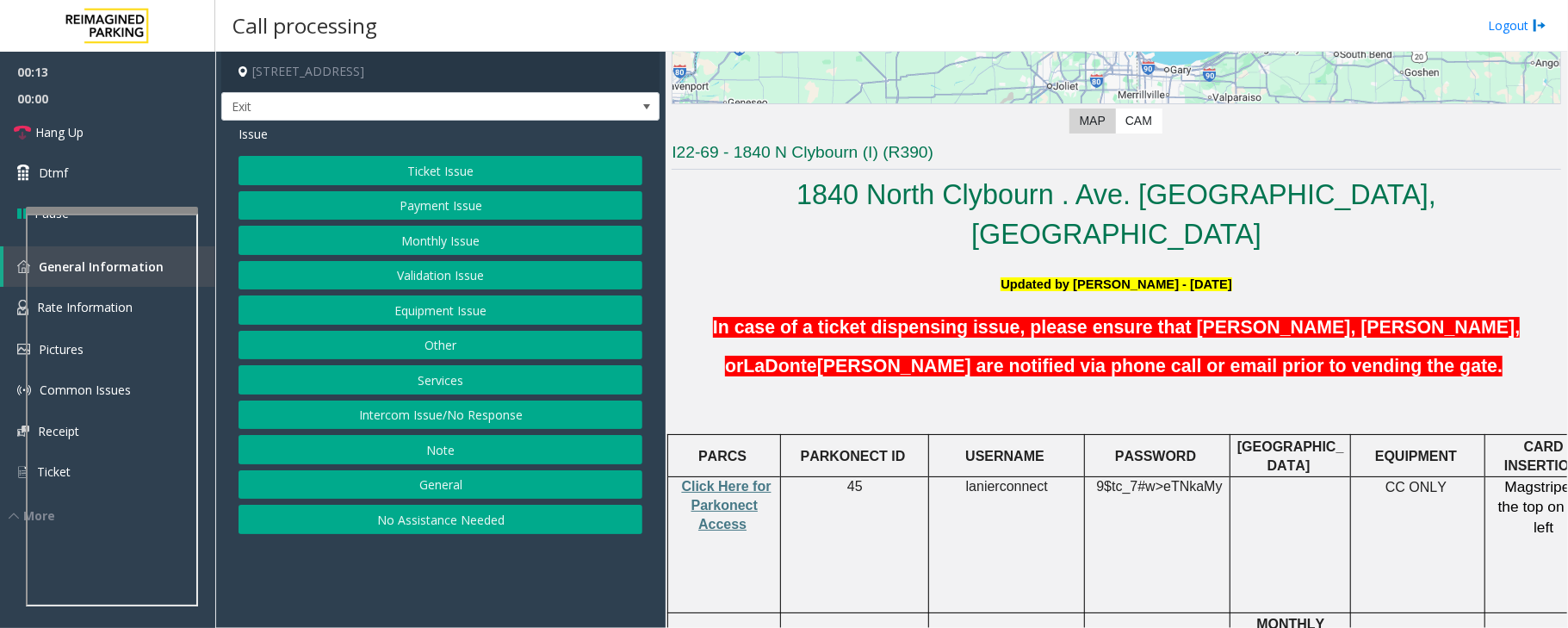
scroll to position [345, 0]
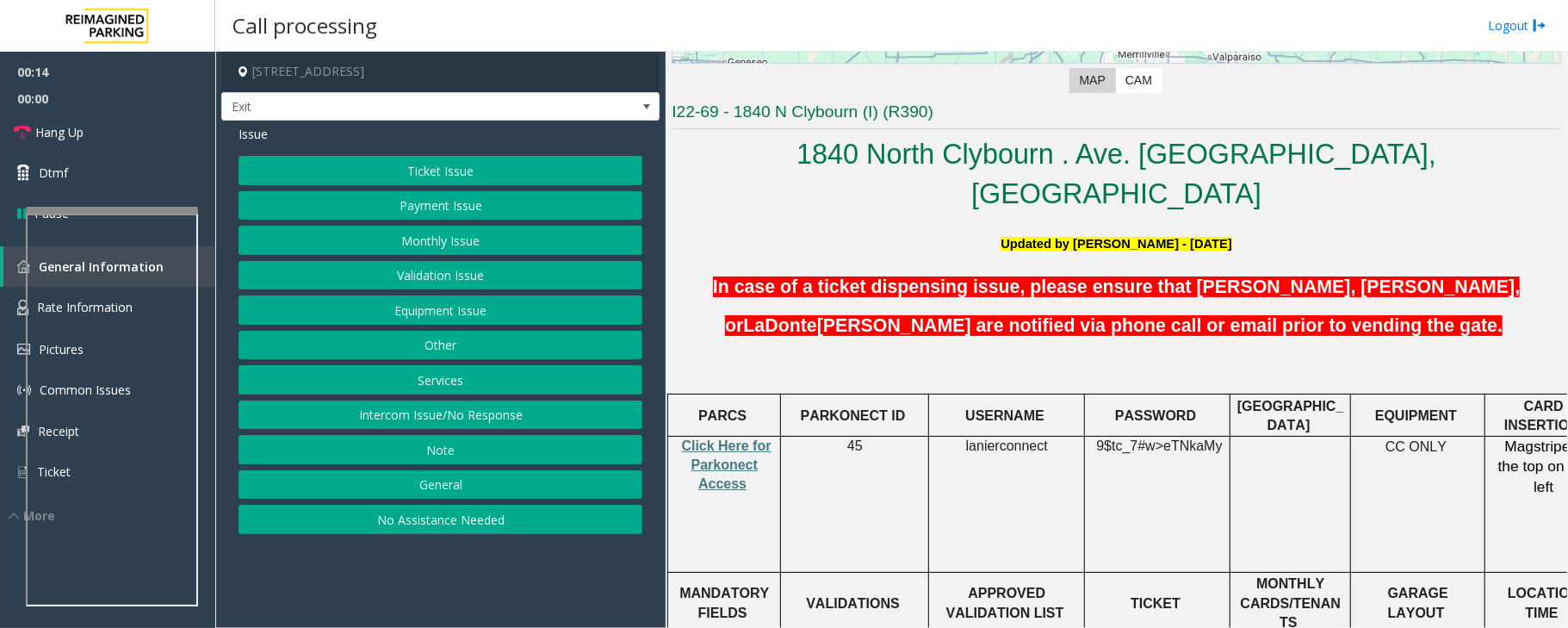
click at [1020, 439] on span "lanierconnect" at bounding box center [1007, 446] width 82 height 15
click at [424, 283] on button "Validation Issue" at bounding box center [440, 276] width 404 height 29
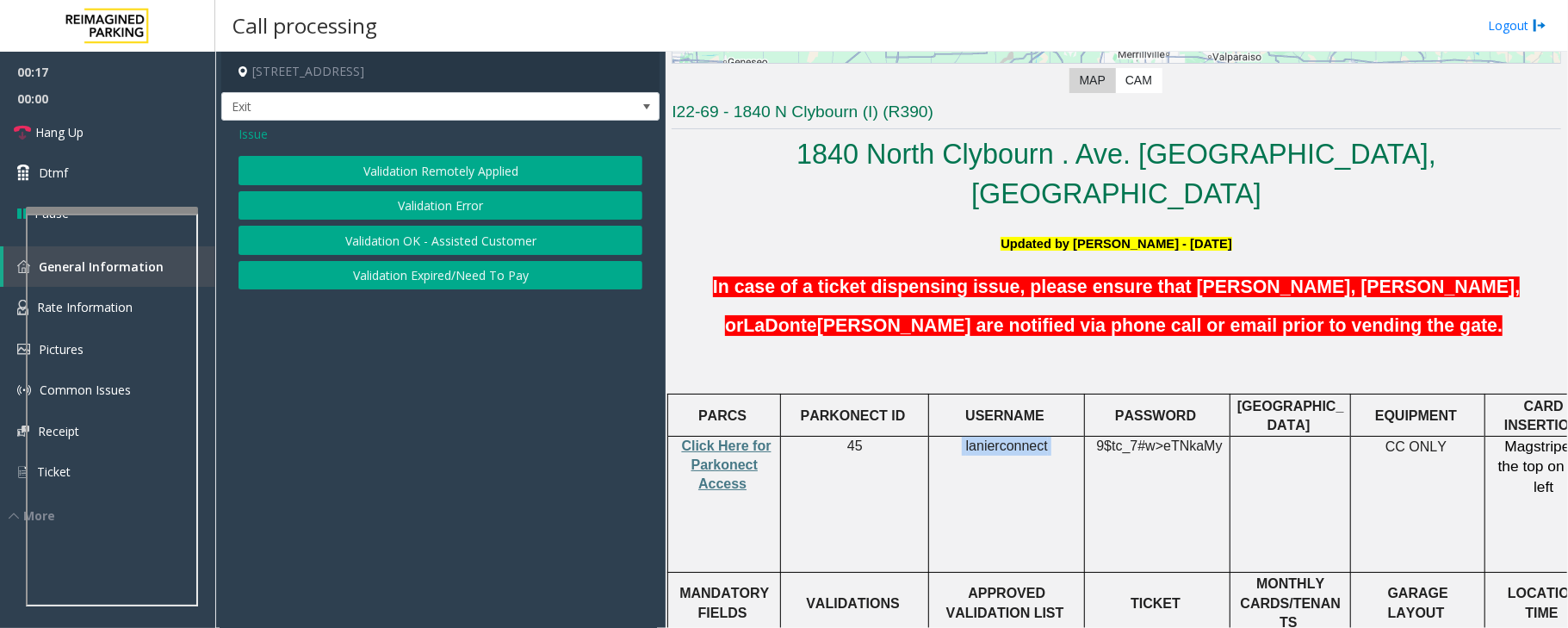
click at [450, 213] on button "Validation Error" at bounding box center [440, 205] width 404 height 29
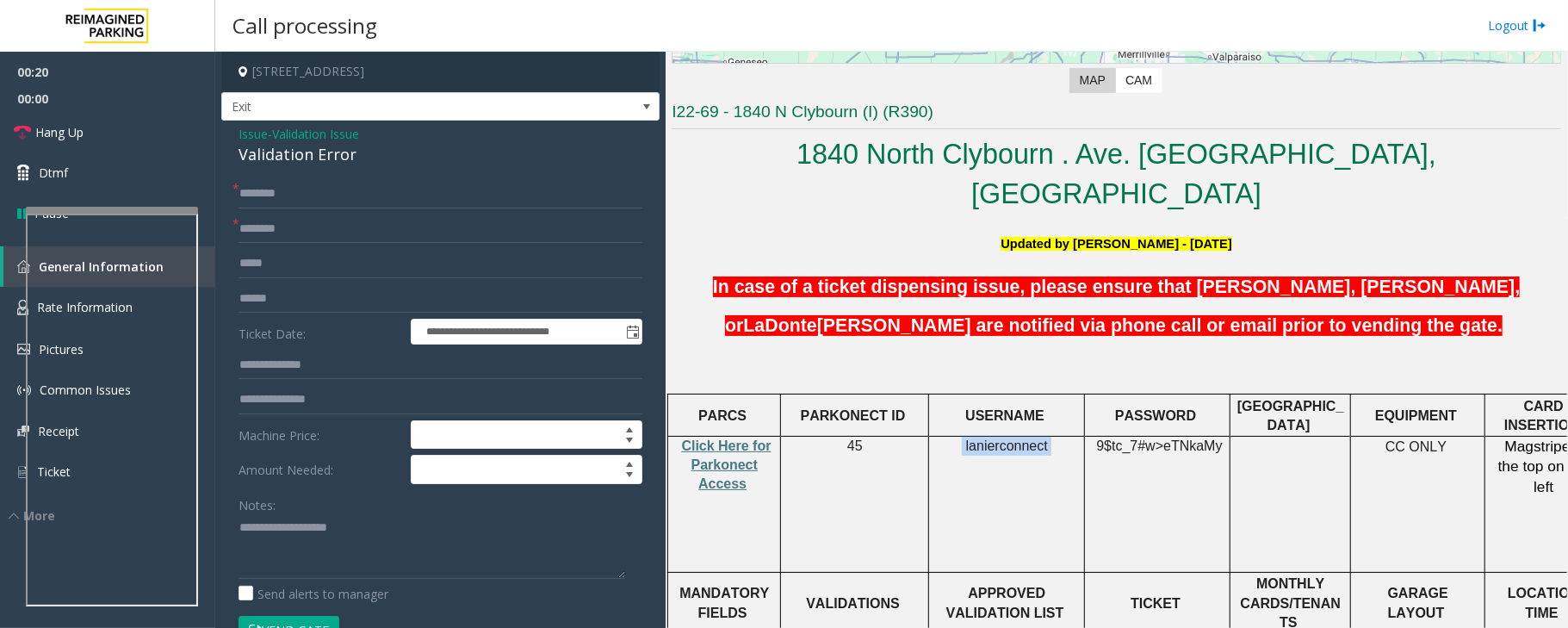
scroll to position [459, 0]
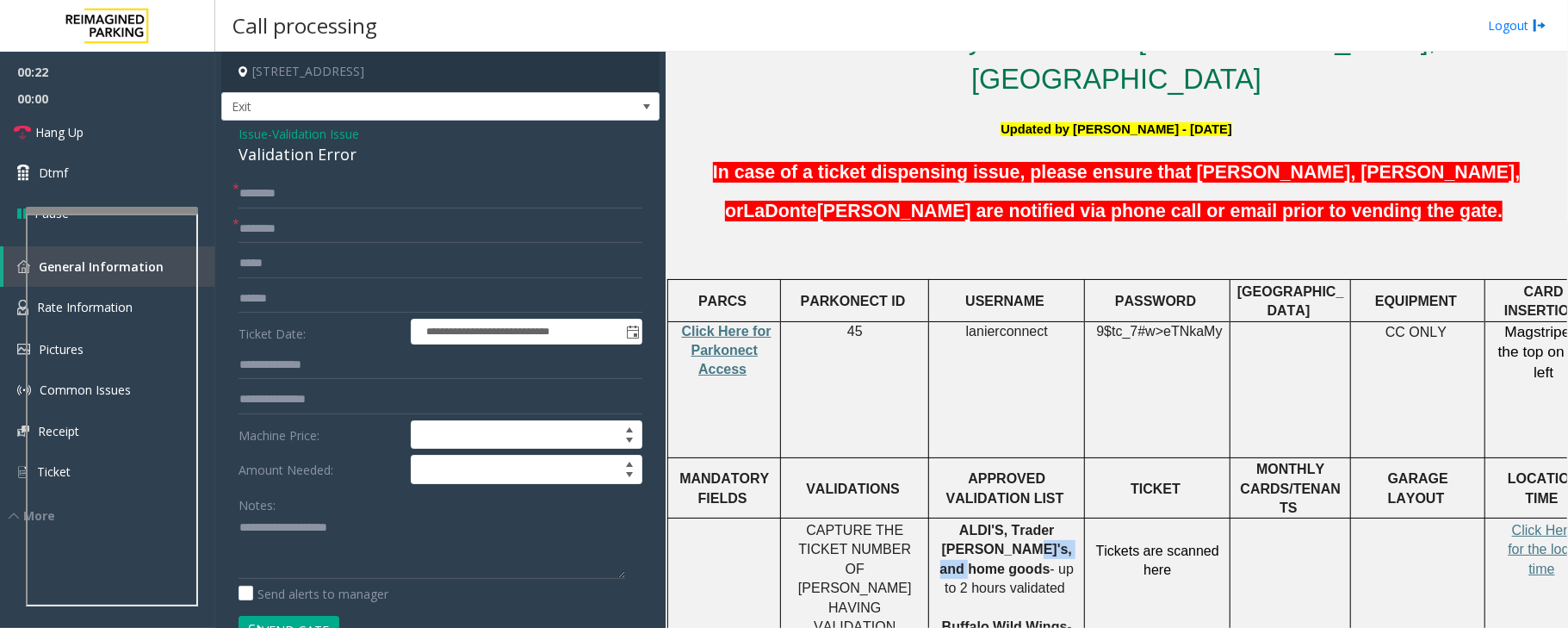
drag, startPoint x: 948, startPoint y: 489, endPoint x: 1018, endPoint y: 487, distance: 70.0
click at [1018, 521] on p "ALDI'S, Trader [PERSON_NAME]'s, and home goods - up to 2 hours validated Buffal…" at bounding box center [1006, 589] width 143 height 135
type input "**********"
click at [268, 366] on input "text" at bounding box center [440, 365] width 404 height 29
type input "******"
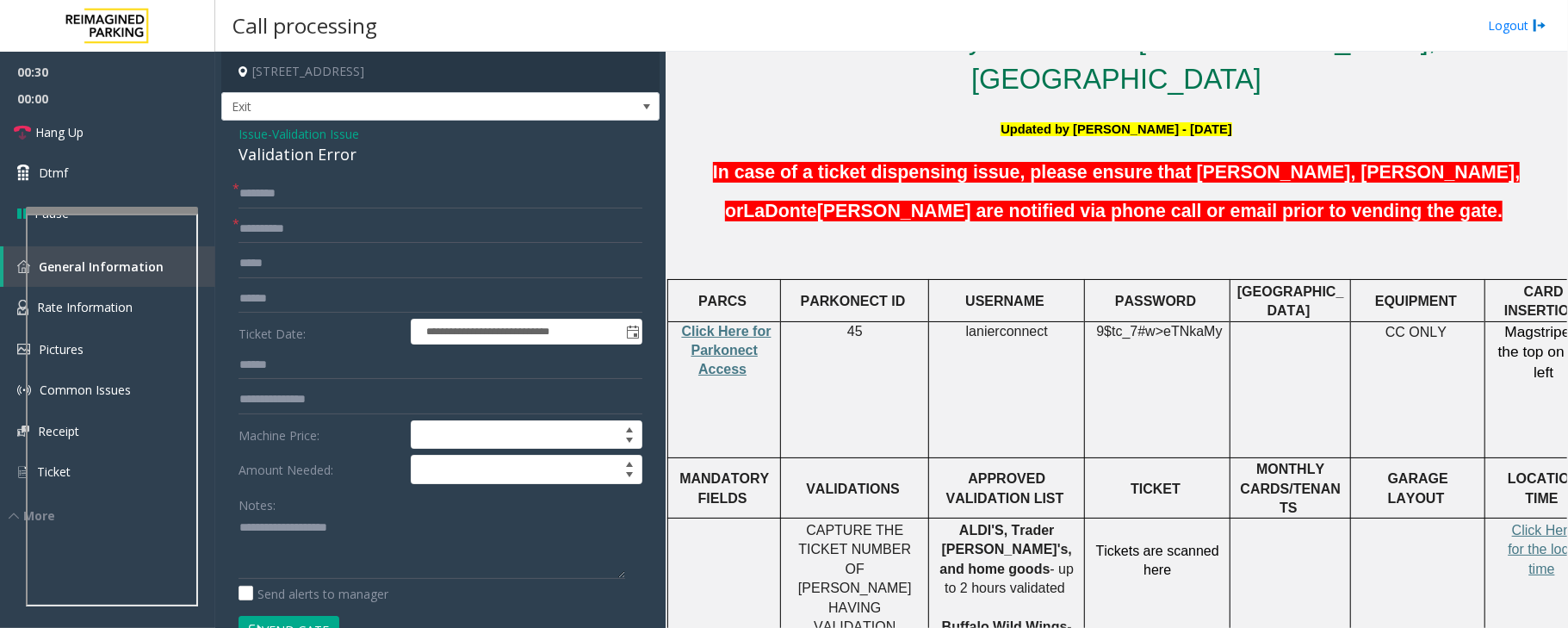
click at [977, 324] on span "lanierconnect" at bounding box center [1007, 331] width 82 height 15
copy p "lanierconnect"
click at [1131, 324] on span "9$tc_7#w>" at bounding box center [1130, 331] width 68 height 14
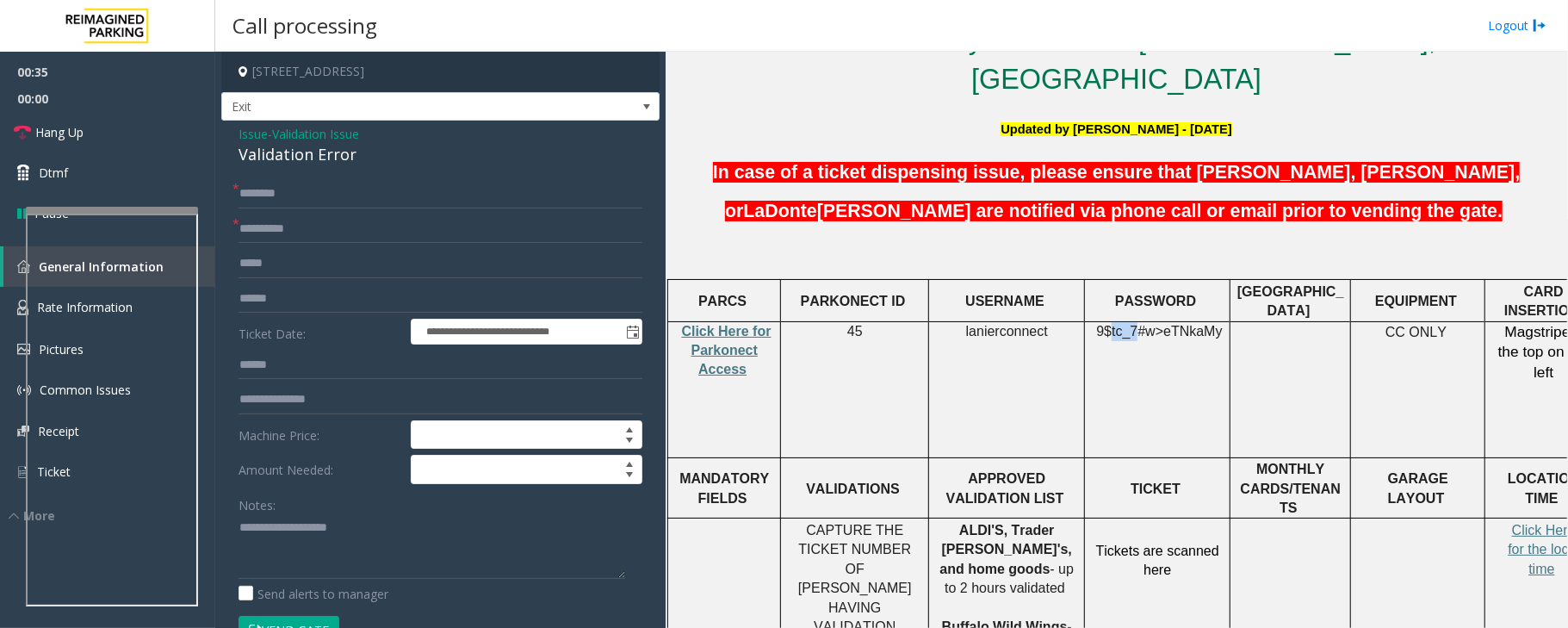
click at [1131, 324] on span "9$tc_7#w>" at bounding box center [1130, 331] width 68 height 14
copy p "9$tc_7#w> eTNkaMy"
click at [284, 310] on input "text" at bounding box center [440, 299] width 404 height 29
click at [237, 300] on div "**********" at bounding box center [440, 633] width 429 height 907
click at [244, 291] on input "*******" at bounding box center [440, 299] width 404 height 29
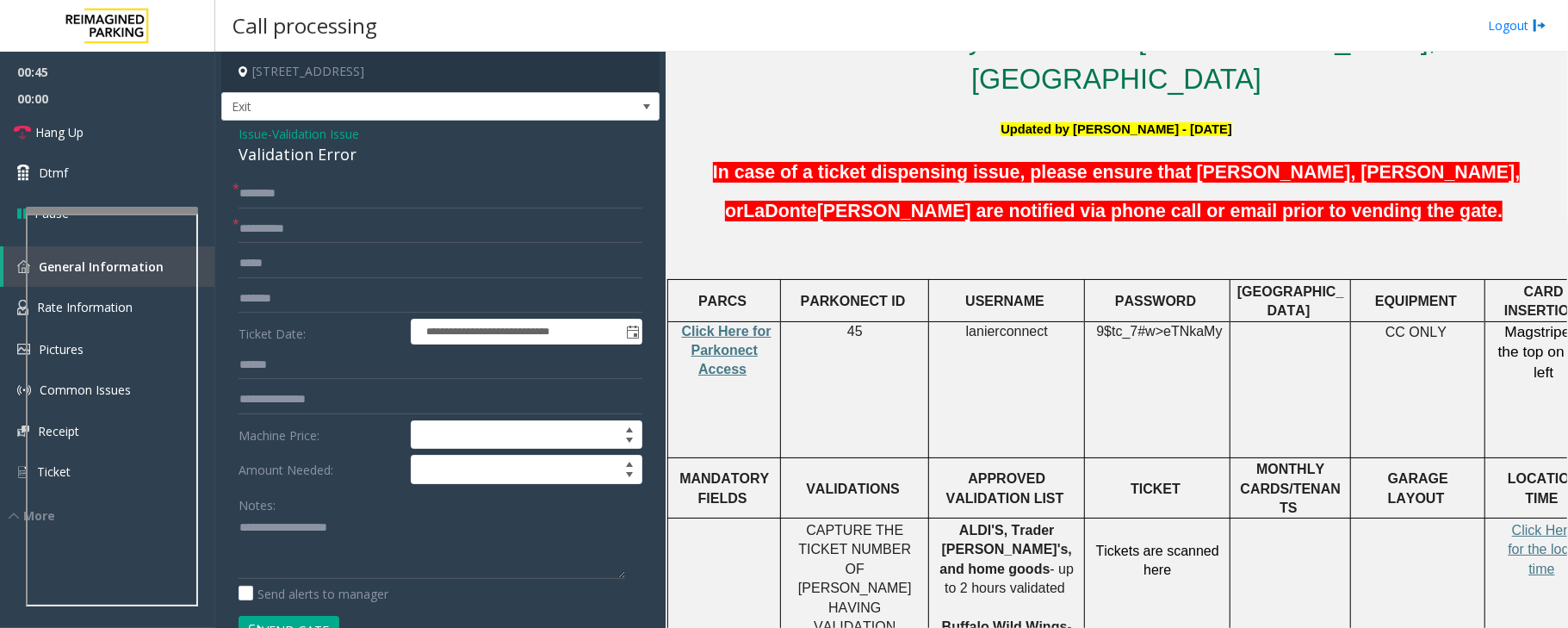
click at [237, 293] on div "**********" at bounding box center [440, 633] width 429 height 907
click at [239, 293] on input "*******" at bounding box center [440, 299] width 404 height 29
type input "**********"
click at [1132, 324] on span "9$tc_7#w>" at bounding box center [1130, 331] width 68 height 14
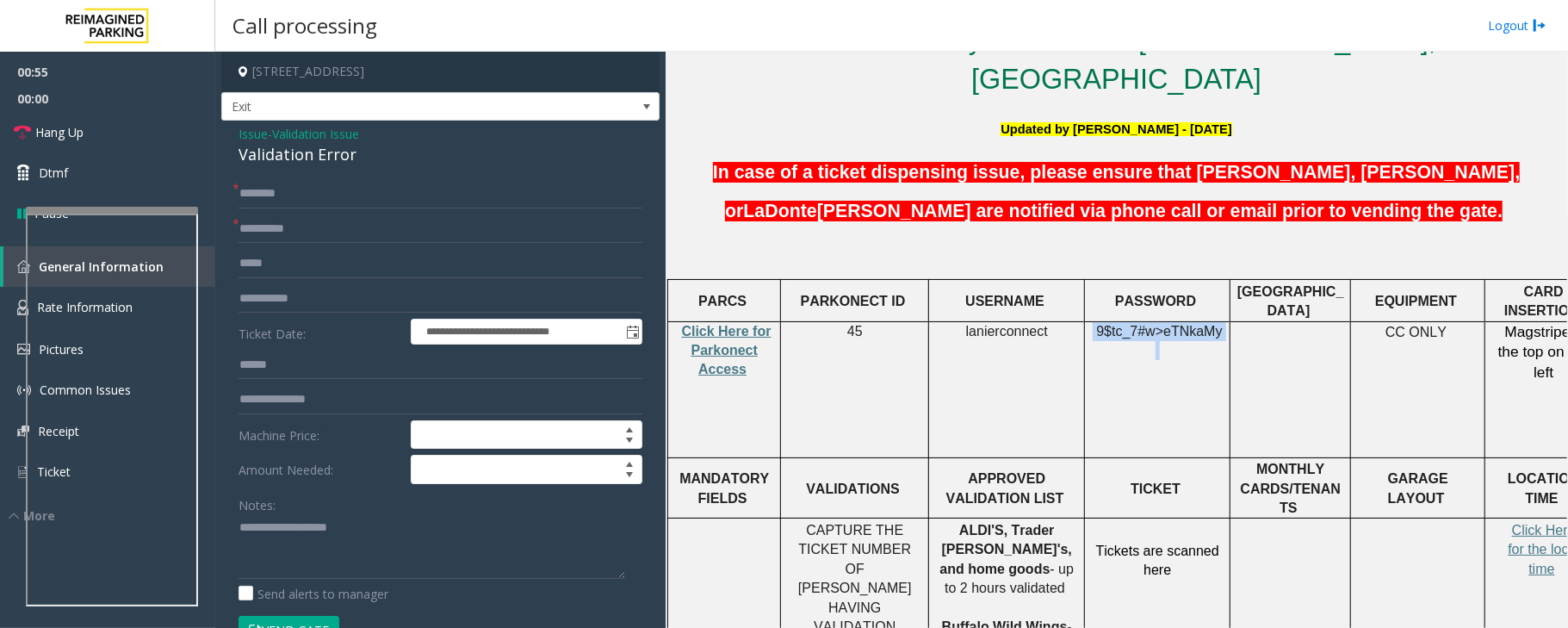
click at [1132, 324] on span "9$tc_7#w>" at bounding box center [1130, 331] width 68 height 14
copy p "9$tc_7#w> eTNkaMy"
click at [244, 187] on input "text" at bounding box center [440, 194] width 404 height 29
type input "*****"
click at [1536, 523] on span "Click Here for the local time" at bounding box center [1544, 550] width 71 height 53
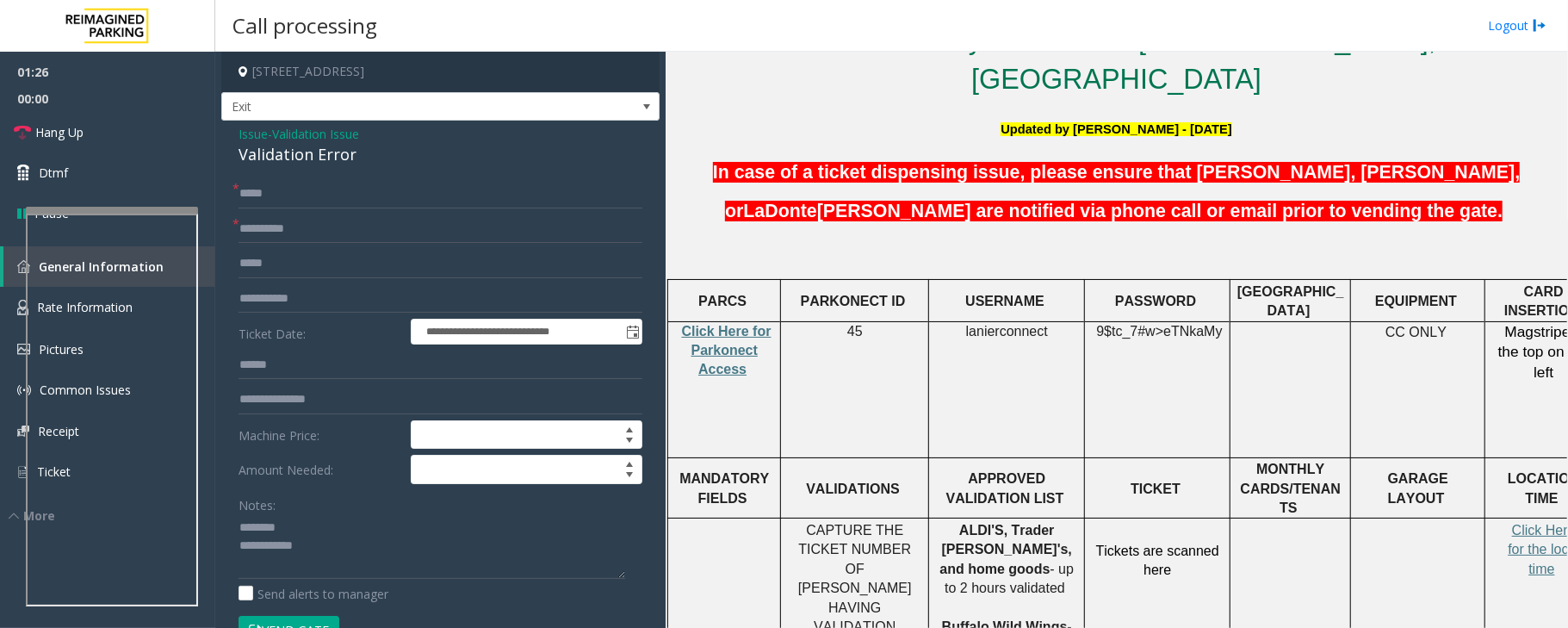
click at [294, 155] on div "Validation Error" at bounding box center [440, 155] width 404 height 23
click at [348, 555] on textarea at bounding box center [431, 546] width 387 height 65
click at [287, 543] on textarea at bounding box center [431, 546] width 387 height 65
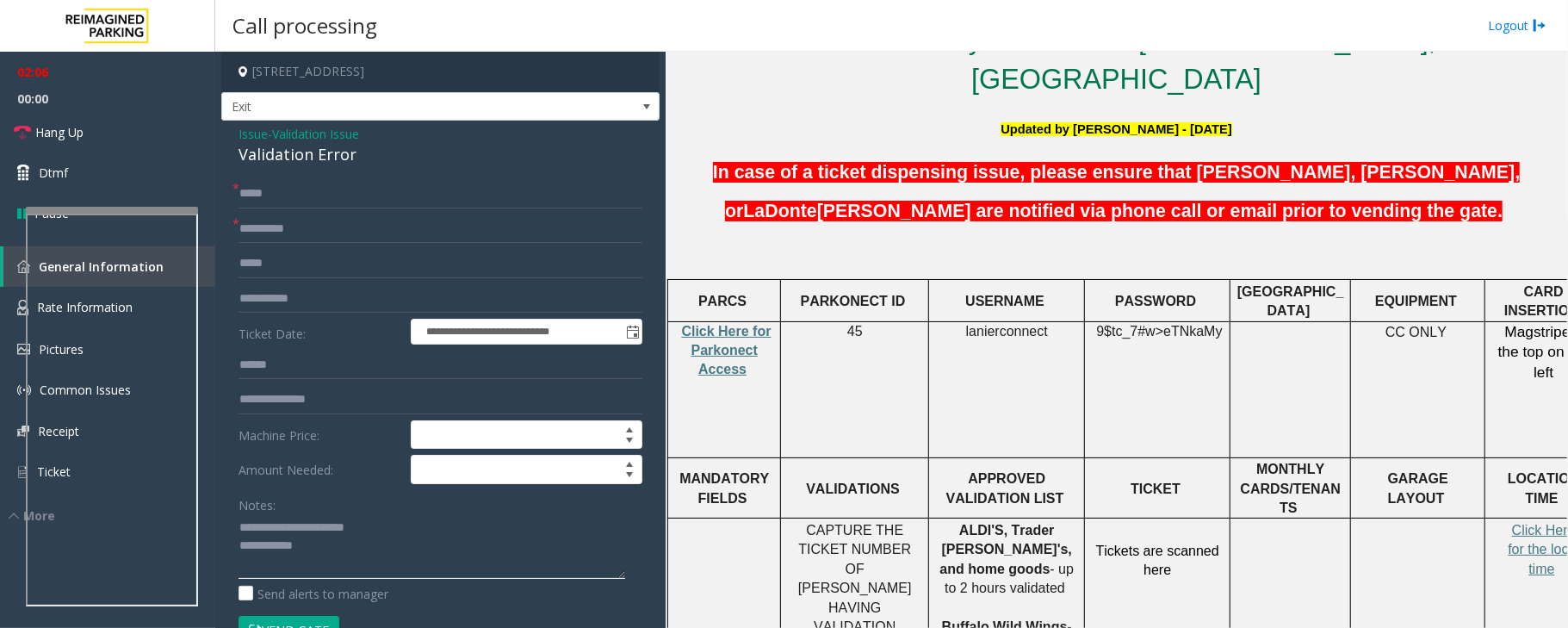
drag, startPoint x: 239, startPoint y: 528, endPoint x: 288, endPoint y: 528, distance: 49.0
click at [241, 528] on textarea at bounding box center [431, 546] width 387 height 65
click at [395, 531] on textarea at bounding box center [431, 546] width 387 height 65
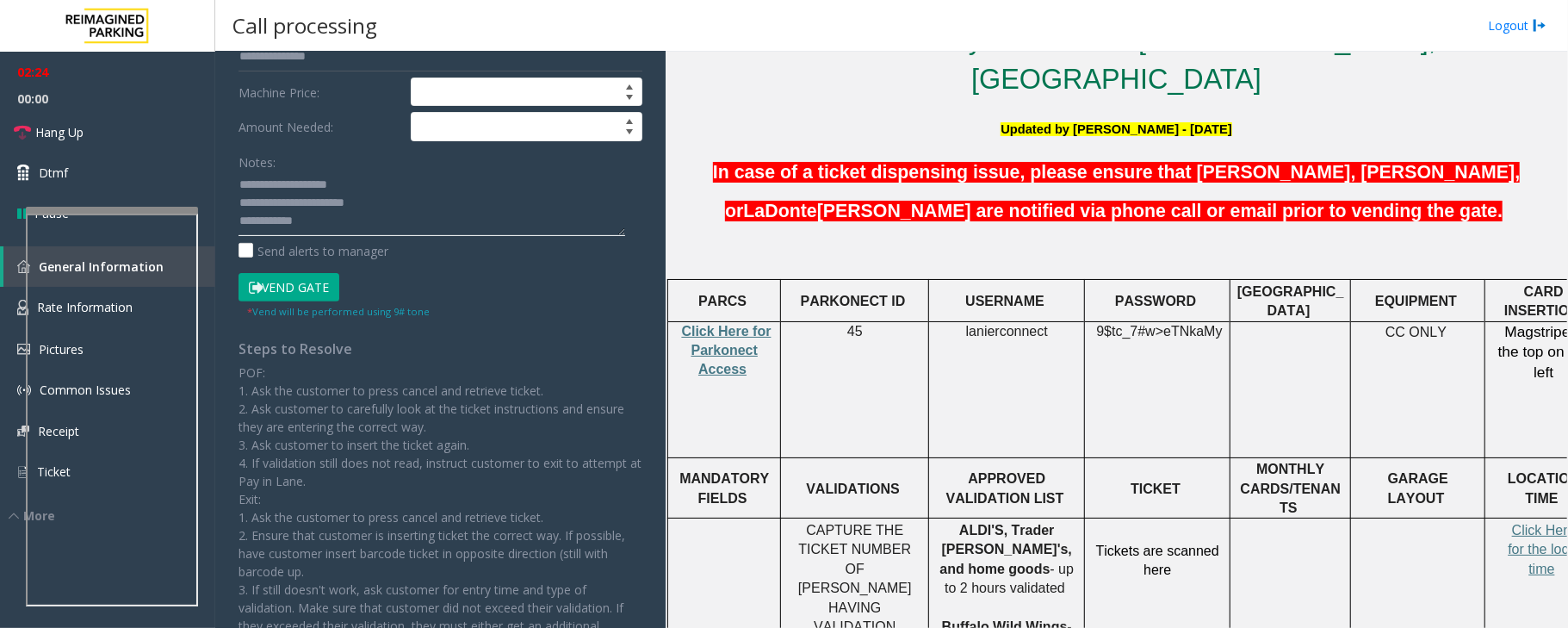
scroll to position [345, 0]
click at [281, 284] on button "Vend Gate" at bounding box center [288, 286] width 100 height 29
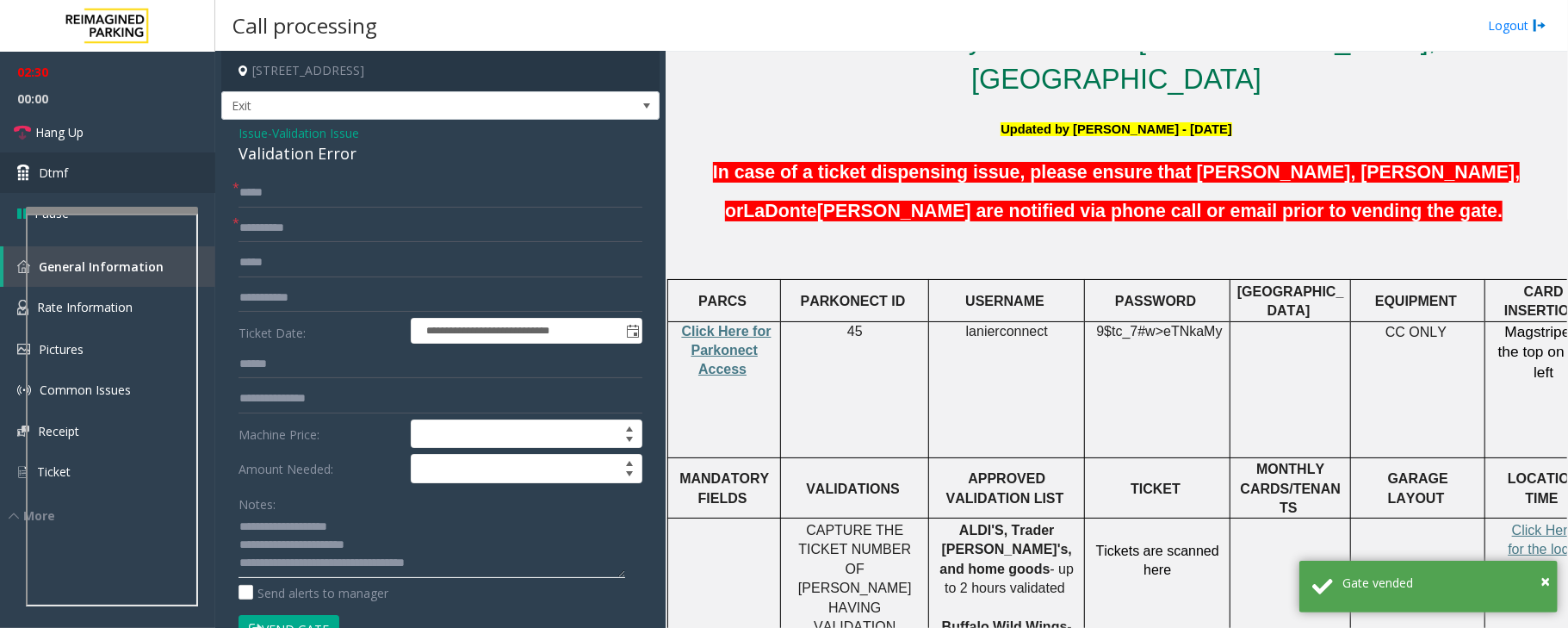
scroll to position [0, 0]
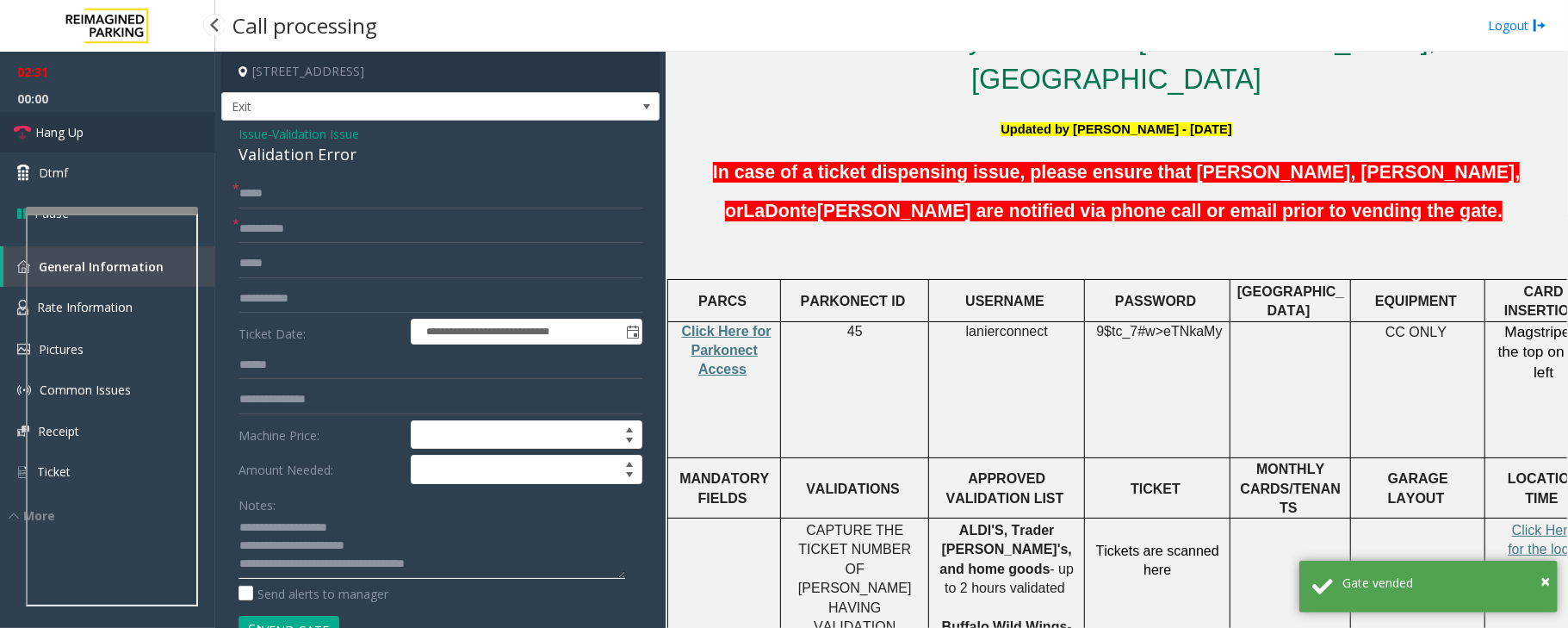
type textarea "**********"
click at [100, 135] on link "Hang Up" at bounding box center [108, 133] width 215 height 41
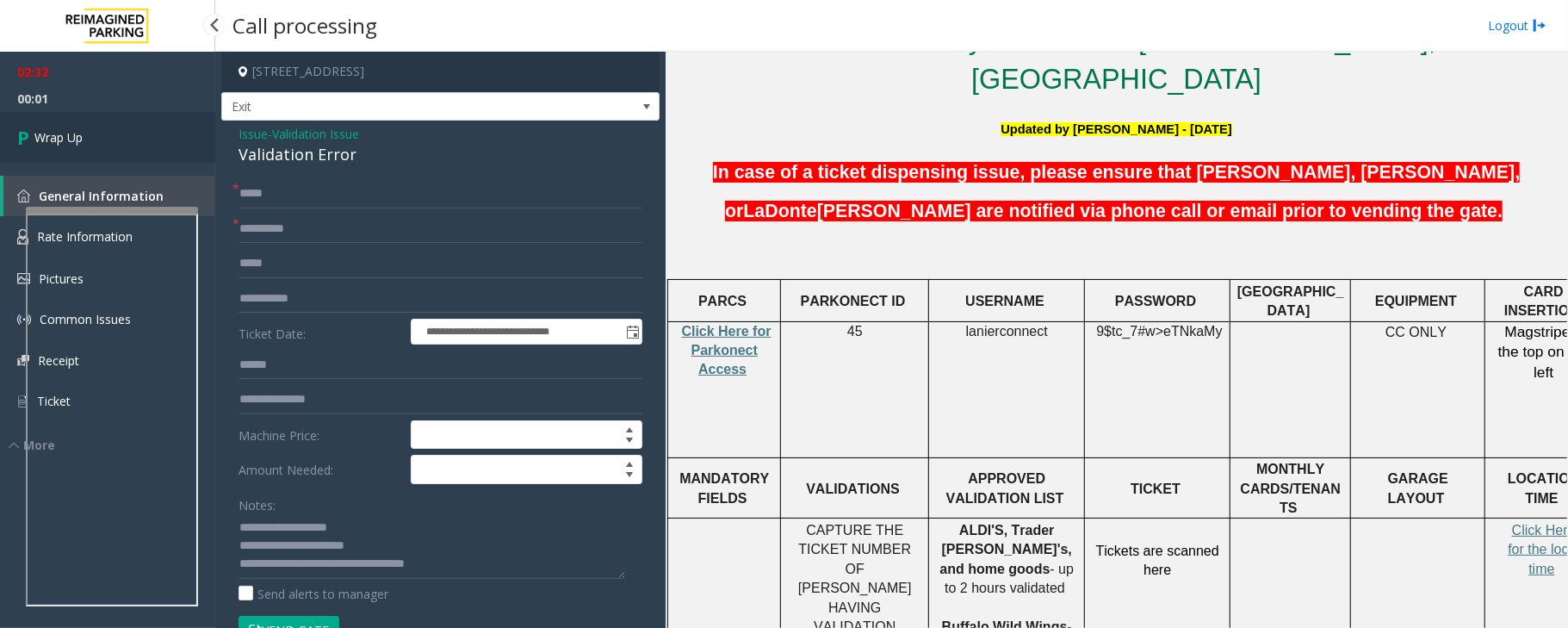
click at [100, 135] on link "Wrap Up" at bounding box center [108, 137] width 215 height 51
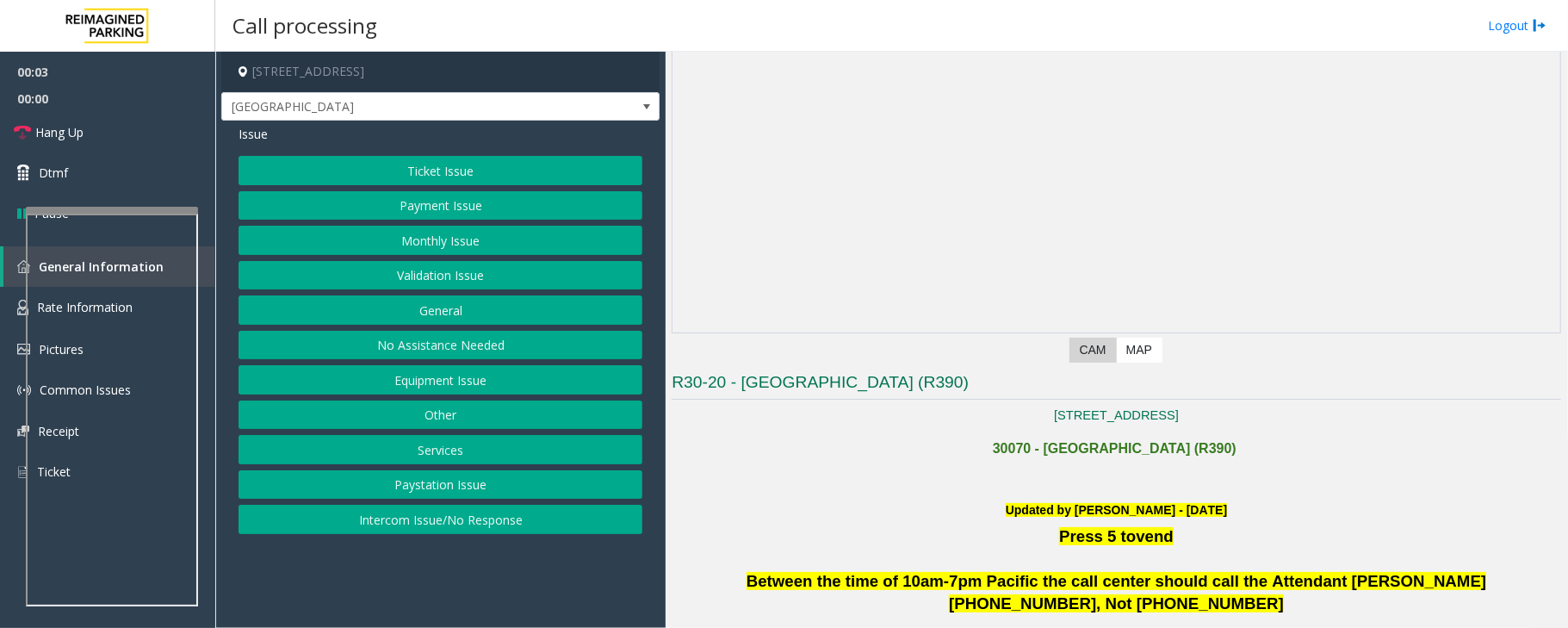
scroll to position [345, 0]
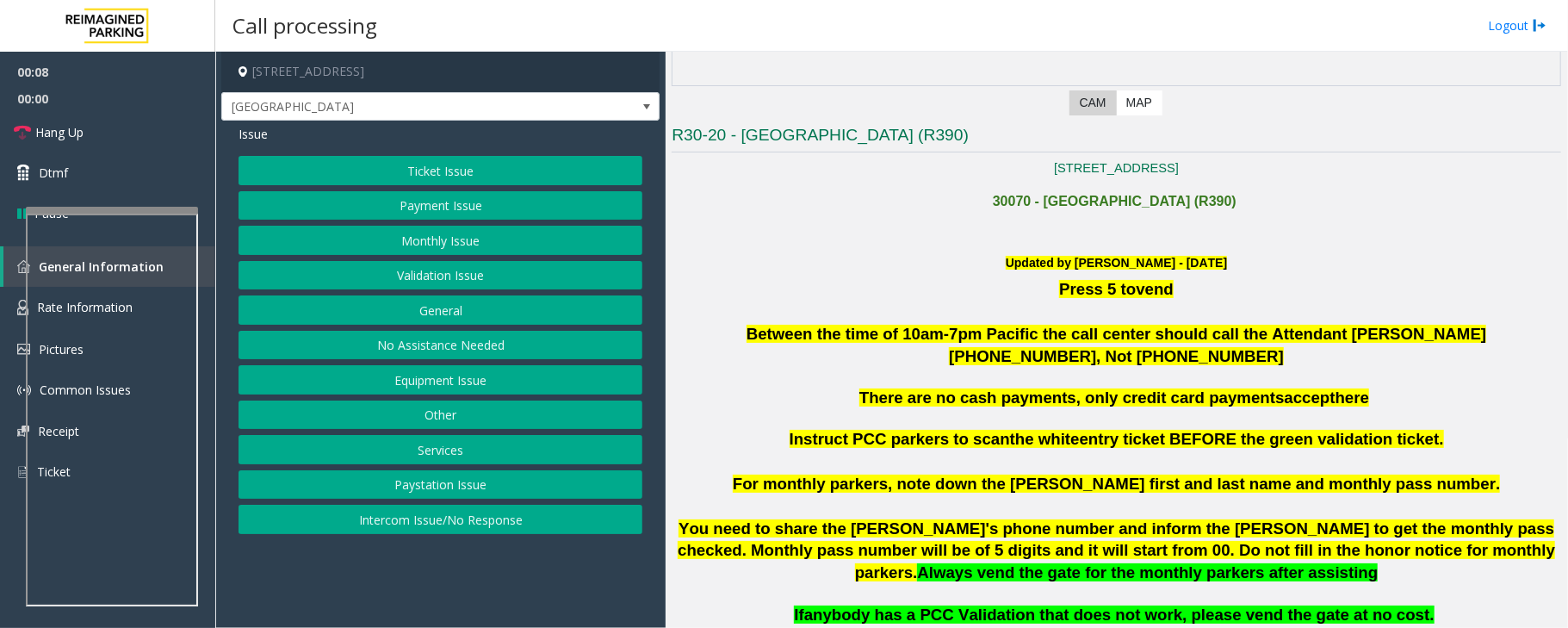
click at [437, 211] on button "Payment Issue" at bounding box center [440, 205] width 404 height 29
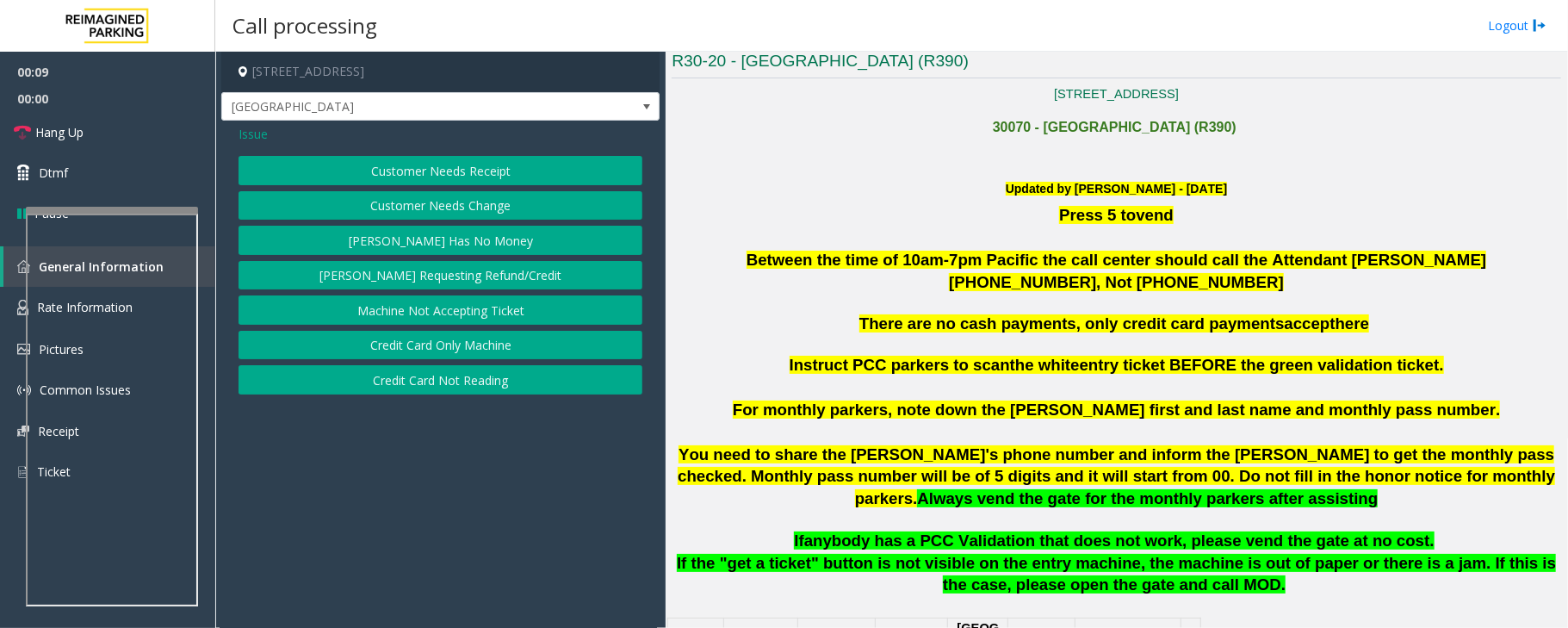
scroll to position [459, 0]
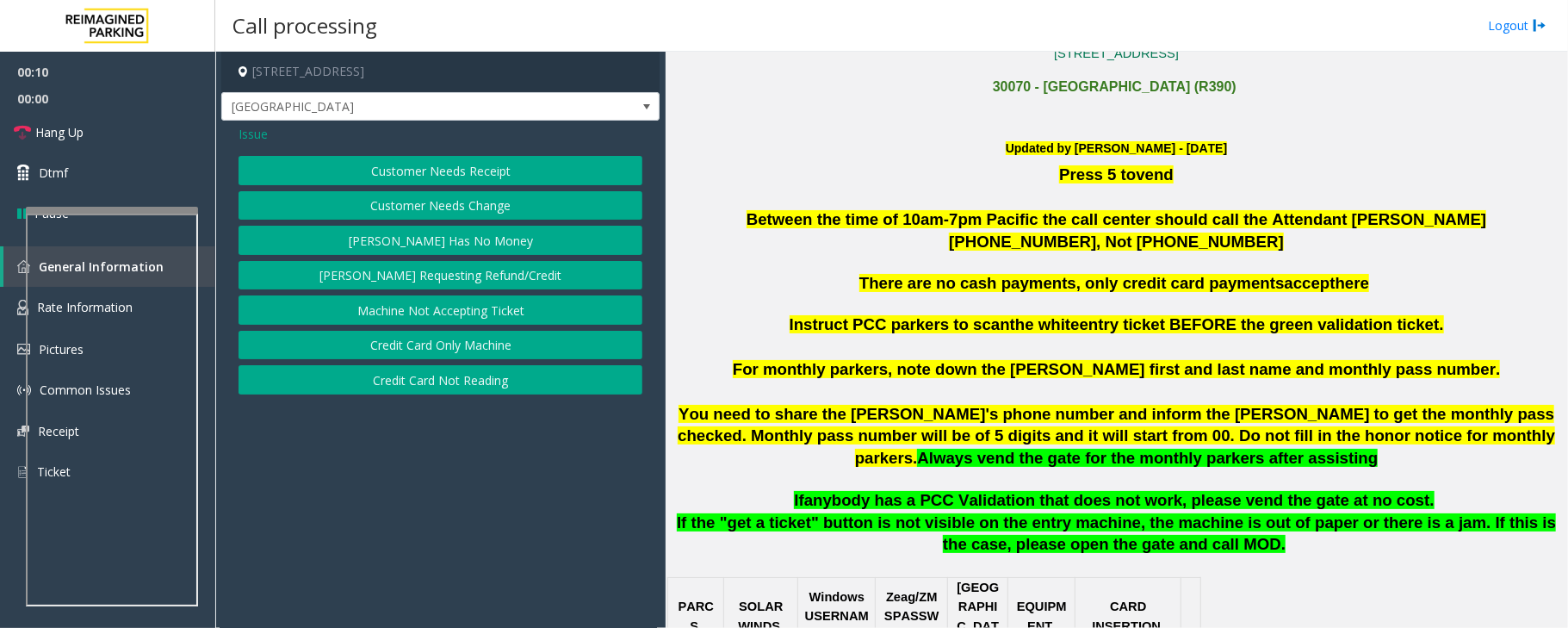
click at [245, 135] on span "Issue" at bounding box center [252, 133] width 29 height 18
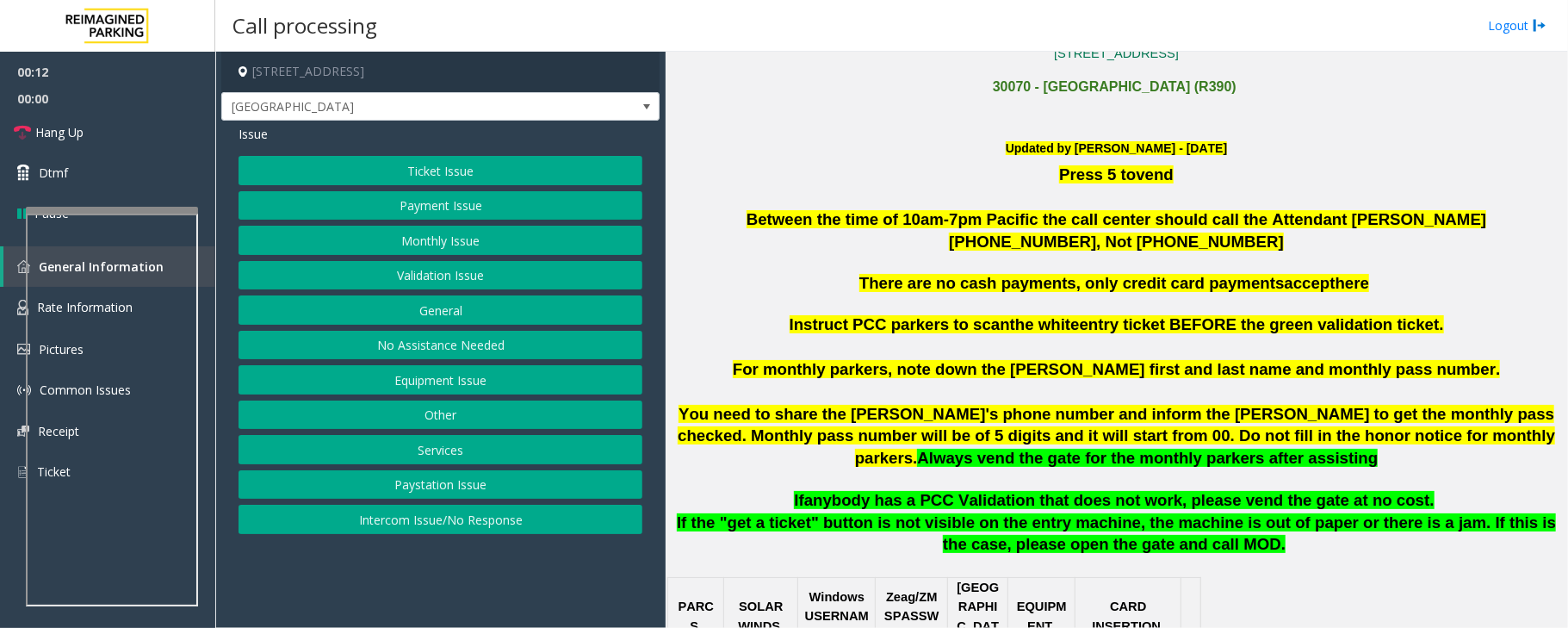
click at [442, 280] on button "Validation Issue" at bounding box center [440, 276] width 404 height 29
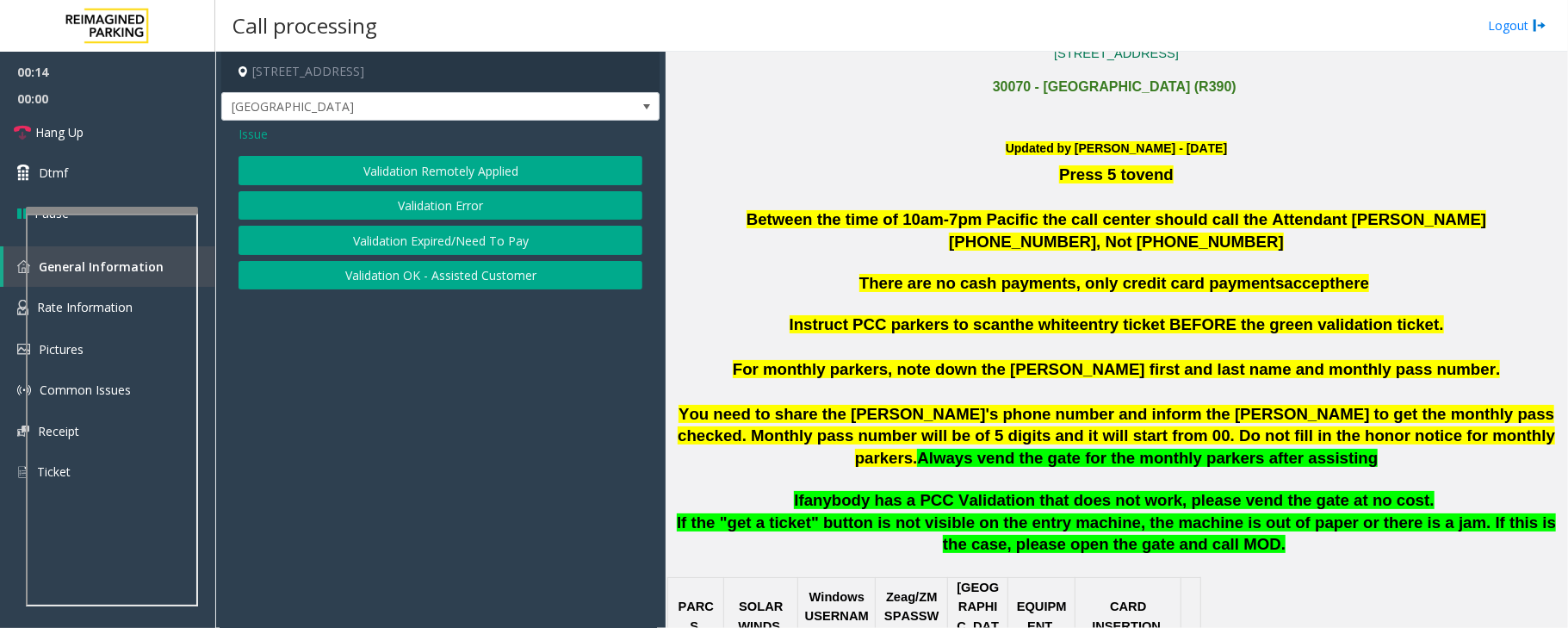
click at [439, 245] on button "Validation Expired/Need To Pay" at bounding box center [440, 240] width 404 height 29
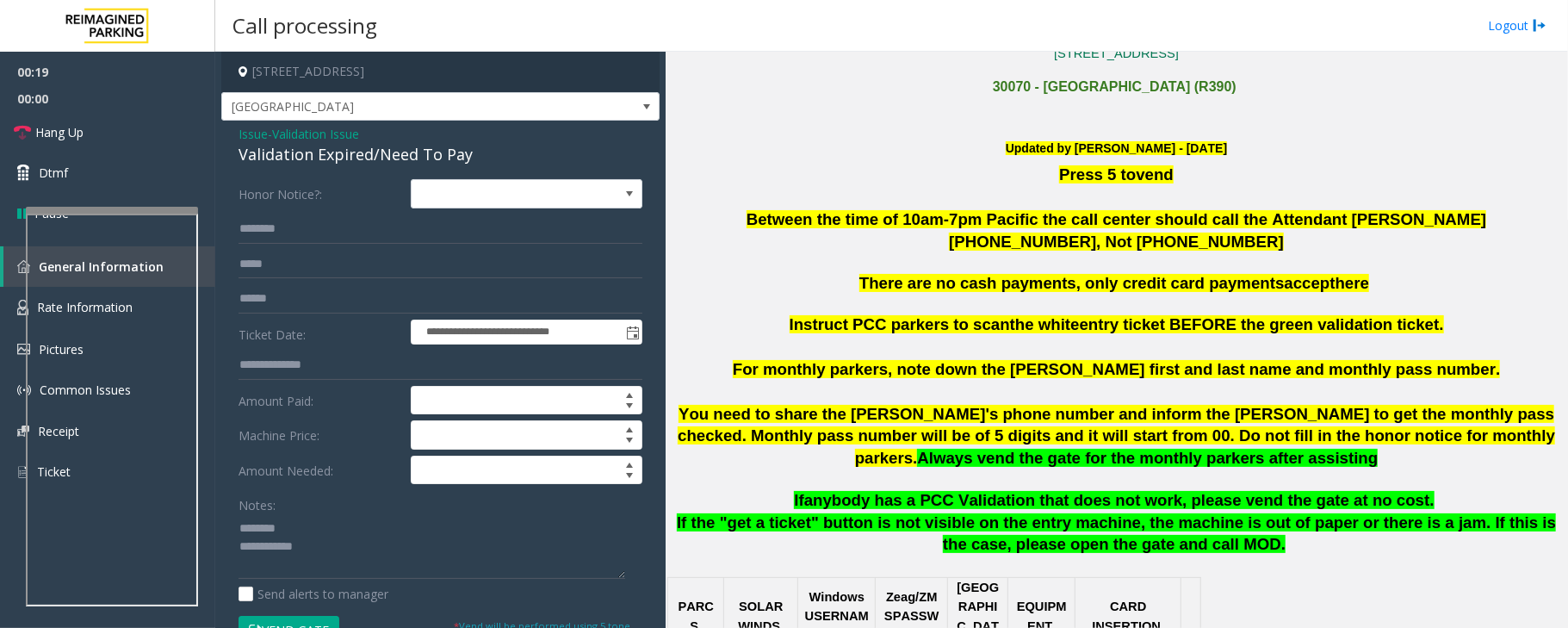
click at [314, 149] on div "Validation Expired/Need To Pay" at bounding box center [440, 155] width 404 height 23
click at [362, 559] on textarea at bounding box center [431, 546] width 387 height 65
click at [238, 526] on textarea at bounding box center [431, 546] width 387 height 65
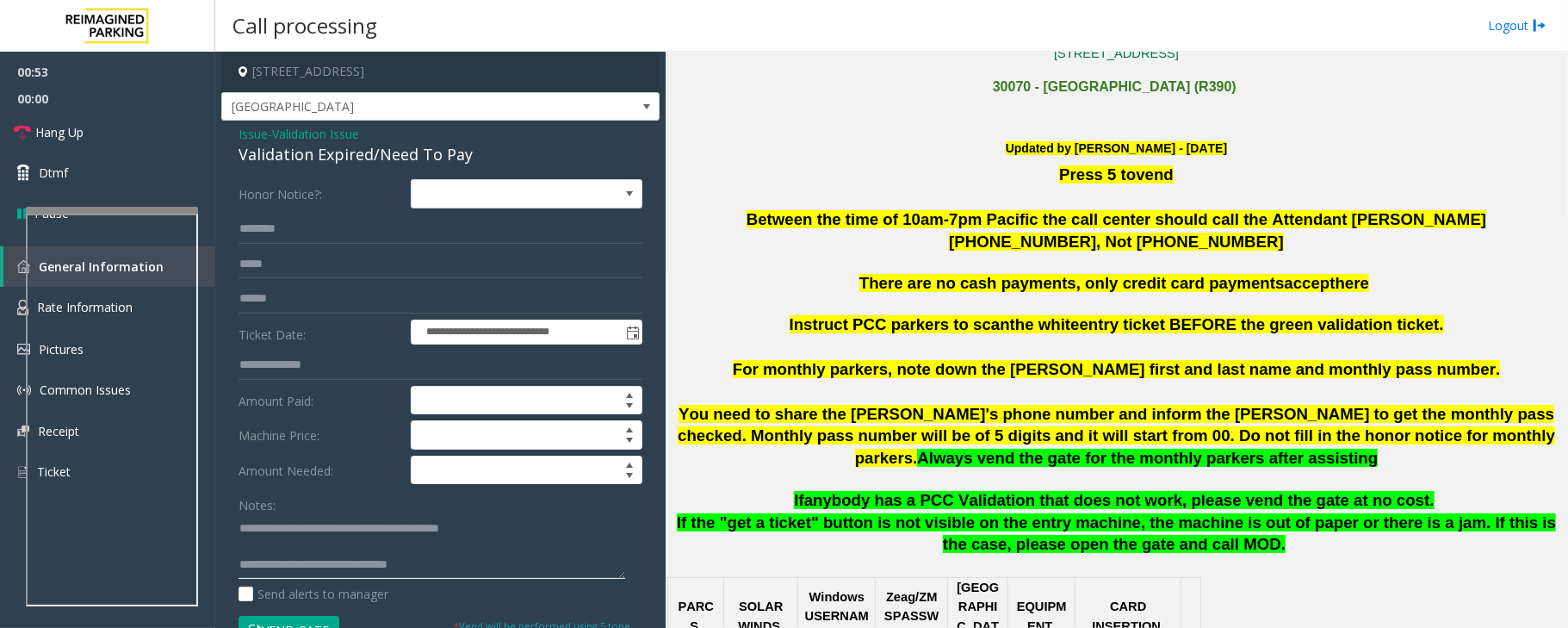
type textarea "**********"
click at [318, 296] on input "text" at bounding box center [440, 299] width 404 height 29
type input "********"
click at [286, 538] on textarea at bounding box center [431, 546] width 387 height 65
click at [308, 543] on textarea at bounding box center [431, 546] width 387 height 65
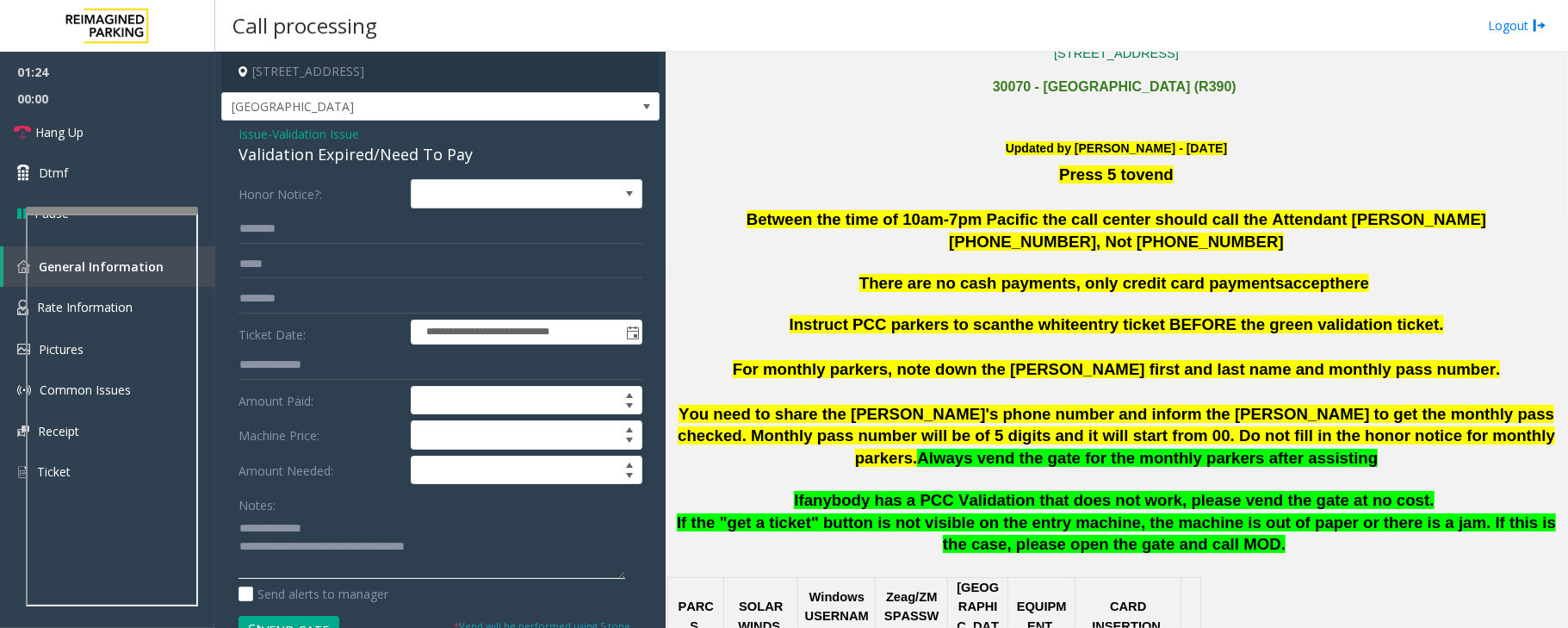
type textarea "**********"
click at [292, 235] on input "text" at bounding box center [440, 229] width 404 height 29
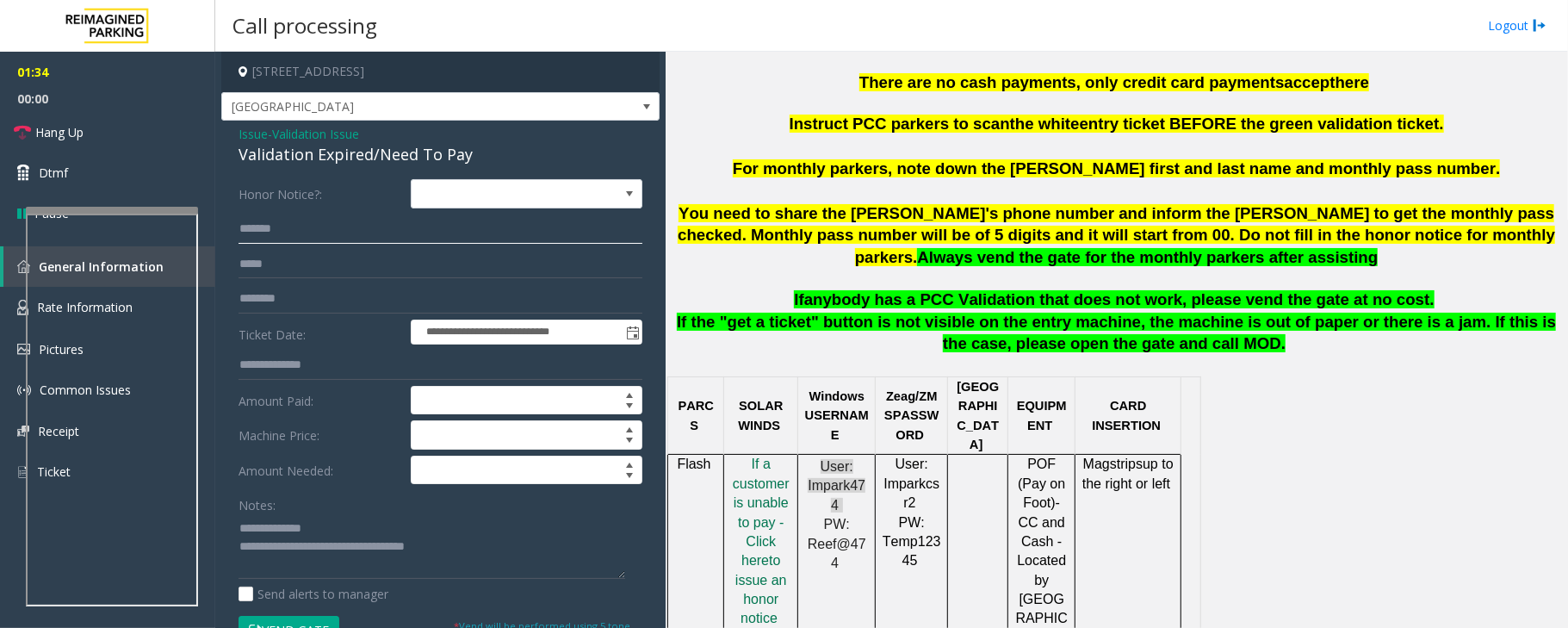
scroll to position [689, 0]
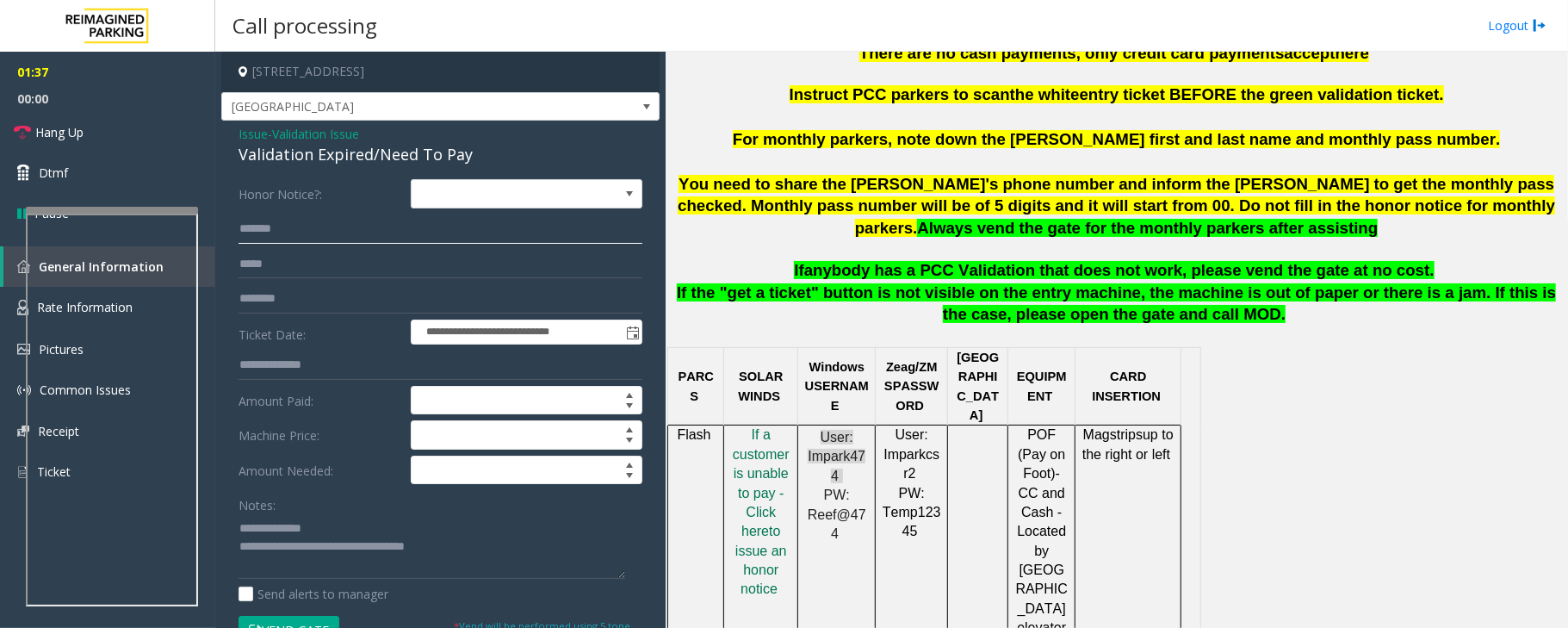
type input "*******"
click at [252, 560] on textarea at bounding box center [431, 546] width 387 height 65
click at [452, 569] on textarea at bounding box center [431, 546] width 387 height 65
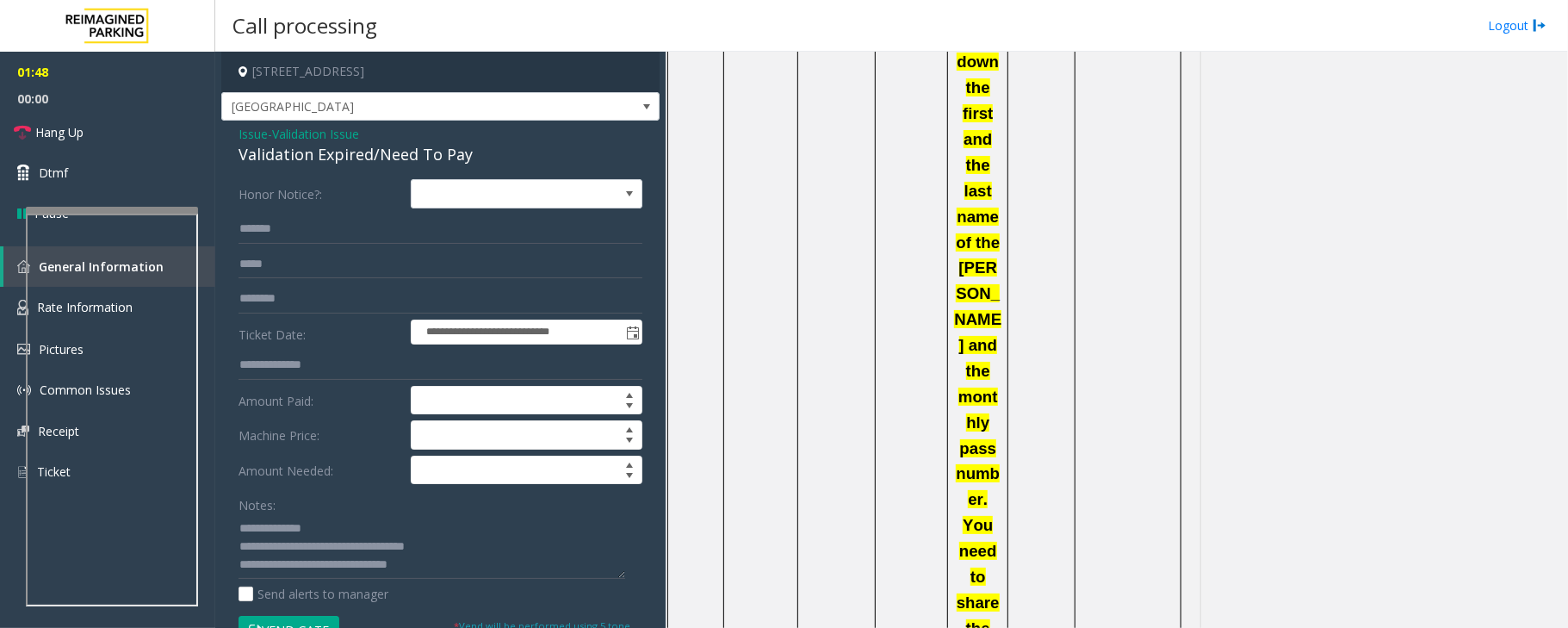
drag, startPoint x: 1123, startPoint y: 357, endPoint x: 1126, endPoint y: 374, distance: 17.3
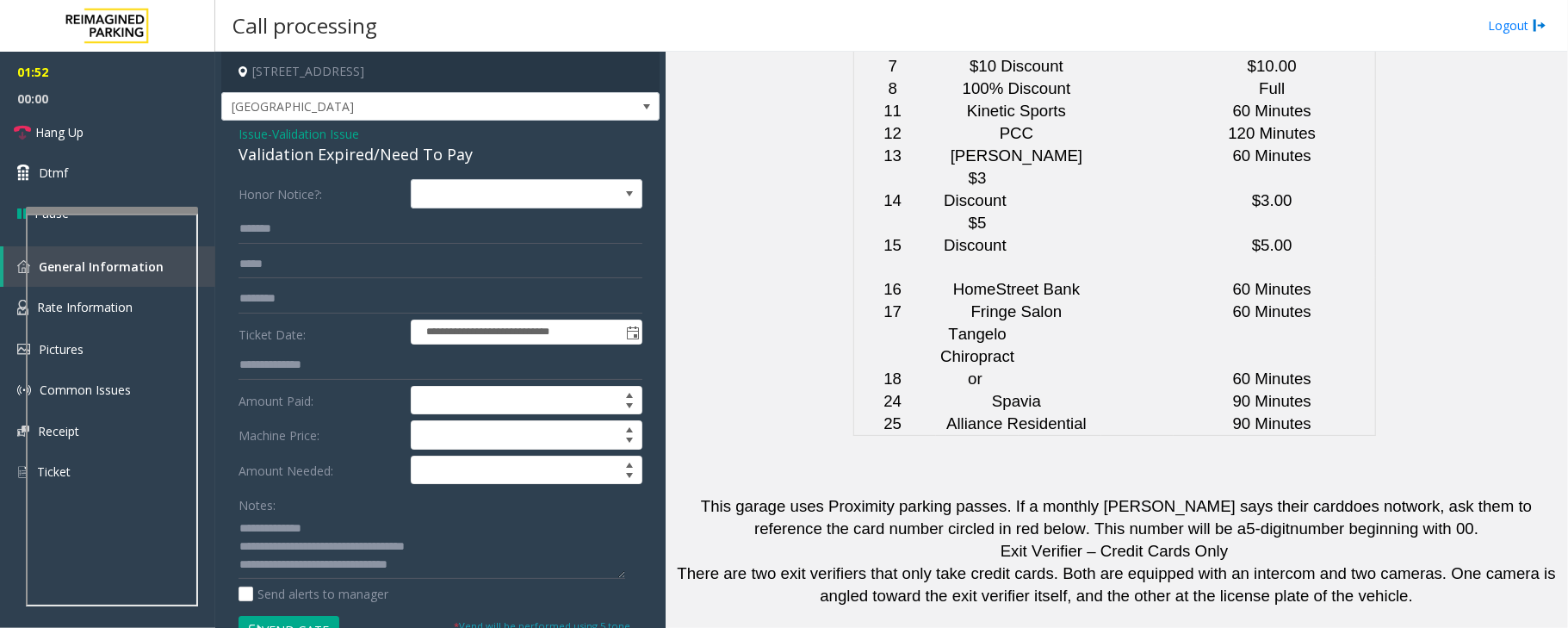
scroll to position [4344, 0]
drag, startPoint x: 942, startPoint y: 418, endPoint x: 844, endPoint y: 422, distance: 98.1
copy button "[PHONE_NUMBER]"
click at [476, 570] on textarea at bounding box center [431, 546] width 387 height 65
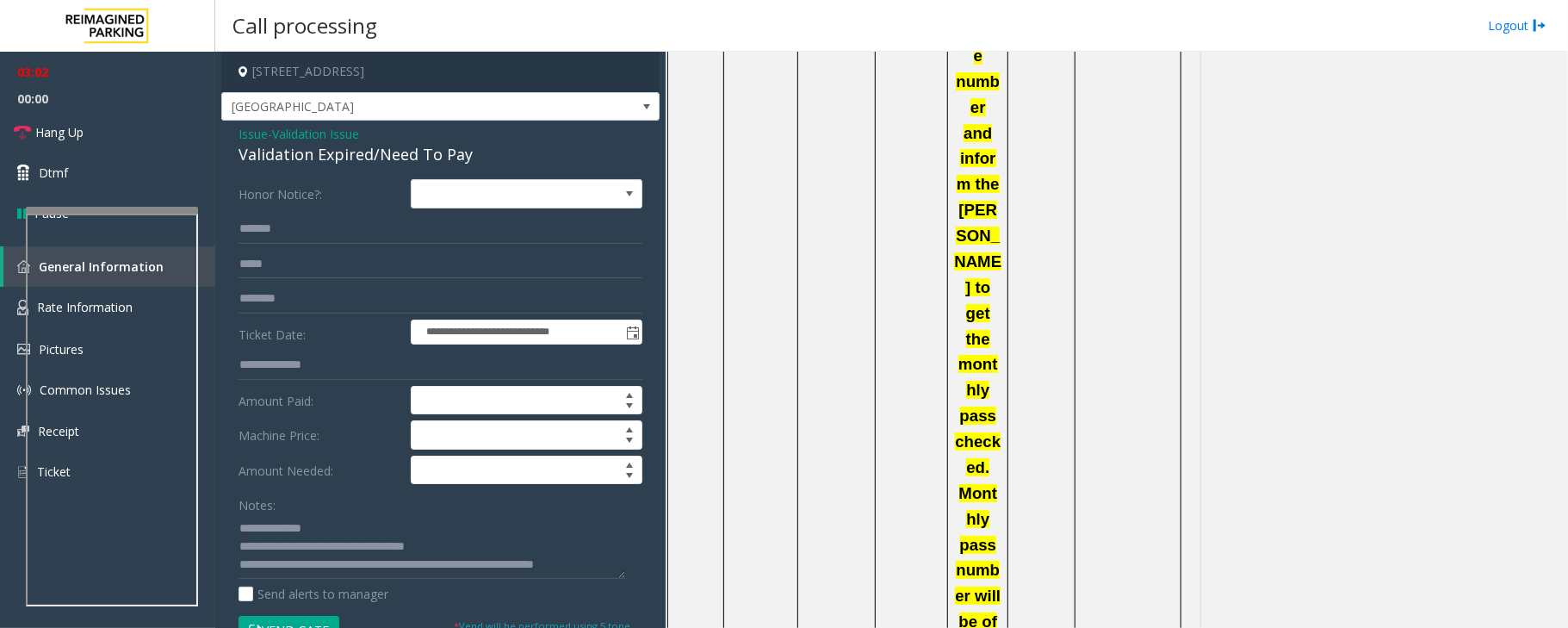
scroll to position [2045, 0]
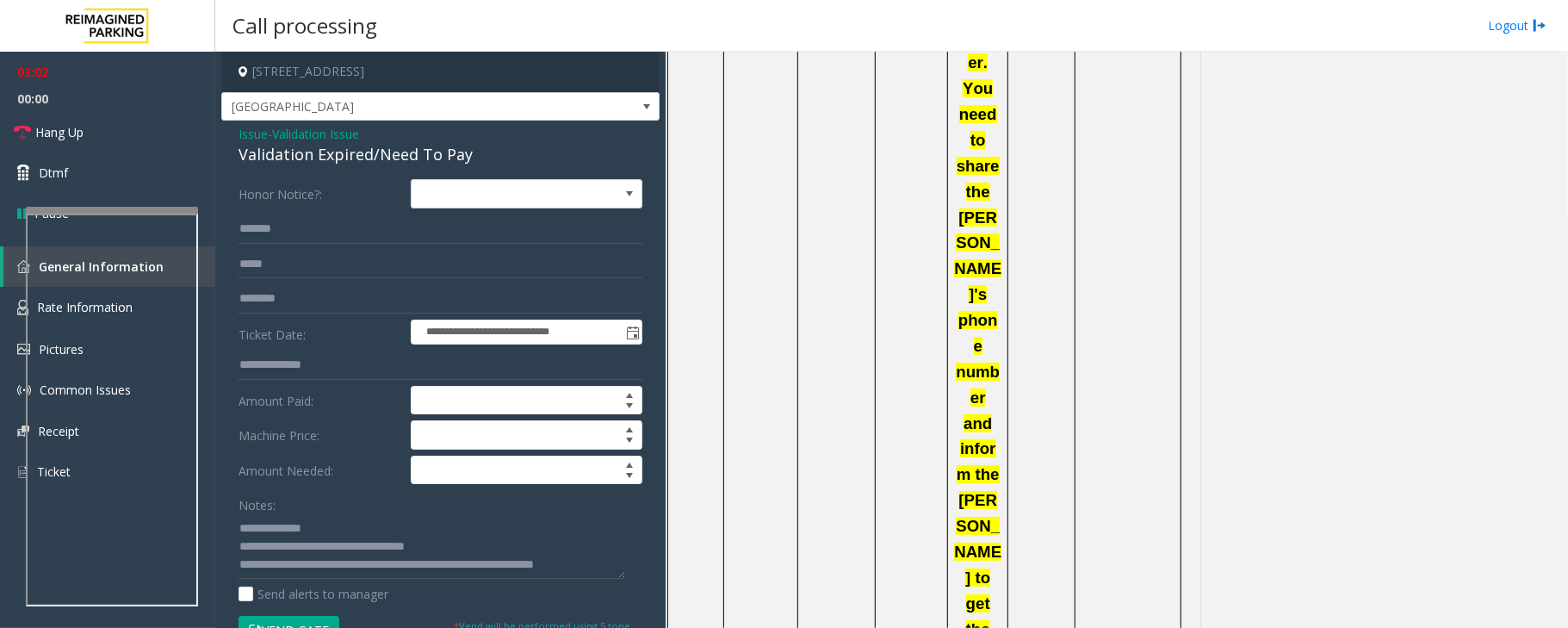
click at [1284, 334] on div "PARCS SOLAR WINDS Windows USERNAME Zeag /ZMSPASSWORD PARIS EQUIPMENT CARD INSER…" at bounding box center [1115, 281] width 894 height 2580
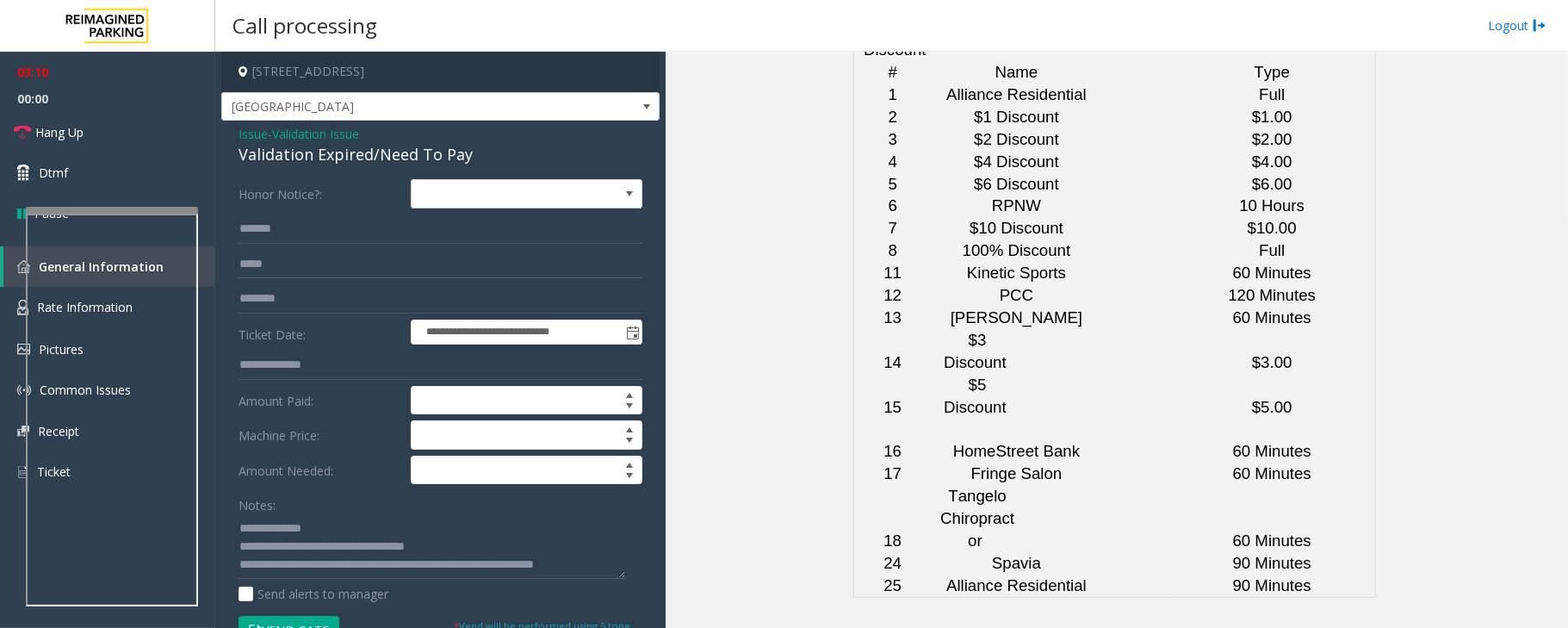
scroll to position [4344, 0]
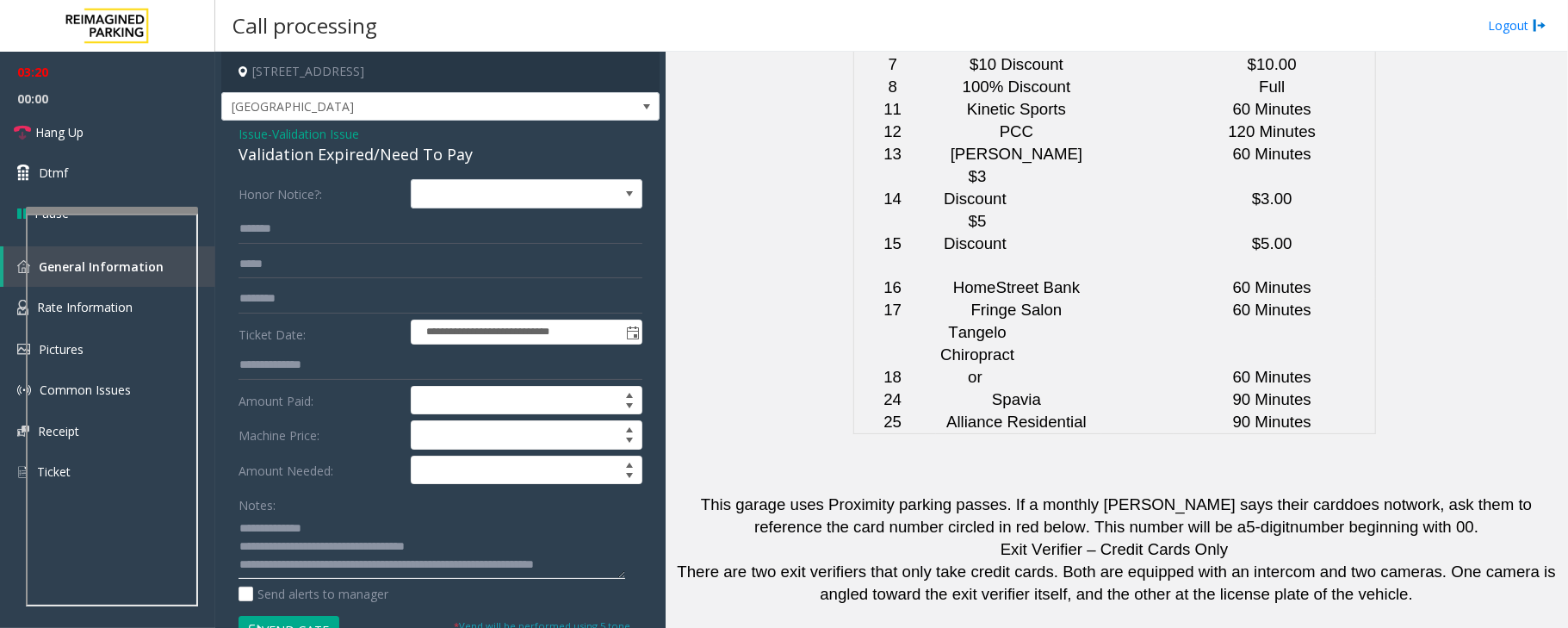
click at [349, 577] on textarea at bounding box center [431, 546] width 387 height 65
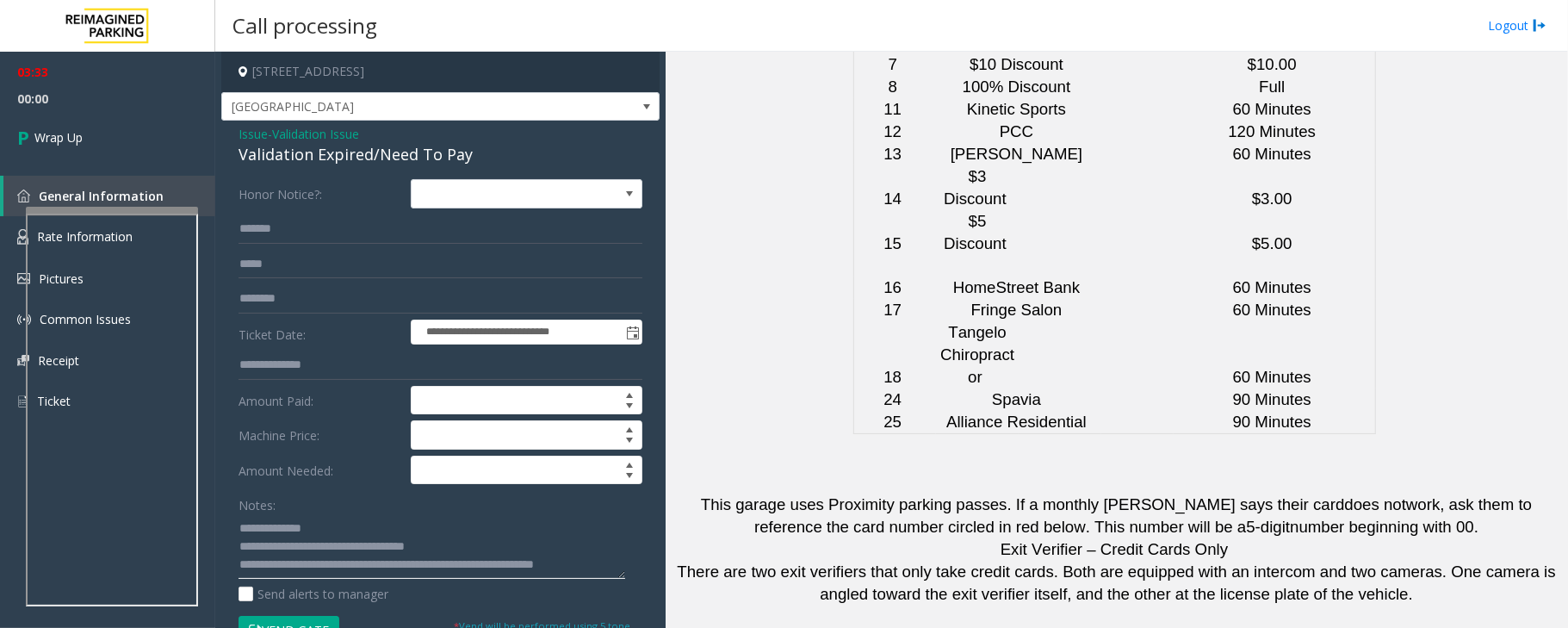
click at [401, 570] on textarea at bounding box center [431, 546] width 387 height 65
drag, startPoint x: 845, startPoint y: 398, endPoint x: 678, endPoint y: 415, distance: 167.9
copy tr "[PERSON_NAME] [PHONE_NUMBER]"
click at [497, 569] on textarea at bounding box center [431, 546] width 387 height 65
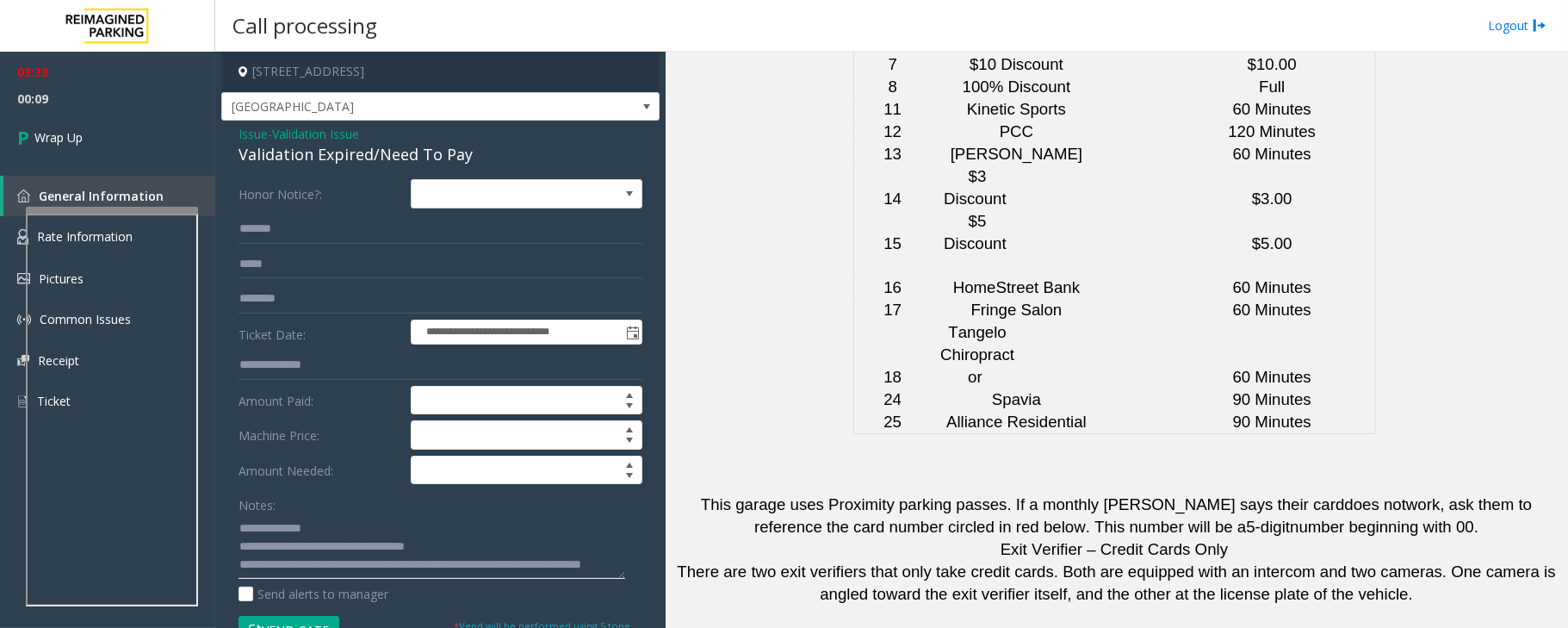
paste textarea "**********"
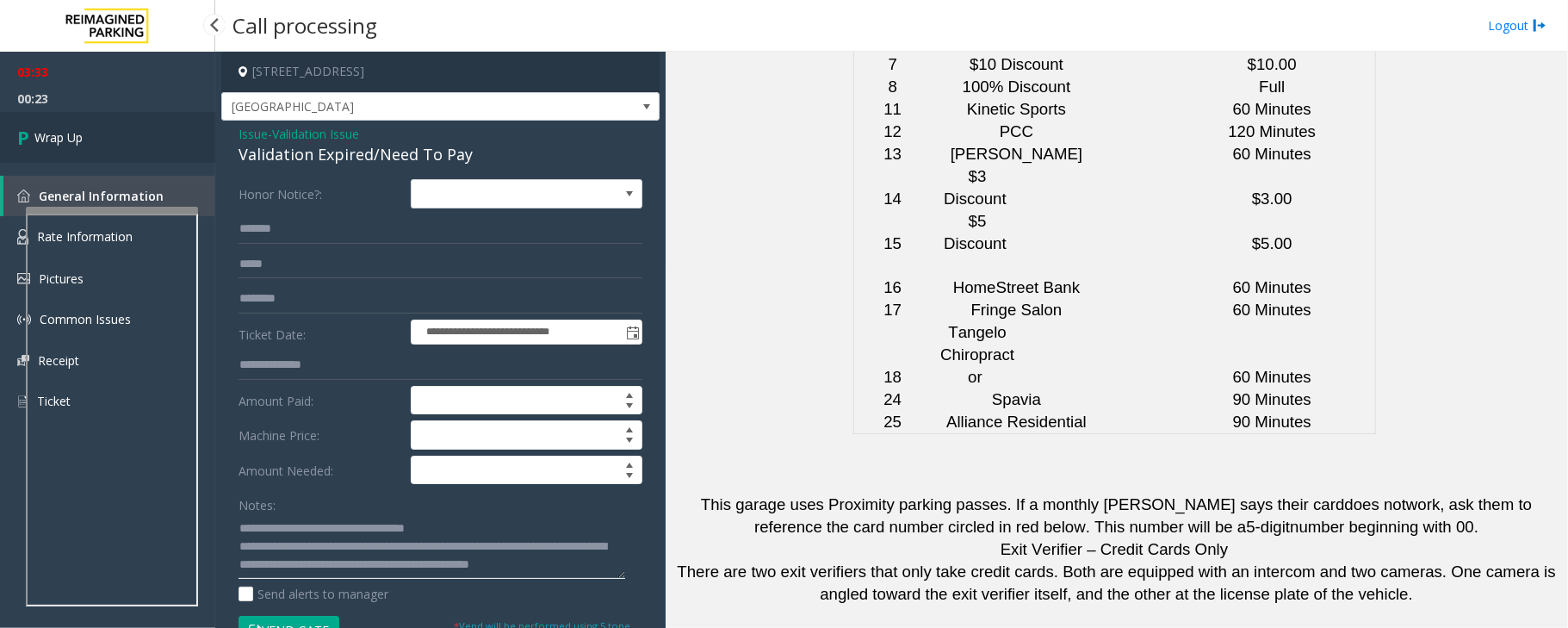
type textarea "**********"
click at [112, 141] on link "Wrap Up" at bounding box center [108, 137] width 215 height 51
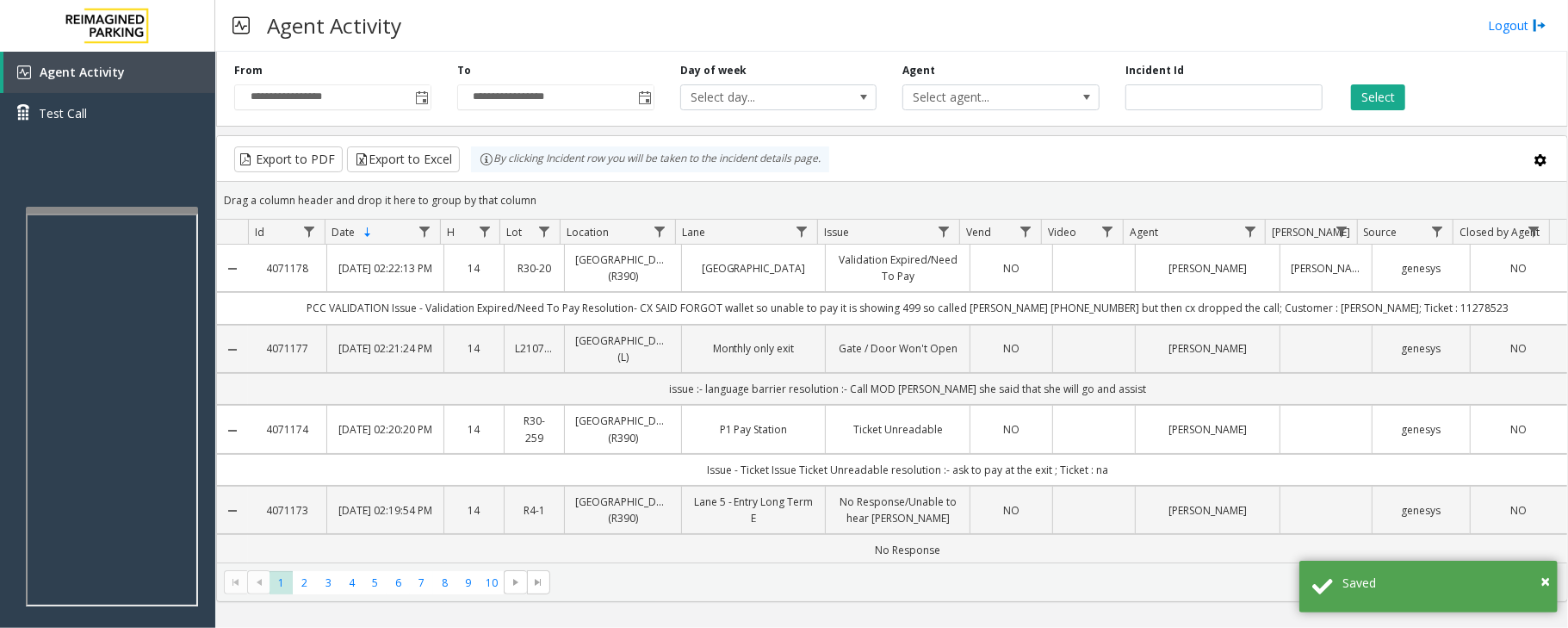
click at [948, 280] on link "Validation Expired/Need To Pay" at bounding box center [898, 268] width 124 height 33
click at [122, 74] on link "Agent Activity" at bounding box center [109, 72] width 212 height 42
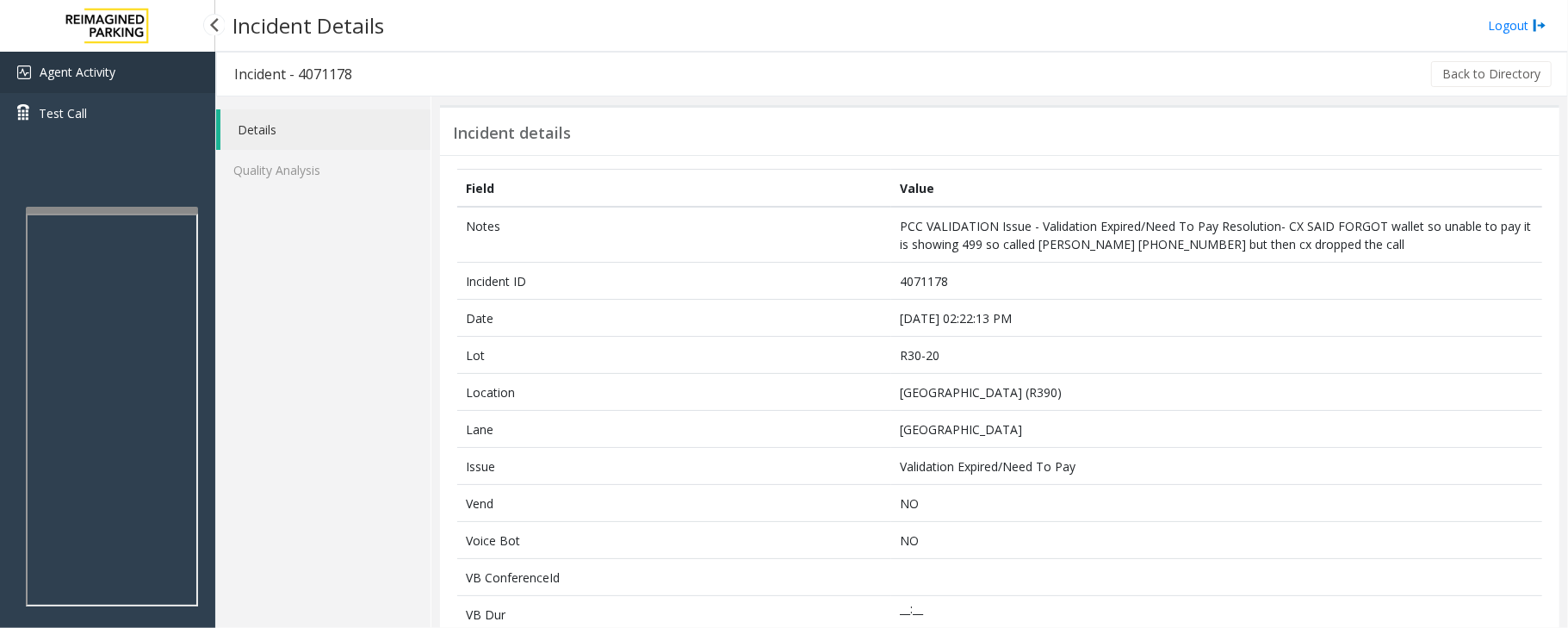
click at [108, 73] on span "Agent Activity" at bounding box center [77, 72] width 76 height 16
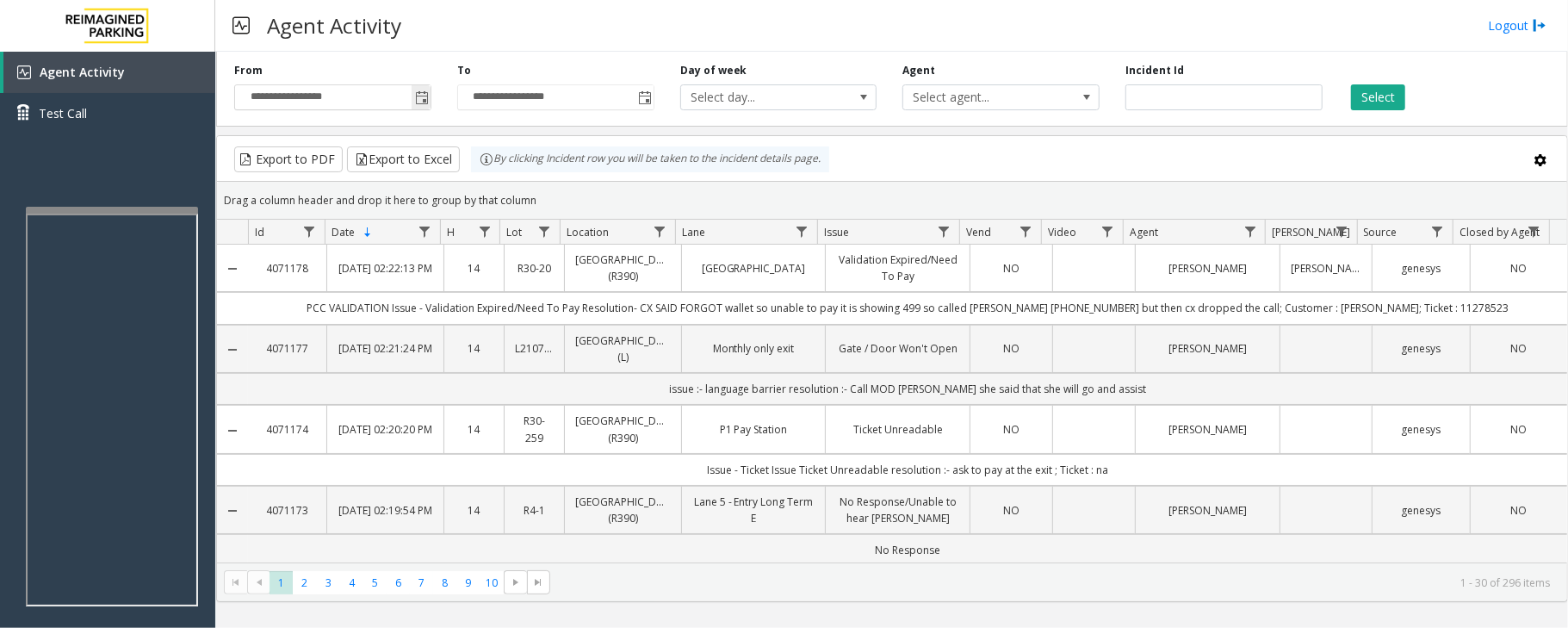
click at [421, 98] on span "Toggle popup" at bounding box center [422, 99] width 14 height 14
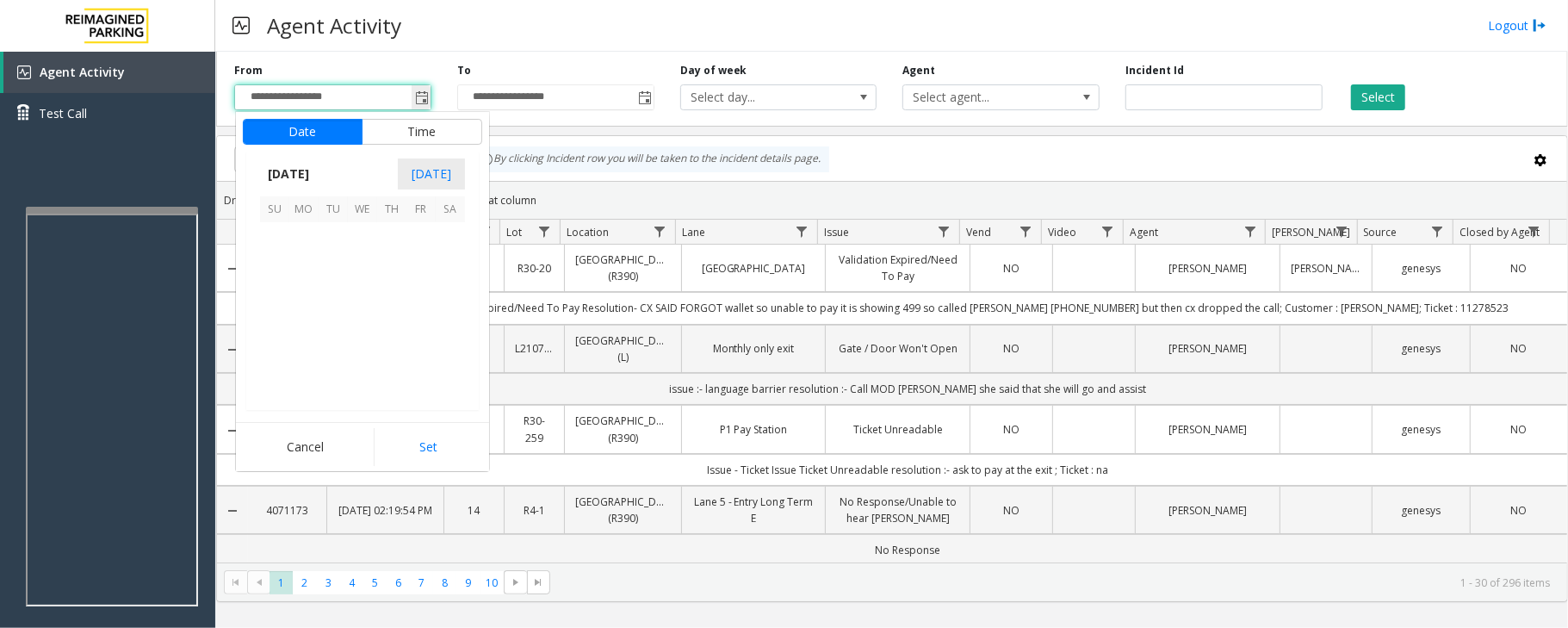
scroll to position [309318, 0]
click at [388, 241] on span "4" at bounding box center [391, 237] width 29 height 29
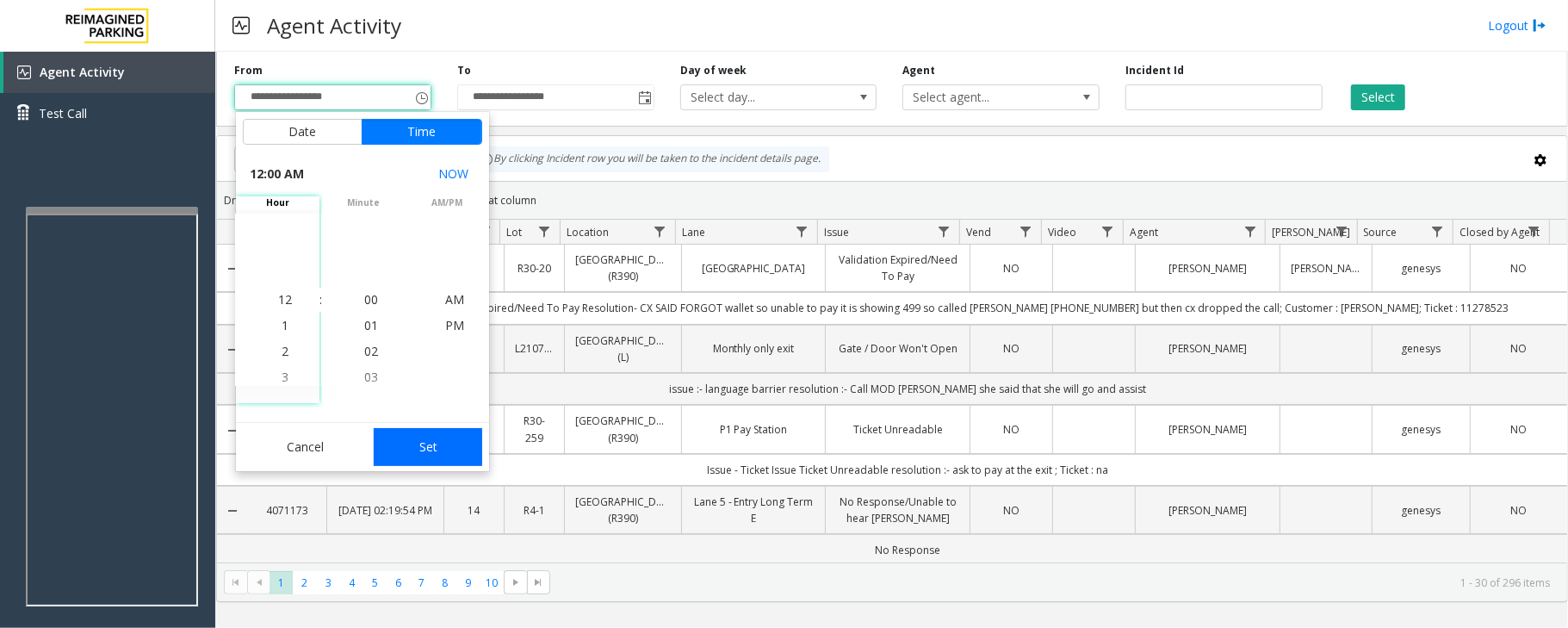
click at [460, 457] on button "Set" at bounding box center [428, 447] width 108 height 38
type input "**********"
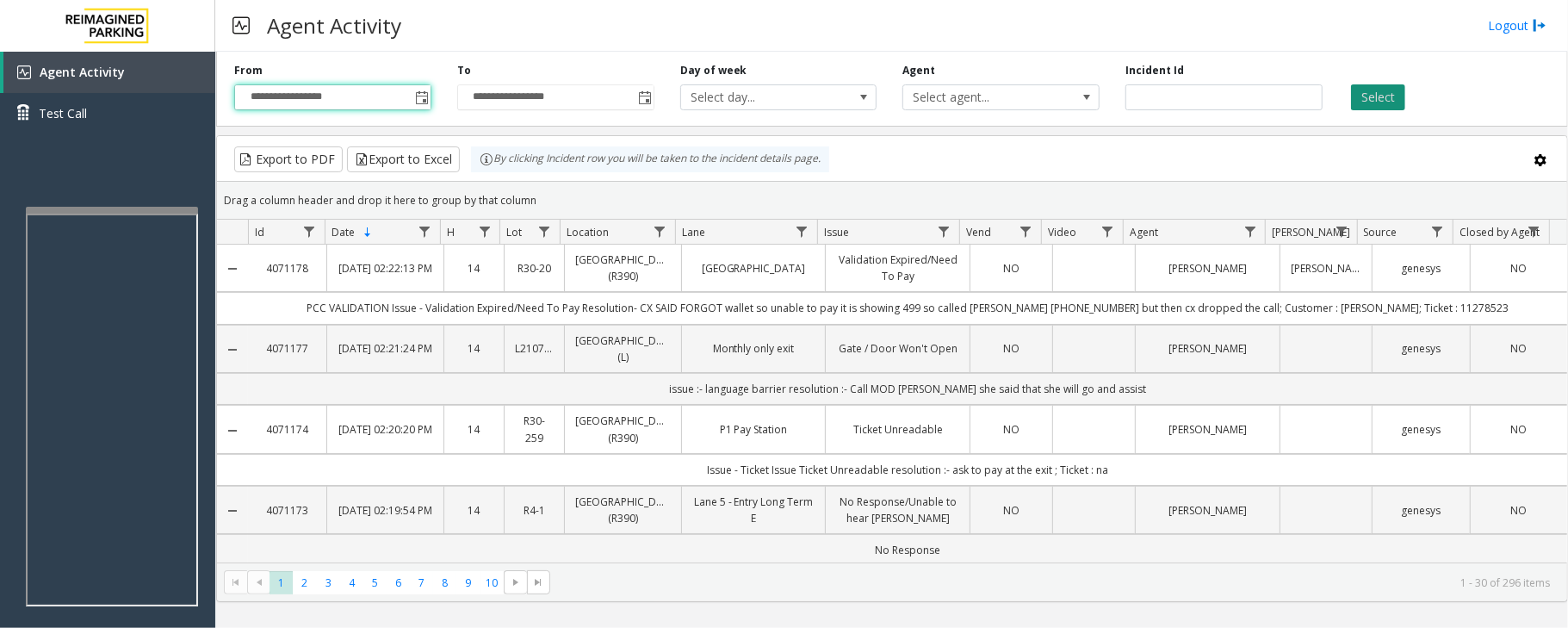
click at [1376, 101] on button "Select" at bounding box center [1378, 97] width 54 height 26
